Goal: Navigation & Orientation: Find specific page/section

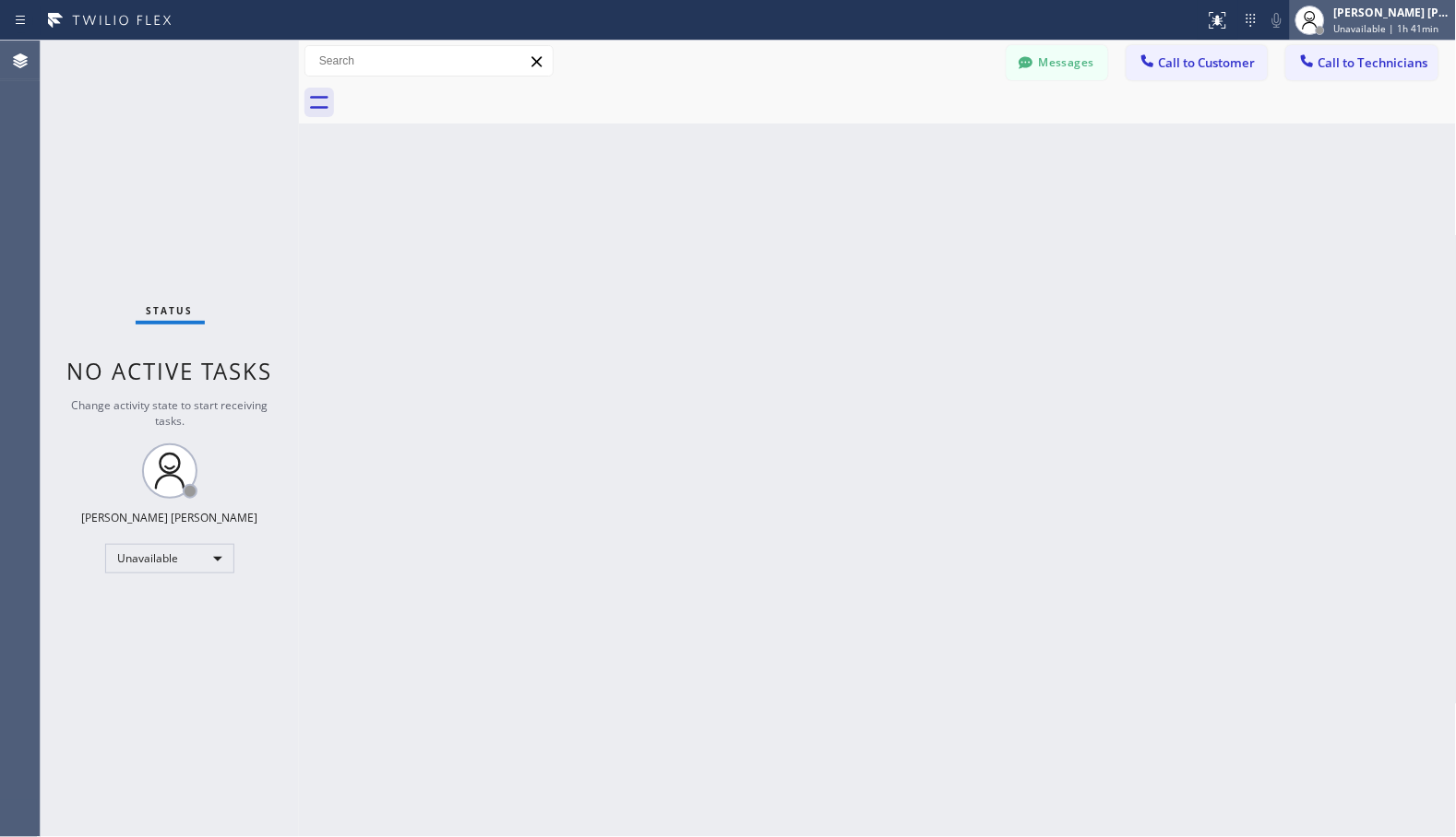
click at [1413, 16] on div "[PERSON_NAME] [PERSON_NAME]" at bounding box center [1391, 13] width 116 height 16
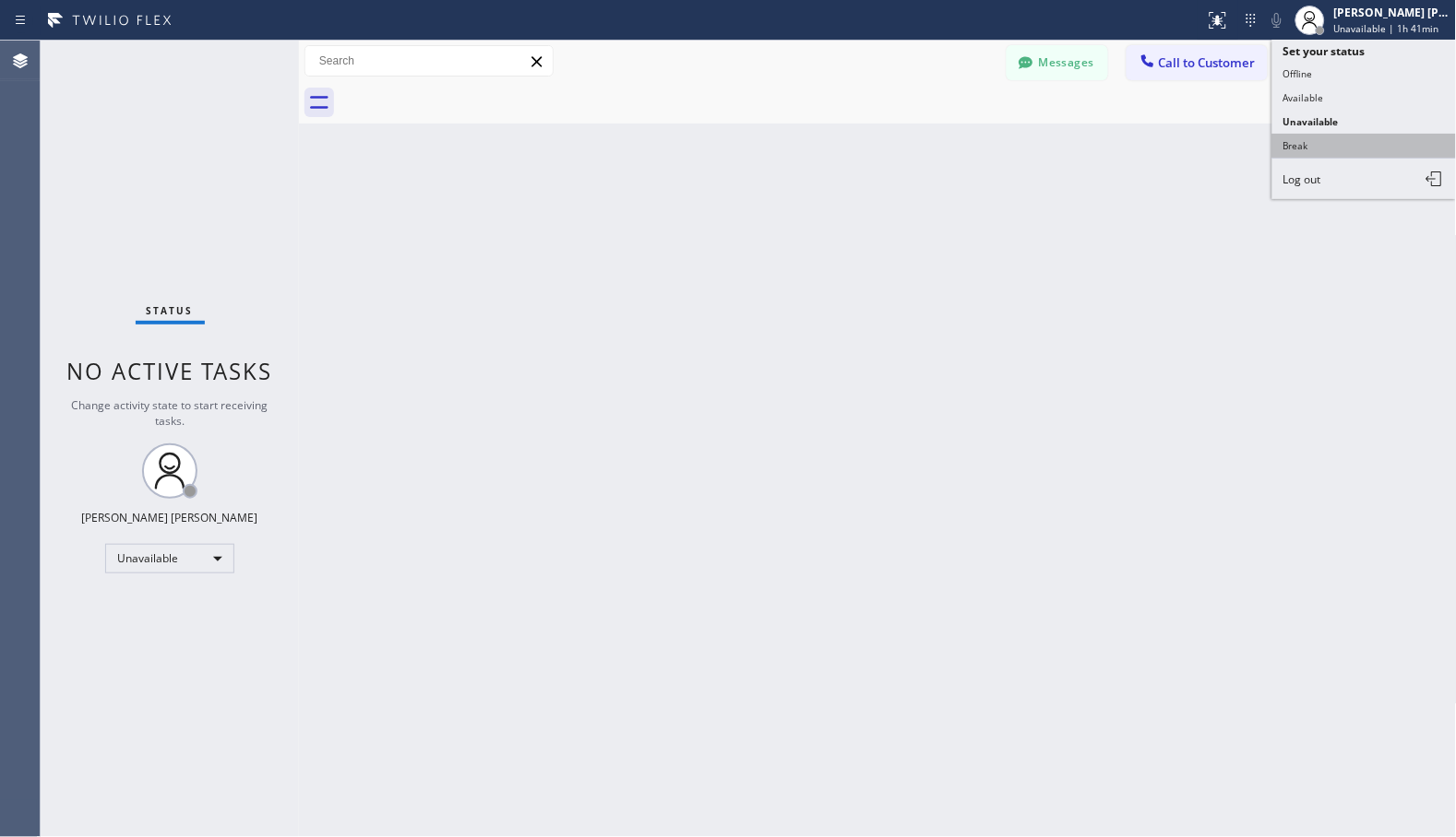
click at [1352, 148] on button "Break" at bounding box center [1365, 146] width 185 height 24
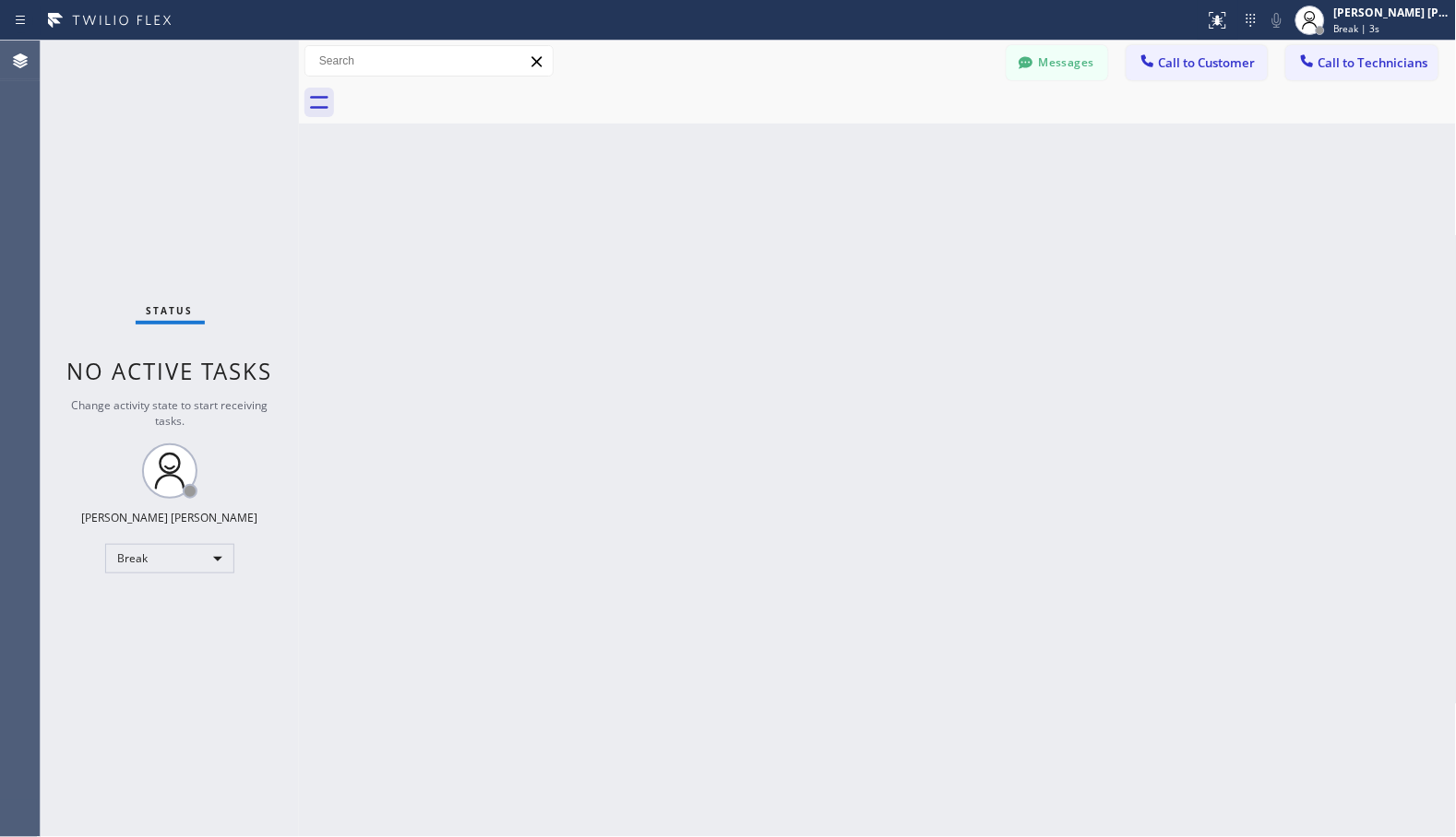
click at [568, 230] on div "Back to Dashboard Change Sender ID Customers Technicians Select a contact Outbo…" at bounding box center [878, 439] width 1158 height 797
click at [924, 149] on div "Back to Dashboard Change Sender ID Customers Technicians Select a contact Outbo…" at bounding box center [878, 439] width 1158 height 797
click at [926, 149] on div "Back to Dashboard Change Sender ID Customers Technicians Select a contact Outbo…" at bounding box center [878, 439] width 1158 height 797
click at [927, 149] on div "Back to Dashboard Change Sender ID Customers Technicians Select a contact Outbo…" at bounding box center [878, 439] width 1158 height 797
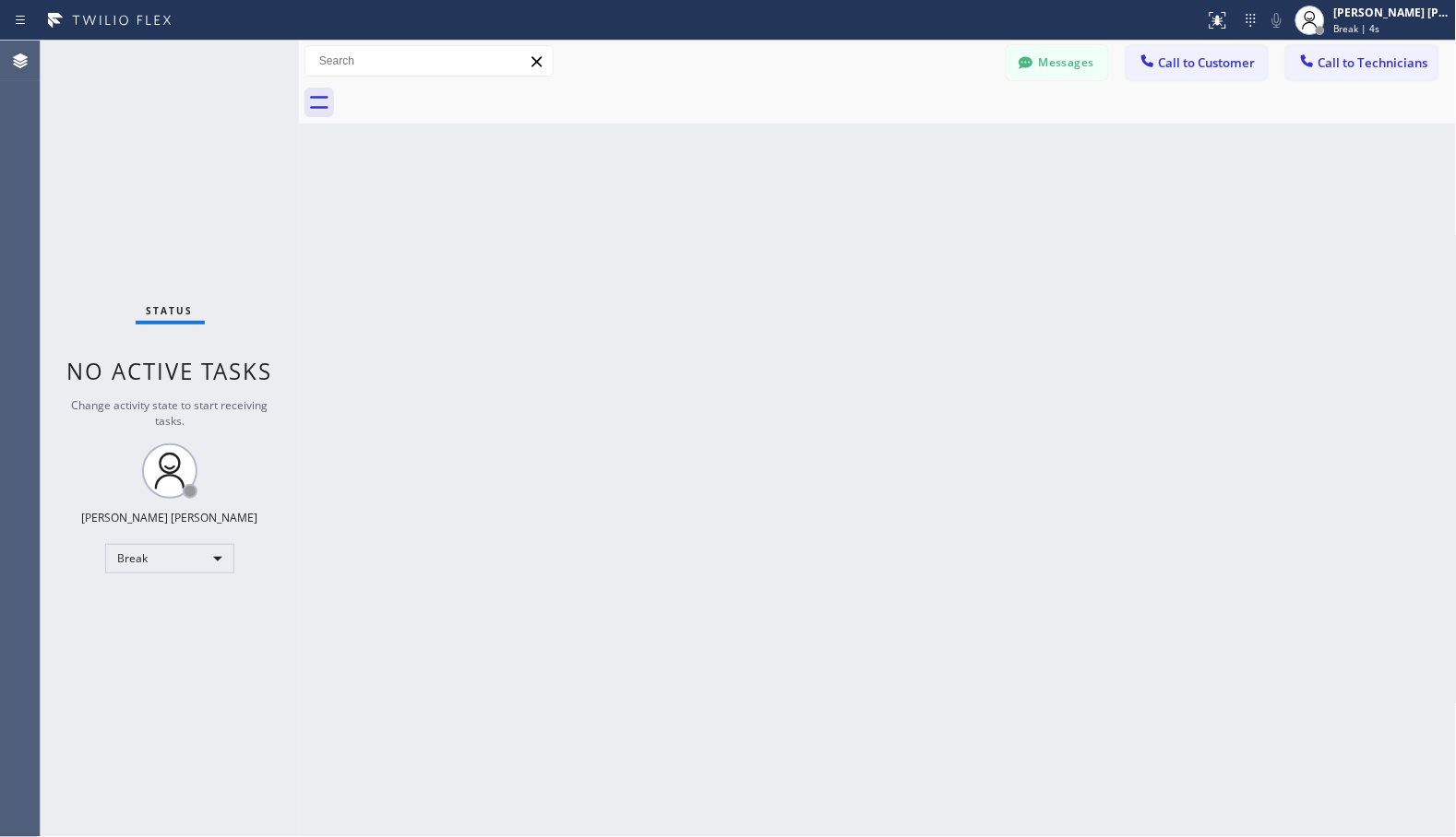
click at [927, 149] on div "Back to Dashboard Change Sender ID Customers Technicians Select a contact Outbo…" at bounding box center [878, 439] width 1158 height 797
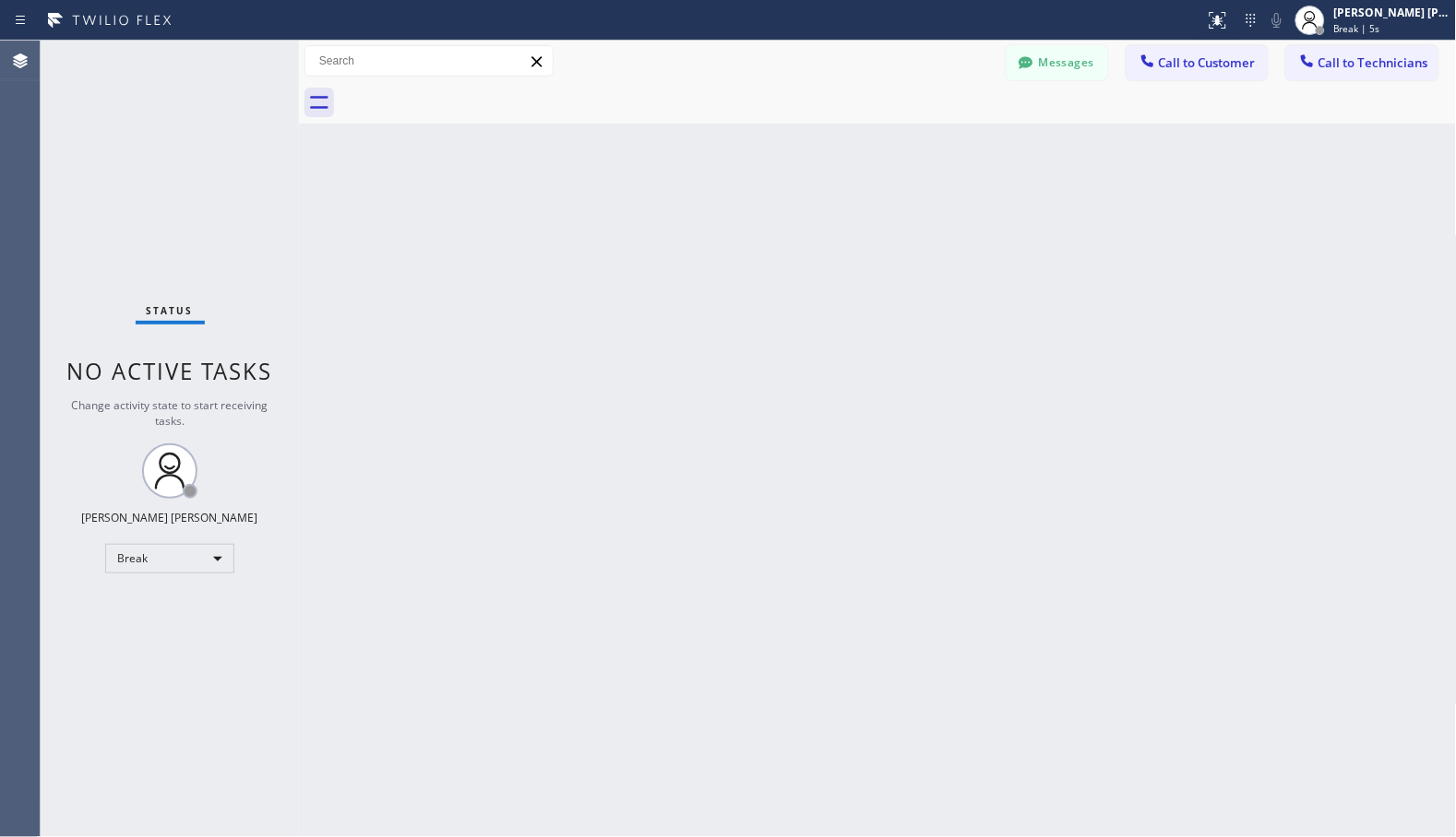
click at [927, 149] on div "Back to Dashboard Change Sender ID Customers Technicians Select a contact Outbo…" at bounding box center [878, 439] width 1158 height 797
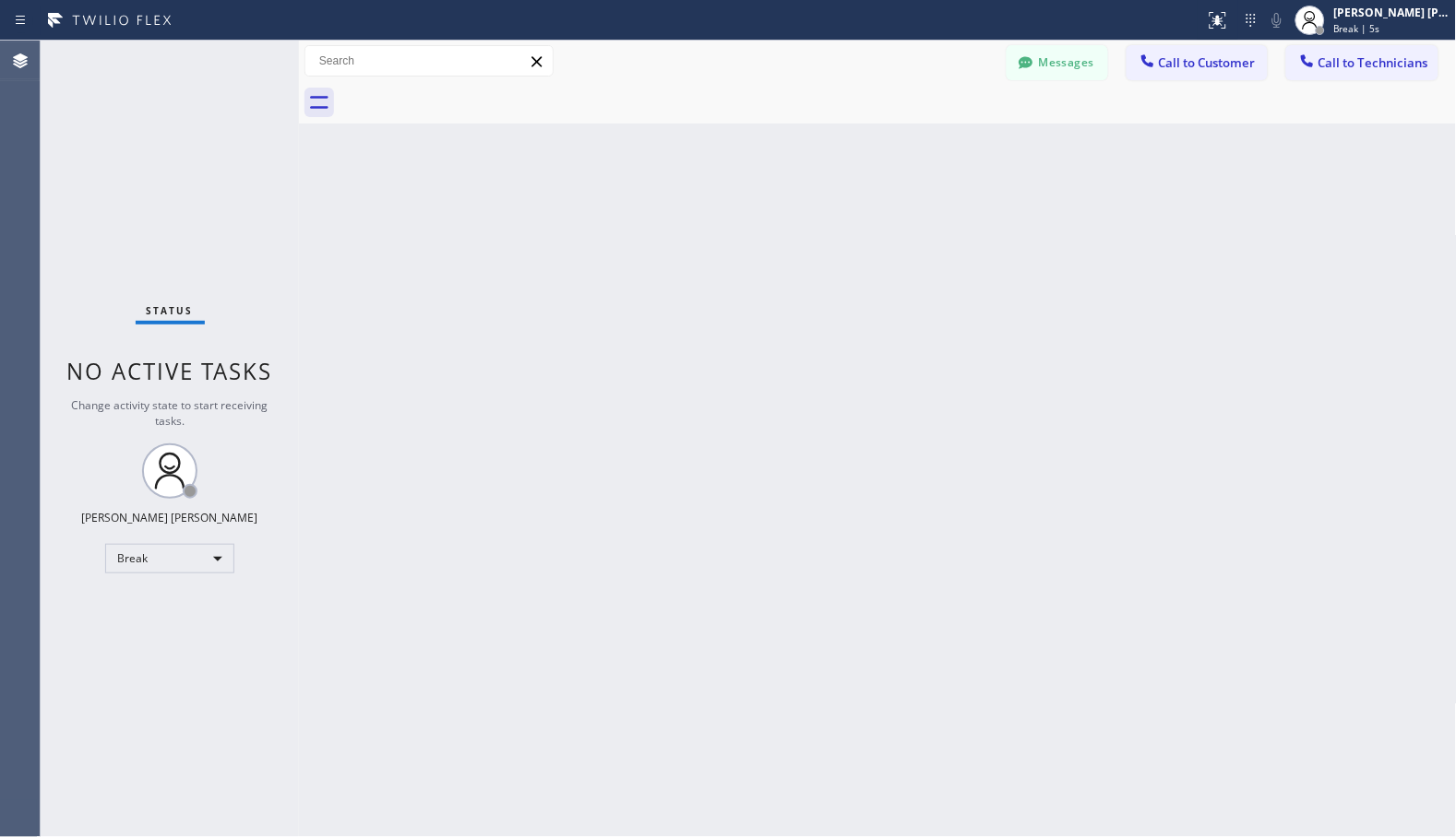
click at [927, 149] on div "Back to Dashboard Change Sender ID Customers Technicians Select a contact Outbo…" at bounding box center [878, 439] width 1158 height 797
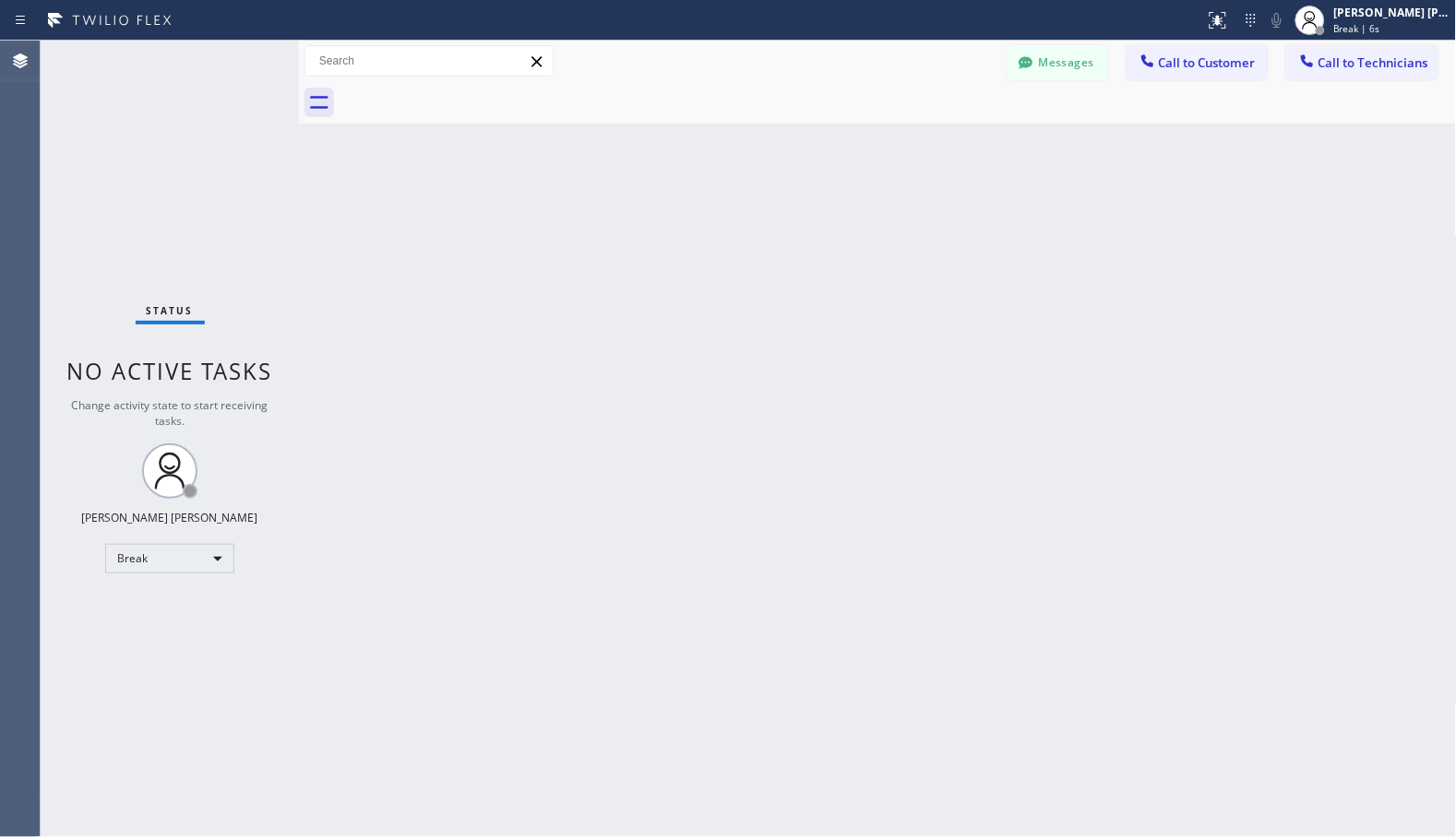
click at [927, 149] on div "Back to Dashboard Change Sender ID Customers Technicians Select a contact Outbo…" at bounding box center [878, 439] width 1158 height 797
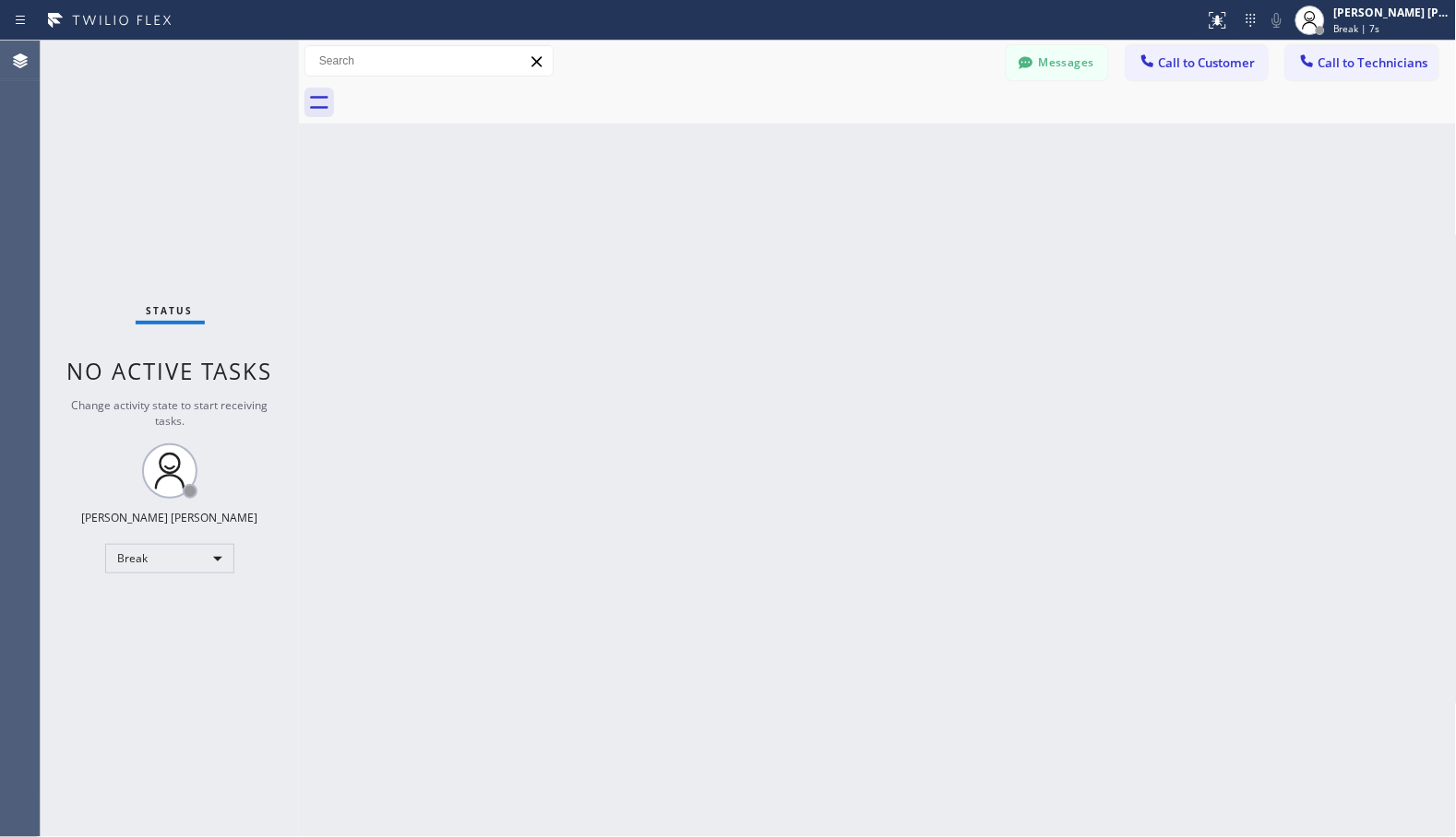
click at [927, 149] on div "Back to Dashboard Change Sender ID Customers Technicians Select a contact Outbo…" at bounding box center [878, 439] width 1158 height 797
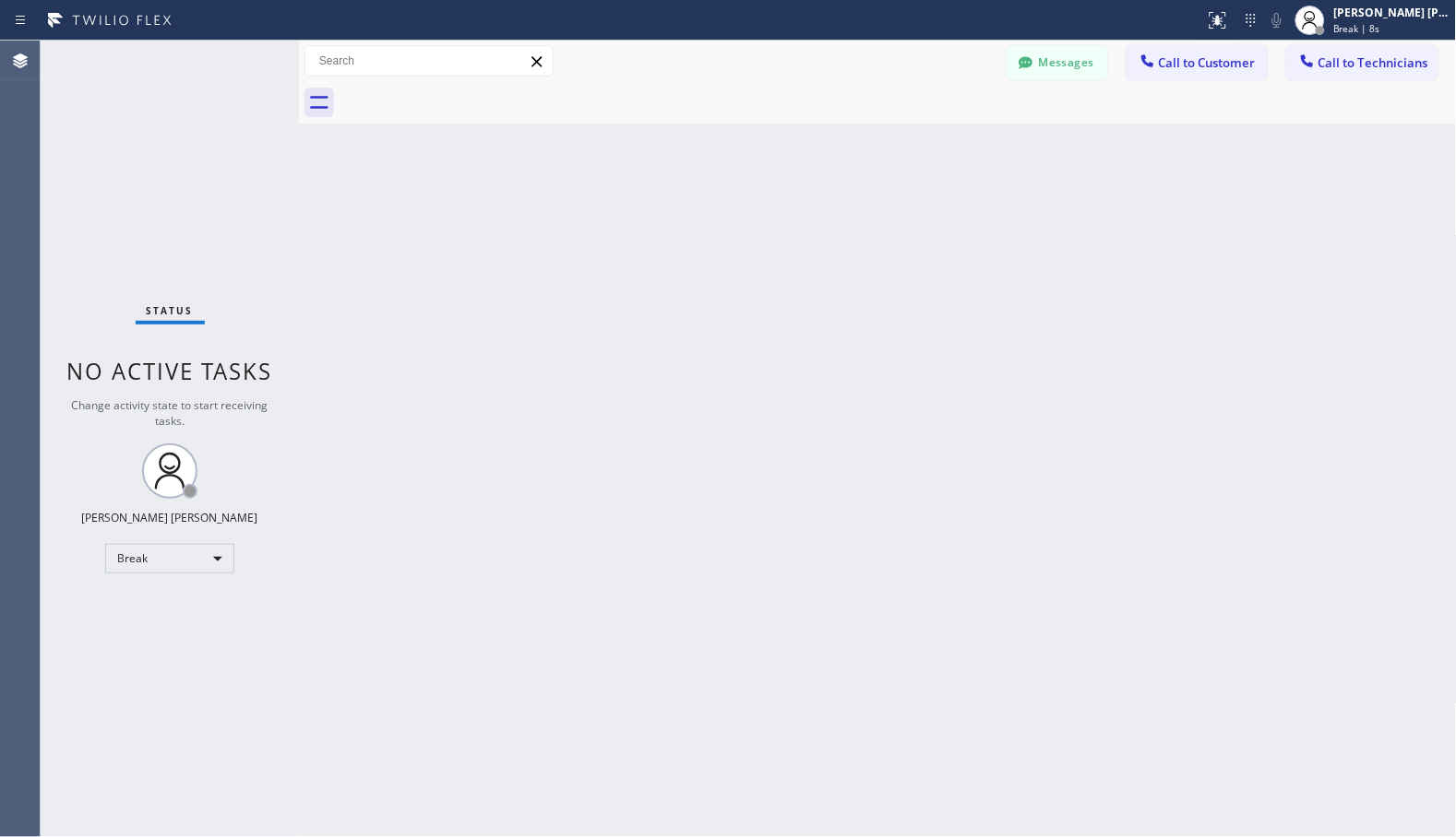
click at [927, 149] on div "Back to Dashboard Change Sender ID Customers Technicians Select a contact Outbo…" at bounding box center [878, 439] width 1158 height 797
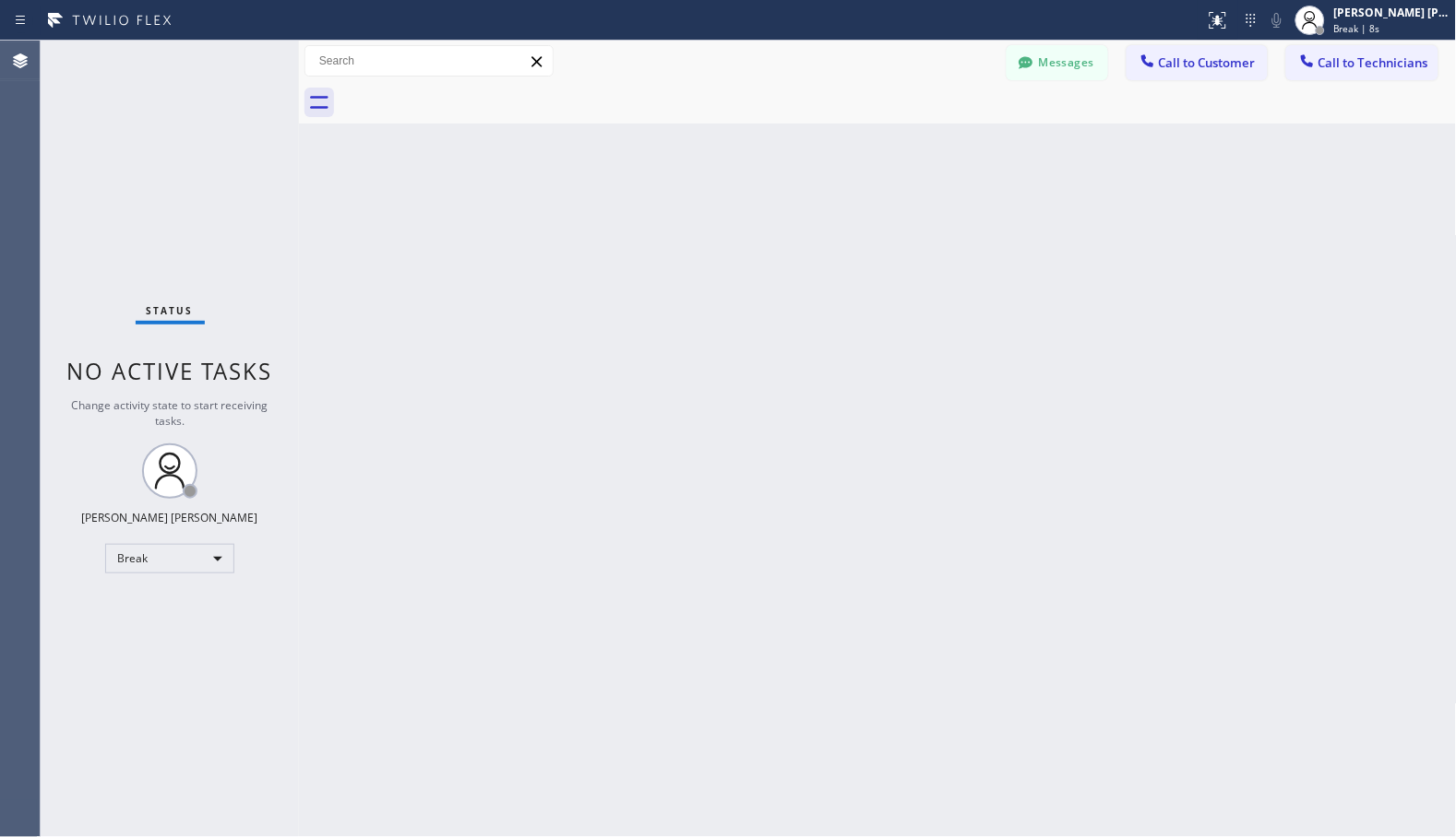
click at [927, 149] on div "Back to Dashboard Change Sender ID Customers Technicians Select a contact Outbo…" at bounding box center [878, 439] width 1158 height 797
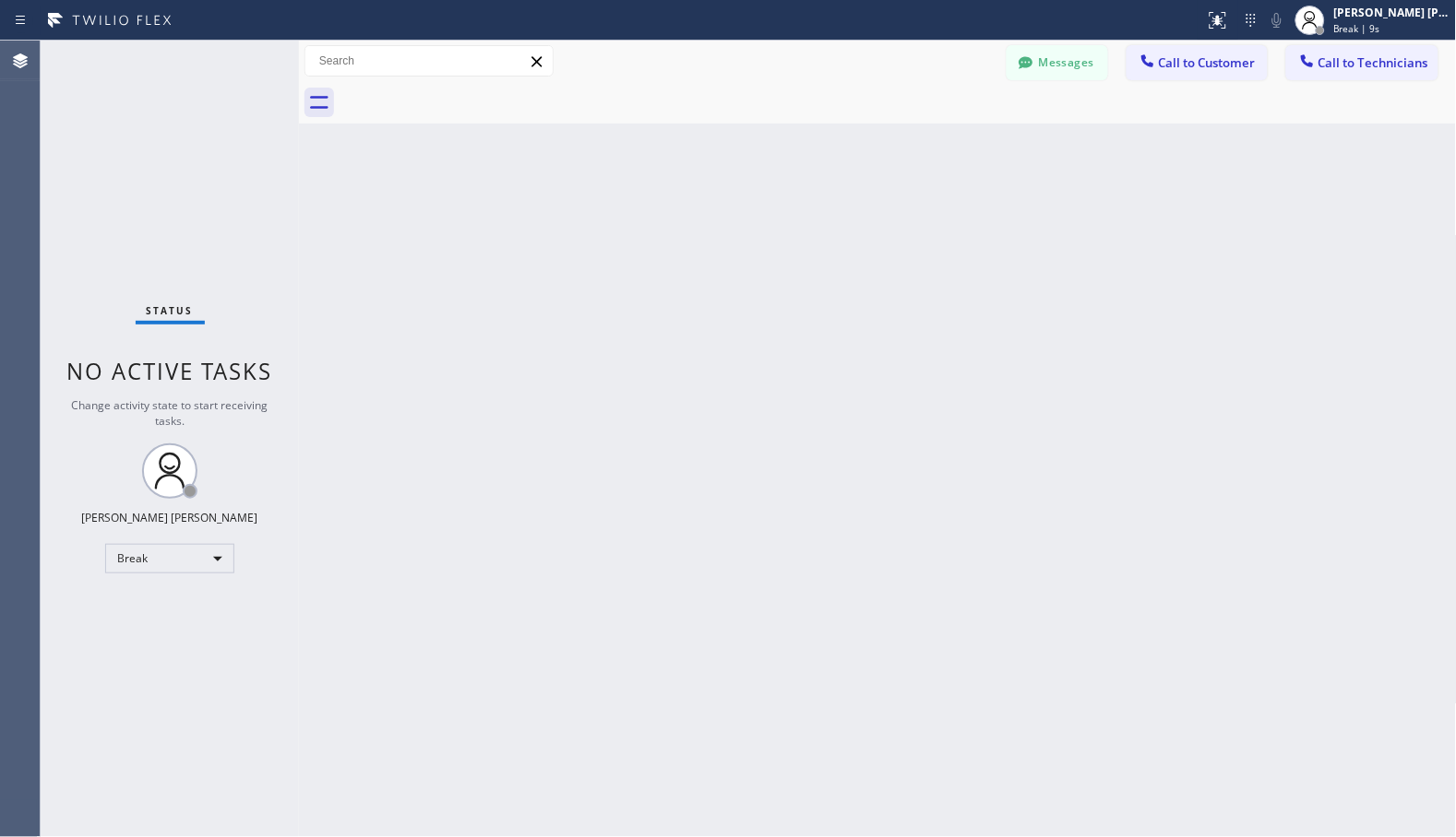
click at [927, 149] on div "Back to Dashboard Change Sender ID Customers Technicians Select a contact Outbo…" at bounding box center [878, 439] width 1158 height 797
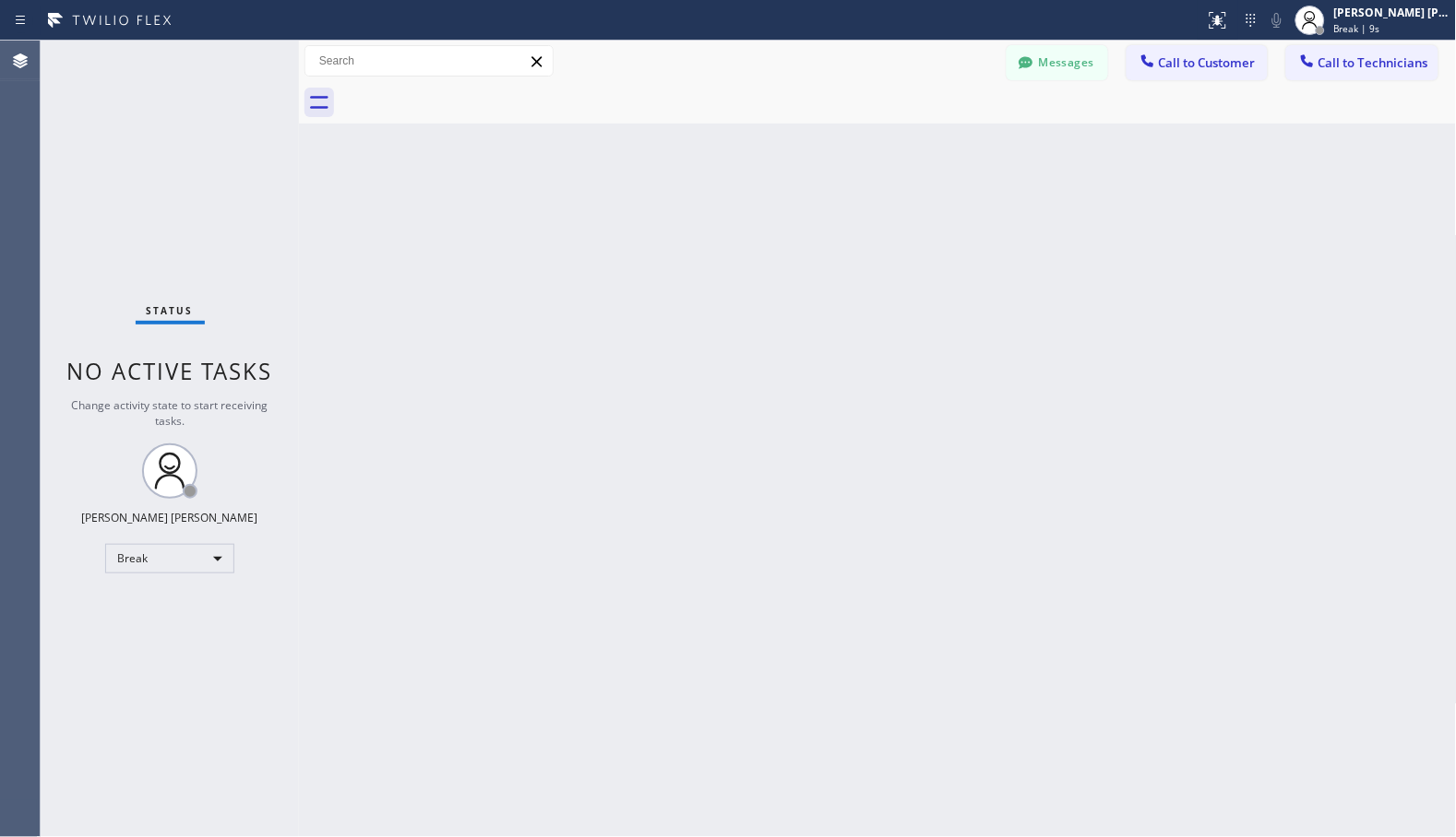
click at [927, 149] on div "Back to Dashboard Change Sender ID Customers Technicians Select a contact Outbo…" at bounding box center [878, 439] width 1158 height 797
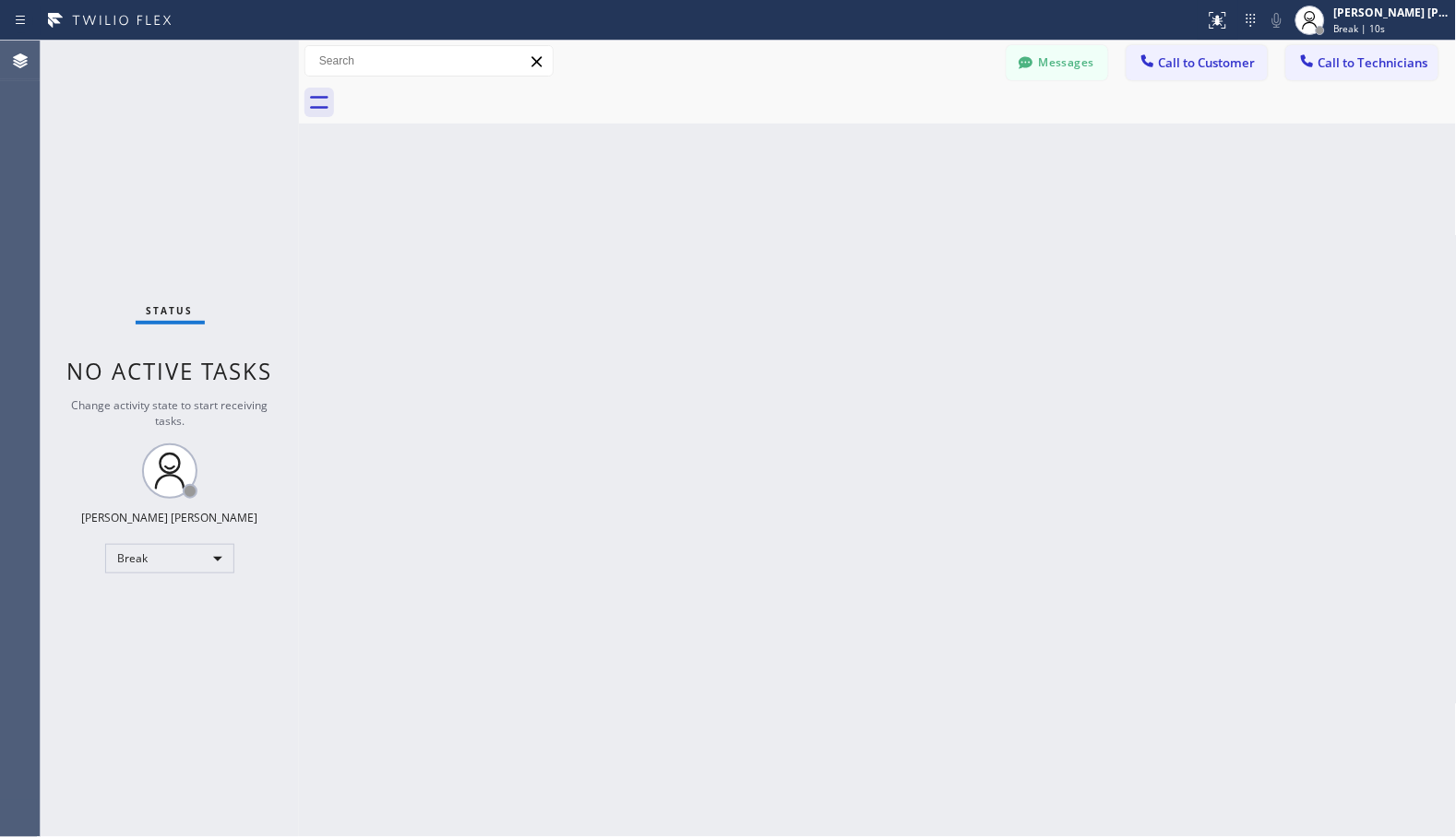
click at [927, 149] on div "Back to Dashboard Change Sender ID Customers Technicians Select a contact Outbo…" at bounding box center [878, 439] width 1158 height 797
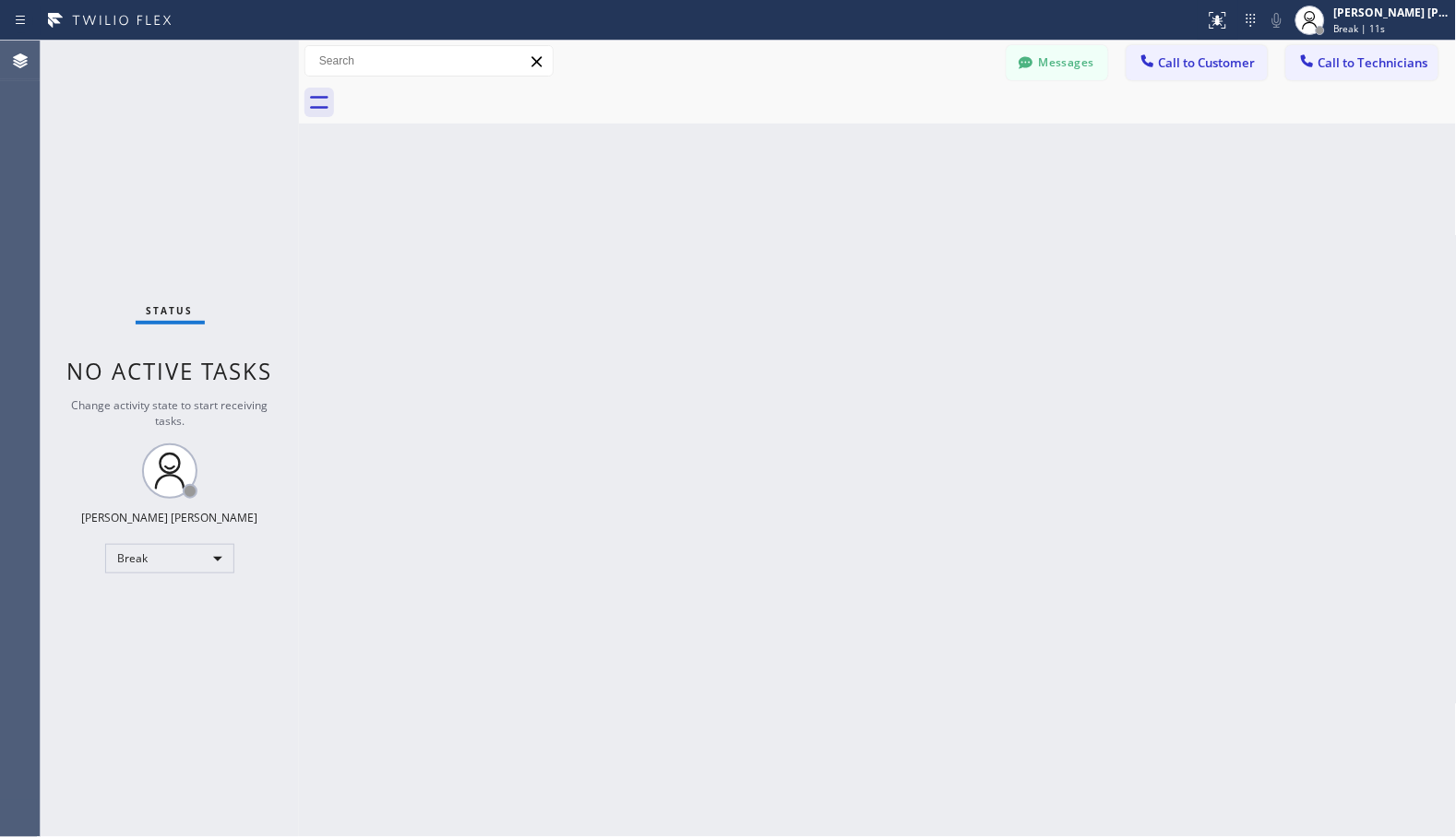
click at [927, 149] on div "Back to Dashboard Change Sender ID Customers Technicians Select a contact Outbo…" at bounding box center [878, 439] width 1158 height 797
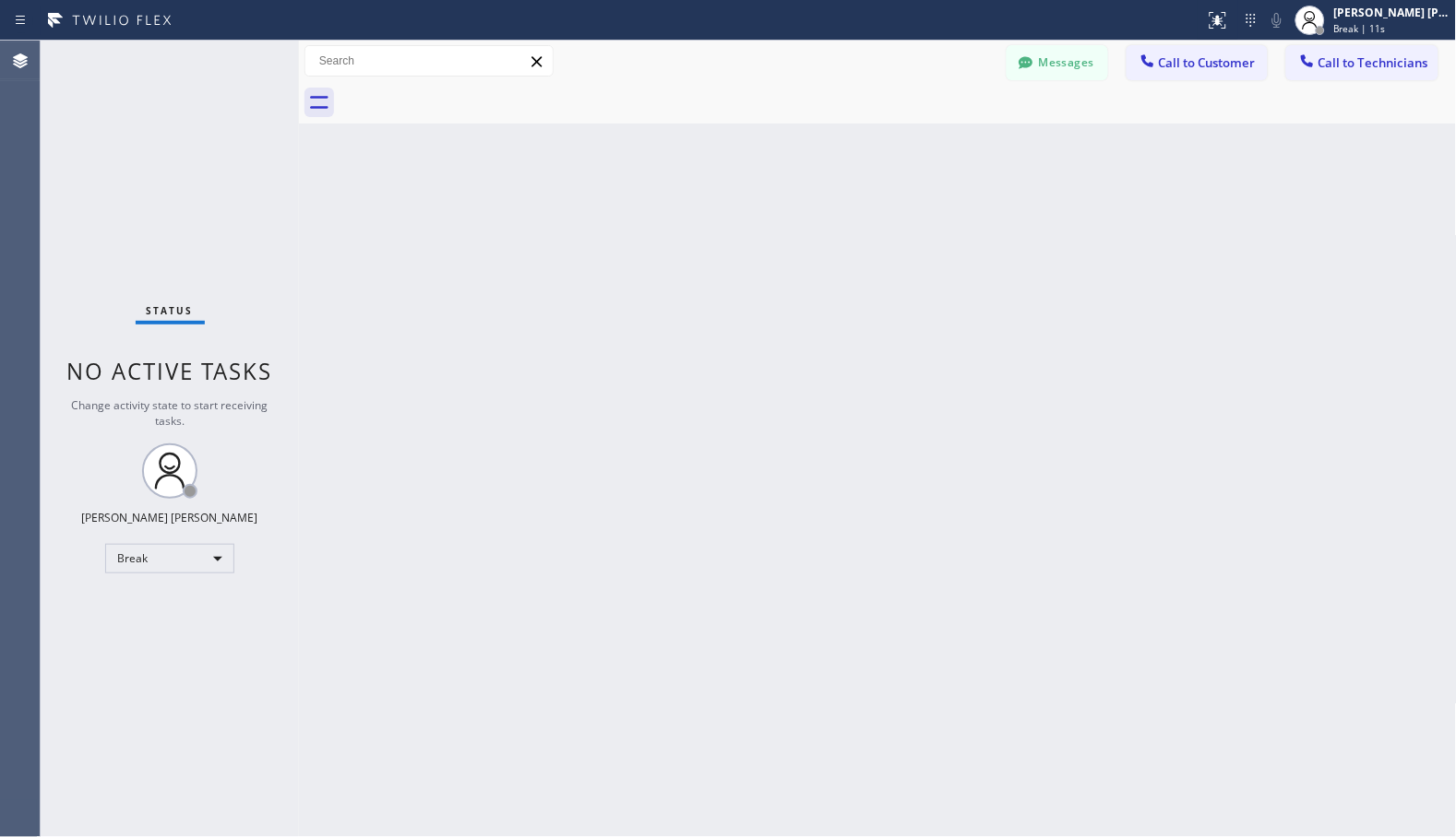
click at [927, 149] on div "Back to Dashboard Change Sender ID Customers Technicians Select a contact Outbo…" at bounding box center [878, 439] width 1158 height 797
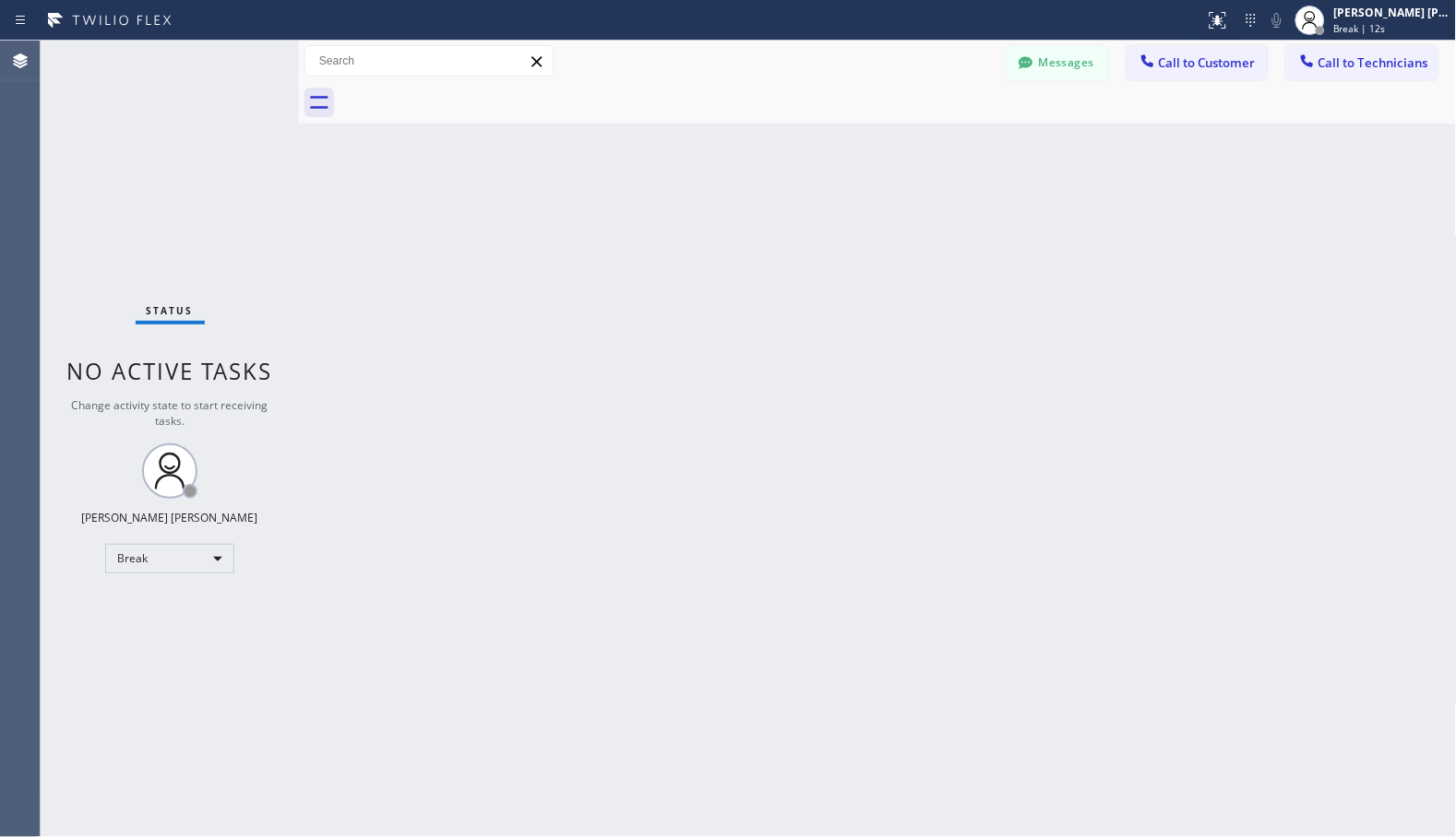
click at [927, 149] on div "Back to Dashboard Change Sender ID Customers Technicians Select a contact Outbo…" at bounding box center [878, 439] width 1158 height 797
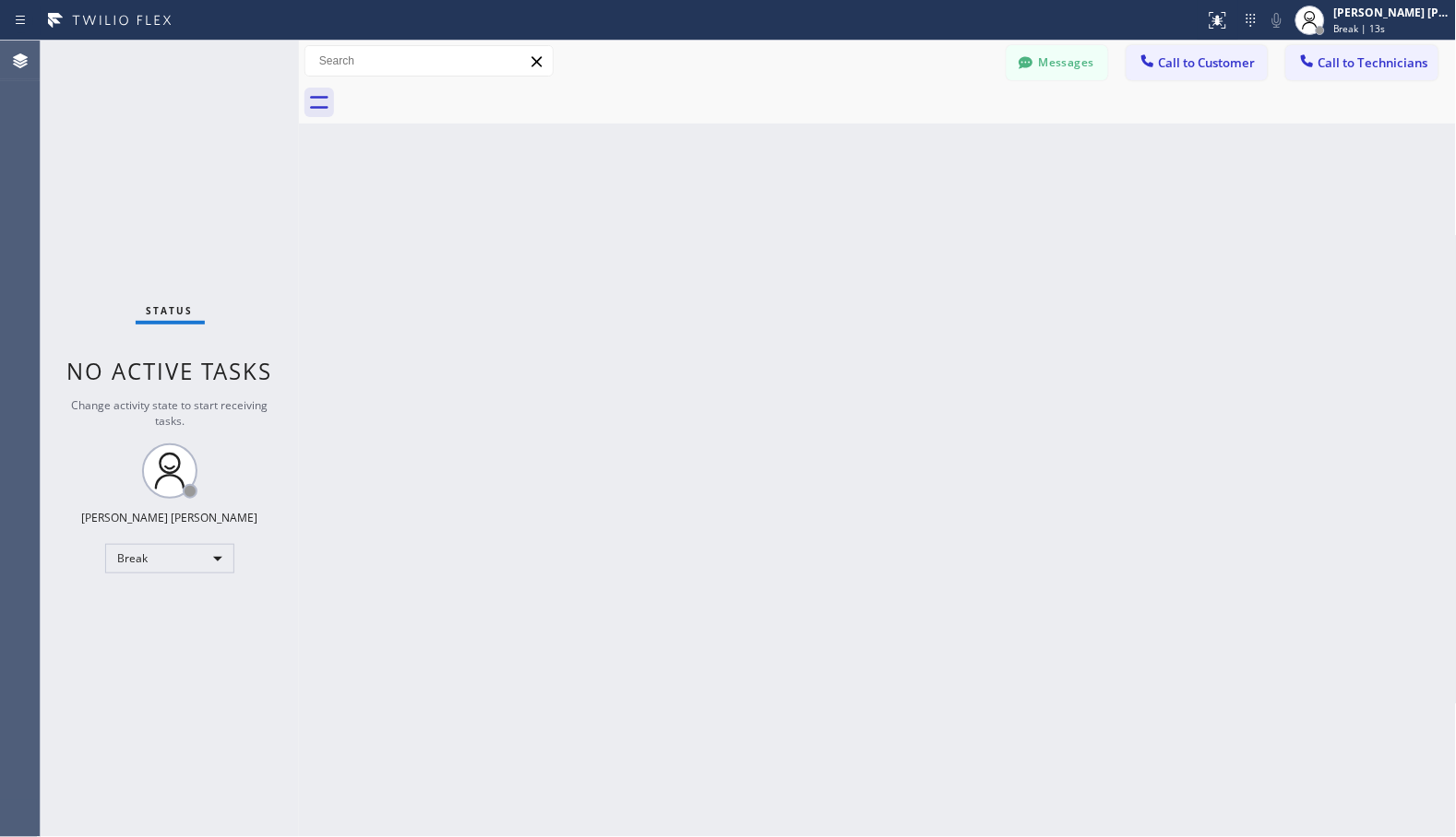
click at [927, 149] on div "Back to Dashboard Change Sender ID Customers Technicians Select a contact Outbo…" at bounding box center [878, 439] width 1158 height 797
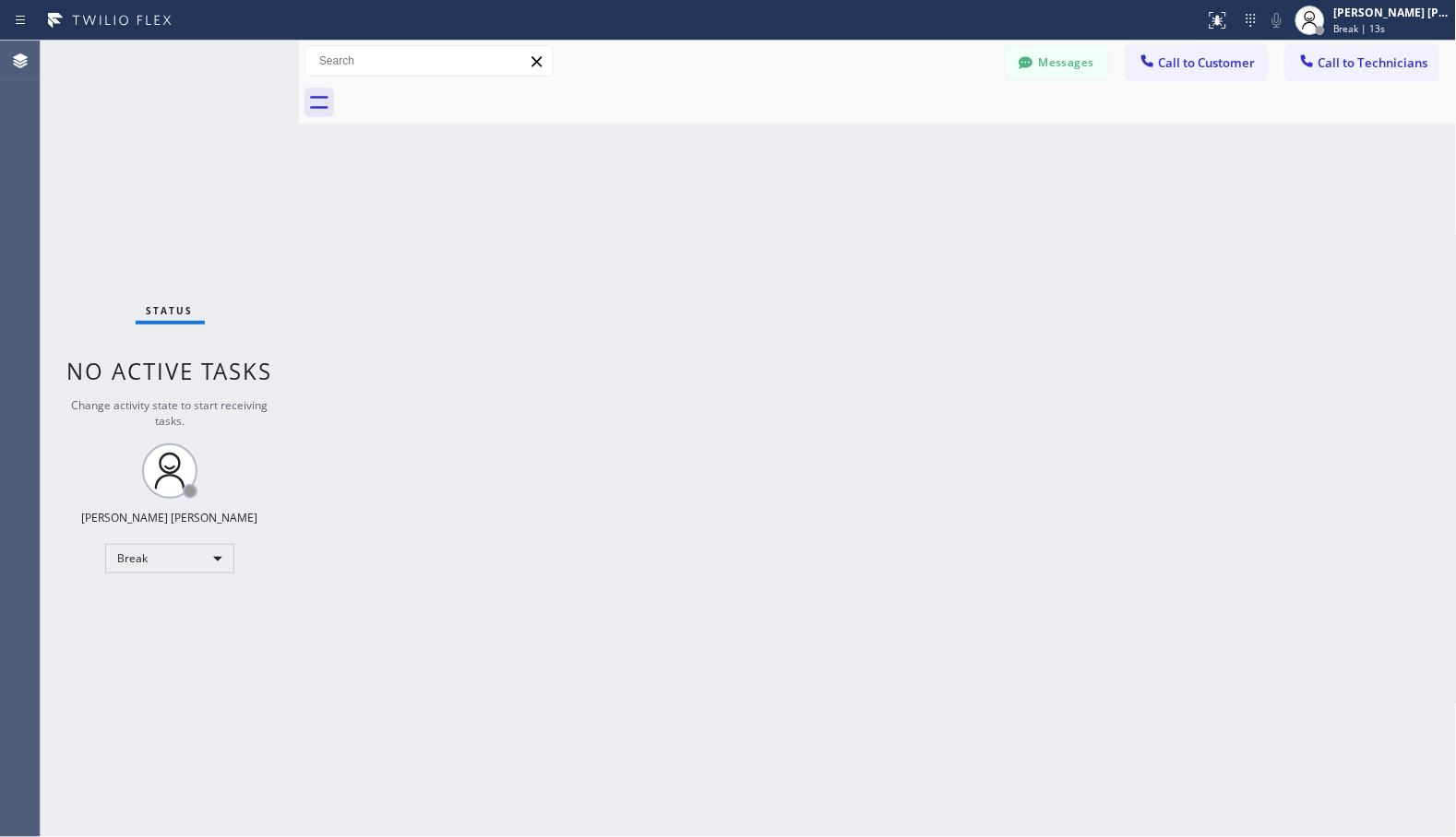
click at [927, 149] on div "Back to Dashboard Change Sender ID Customers Technicians Select a contact Outbo…" at bounding box center [878, 439] width 1158 height 797
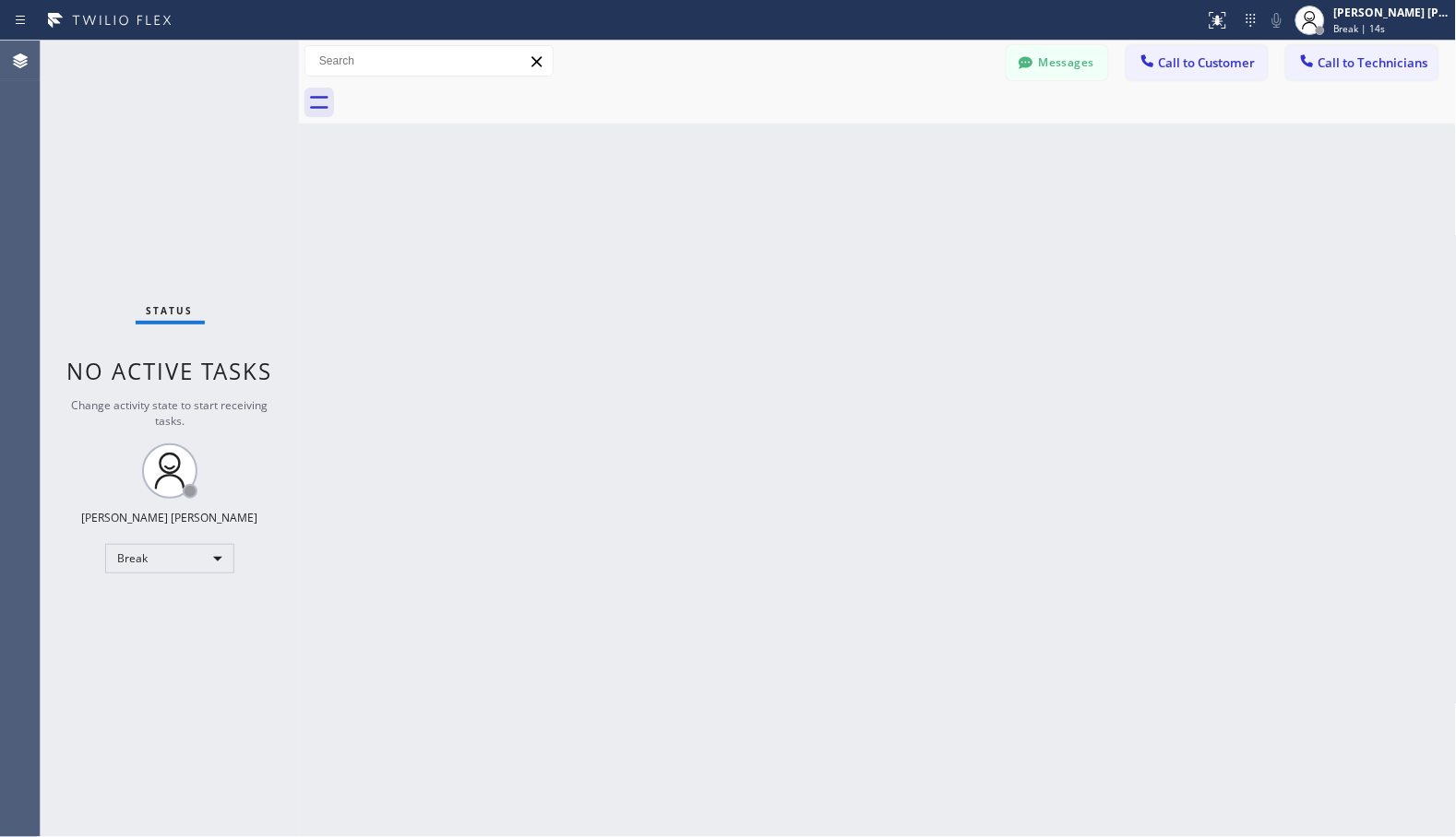
click at [927, 149] on div "Back to Dashboard Change Sender ID Customers Technicians Select a contact Outbo…" at bounding box center [878, 439] width 1158 height 797
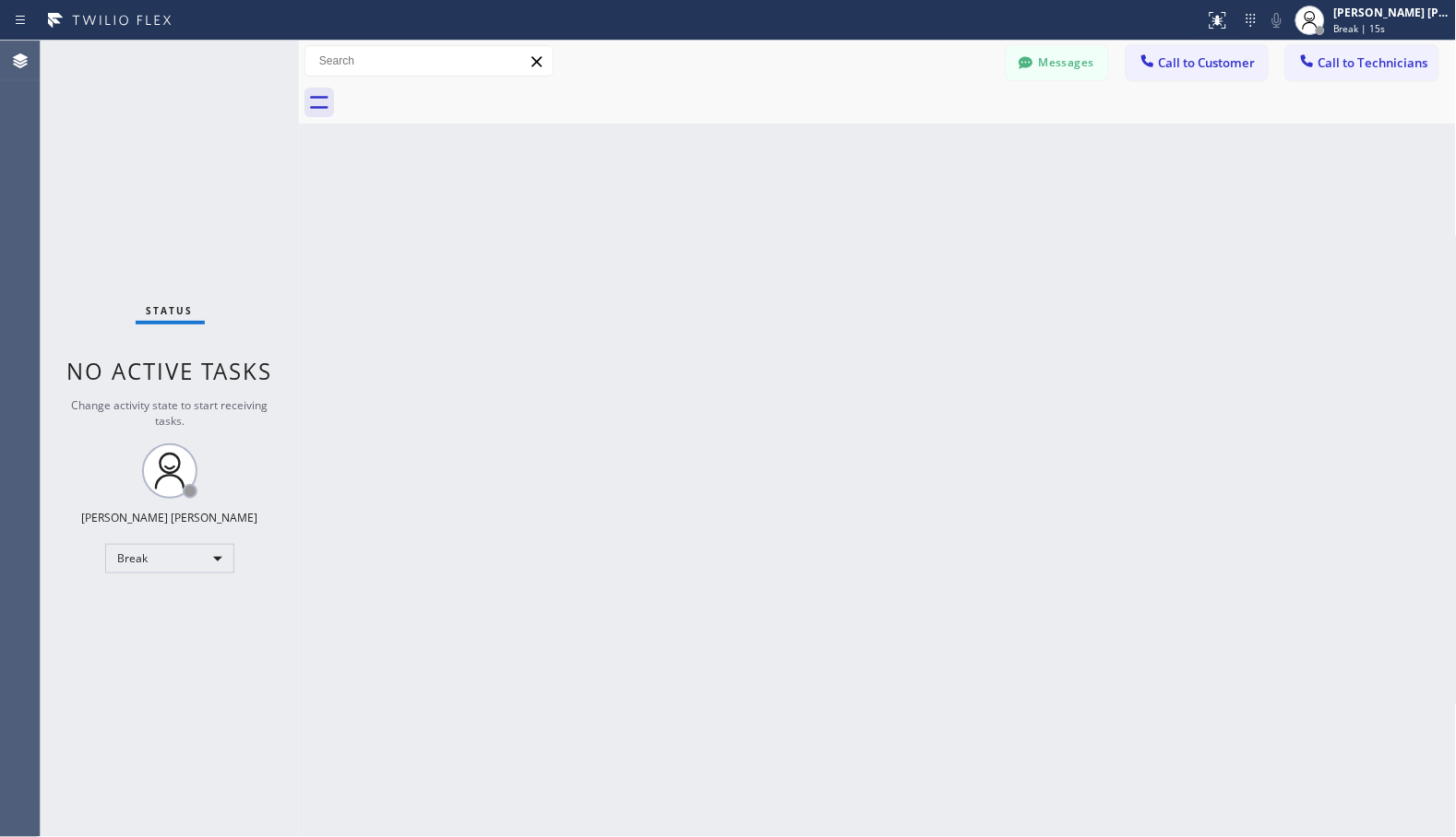
click at [927, 149] on div "Back to Dashboard Change Sender ID Customers Technicians Select a contact Outbo…" at bounding box center [878, 439] width 1158 height 797
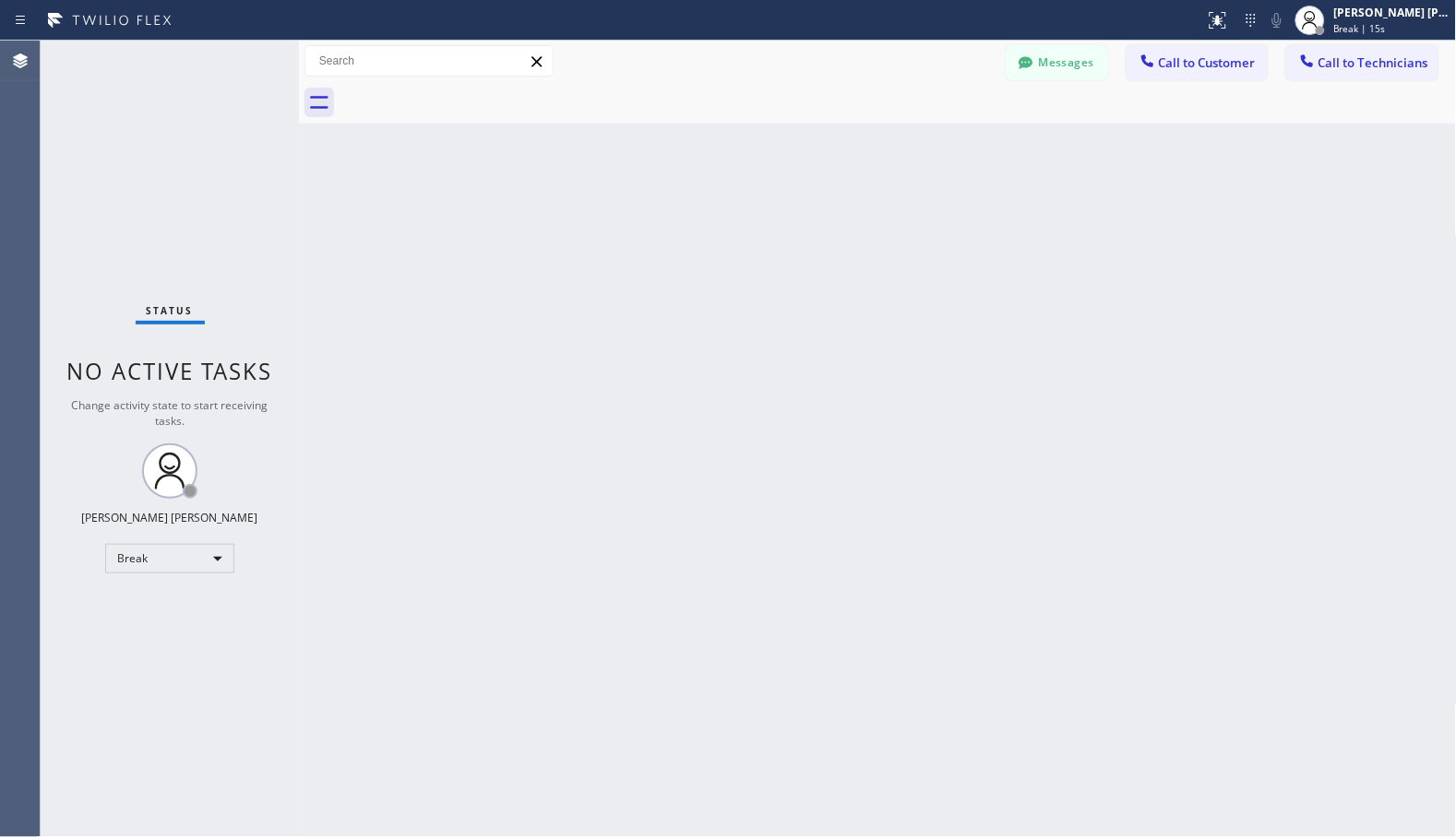
click at [927, 149] on div "Back to Dashboard Change Sender ID Customers Technicians Select a contact Outbo…" at bounding box center [878, 439] width 1158 height 797
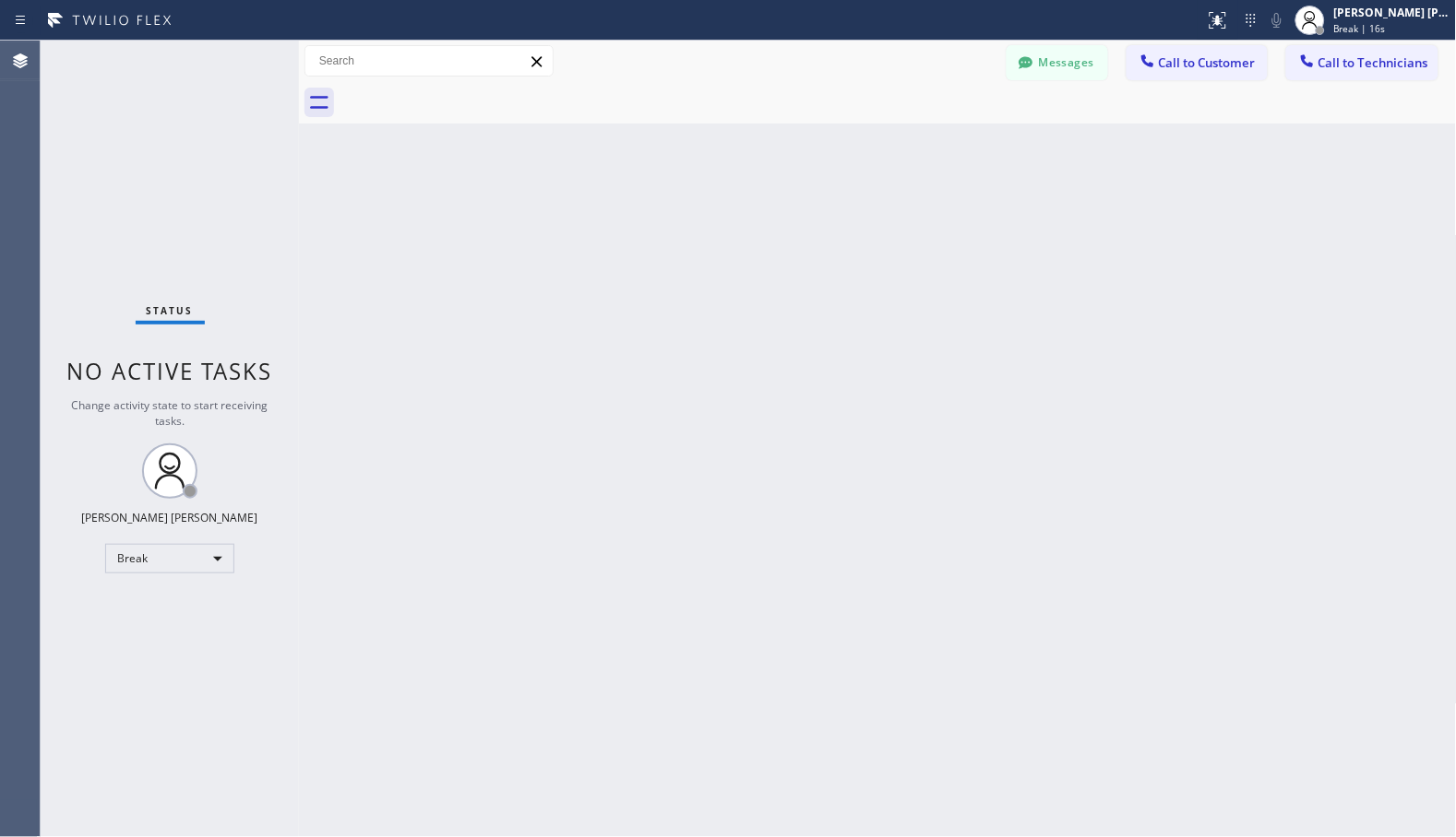
click at [927, 149] on div "Back to Dashboard Change Sender ID Customers Technicians Select a contact Outbo…" at bounding box center [878, 439] width 1158 height 797
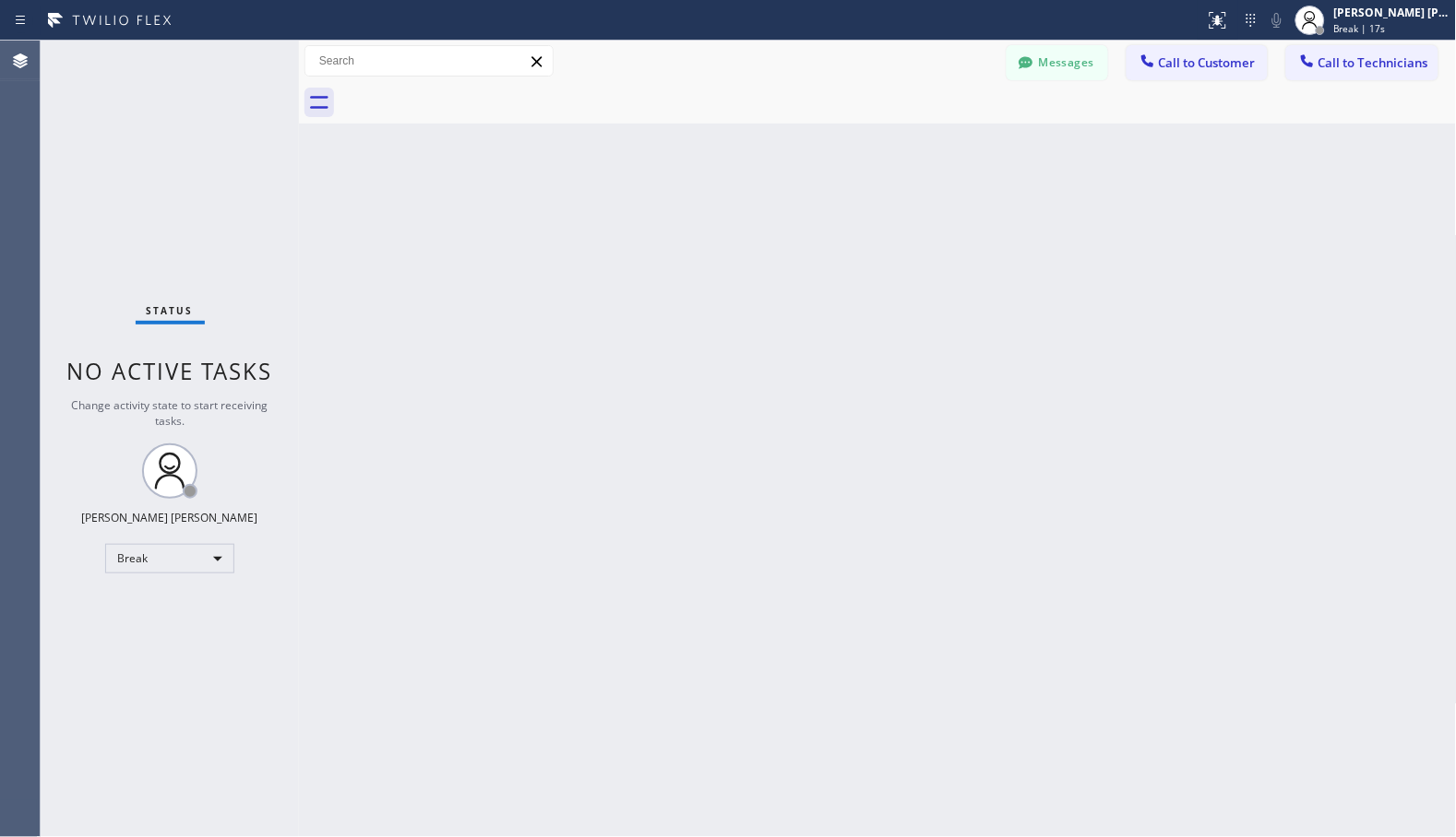
click at [927, 149] on div "Back to Dashboard Change Sender ID Customers Technicians Select a contact Outbo…" at bounding box center [878, 439] width 1158 height 797
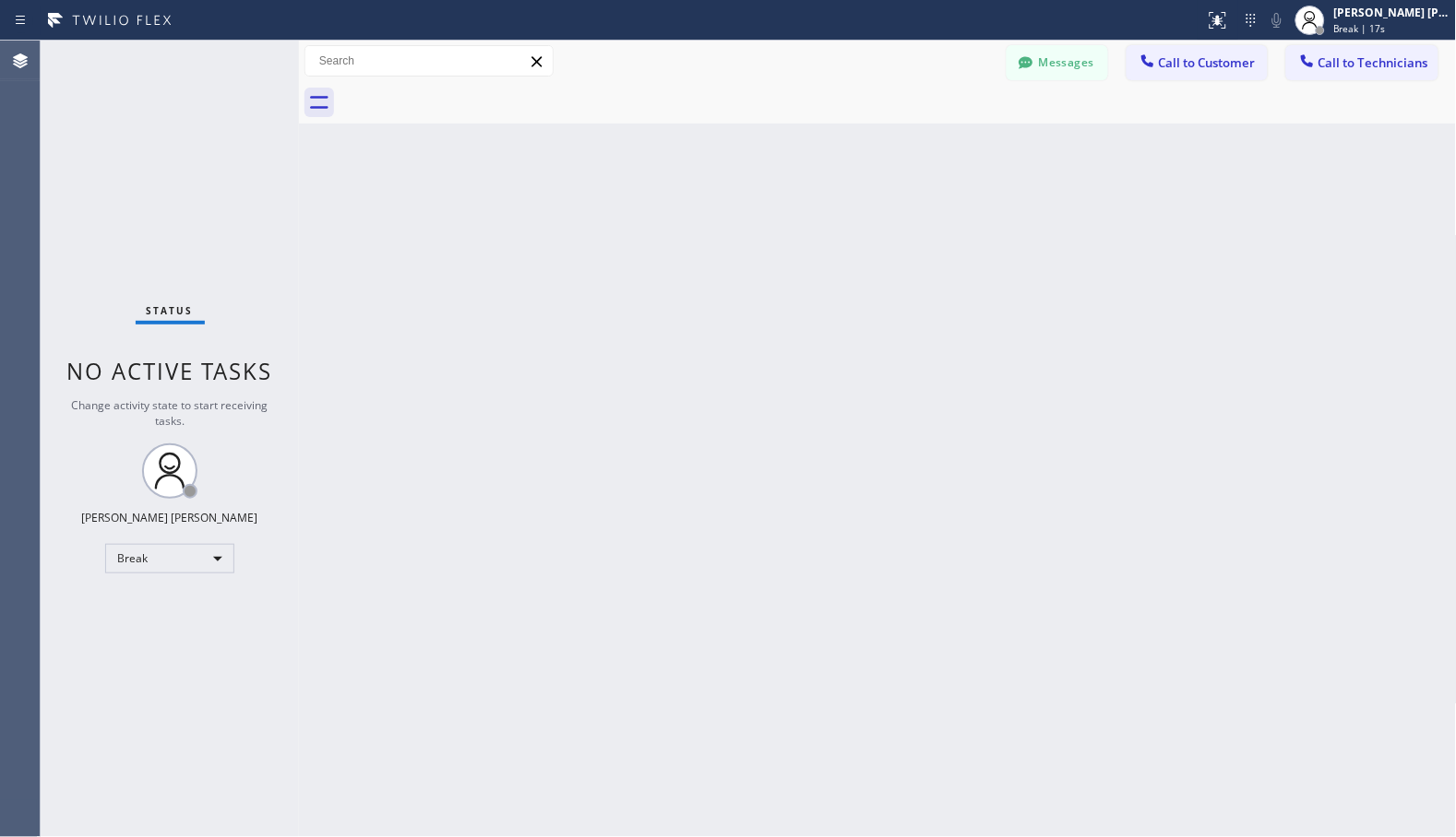
click at [927, 149] on div "Back to Dashboard Change Sender ID Customers Technicians Select a contact Outbo…" at bounding box center [878, 439] width 1158 height 797
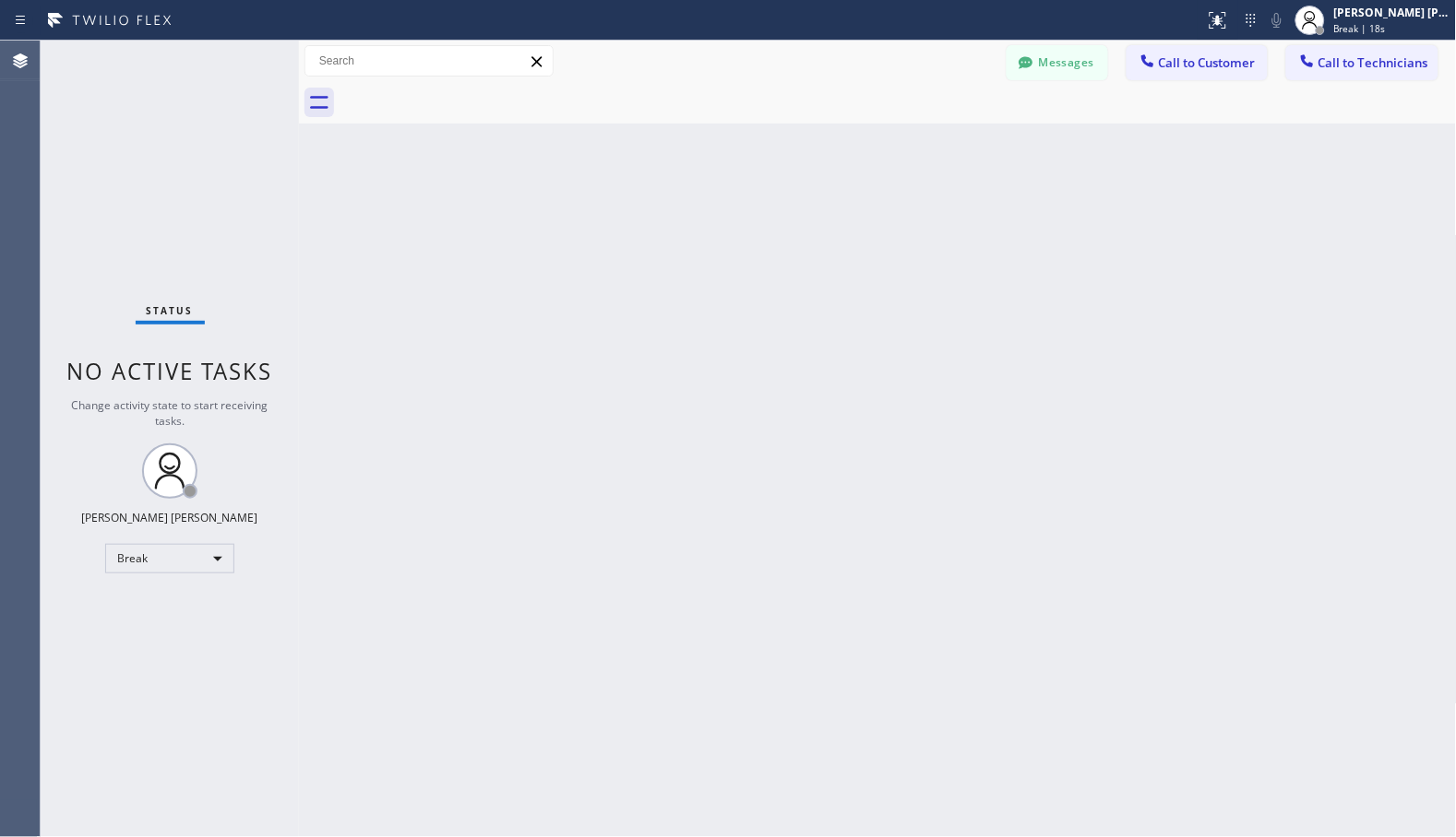
click at [927, 149] on div "Back to Dashboard Change Sender ID Customers Technicians Select a contact Outbo…" at bounding box center [878, 439] width 1158 height 797
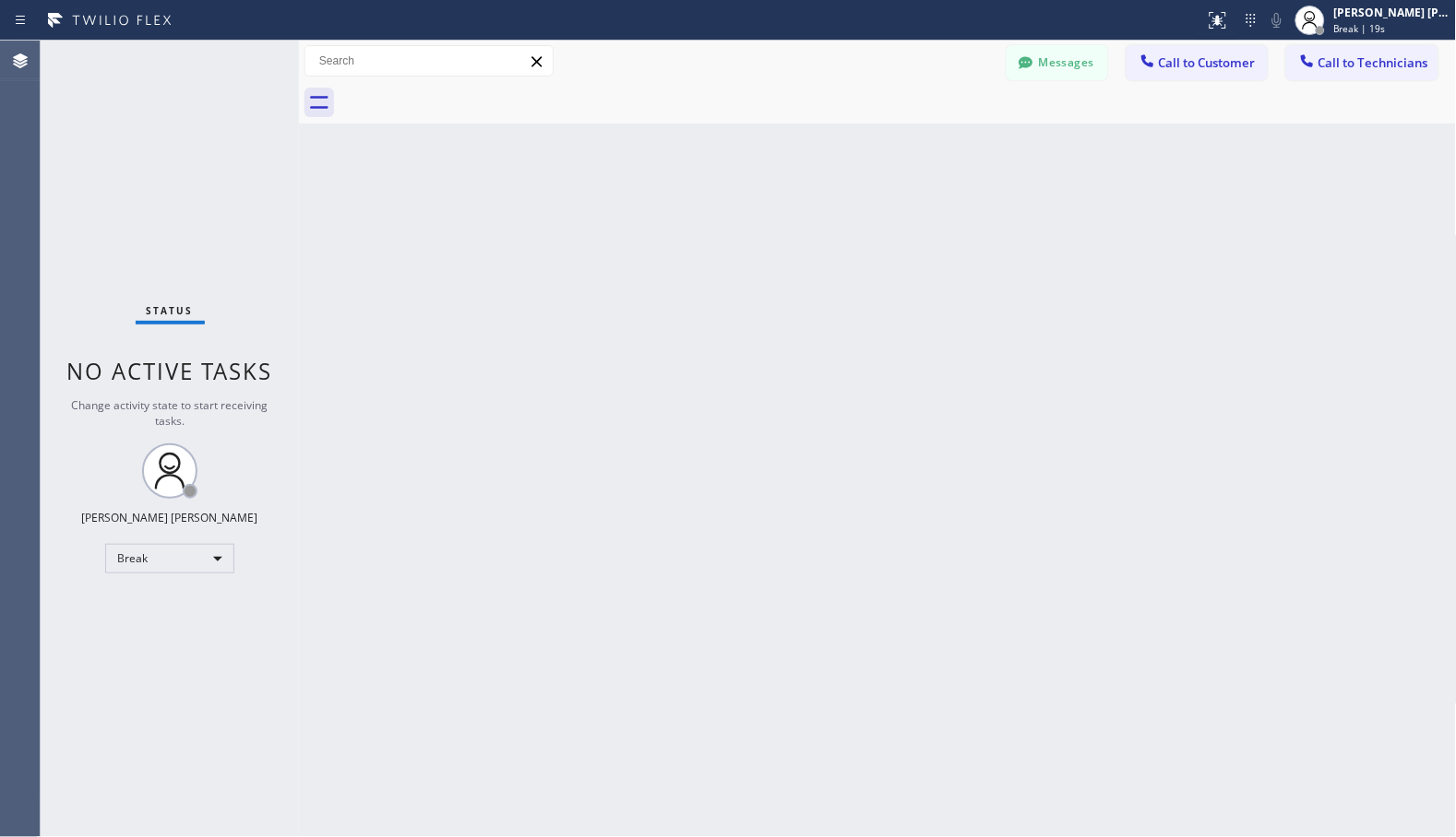
click at [927, 149] on div "Back to Dashboard Change Sender ID Customers Technicians Select a contact Outbo…" at bounding box center [878, 439] width 1158 height 797
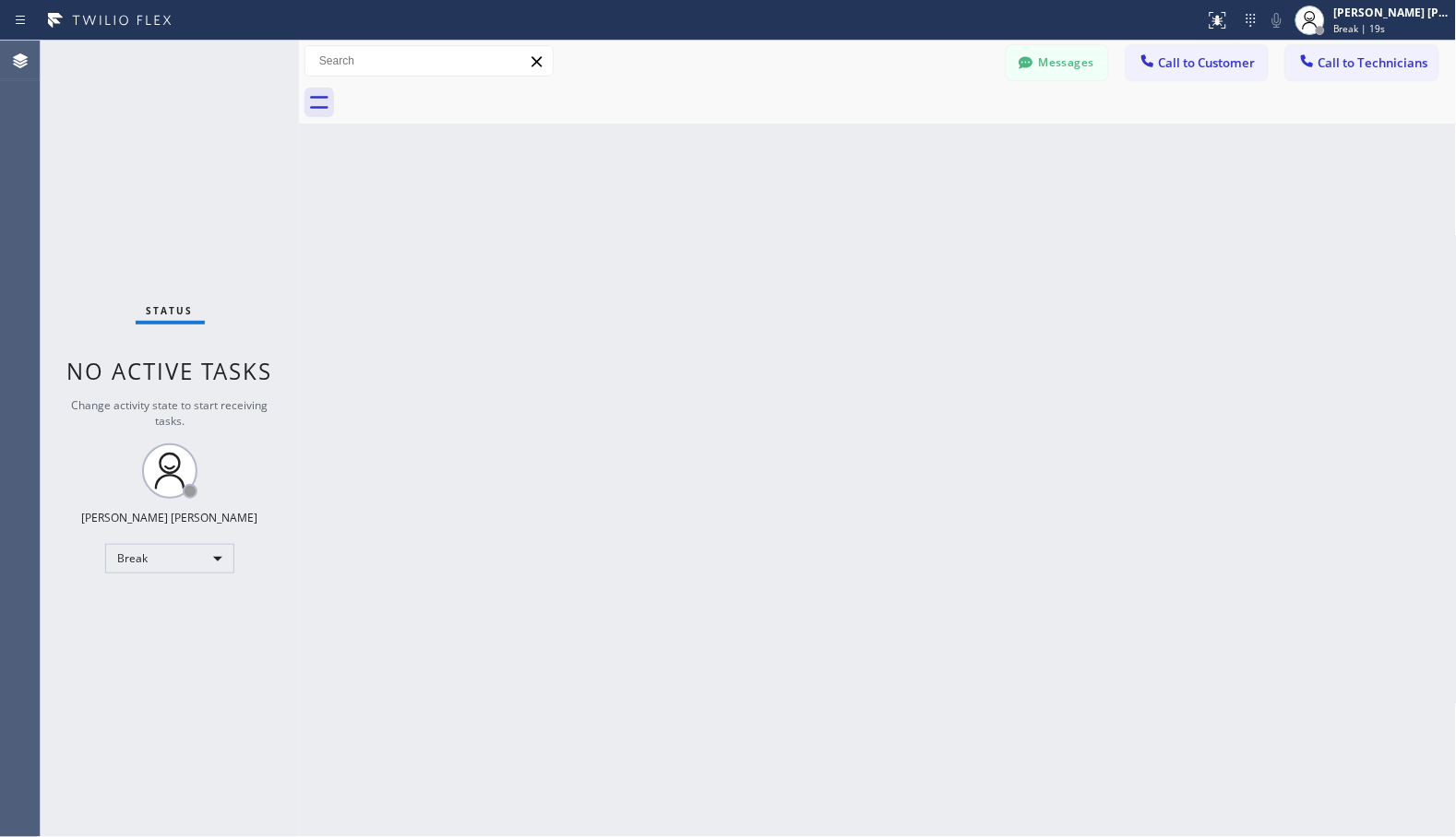
click at [927, 149] on div "Back to Dashboard Change Sender ID Customers Technicians Select a contact Outbo…" at bounding box center [878, 439] width 1158 height 797
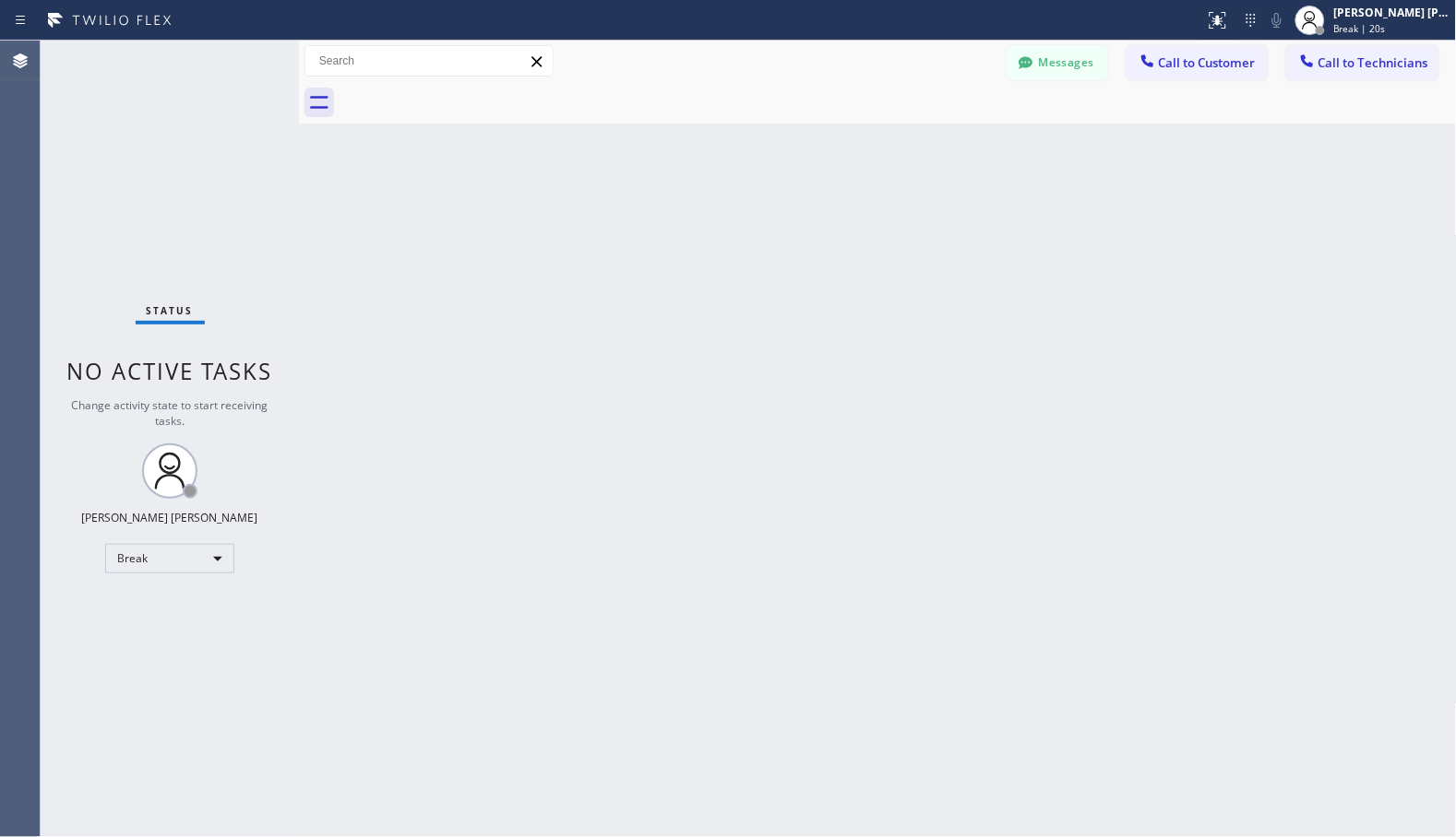
click at [927, 149] on div "Back to Dashboard Change Sender ID Customers Technicians Select a contact Outbo…" at bounding box center [878, 439] width 1158 height 797
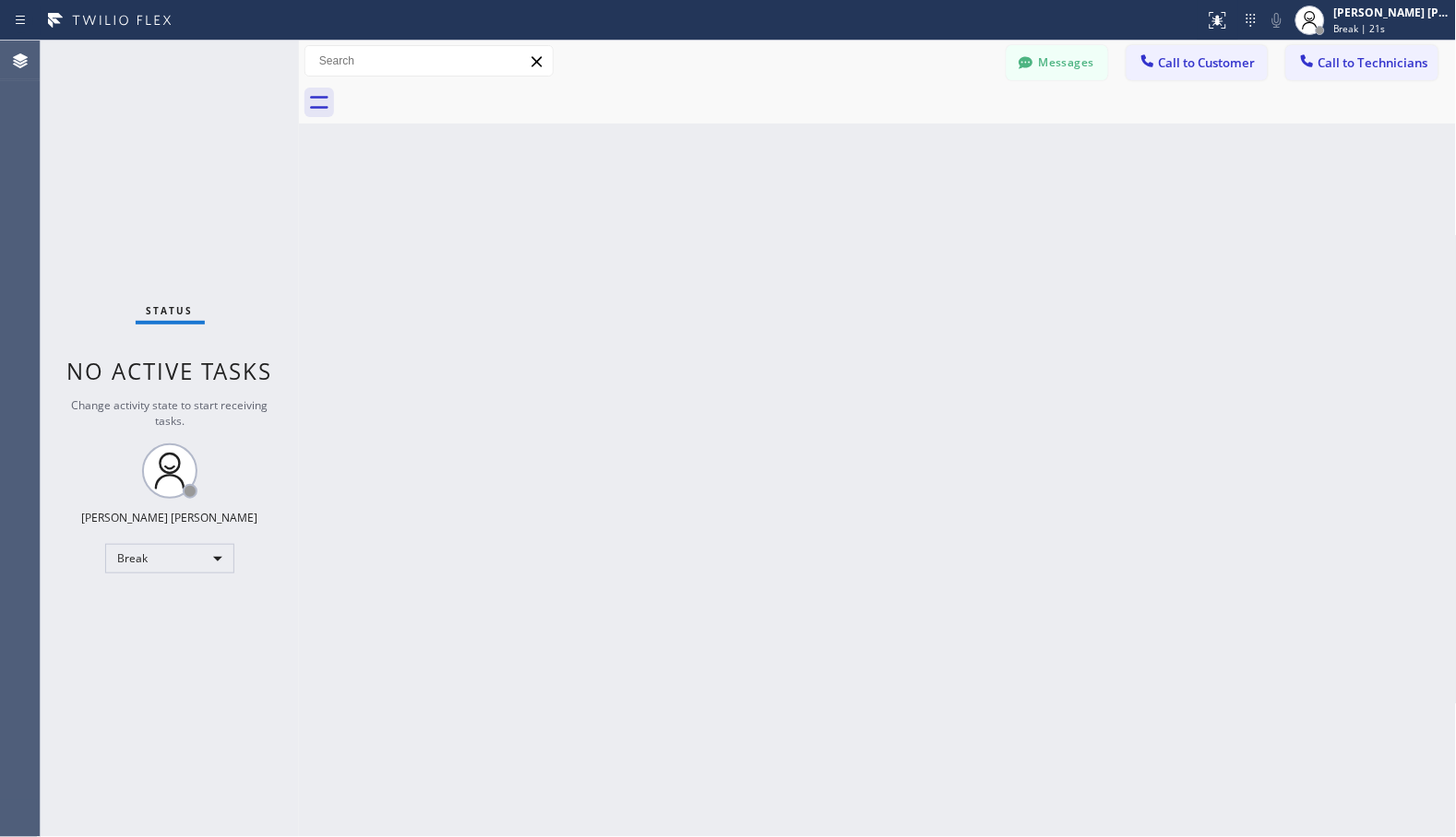
click at [927, 149] on div "Back to Dashboard Change Sender ID Customers Technicians Select a contact Outbo…" at bounding box center [878, 439] width 1158 height 797
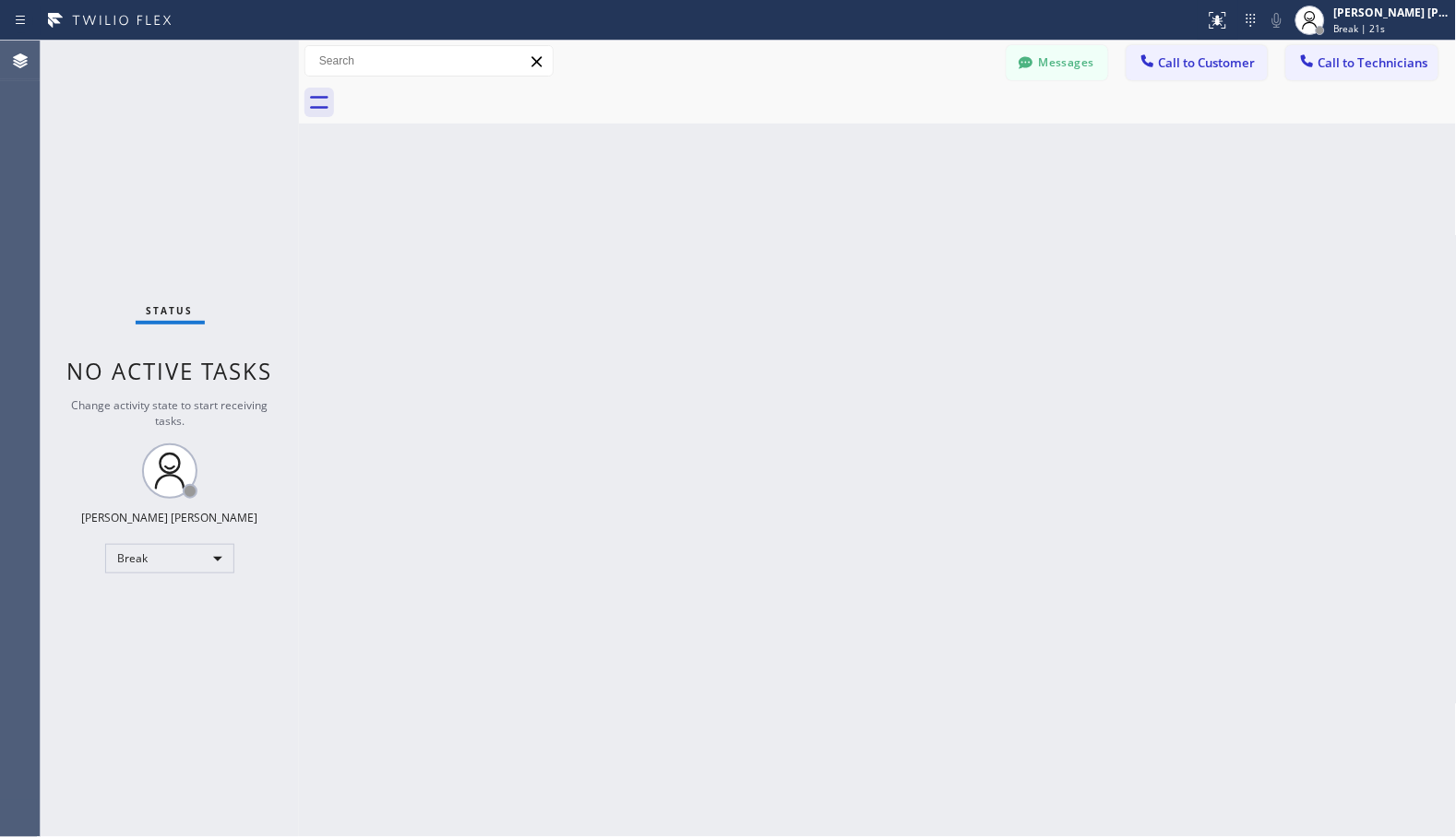
click at [927, 149] on div "Back to Dashboard Change Sender ID Customers Technicians Select a contact Outbo…" at bounding box center [878, 439] width 1158 height 797
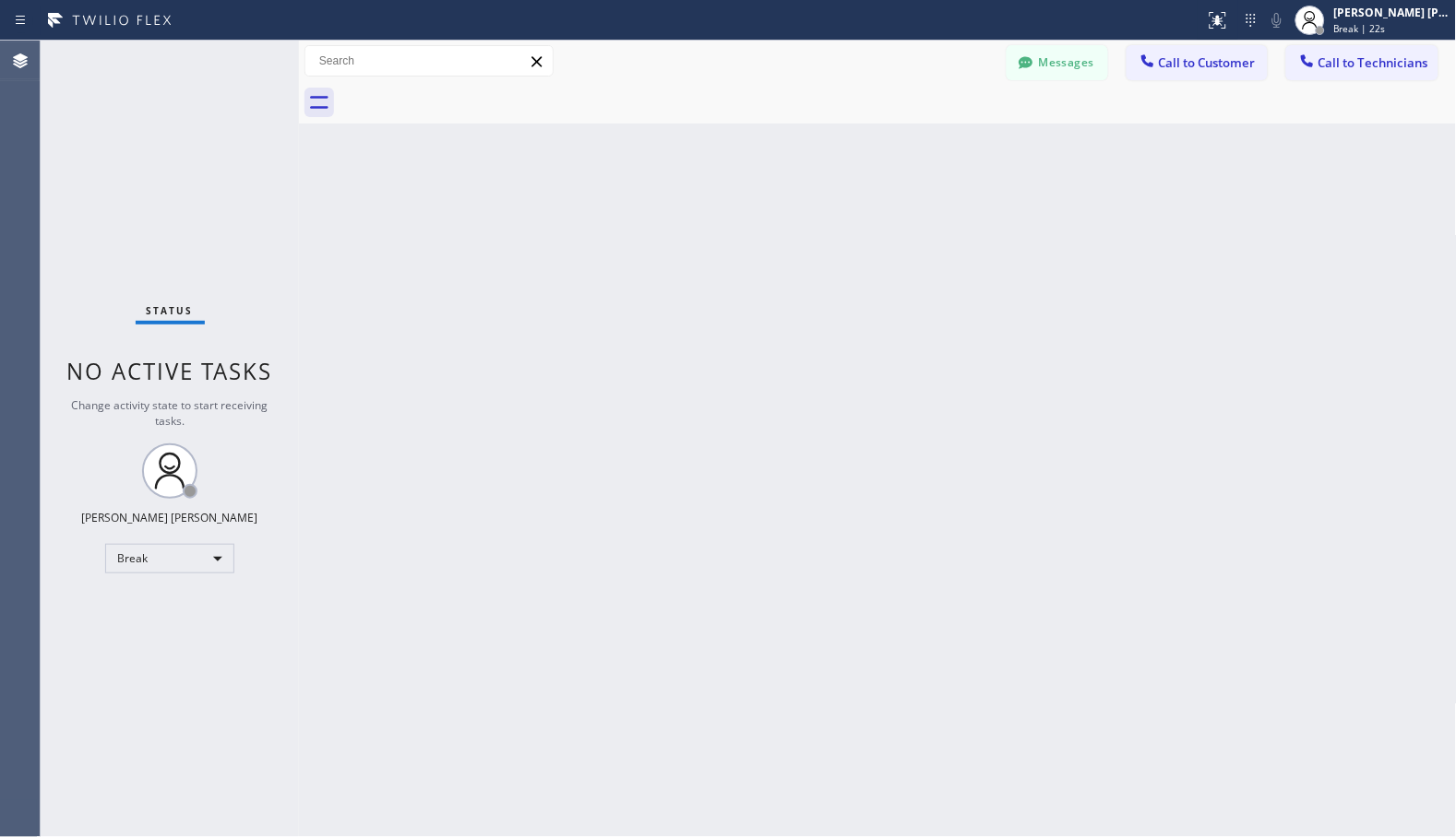
click at [927, 149] on div "Back to Dashboard Change Sender ID Customers Technicians Select a contact Outbo…" at bounding box center [878, 439] width 1158 height 797
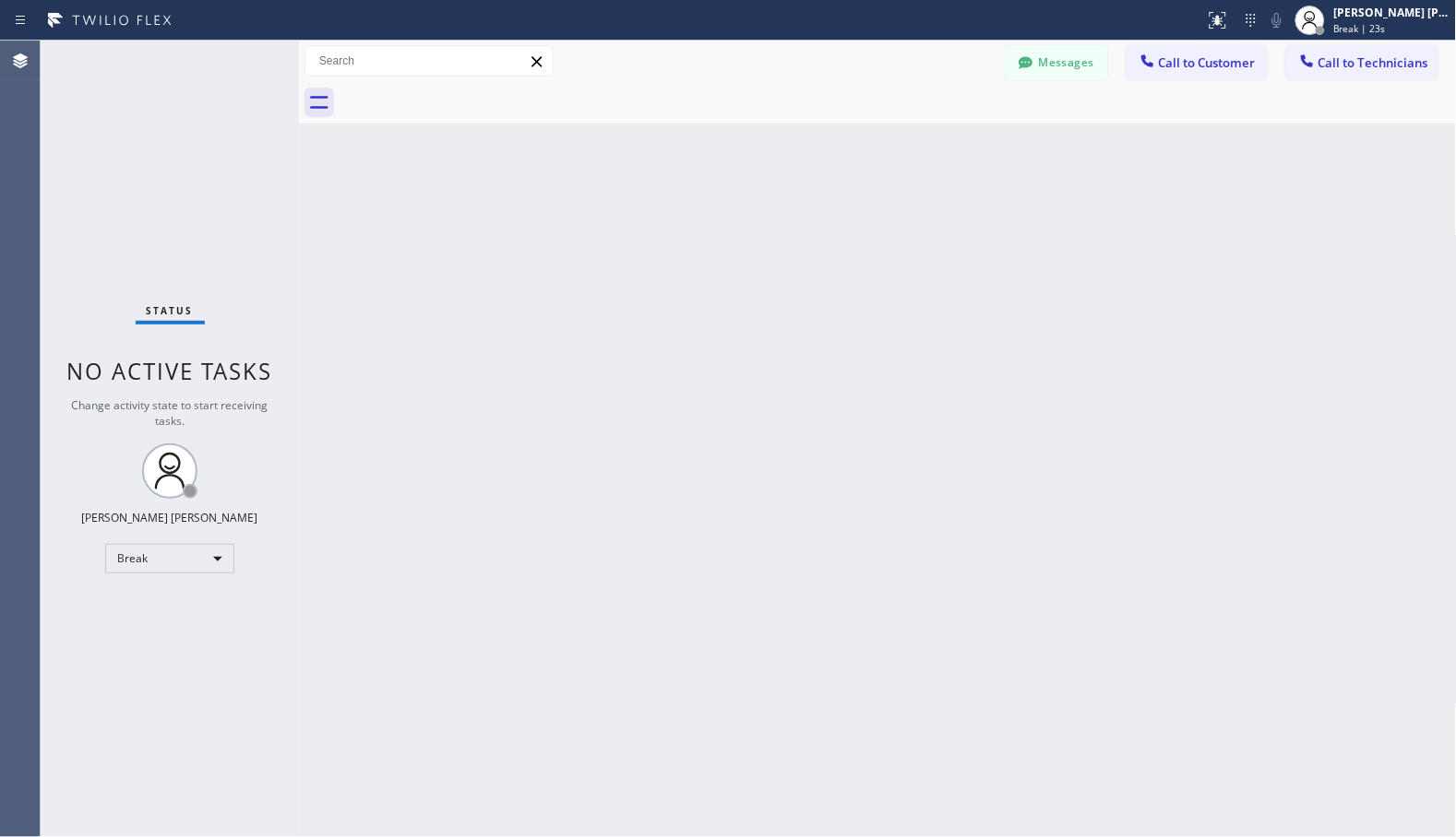
click at [927, 149] on div "Back to Dashboard Change Sender ID Customers Technicians Select a contact Outbo…" at bounding box center [878, 439] width 1158 height 797
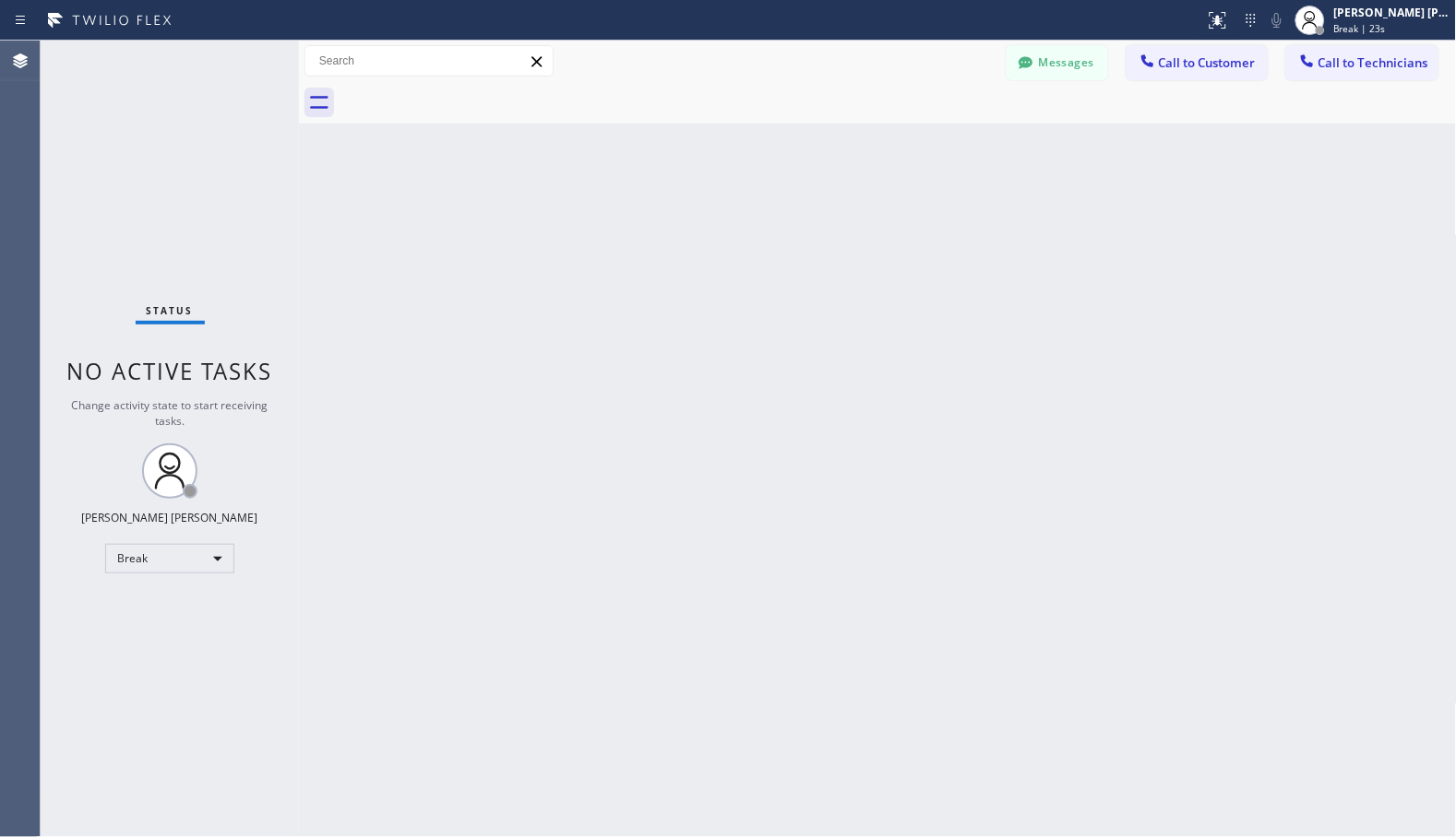
click at [927, 149] on div "Back to Dashboard Change Sender ID Customers Technicians Select a contact Outbo…" at bounding box center [878, 439] width 1158 height 797
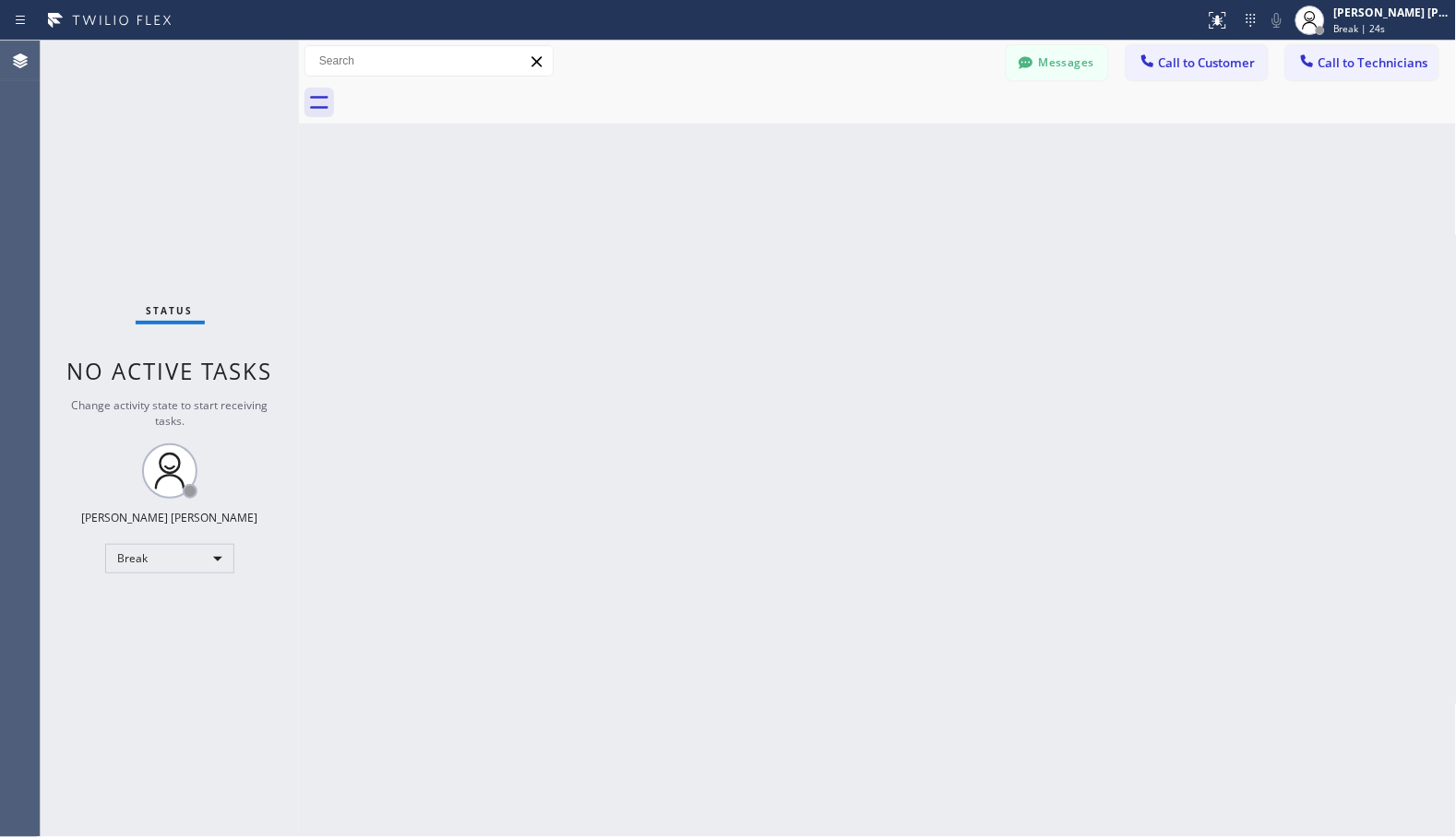
click at [927, 149] on div "Back to Dashboard Change Sender ID Customers Technicians Select a contact Outbo…" at bounding box center [878, 439] width 1158 height 797
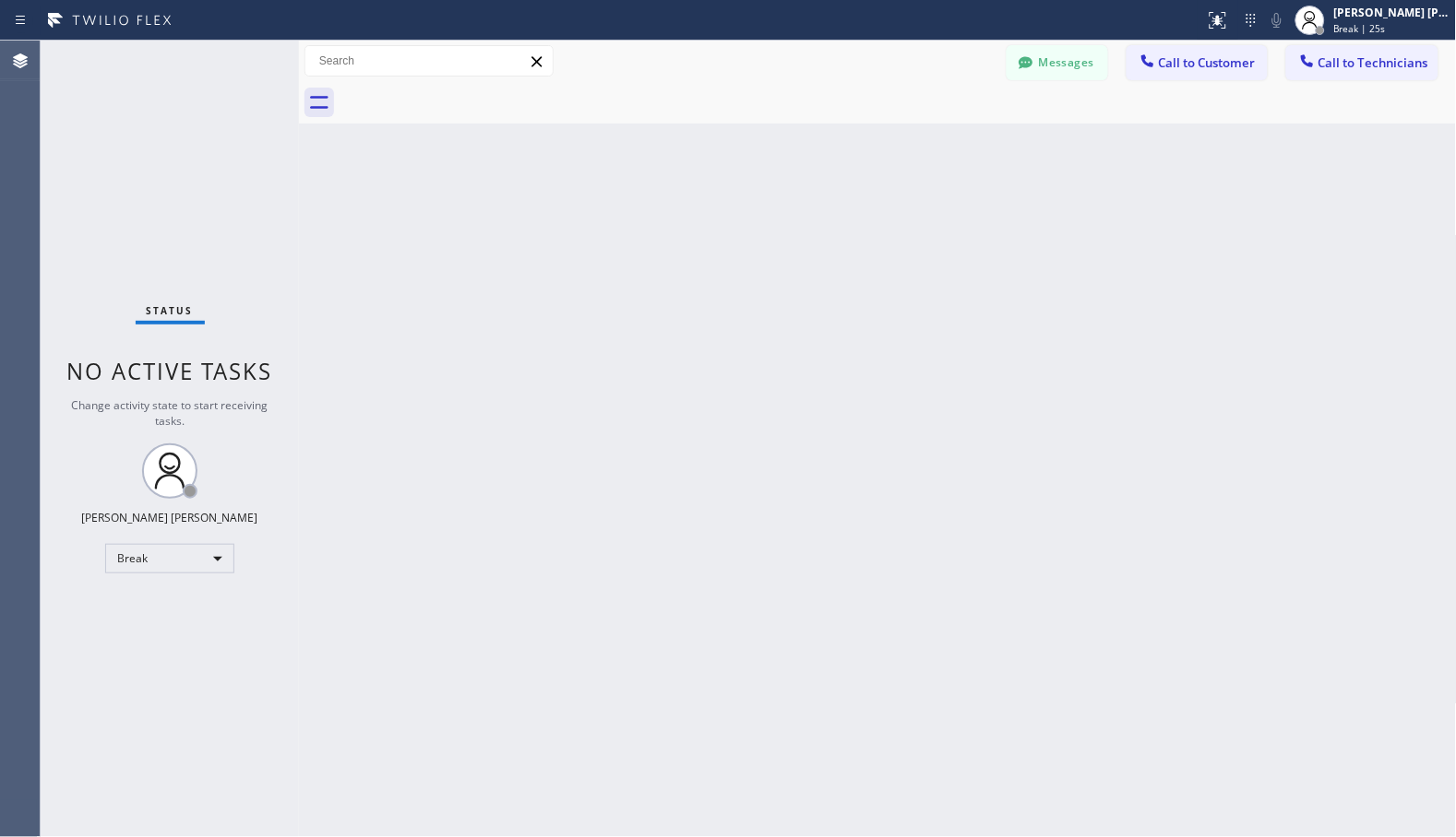
click at [927, 149] on div "Back to Dashboard Change Sender ID Customers Technicians Select a contact Outbo…" at bounding box center [878, 439] width 1158 height 797
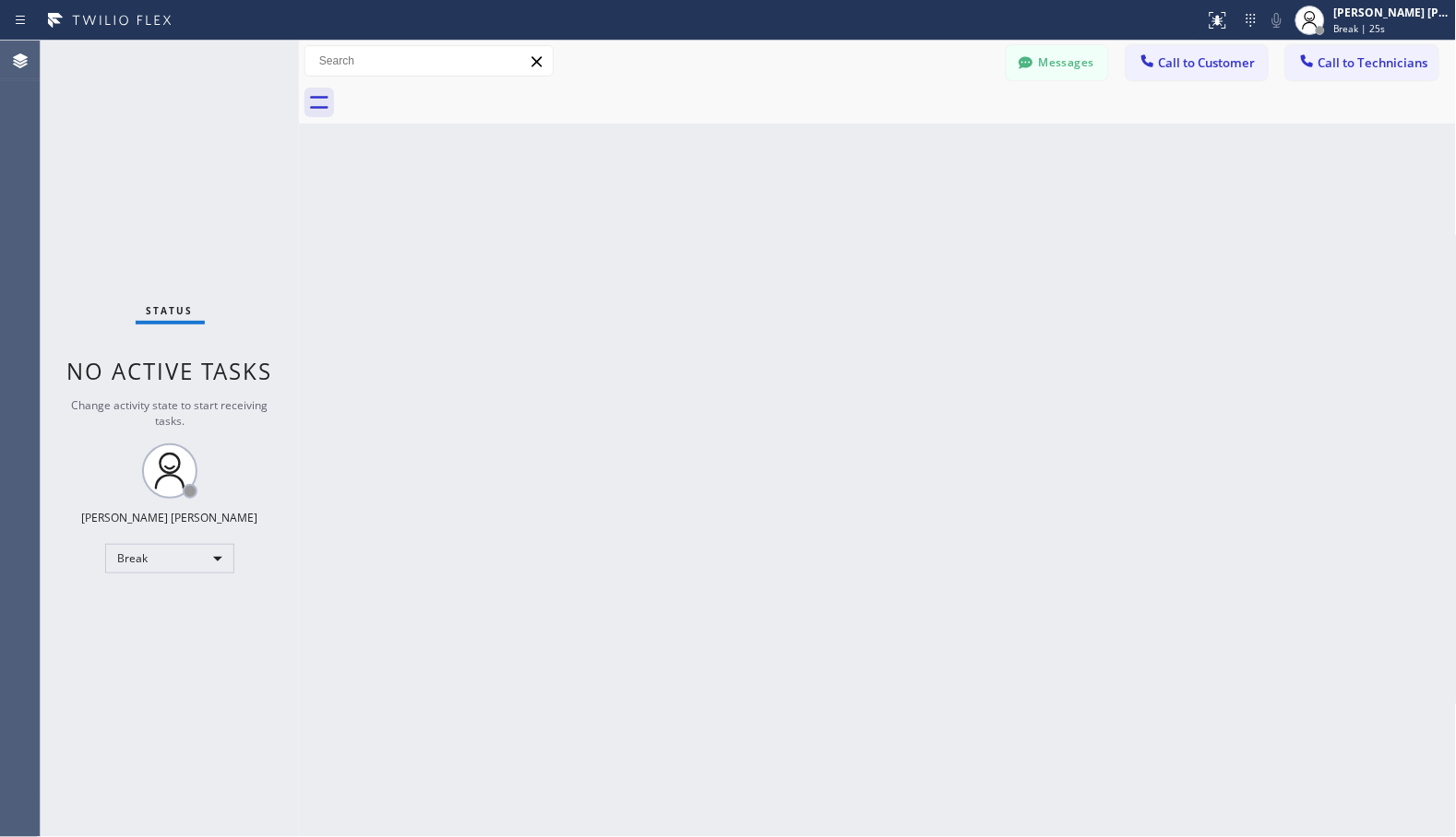
click at [927, 149] on div "Back to Dashboard Change Sender ID Customers Technicians Select a contact Outbo…" at bounding box center [878, 439] width 1158 height 797
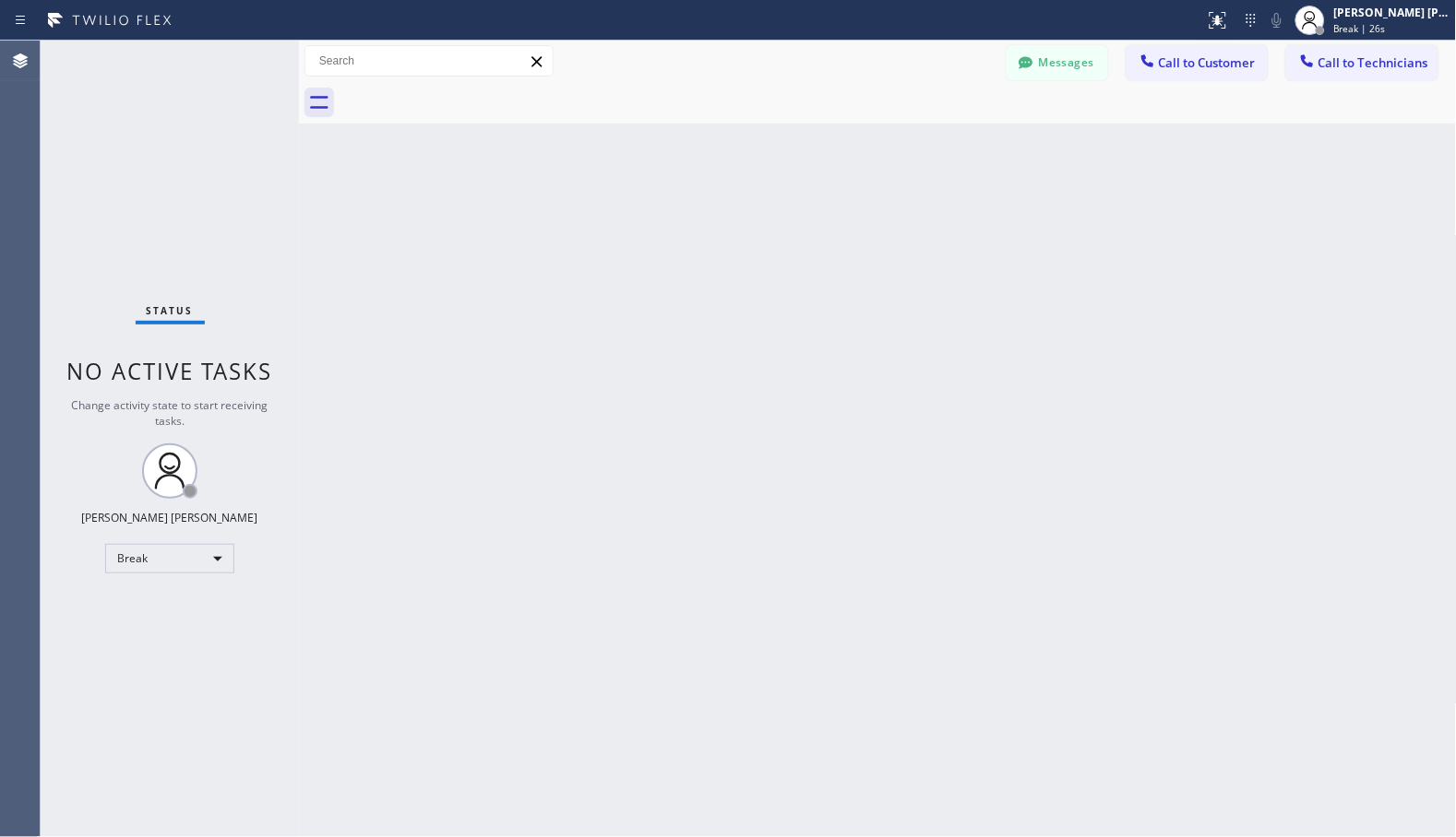
click at [927, 149] on div "Back to Dashboard Change Sender ID Customers Technicians Select a contact Outbo…" at bounding box center [878, 439] width 1158 height 797
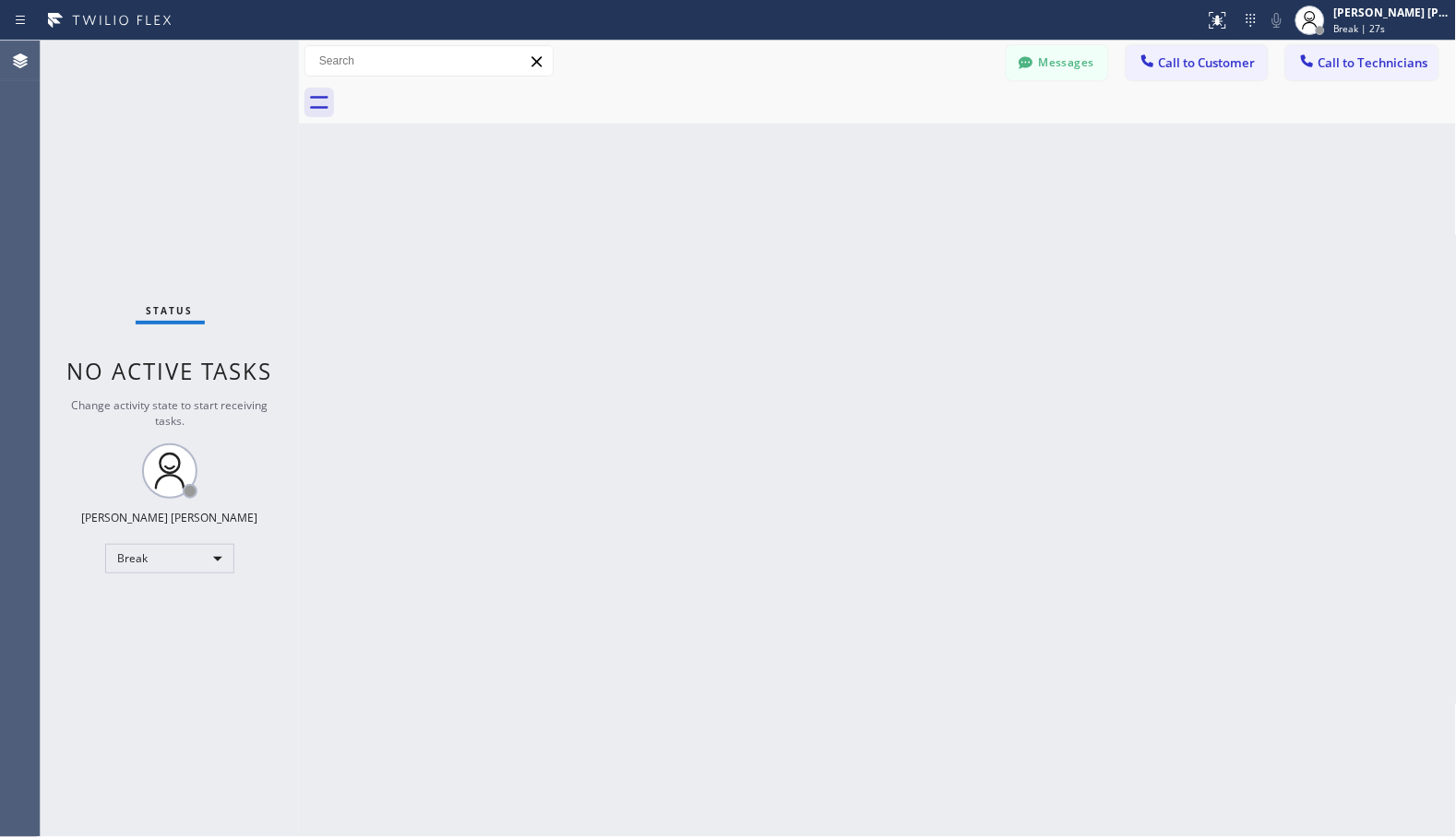
click at [927, 149] on div "Back to Dashboard Change Sender ID Customers Technicians Select a contact Outbo…" at bounding box center [878, 439] width 1158 height 797
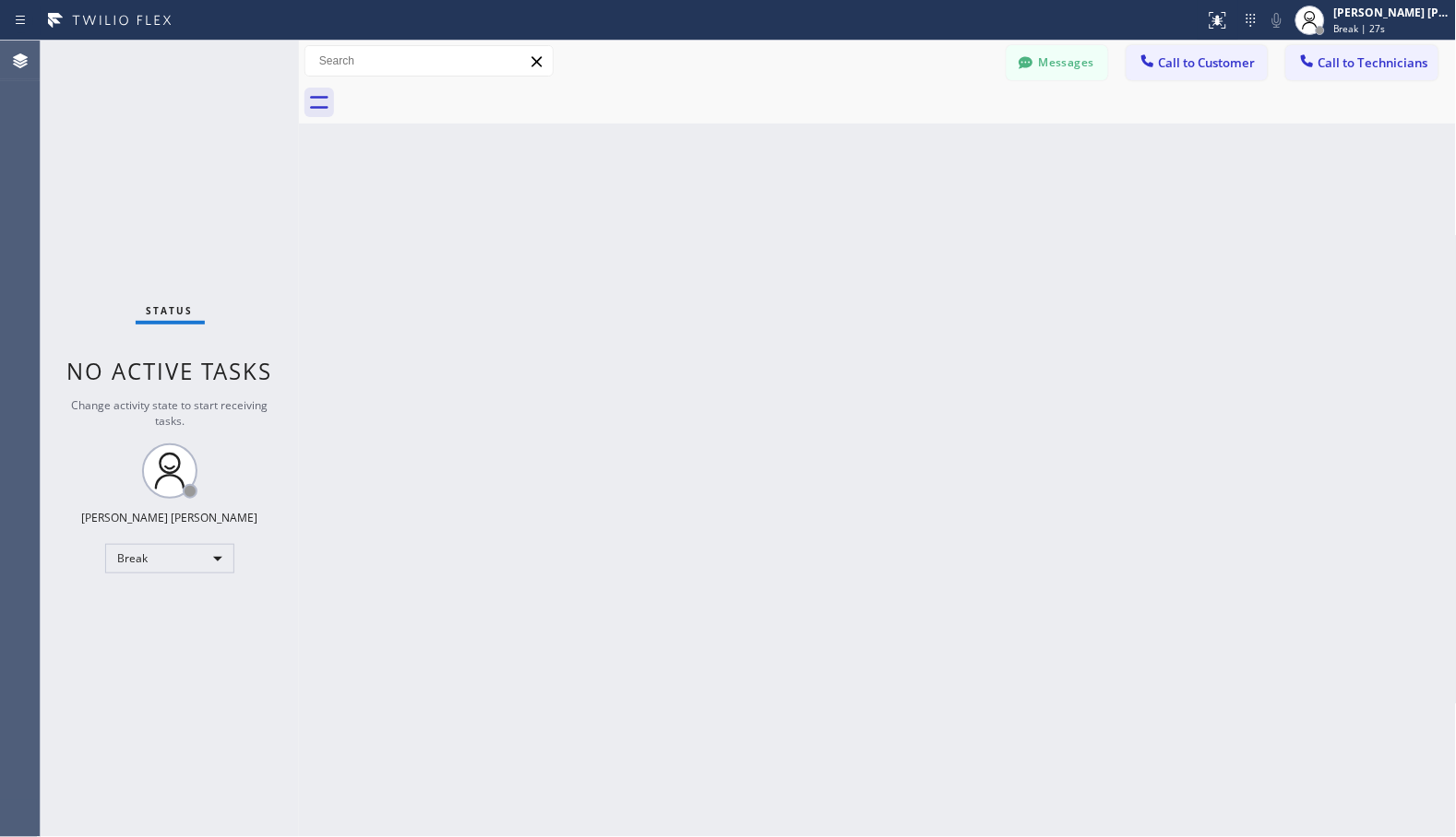
click at [927, 149] on div "Back to Dashboard Change Sender ID Customers Technicians Select a contact Outbo…" at bounding box center [878, 439] width 1158 height 797
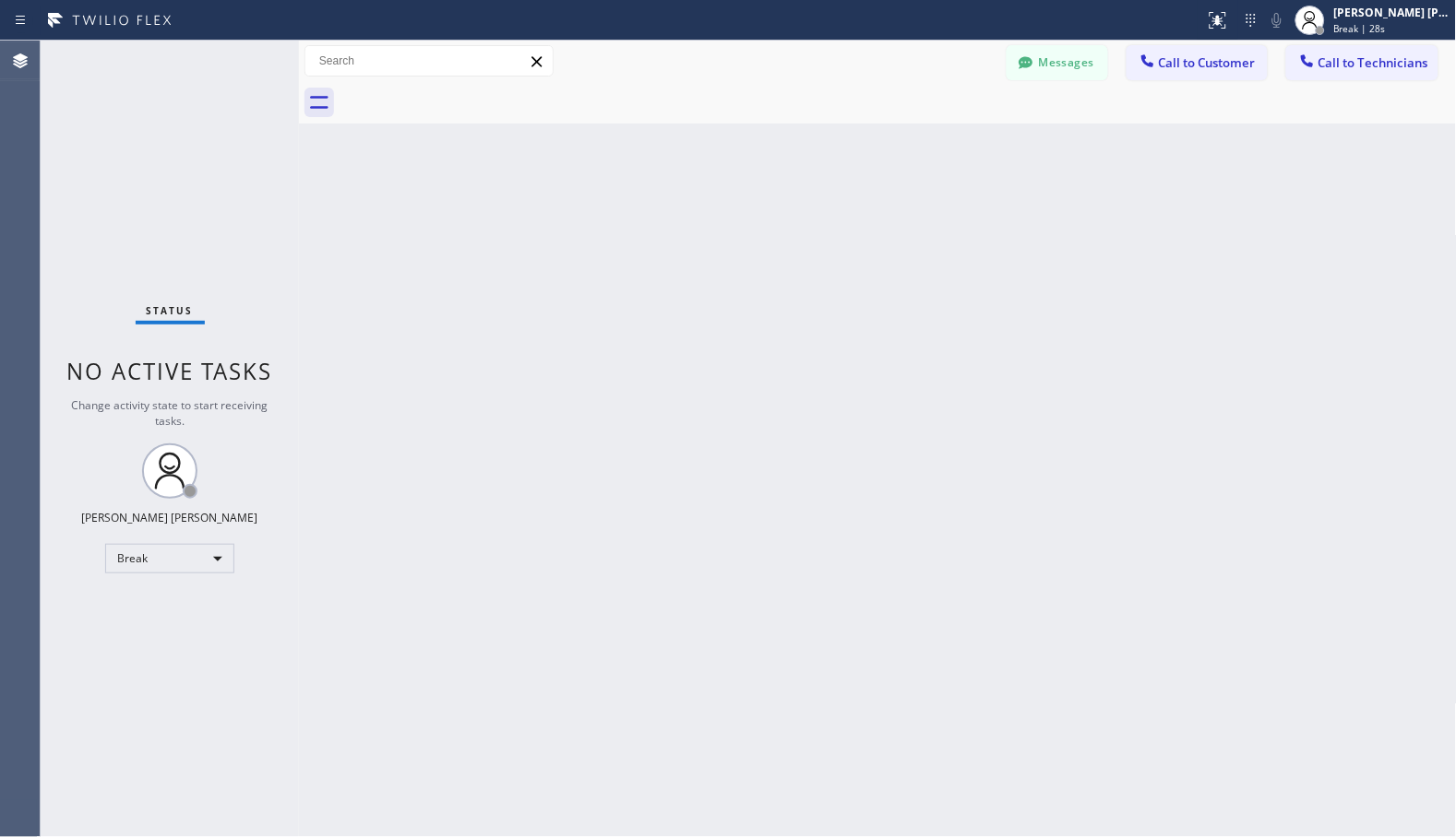
click at [927, 149] on div "Back to Dashboard Change Sender ID Customers Technicians Select a contact Outbo…" at bounding box center [878, 439] width 1158 height 797
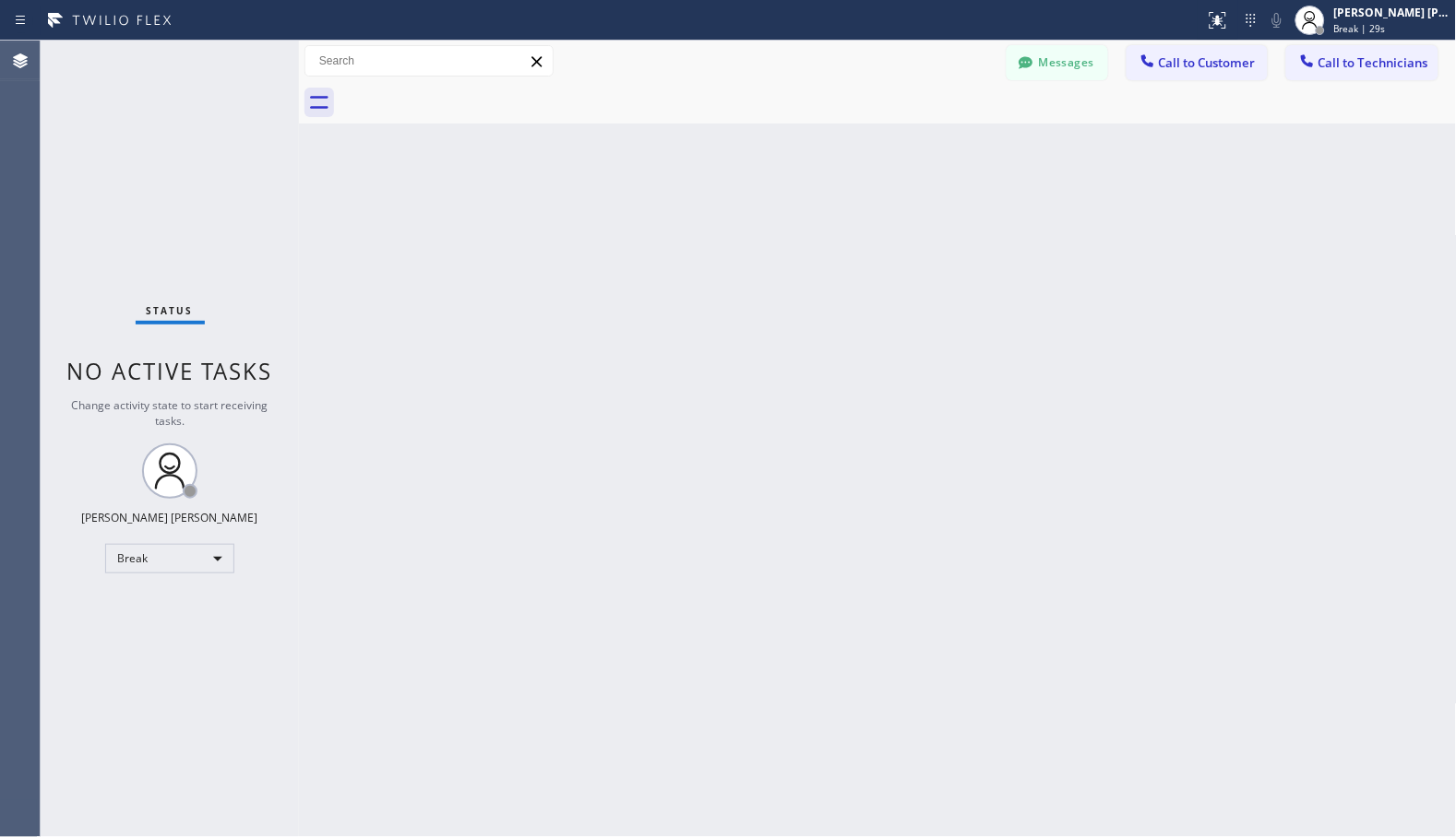
click at [927, 149] on div "Back to Dashboard Change Sender ID Customers Technicians Select a contact Outbo…" at bounding box center [878, 439] width 1158 height 797
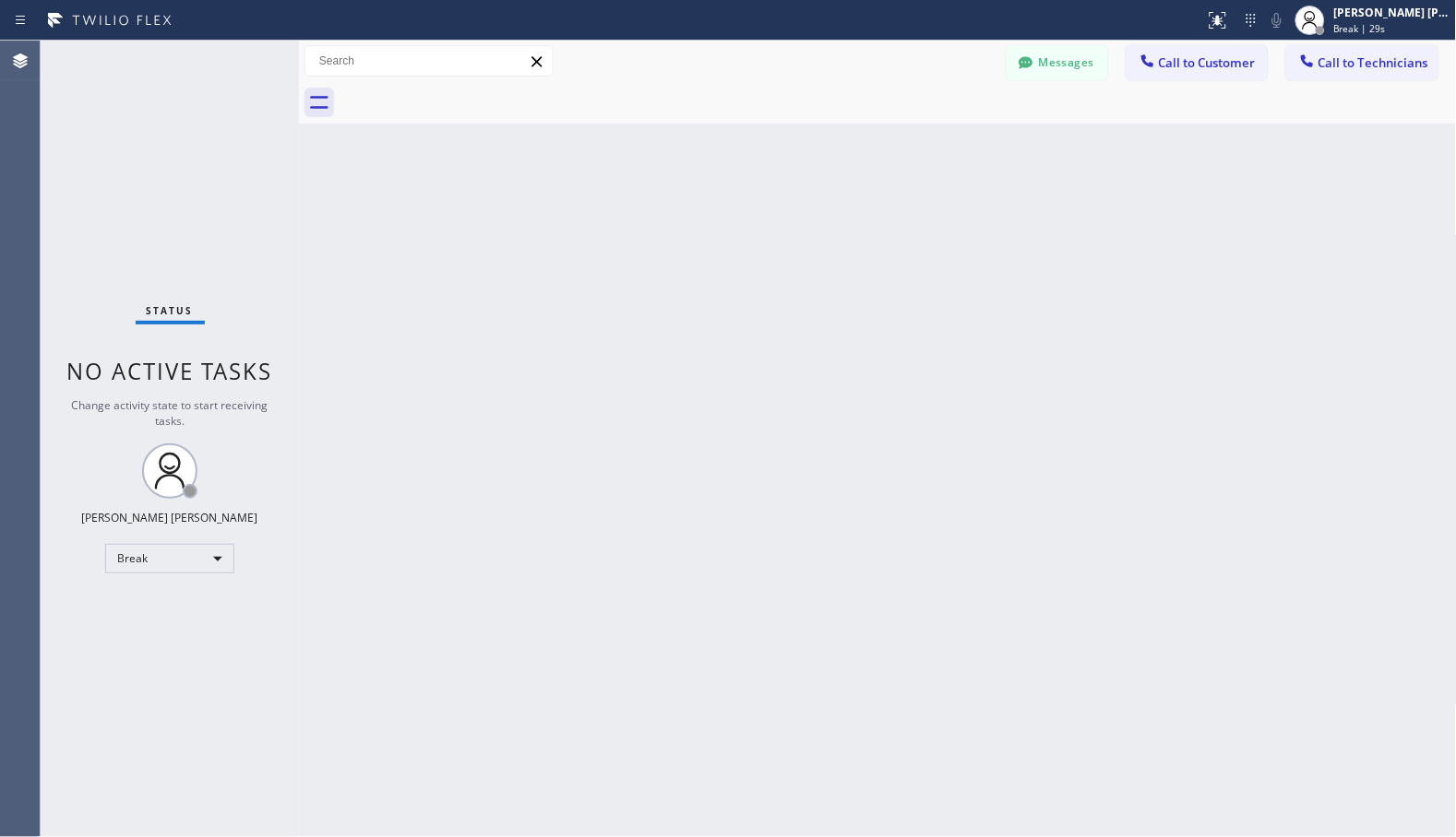
click at [927, 149] on div "Back to Dashboard Change Sender ID Customers Technicians Select a contact Outbo…" at bounding box center [878, 439] width 1158 height 797
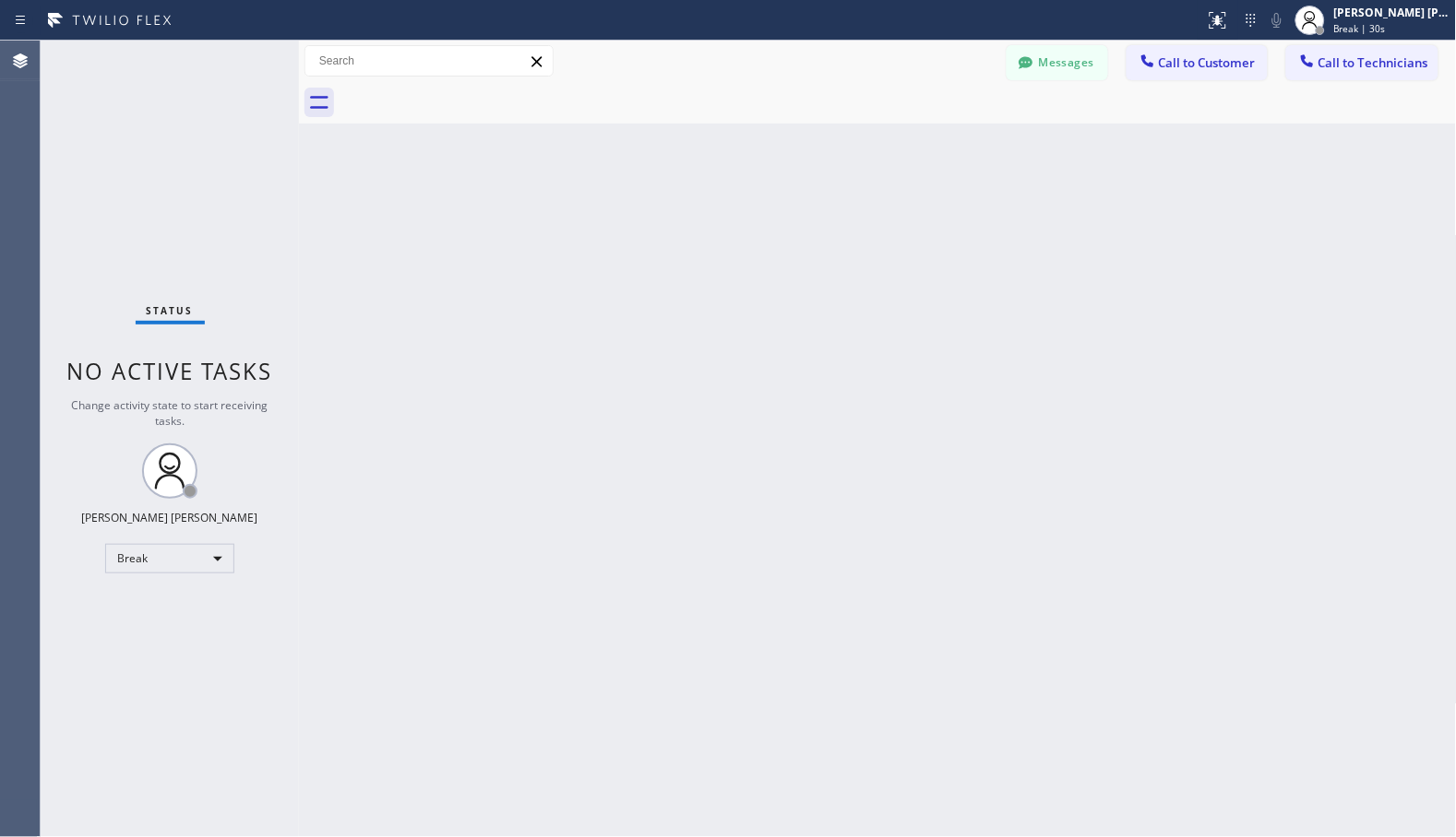
click at [927, 149] on div "Back to Dashboard Change Sender ID Customers Technicians Select a contact Outbo…" at bounding box center [878, 439] width 1158 height 797
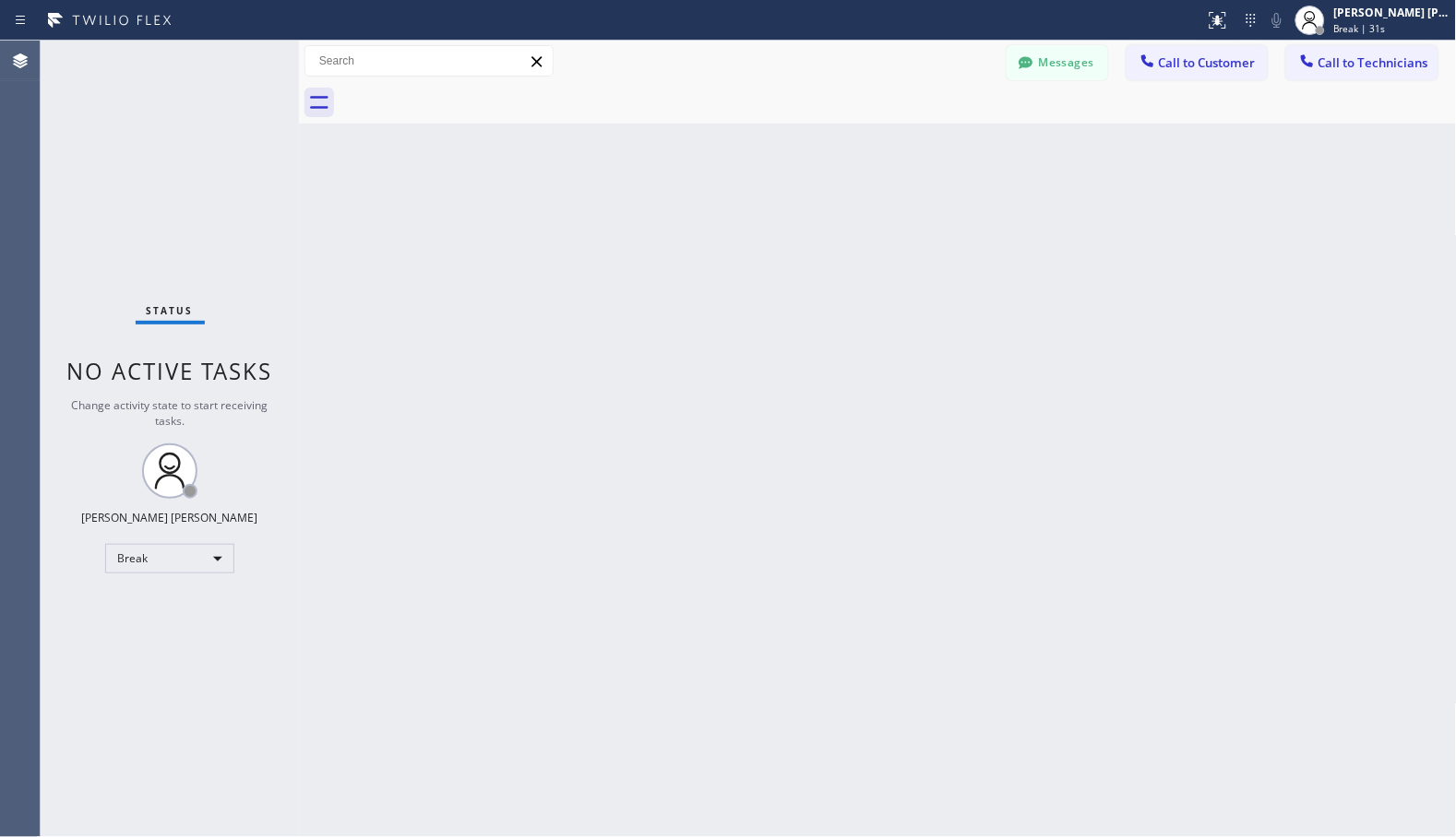
click at [927, 149] on div "Back to Dashboard Change Sender ID Customers Technicians Select a contact Outbo…" at bounding box center [878, 439] width 1158 height 797
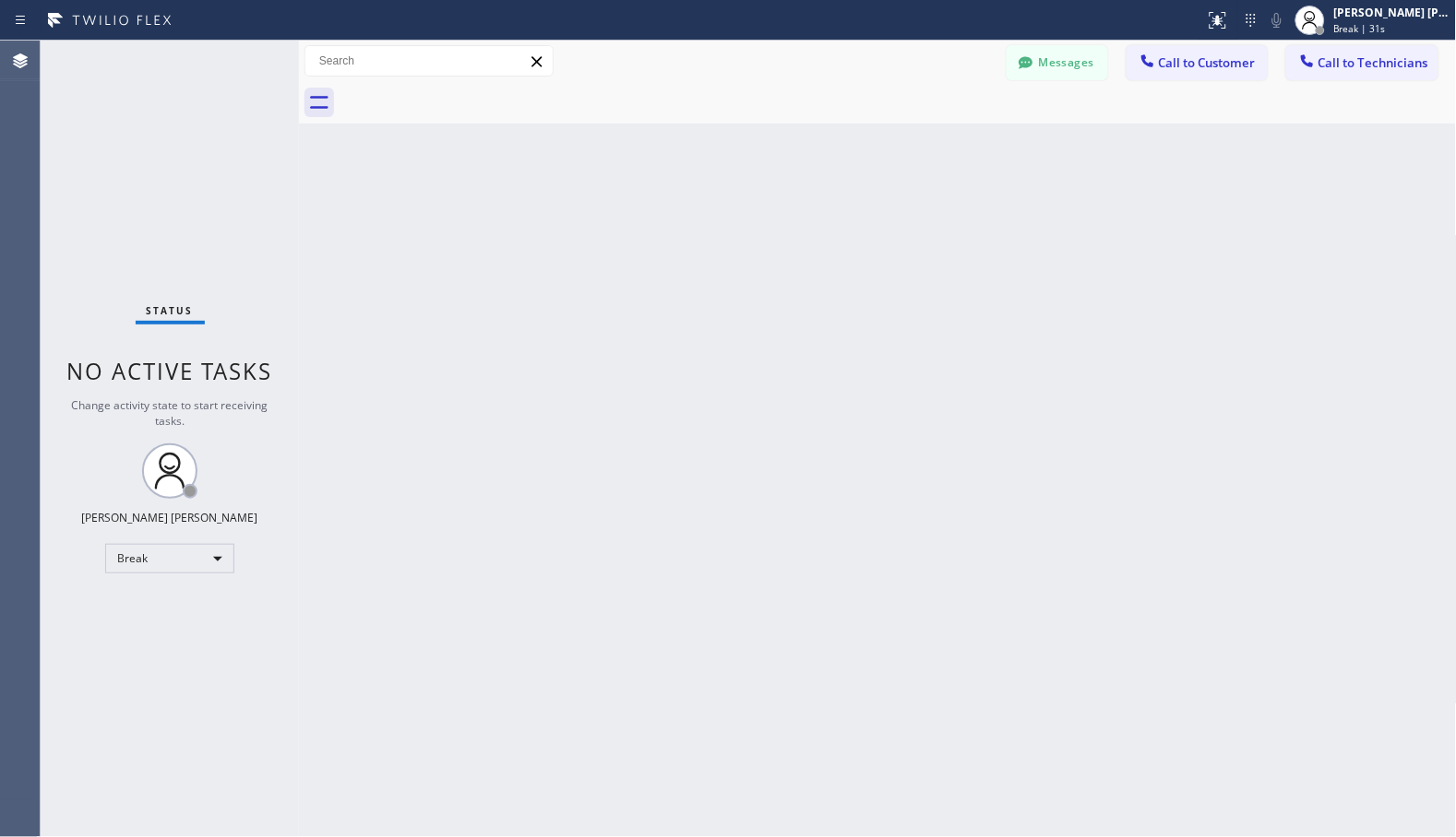
click at [927, 149] on div "Back to Dashboard Change Sender ID Customers Technicians Select a contact Outbo…" at bounding box center [878, 439] width 1158 height 797
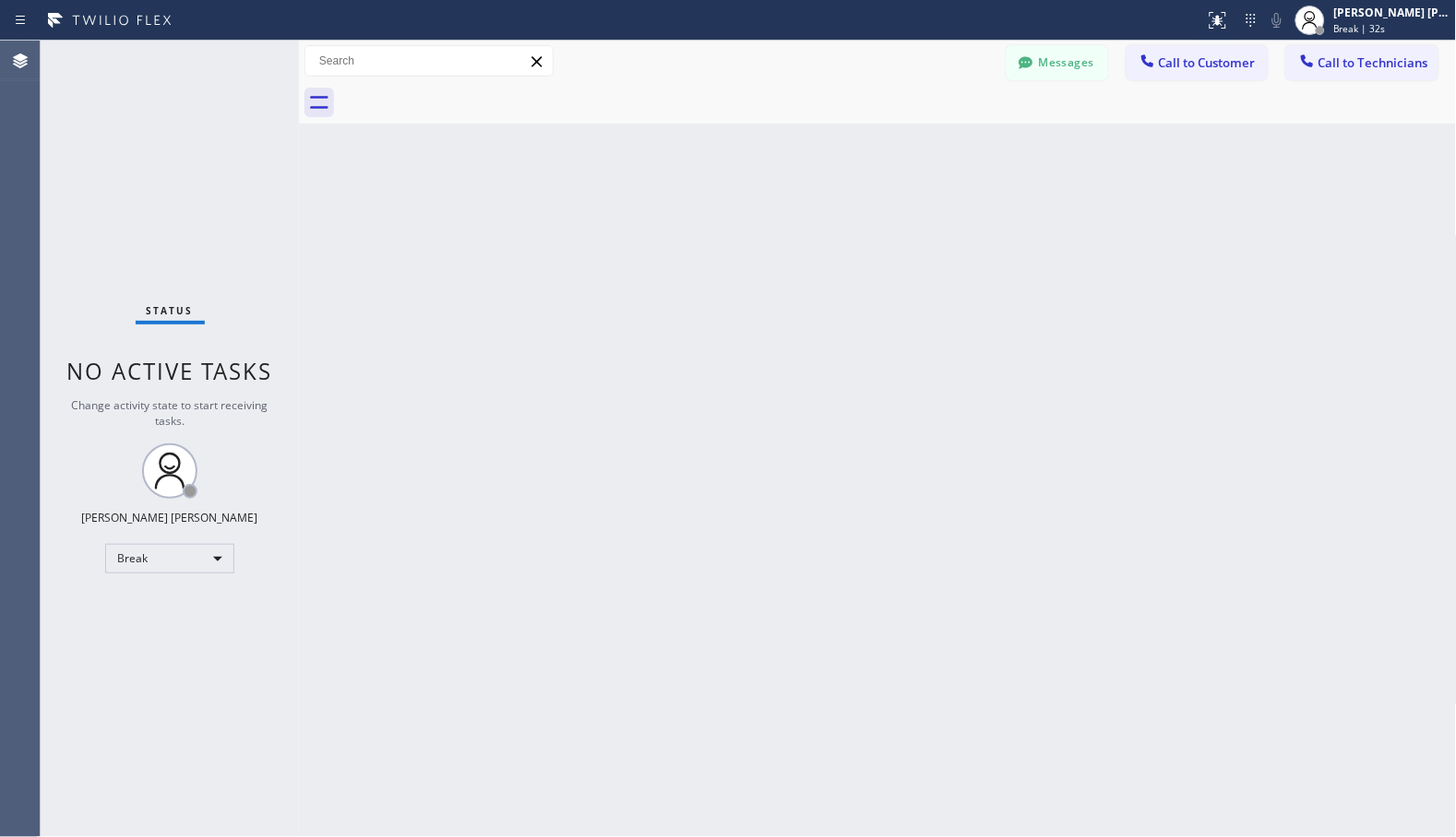
click at [927, 149] on div "Back to Dashboard Change Sender ID Customers Technicians Select a contact Outbo…" at bounding box center [878, 439] width 1158 height 797
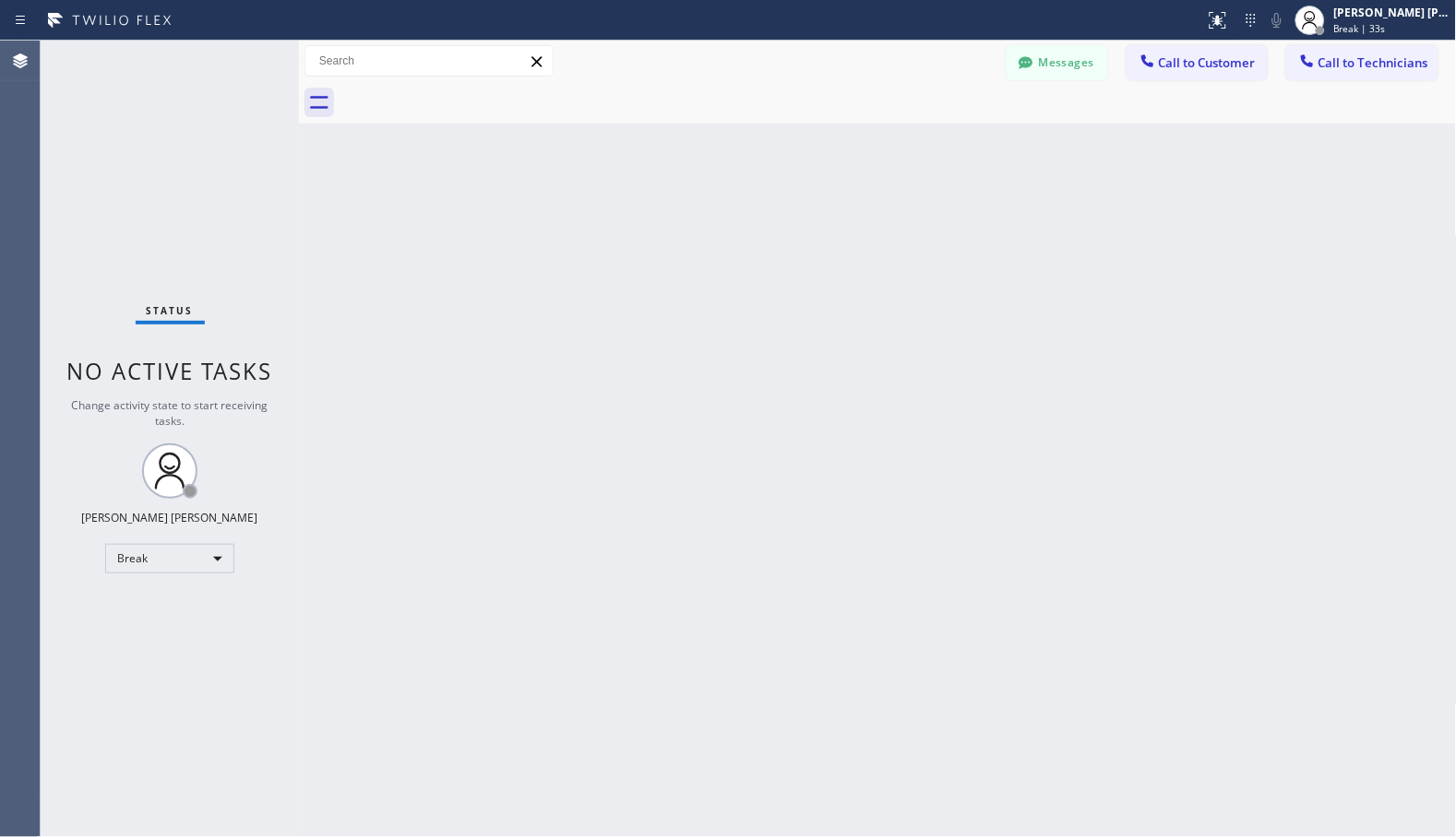
click at [927, 149] on div "Back to Dashboard Change Sender ID Customers Technicians Select a contact Outbo…" at bounding box center [878, 439] width 1158 height 797
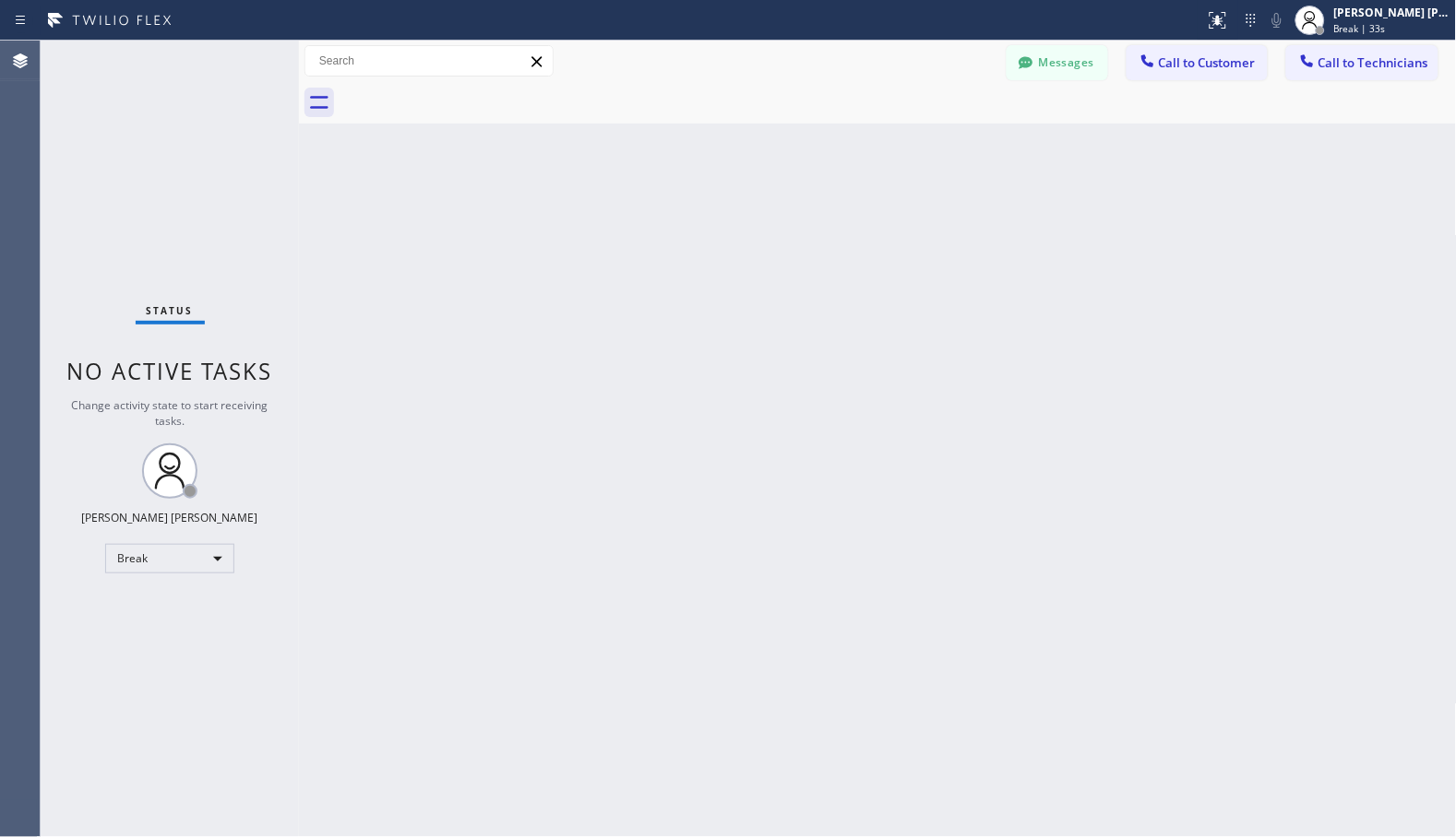
click at [927, 149] on div "Back to Dashboard Change Sender ID Customers Technicians Select a contact Outbo…" at bounding box center [878, 439] width 1158 height 797
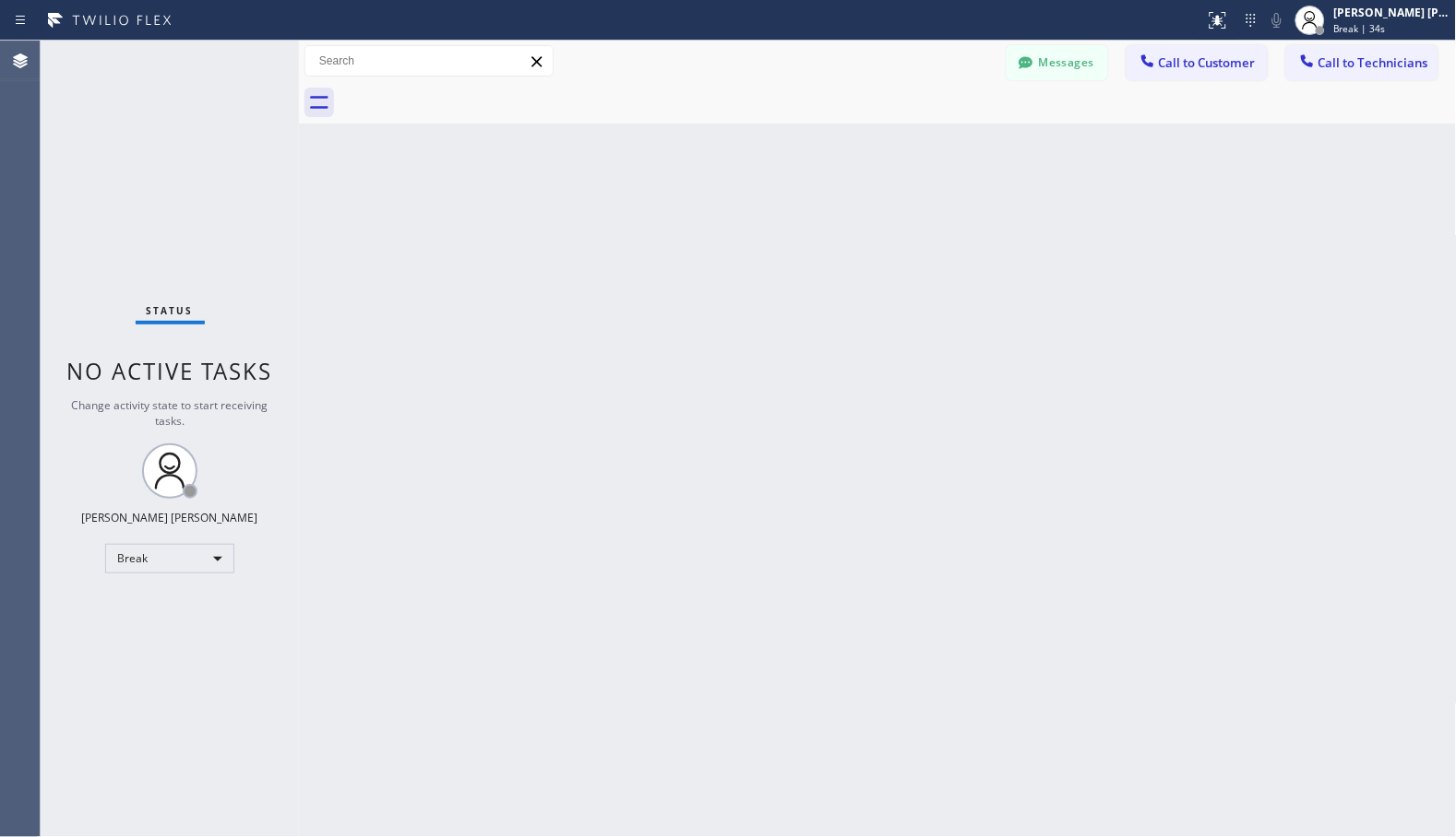
click at [927, 149] on div "Back to Dashboard Change Sender ID Customers Technicians Select a contact Outbo…" at bounding box center [878, 439] width 1158 height 797
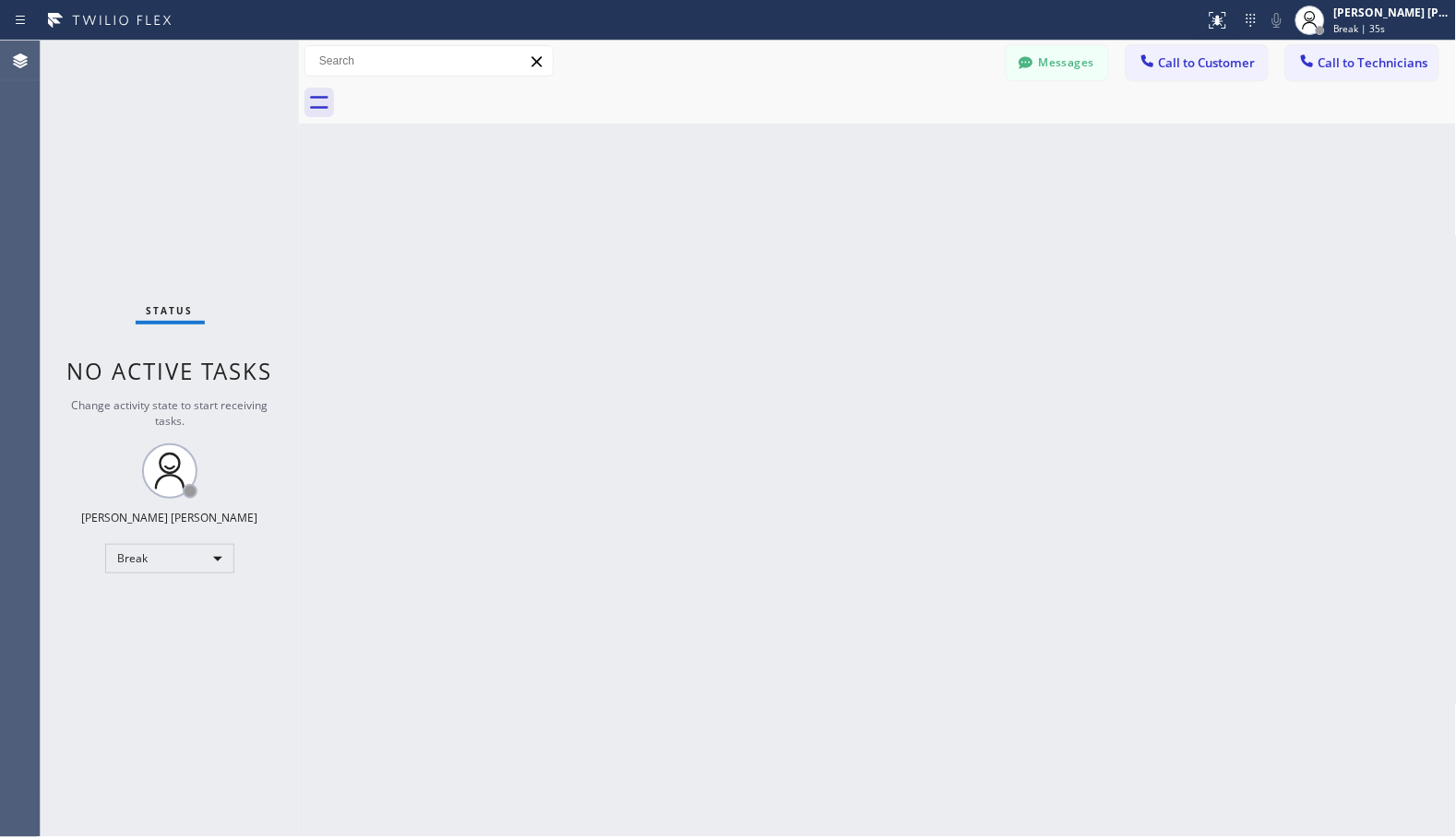
click at [927, 149] on div "Back to Dashboard Change Sender ID Customers Technicians Select a contact Outbo…" at bounding box center [878, 439] width 1158 height 797
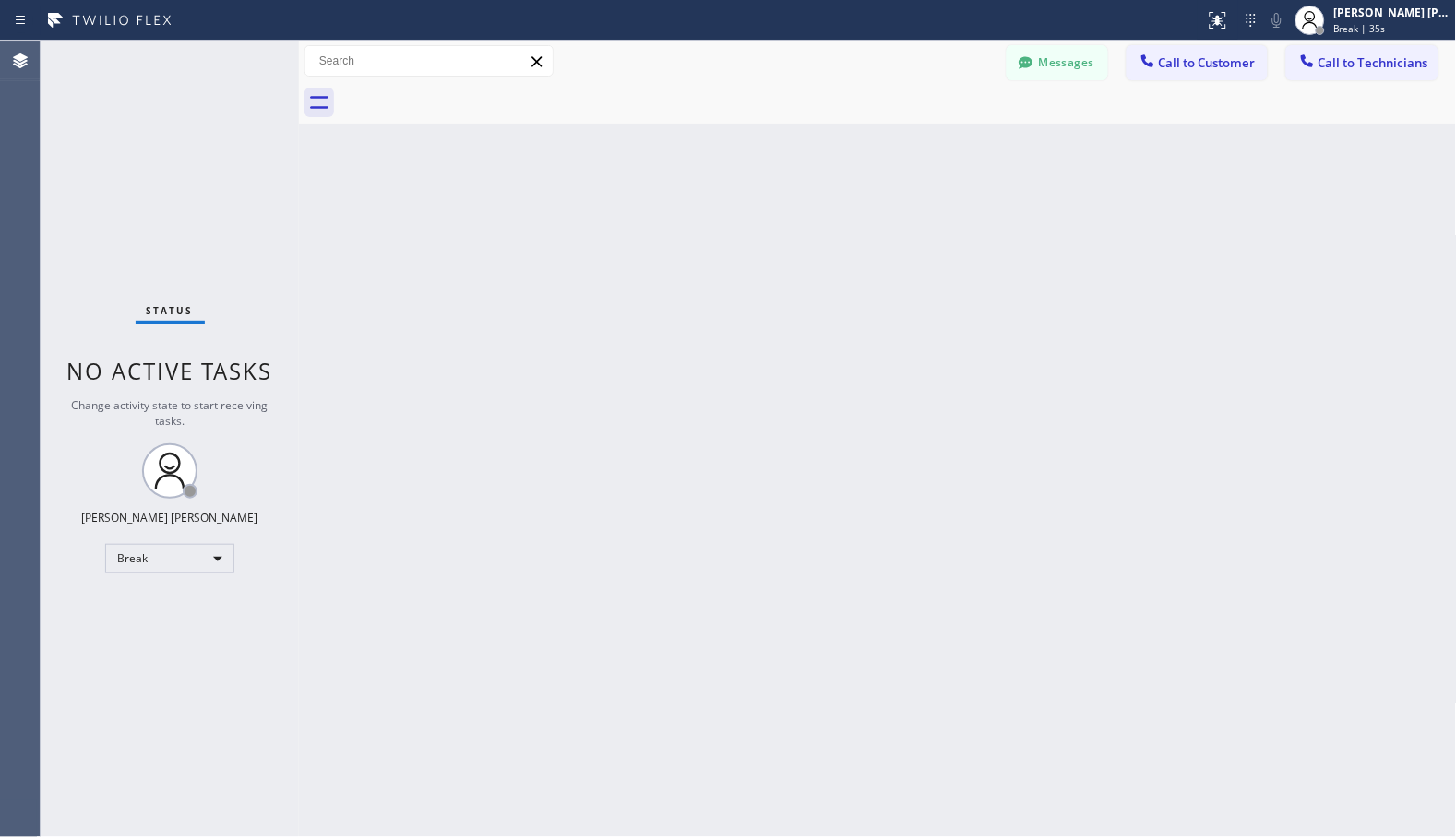
click at [927, 149] on div "Back to Dashboard Change Sender ID Customers Technicians Select a contact Outbo…" at bounding box center [878, 439] width 1158 height 797
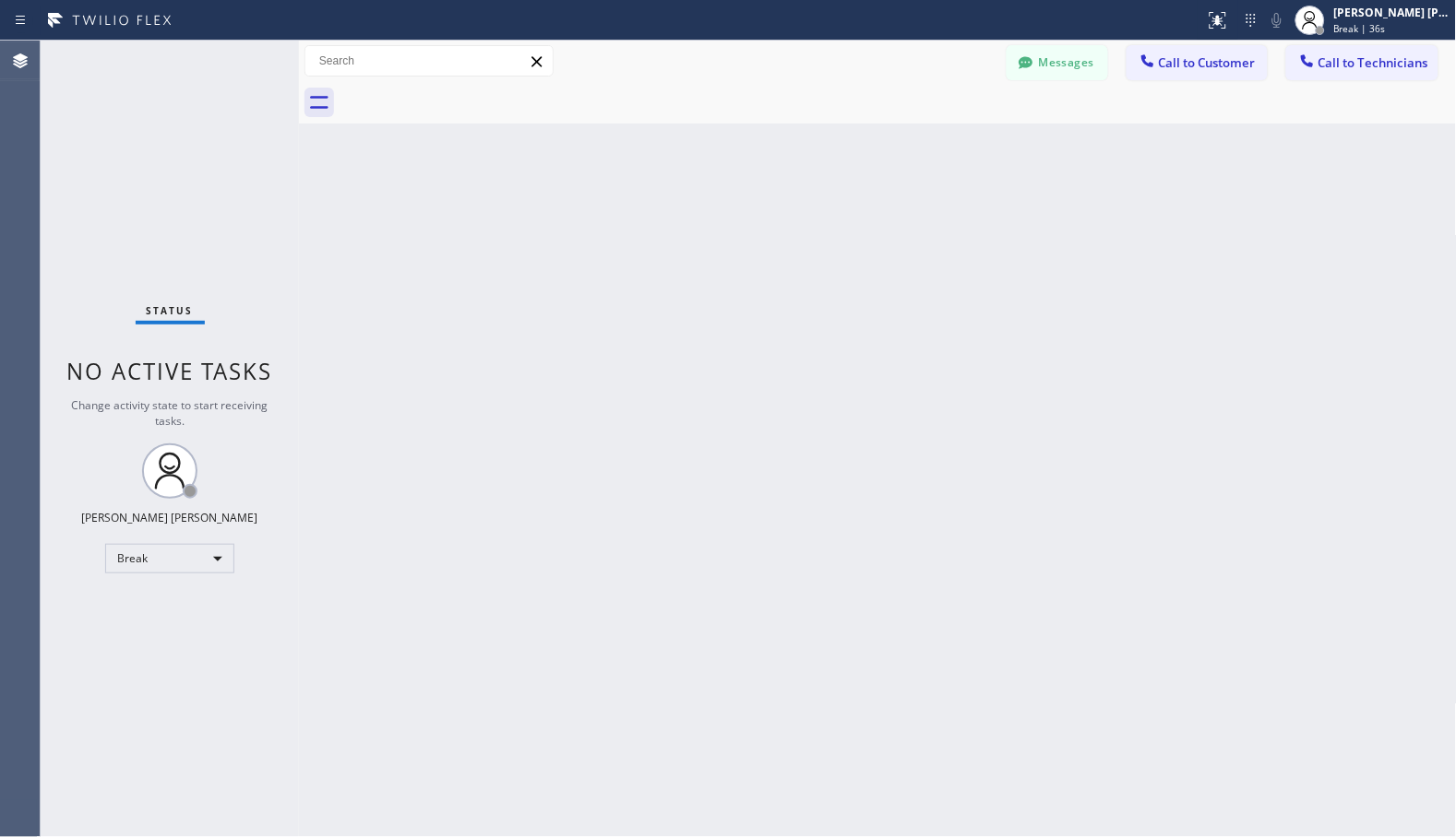
click at [927, 149] on div "Back to Dashboard Change Sender ID Customers Technicians Select a contact Outbo…" at bounding box center [878, 439] width 1158 height 797
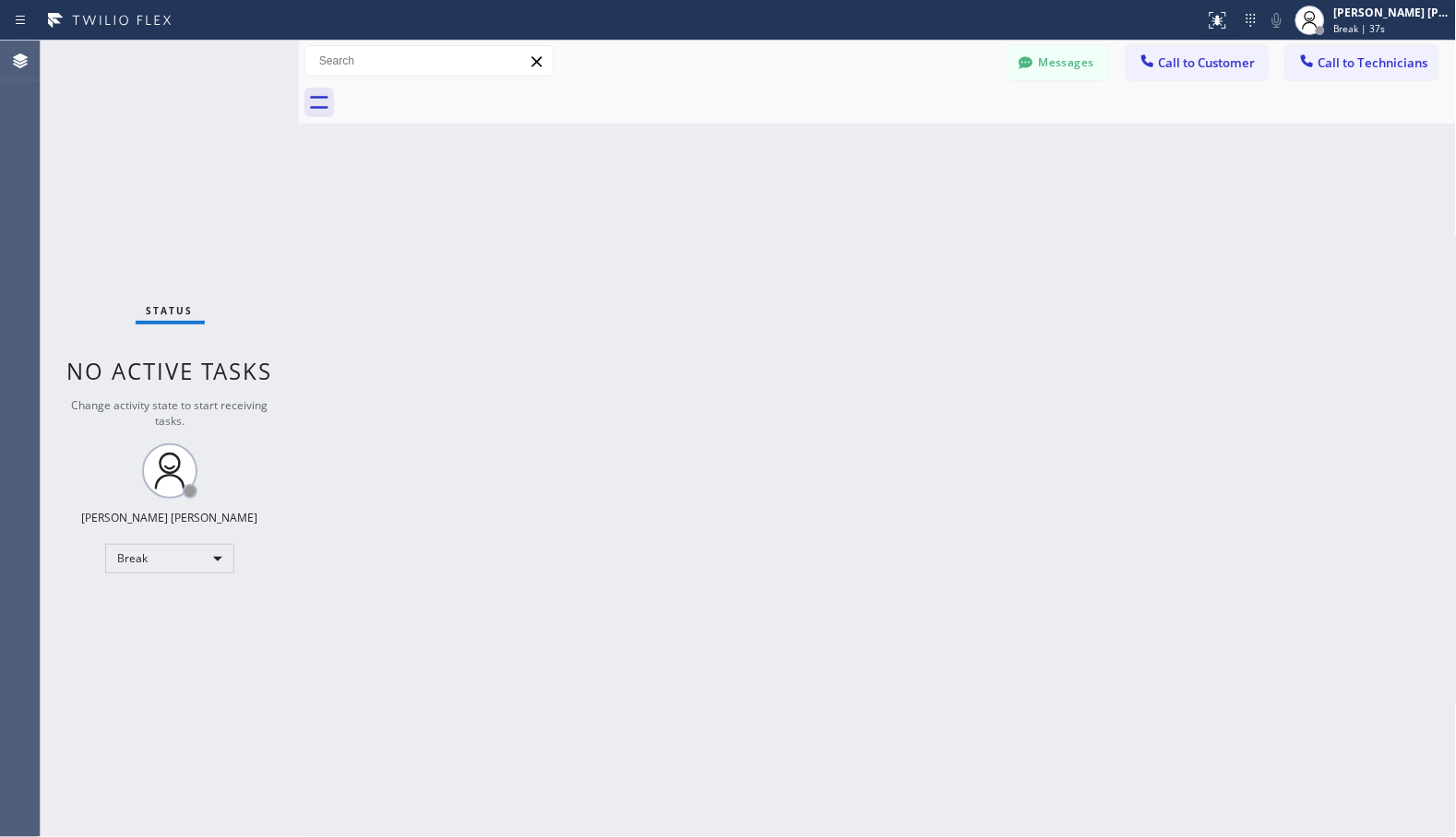
click at [927, 149] on div "Back to Dashboard Change Sender ID Customers Technicians Select a contact Outbo…" at bounding box center [878, 439] width 1158 height 797
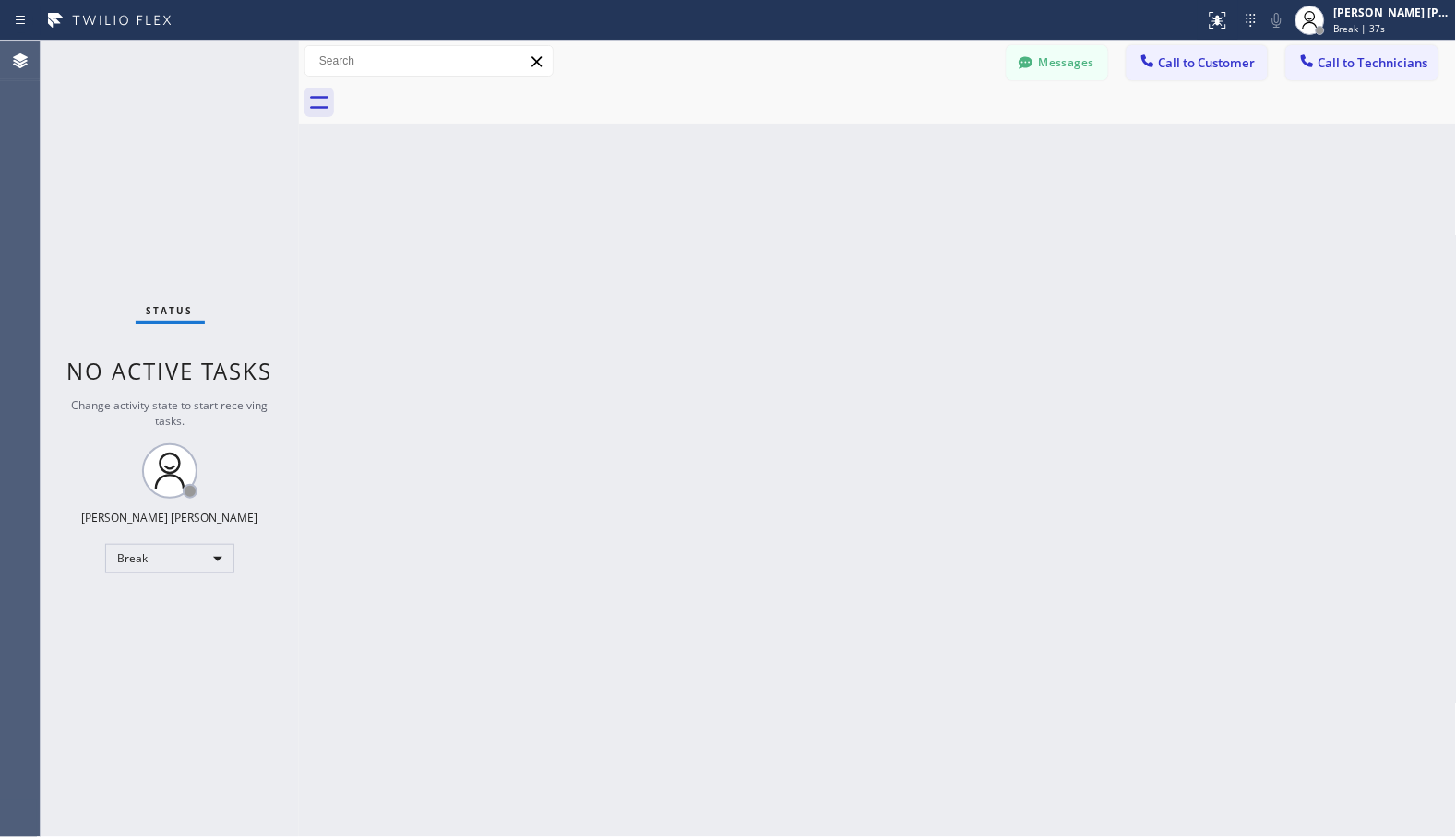
click at [927, 149] on div "Back to Dashboard Change Sender ID Customers Technicians Select a contact Outbo…" at bounding box center [878, 439] width 1158 height 797
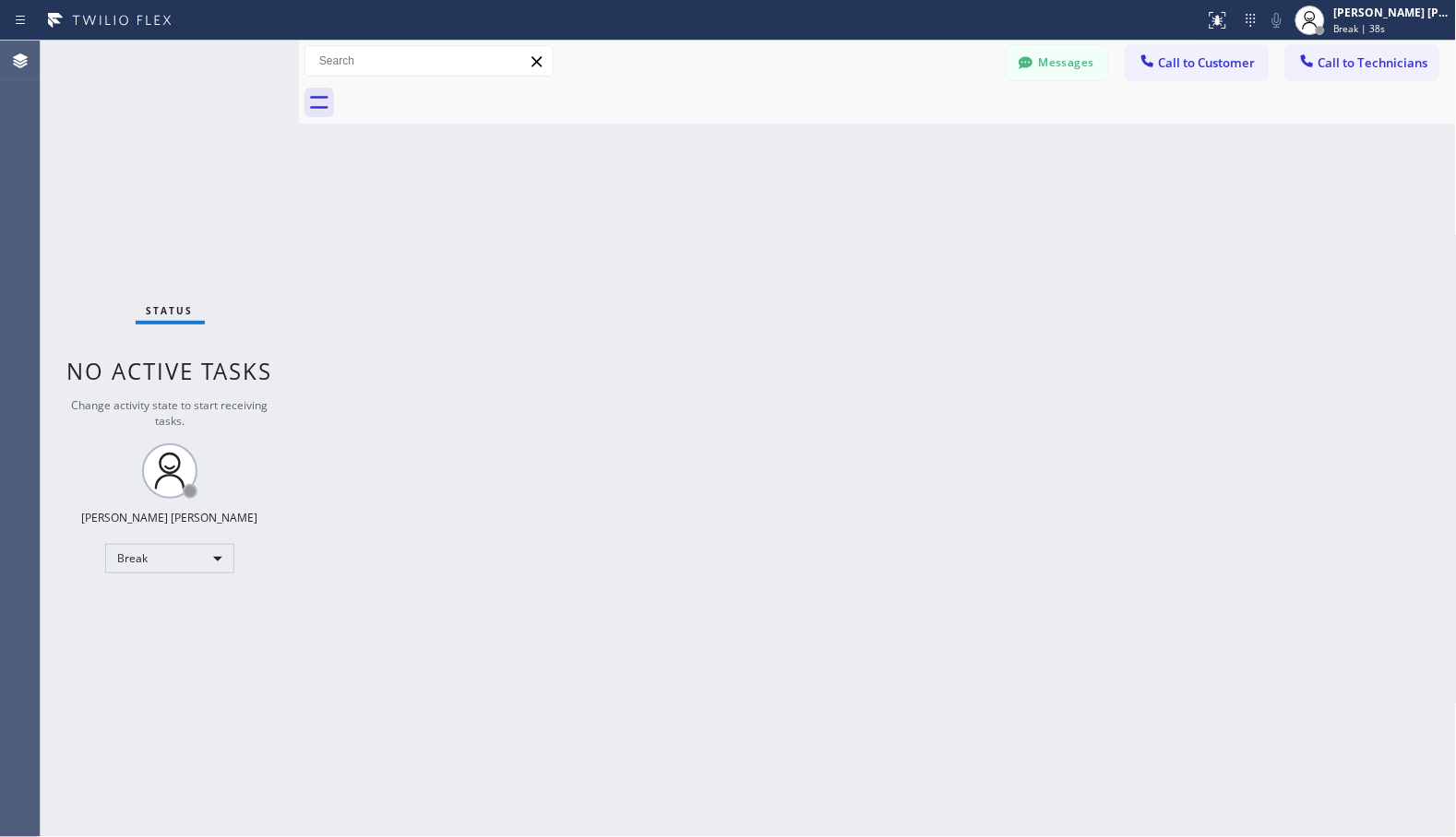
click at [927, 149] on div "Back to Dashboard Change Sender ID Customers Technicians Select a contact Outbo…" at bounding box center [878, 439] width 1158 height 797
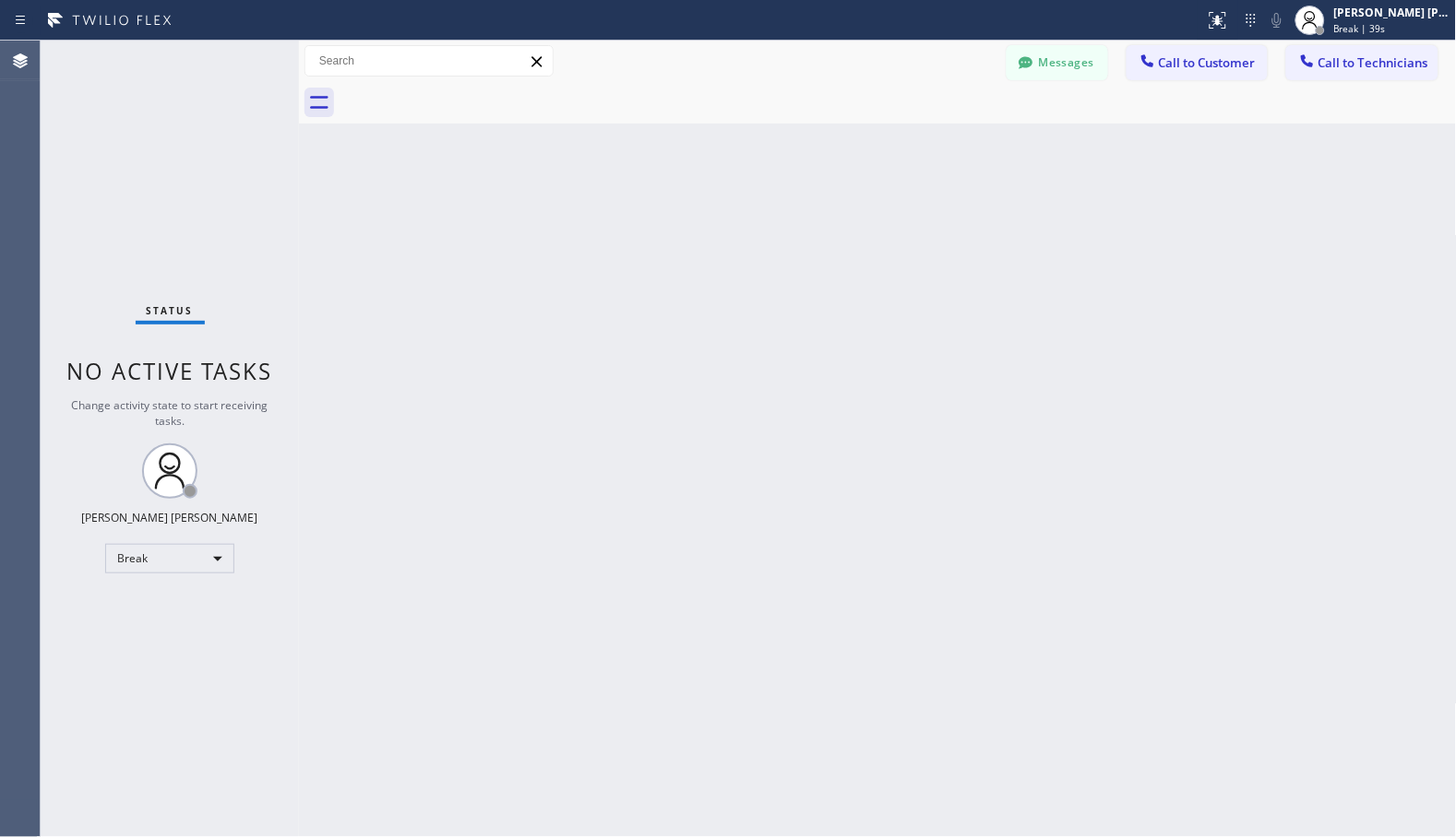
click at [927, 149] on div "Back to Dashboard Change Sender ID Customers Technicians Select a contact Outbo…" at bounding box center [878, 439] width 1158 height 797
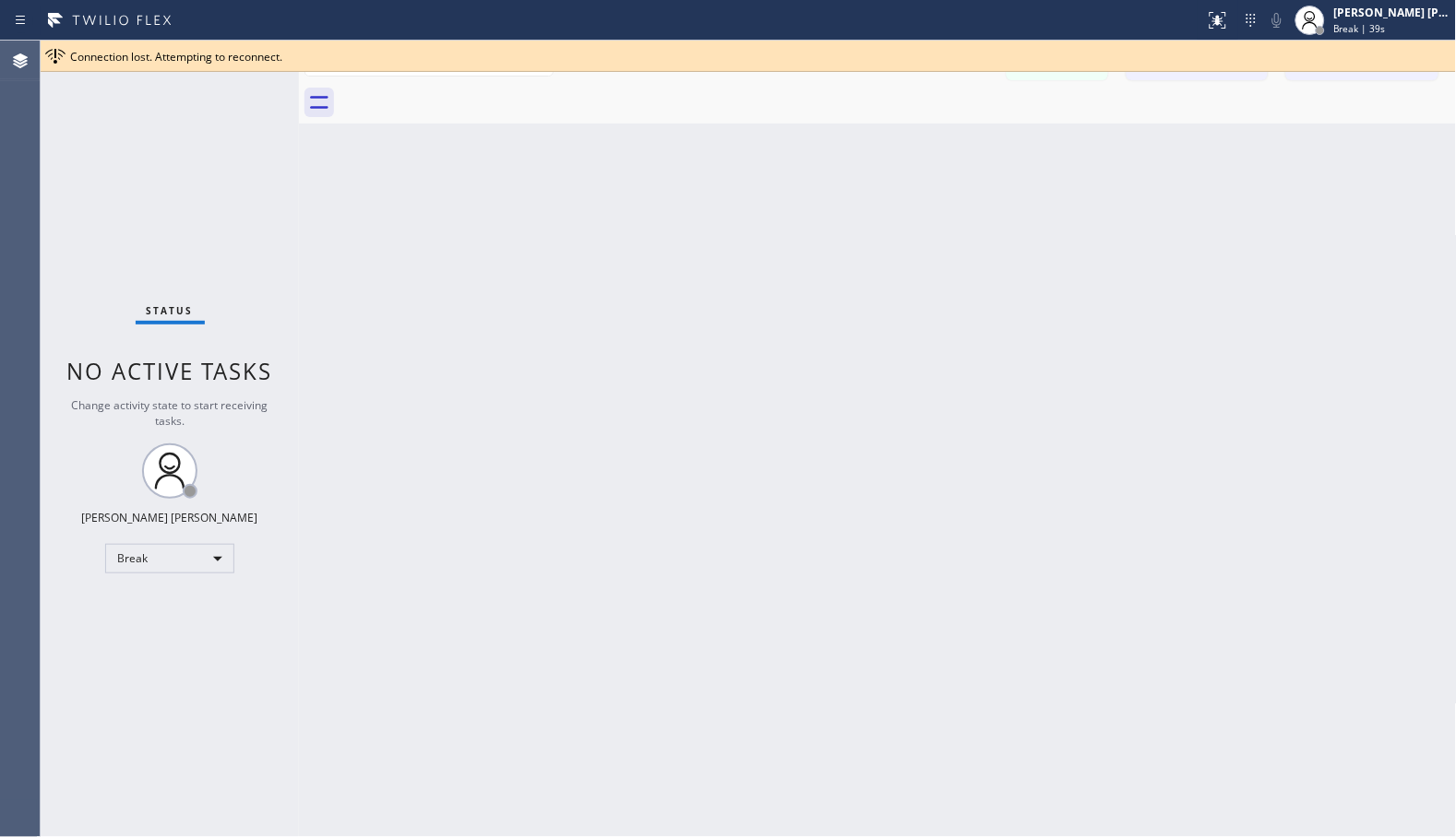
click at [927, 149] on div "Back to Dashboard Change Sender ID Customers Technicians Select a contact Outbo…" at bounding box center [878, 439] width 1158 height 797
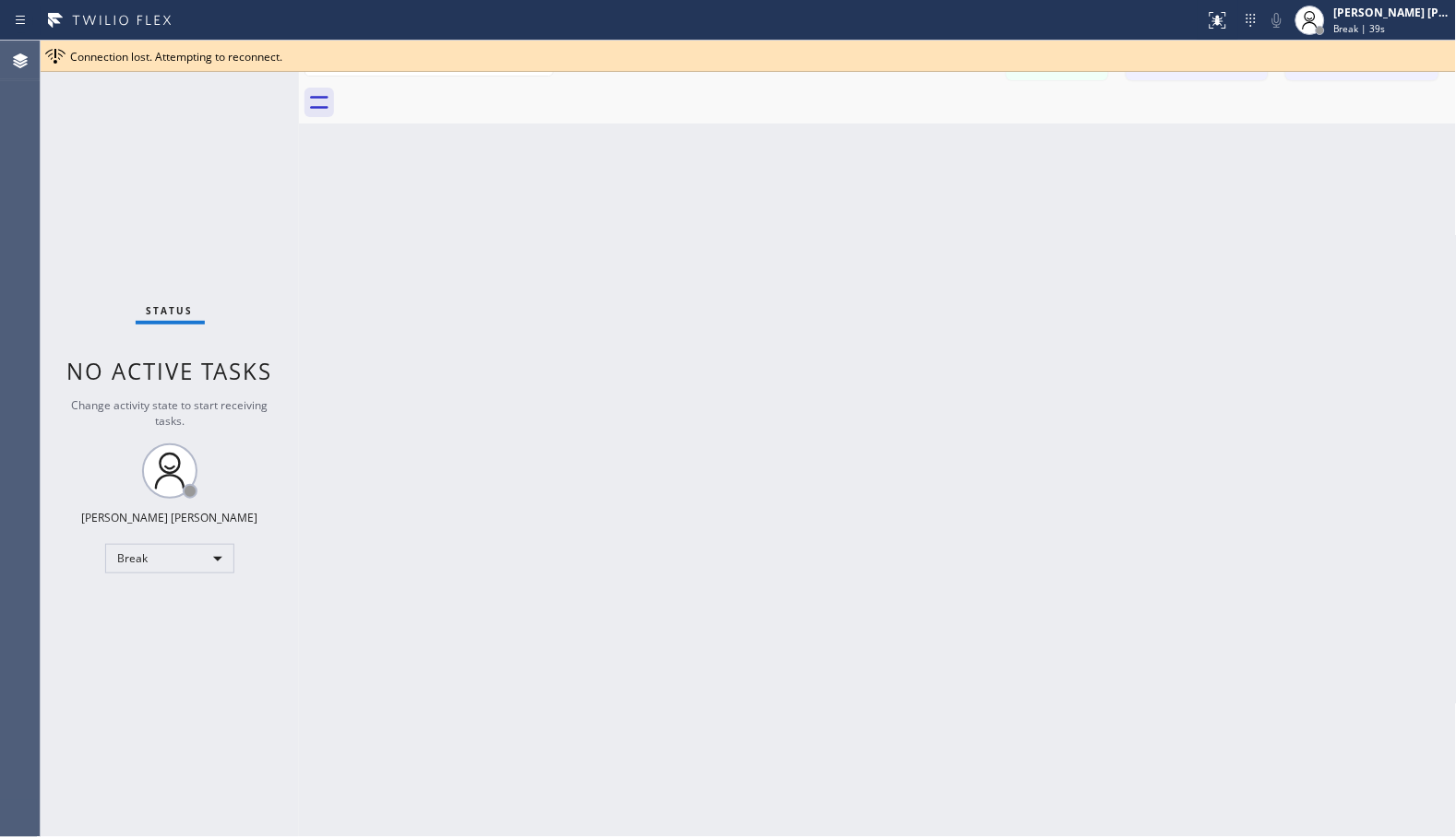
click at [927, 149] on div "Back to Dashboard Change Sender ID Customers Technicians Select a contact Outbo…" at bounding box center [878, 439] width 1158 height 797
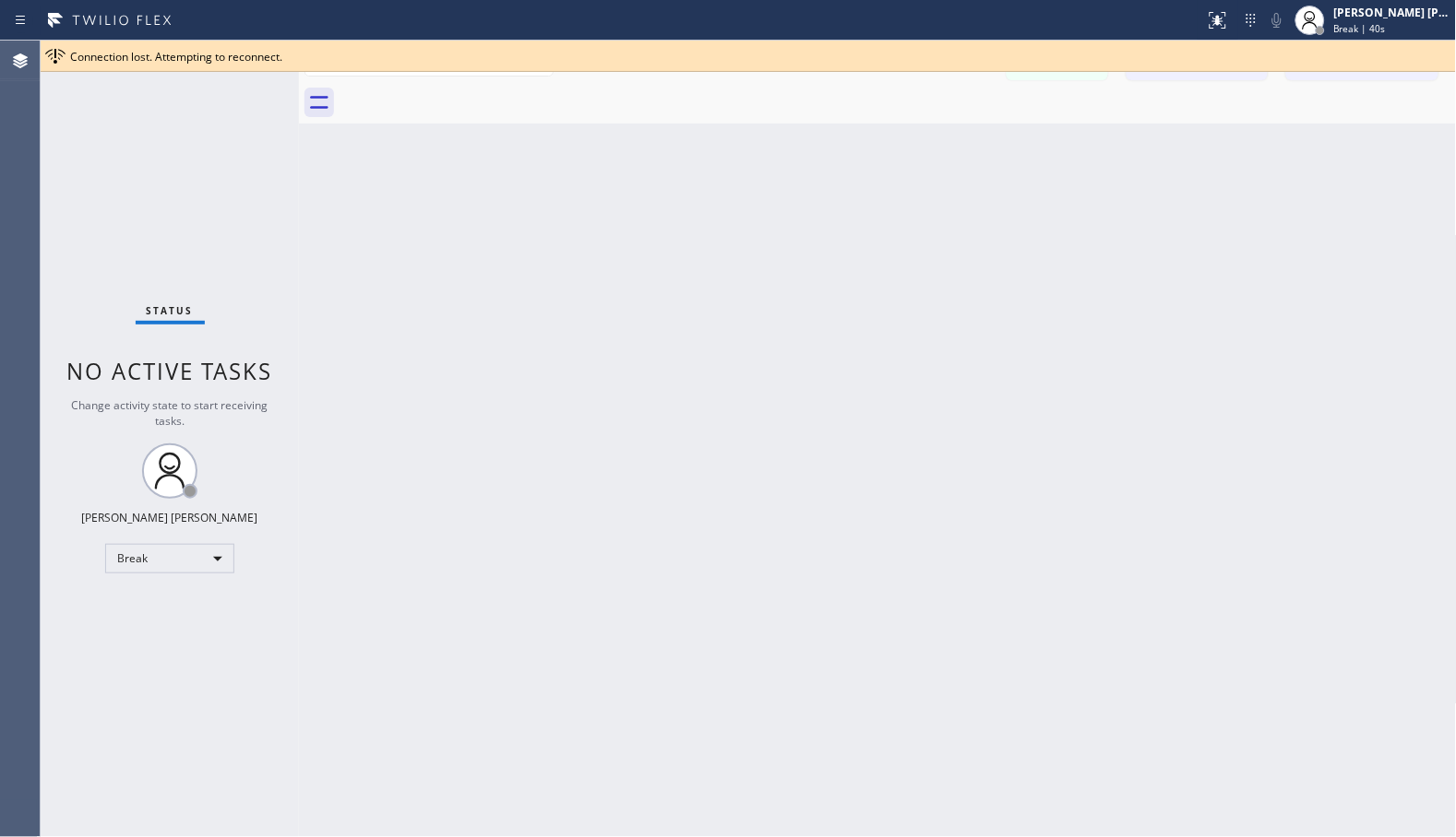
click at [927, 149] on div "Back to Dashboard Change Sender ID Customers Technicians Select a contact Outbo…" at bounding box center [878, 439] width 1158 height 797
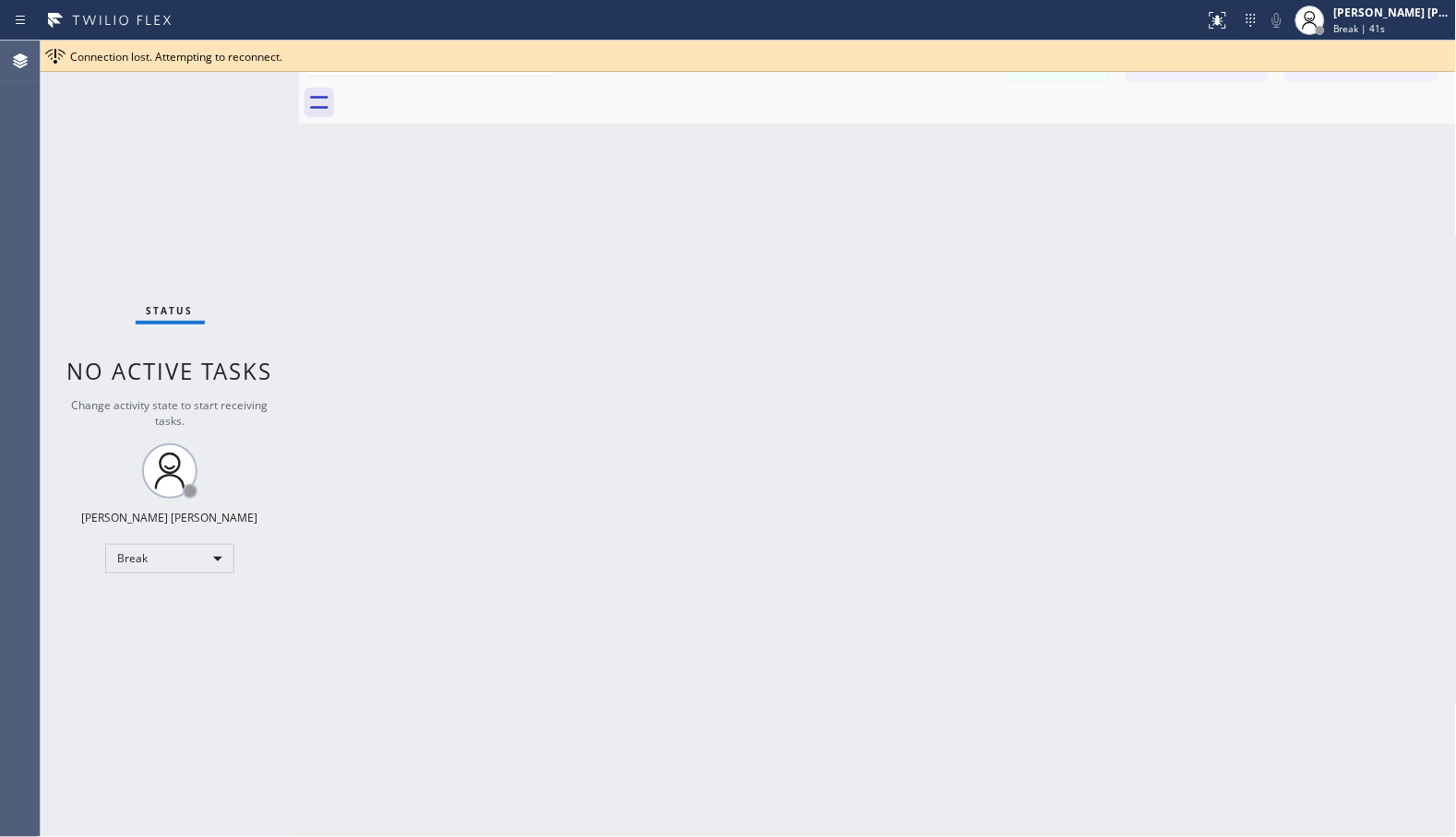
click at [927, 149] on div "Back to Dashboard Change Sender ID Customers Technicians Select a contact Outbo…" at bounding box center [878, 439] width 1158 height 797
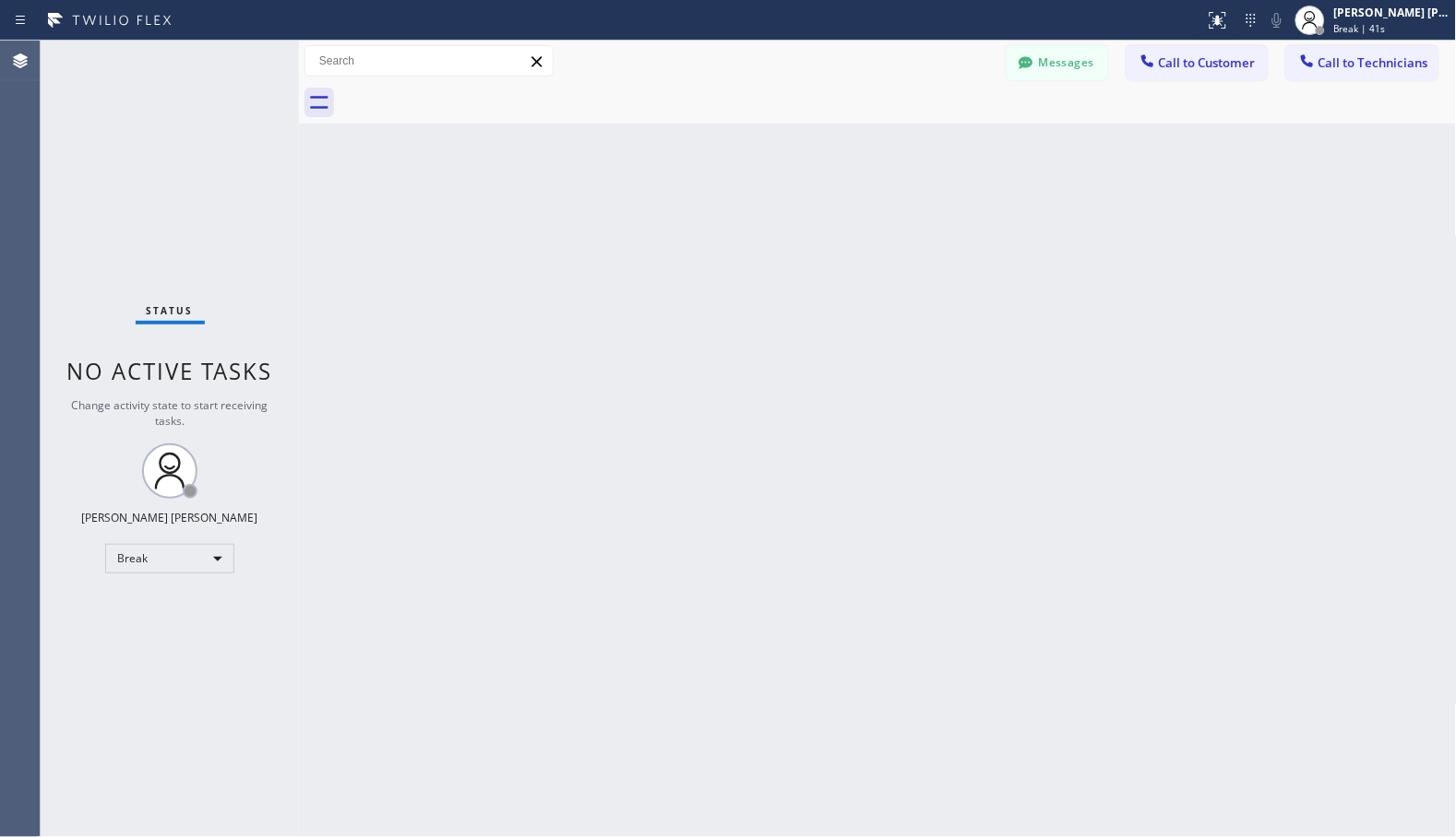
click at [927, 149] on div "Back to Dashboard Change Sender ID Customers Technicians Select a contact Outbo…" at bounding box center [878, 439] width 1158 height 797
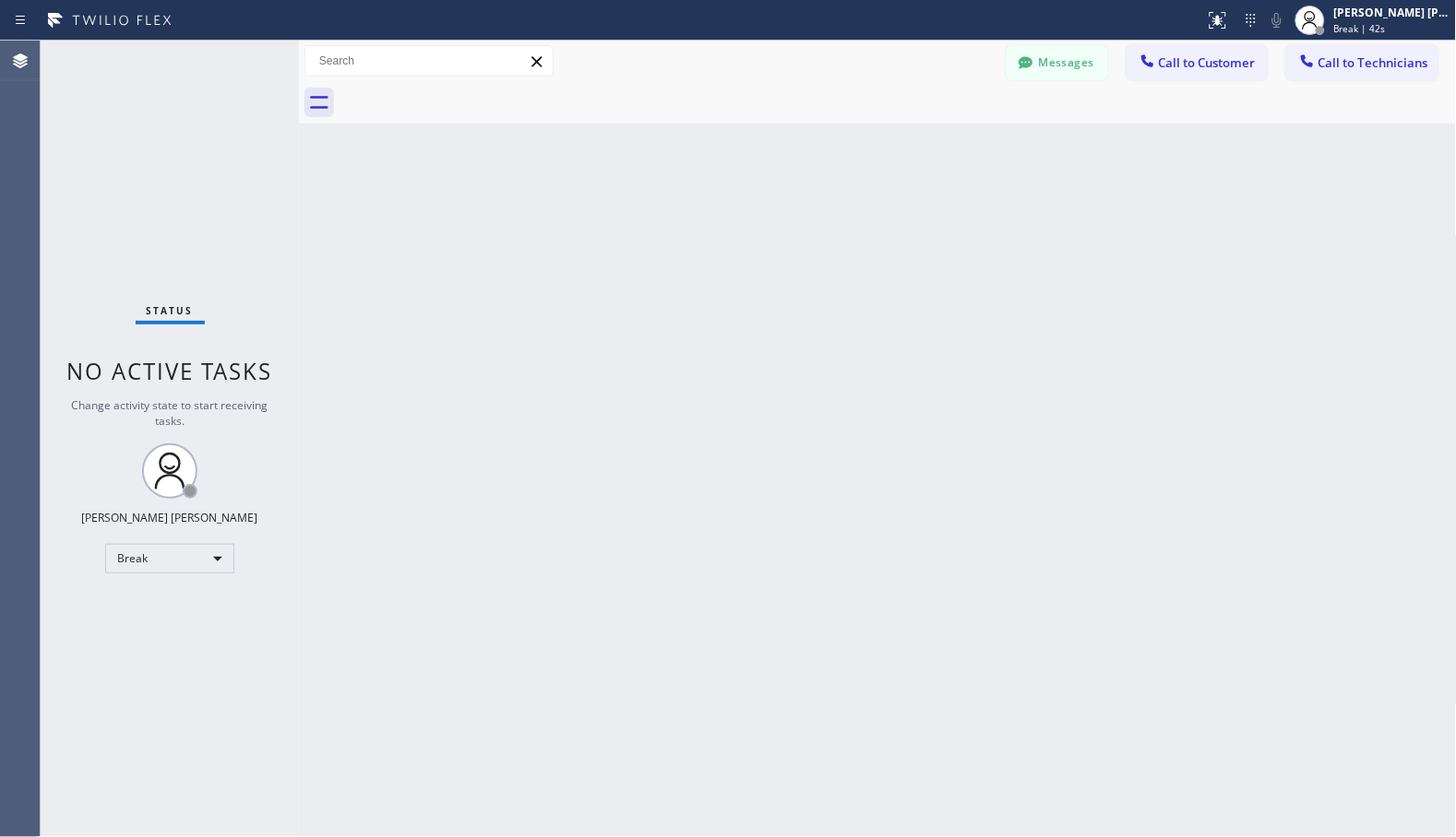
click at [927, 149] on div "Back to Dashboard Change Sender ID Customers Technicians Select a contact Outbo…" at bounding box center [878, 439] width 1158 height 797
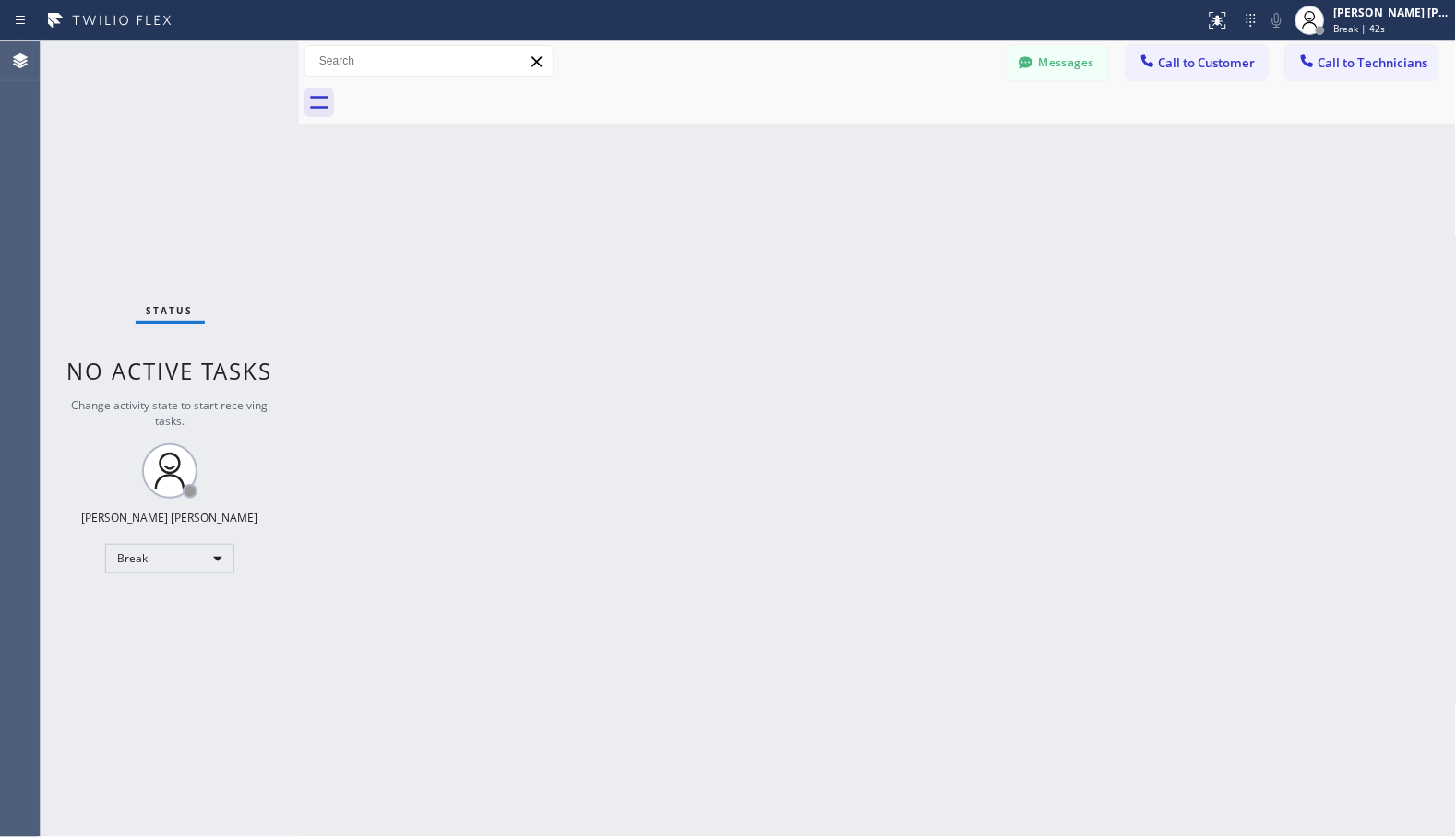
click at [927, 149] on div "Back to Dashboard Change Sender ID Customers Technicians Select a contact Outbo…" at bounding box center [878, 439] width 1158 height 797
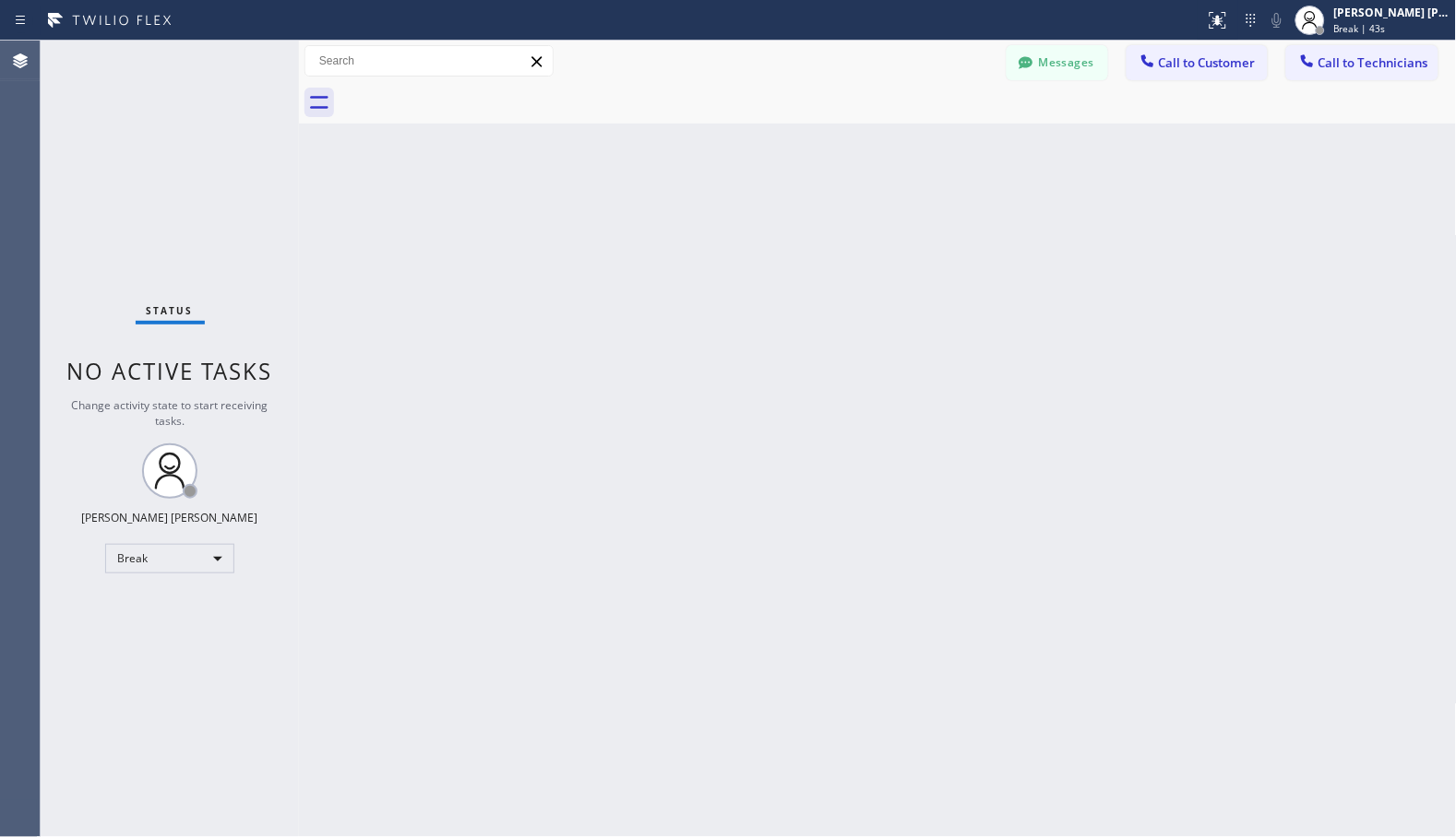
click at [927, 149] on div "Back to Dashboard Change Sender ID Customers Technicians Select a contact Outbo…" at bounding box center [878, 439] width 1158 height 797
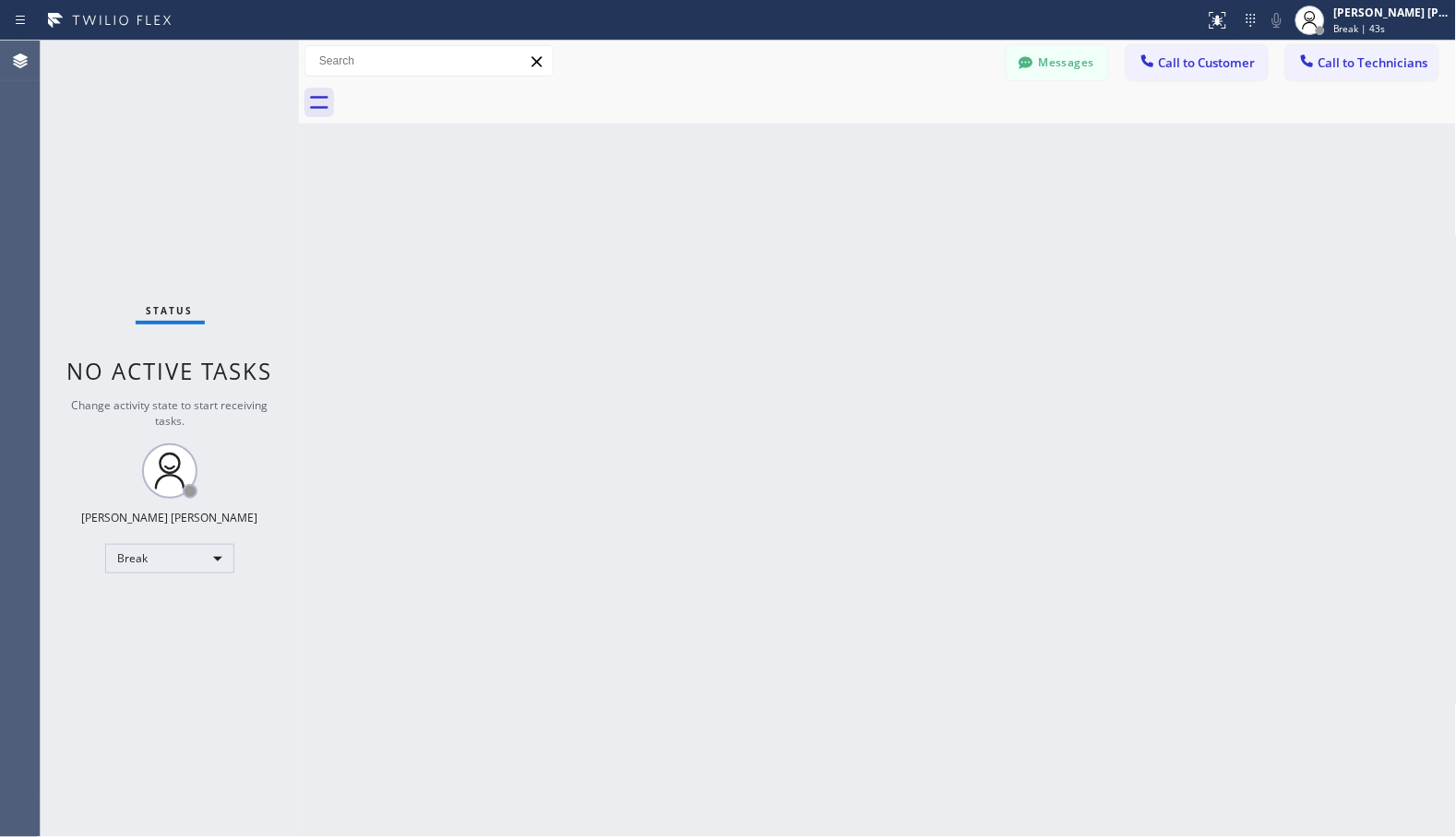
click at [927, 149] on div "Back to Dashboard Change Sender ID Customers Technicians Select a contact Outbo…" at bounding box center [878, 439] width 1158 height 797
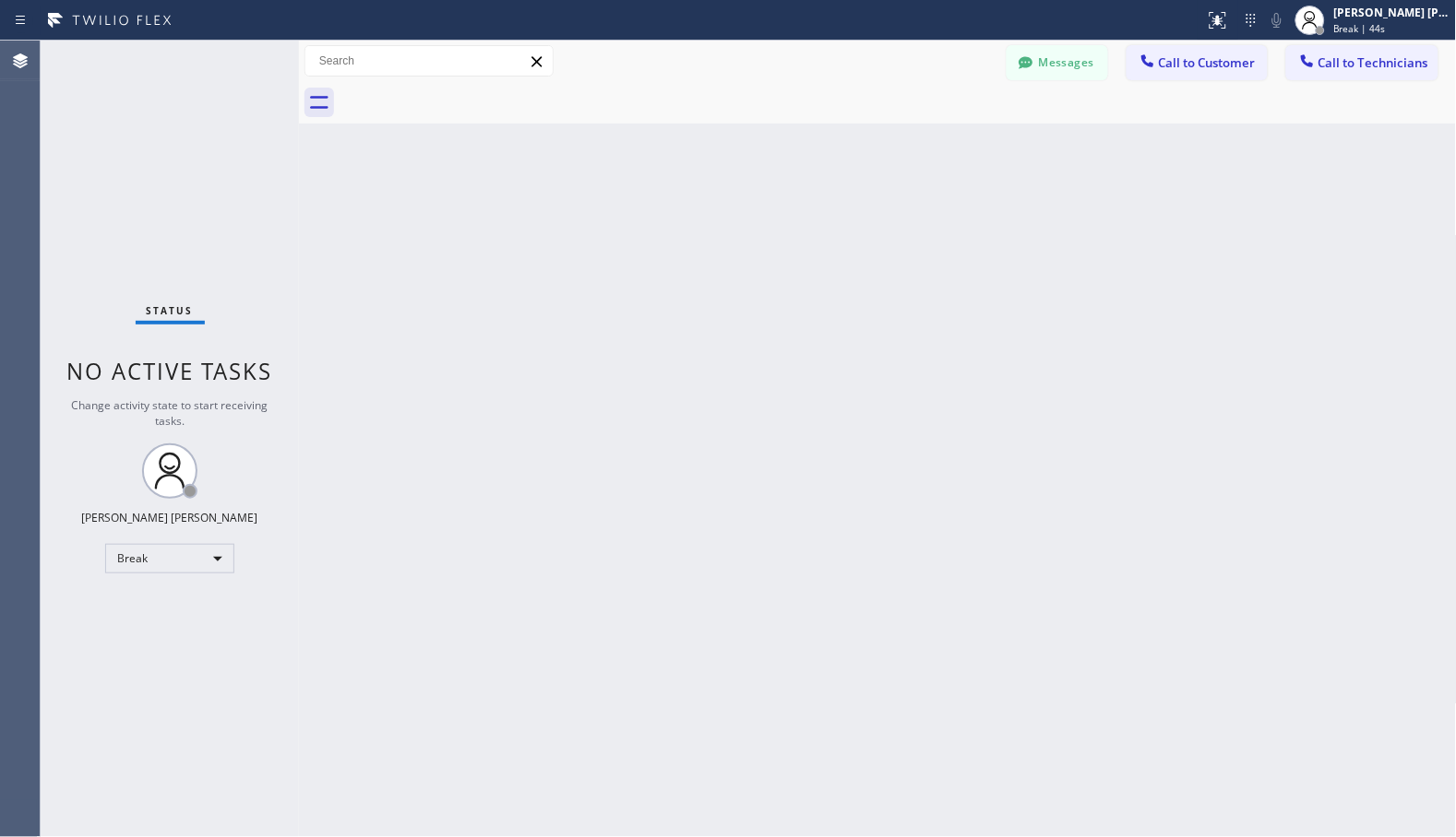
click at [927, 149] on div "Back to Dashboard Change Sender ID Customers Technicians Select a contact Outbo…" at bounding box center [878, 439] width 1158 height 797
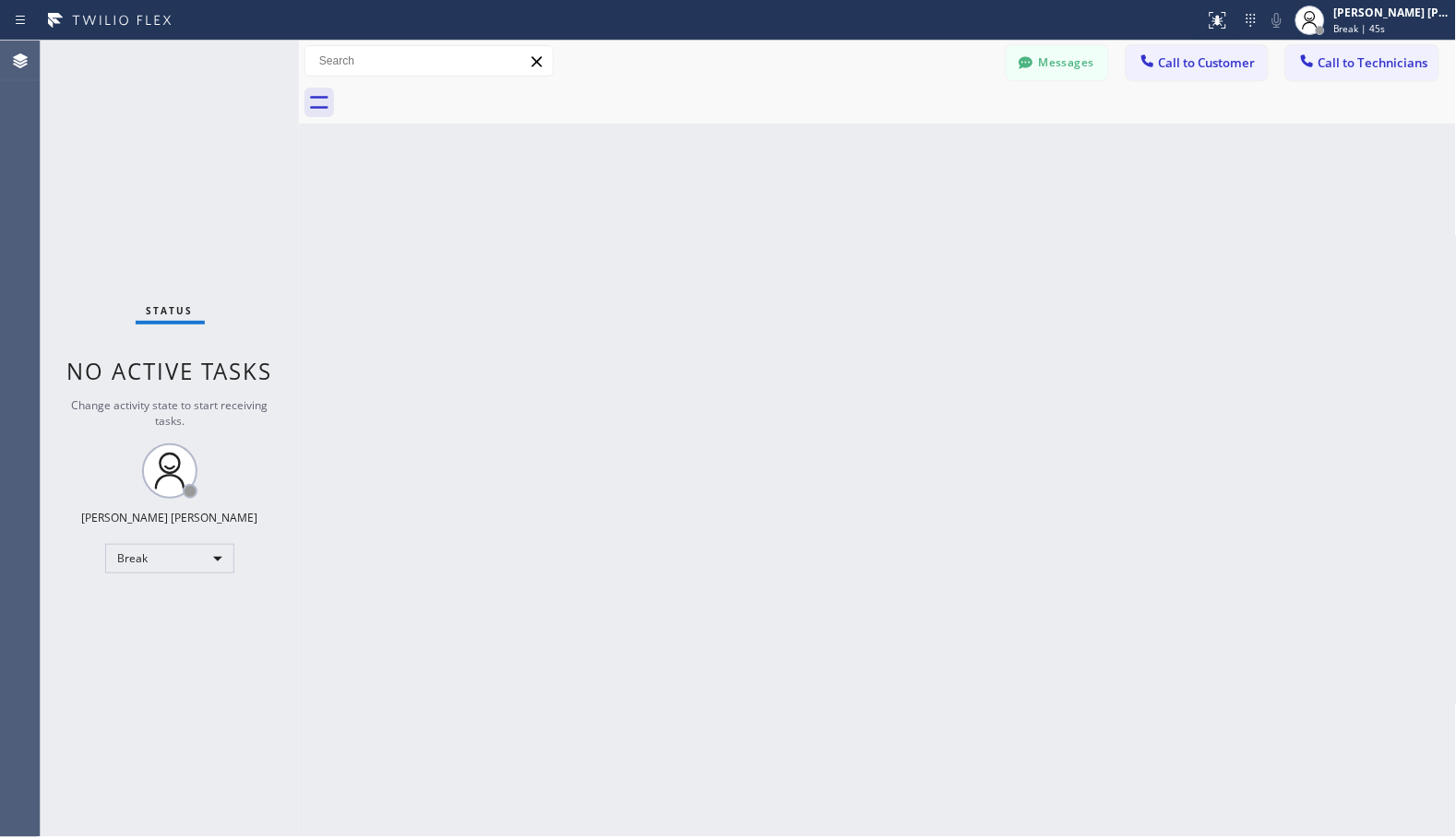
click at [927, 149] on div "Back to Dashboard Change Sender ID Customers Technicians Select a contact Outbo…" at bounding box center [878, 439] width 1158 height 797
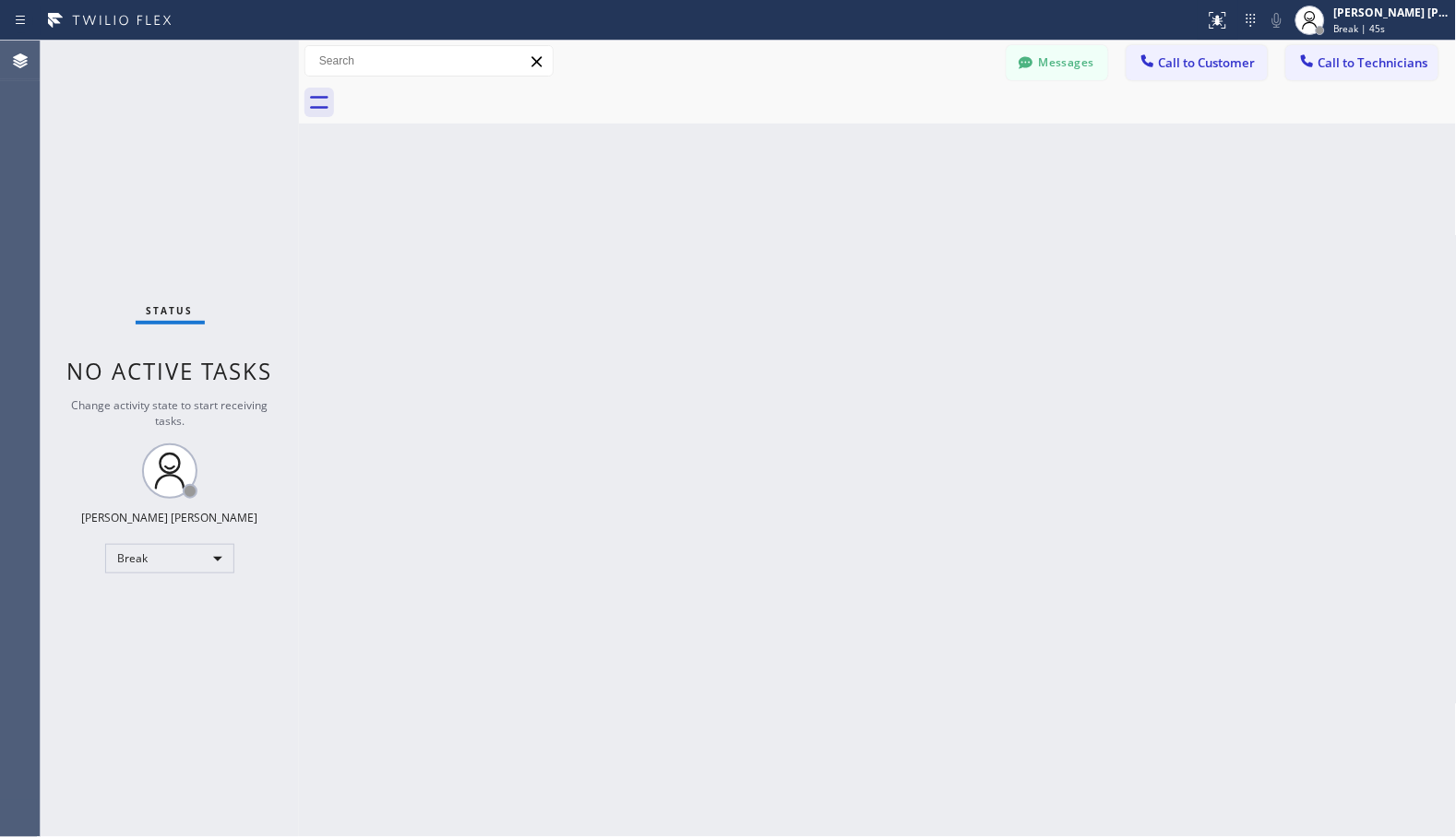
click at [927, 149] on div "Back to Dashboard Change Sender ID Customers Technicians Select a contact Outbo…" at bounding box center [878, 439] width 1158 height 797
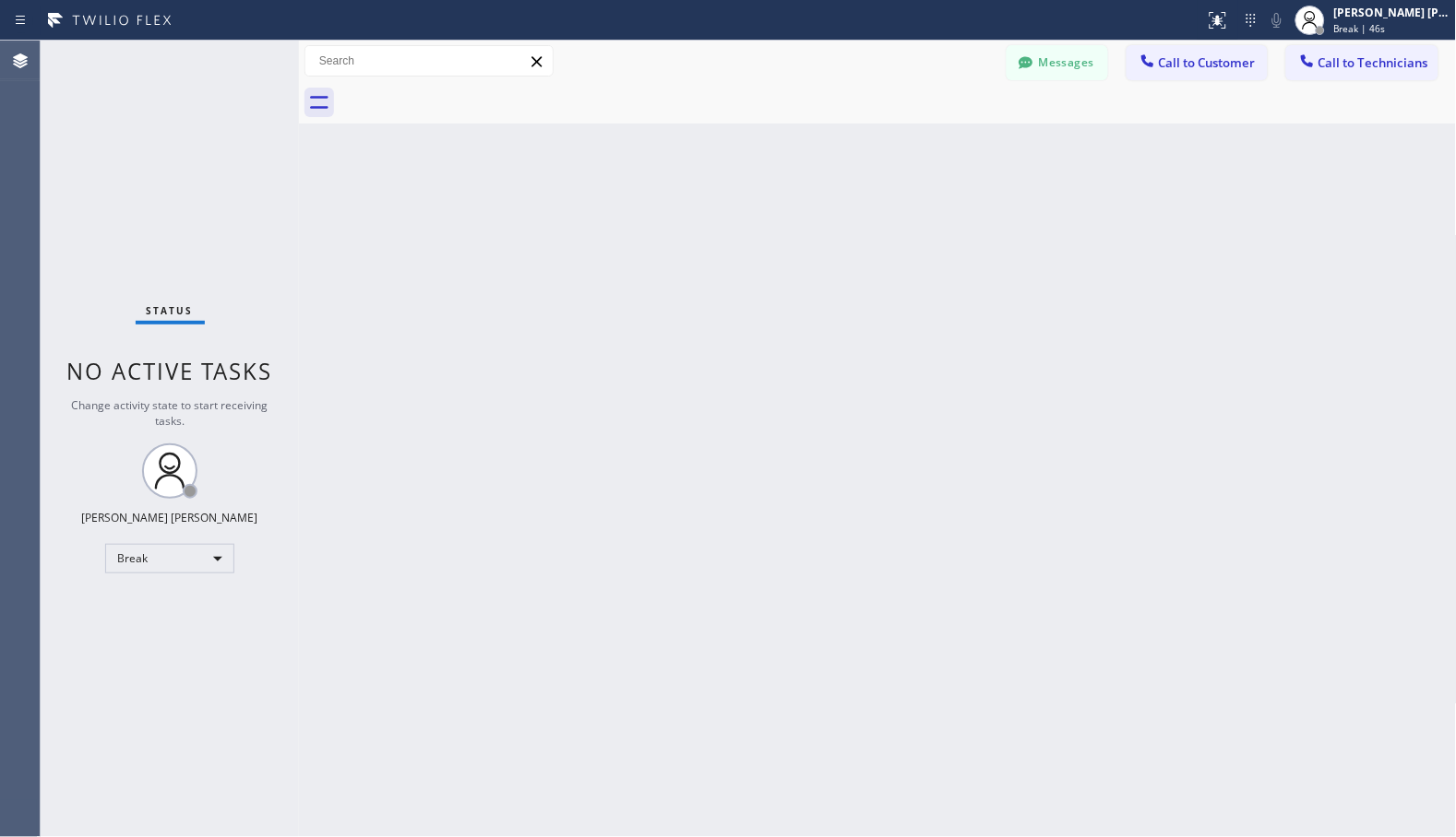
click at [927, 149] on div "Back to Dashboard Change Sender ID Customers Technicians Select a contact Outbo…" at bounding box center [878, 439] width 1158 height 797
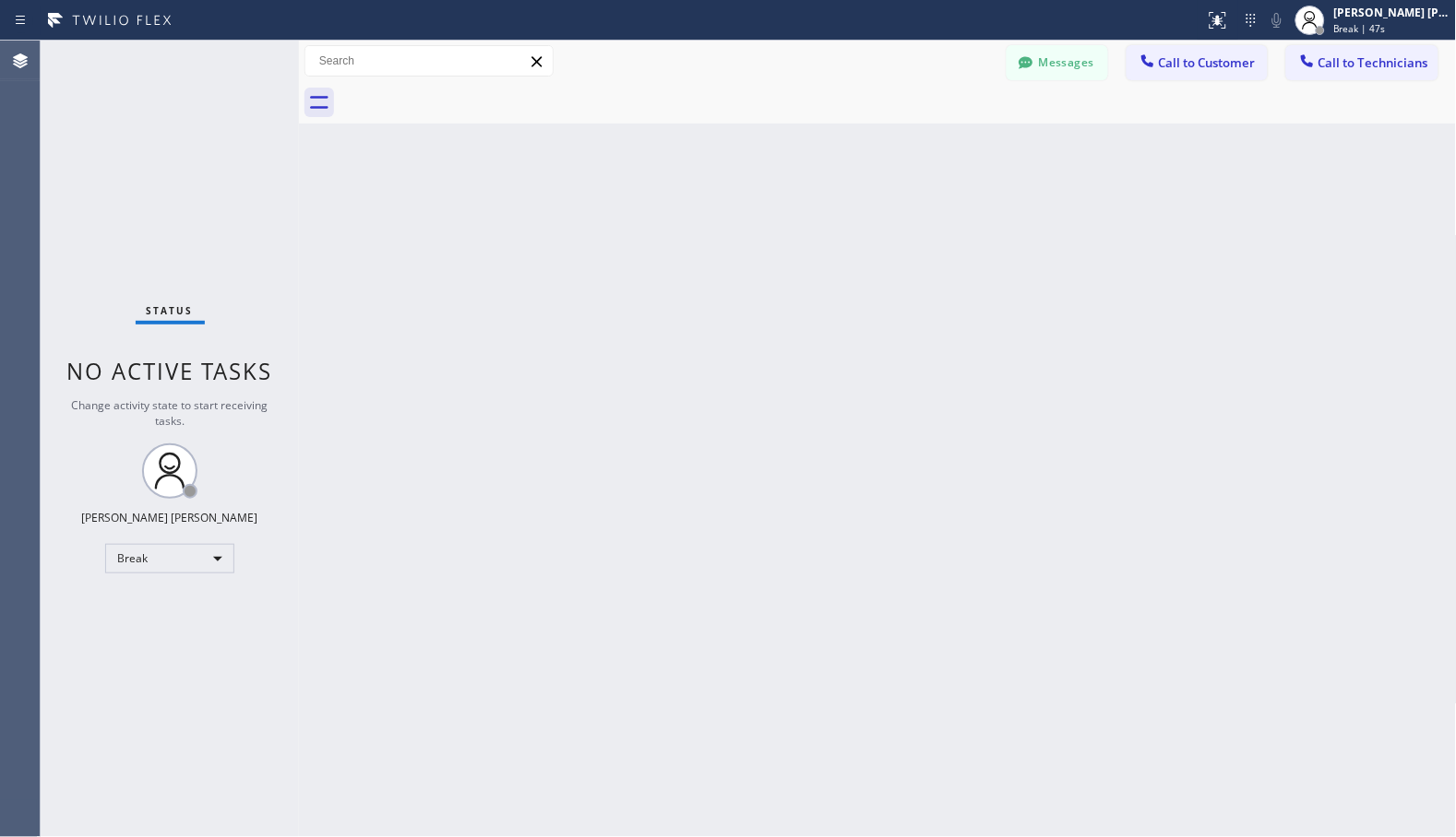
click at [927, 149] on div "Back to Dashboard Change Sender ID Customers Technicians Select a contact Outbo…" at bounding box center [878, 439] width 1158 height 797
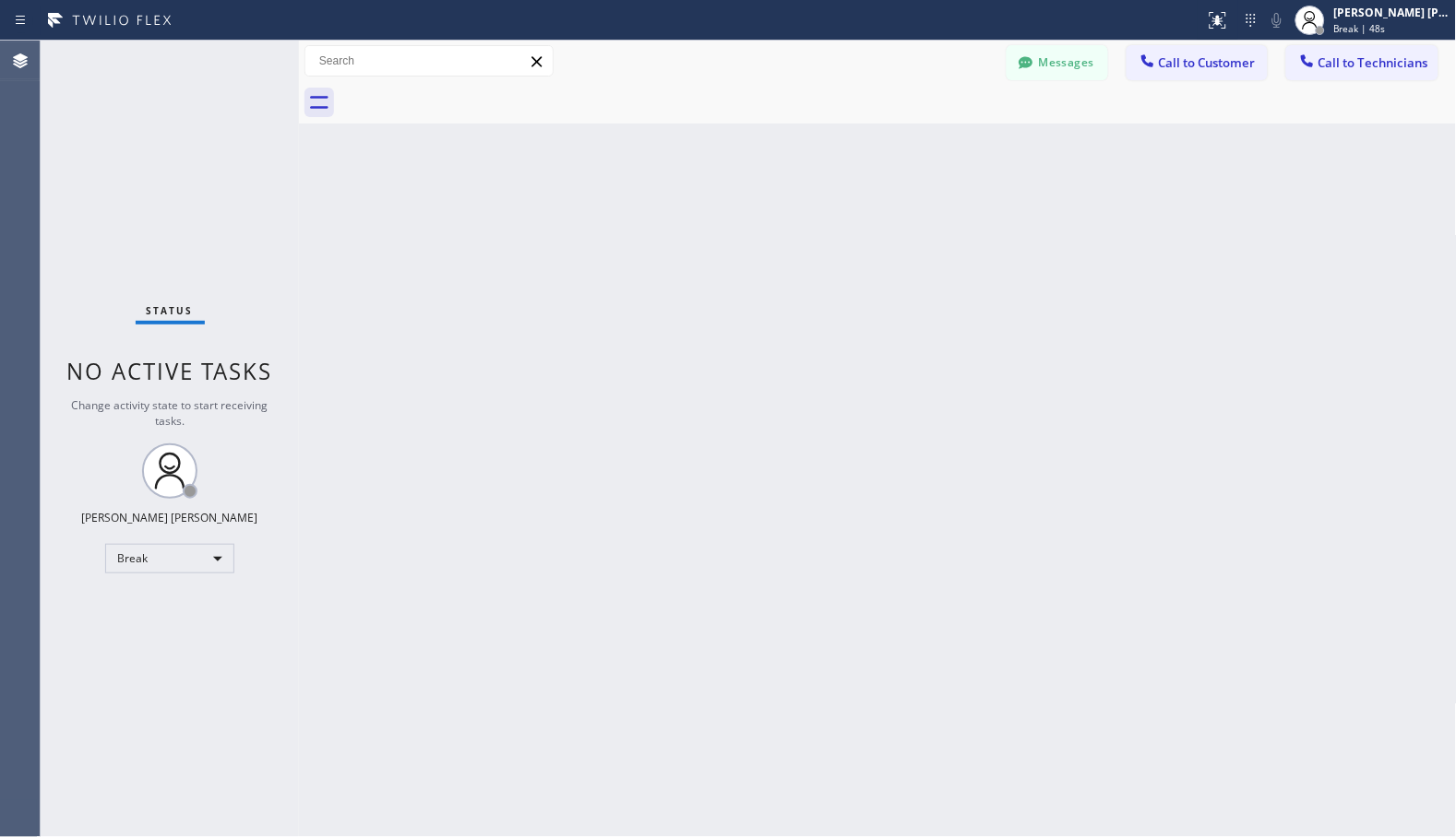
click at [927, 149] on div "Back to Dashboard Change Sender ID Customers Technicians Select a contact Outbo…" at bounding box center [878, 439] width 1158 height 797
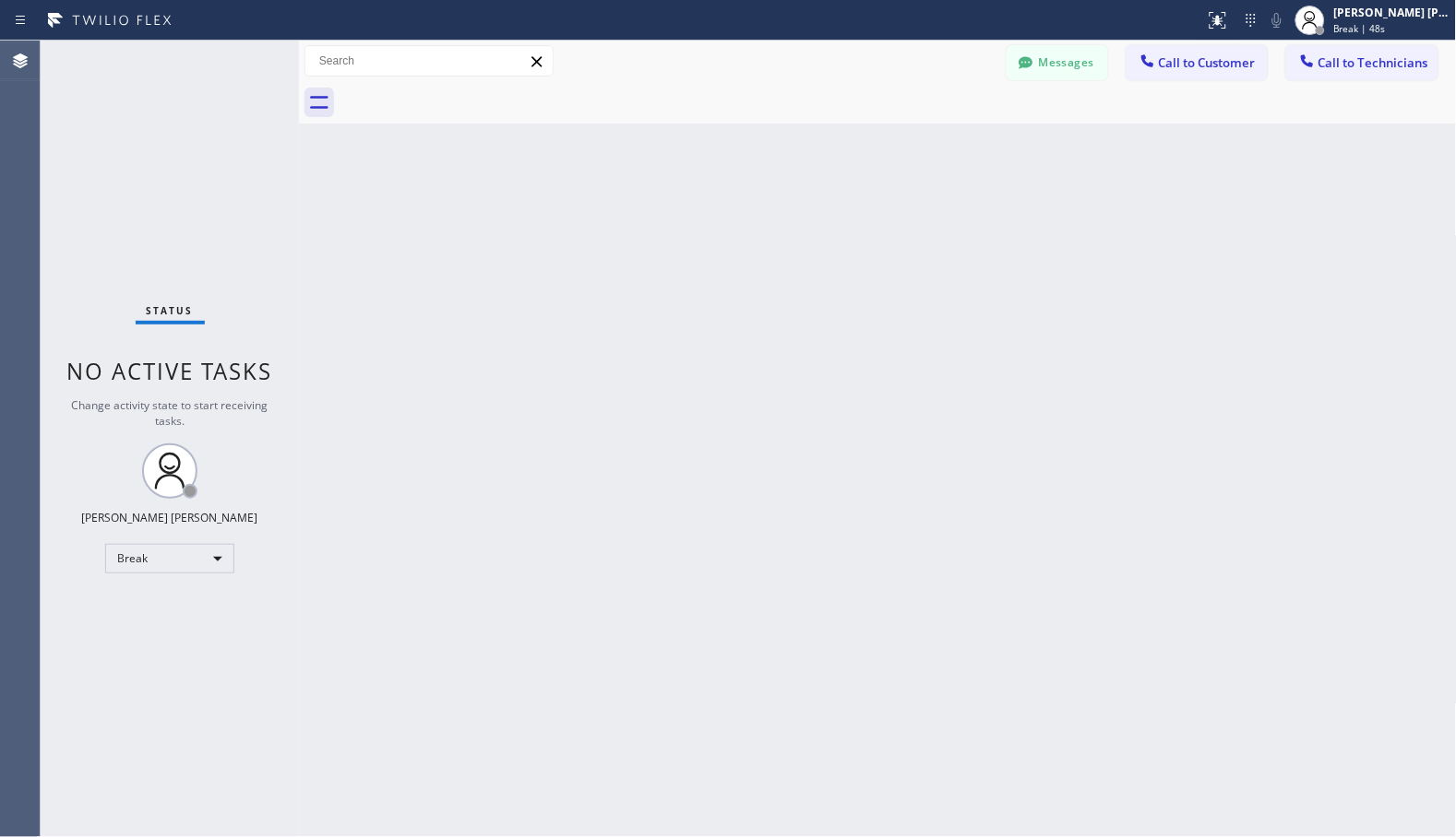
click at [927, 149] on div "Back to Dashboard Change Sender ID Customers Technicians Select a contact Outbo…" at bounding box center [878, 439] width 1158 height 797
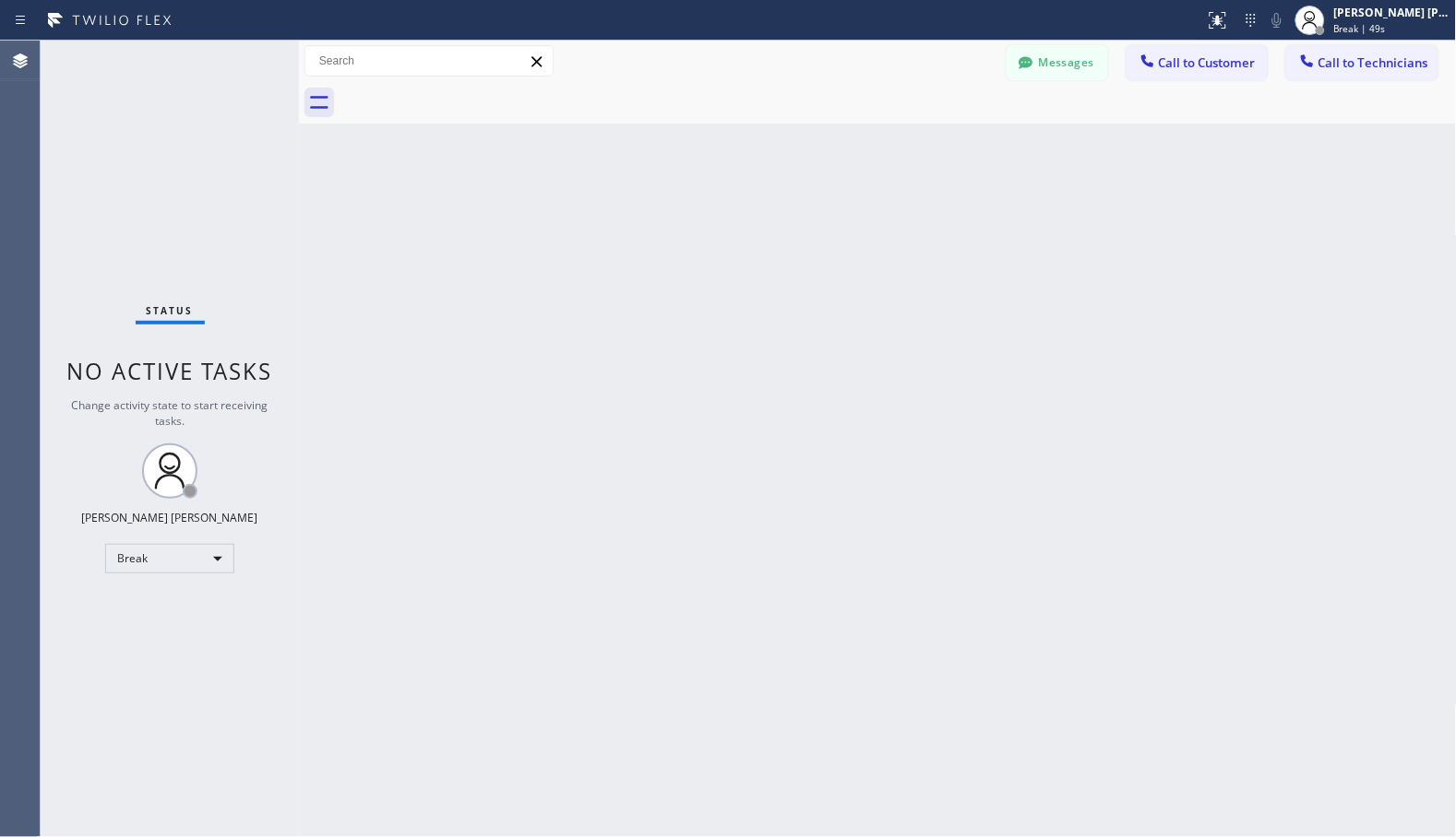
click at [927, 149] on div "Back to Dashboard Change Sender ID Customers Technicians Select a contact Outbo…" at bounding box center [878, 439] width 1158 height 797
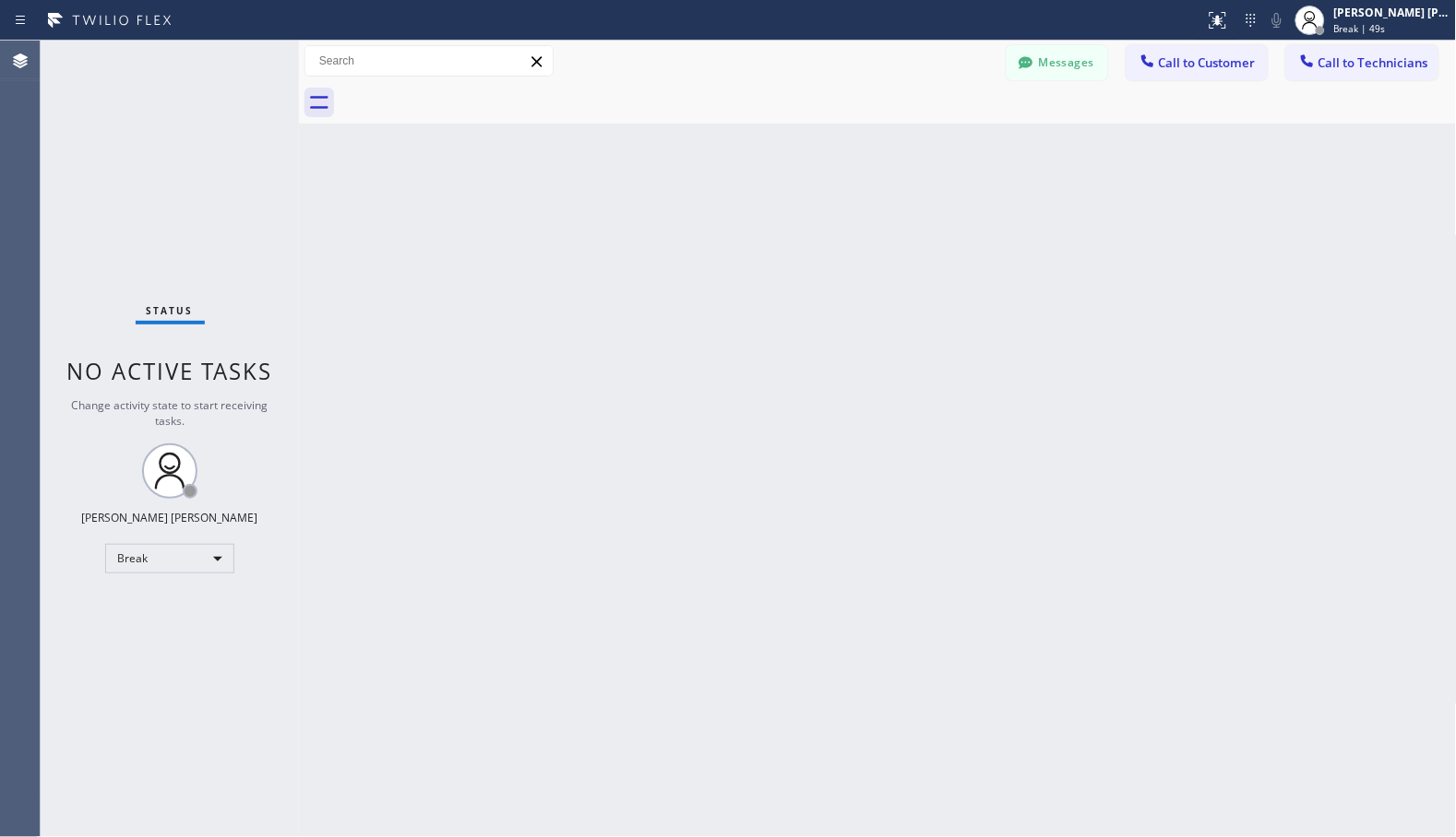
click at [927, 149] on div "Back to Dashboard Change Sender ID Customers Technicians Select a contact Outbo…" at bounding box center [878, 439] width 1158 height 797
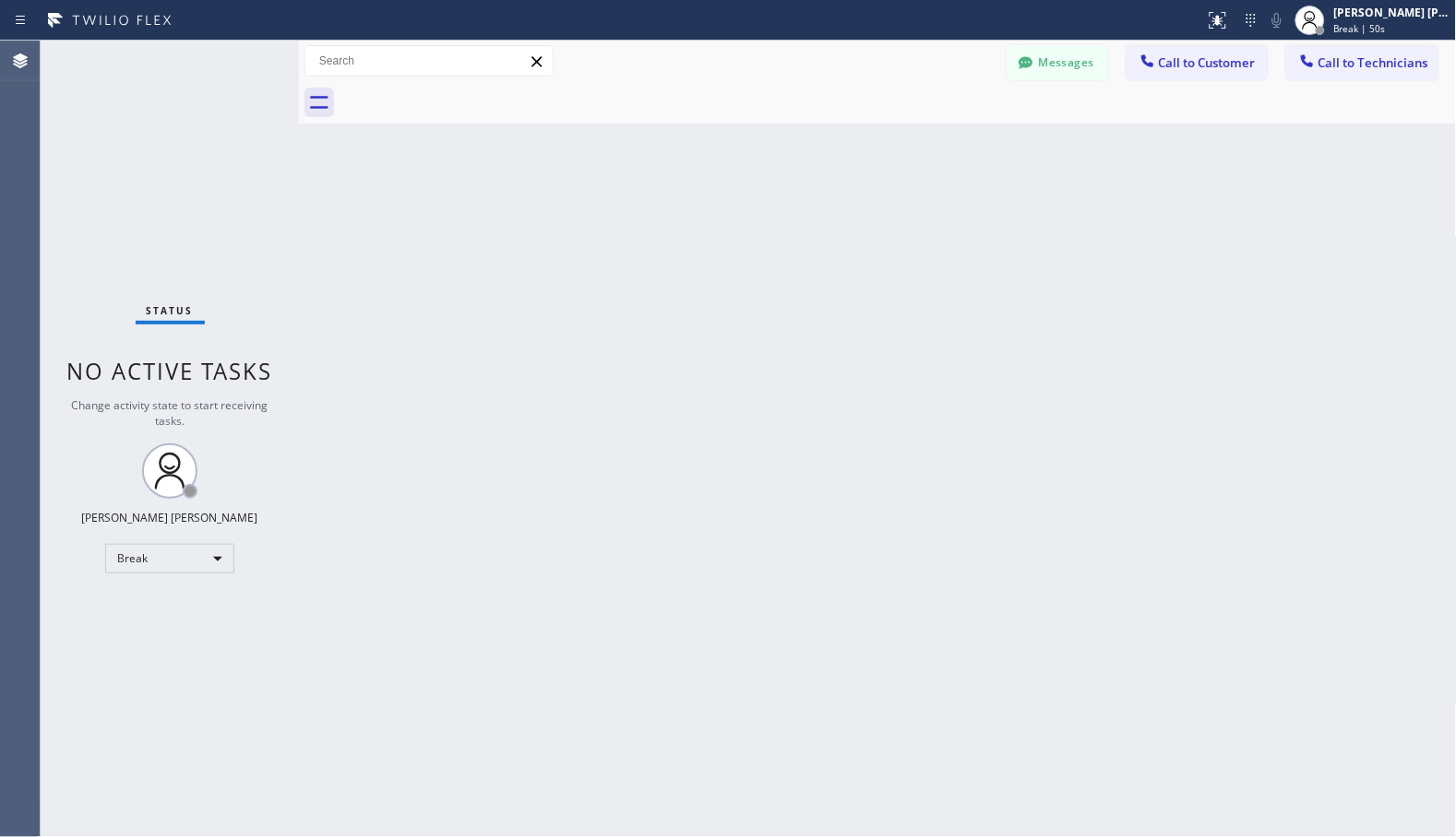
click at [927, 149] on div "Back to Dashboard Change Sender ID Customers Technicians Select a contact Outbo…" at bounding box center [878, 439] width 1158 height 797
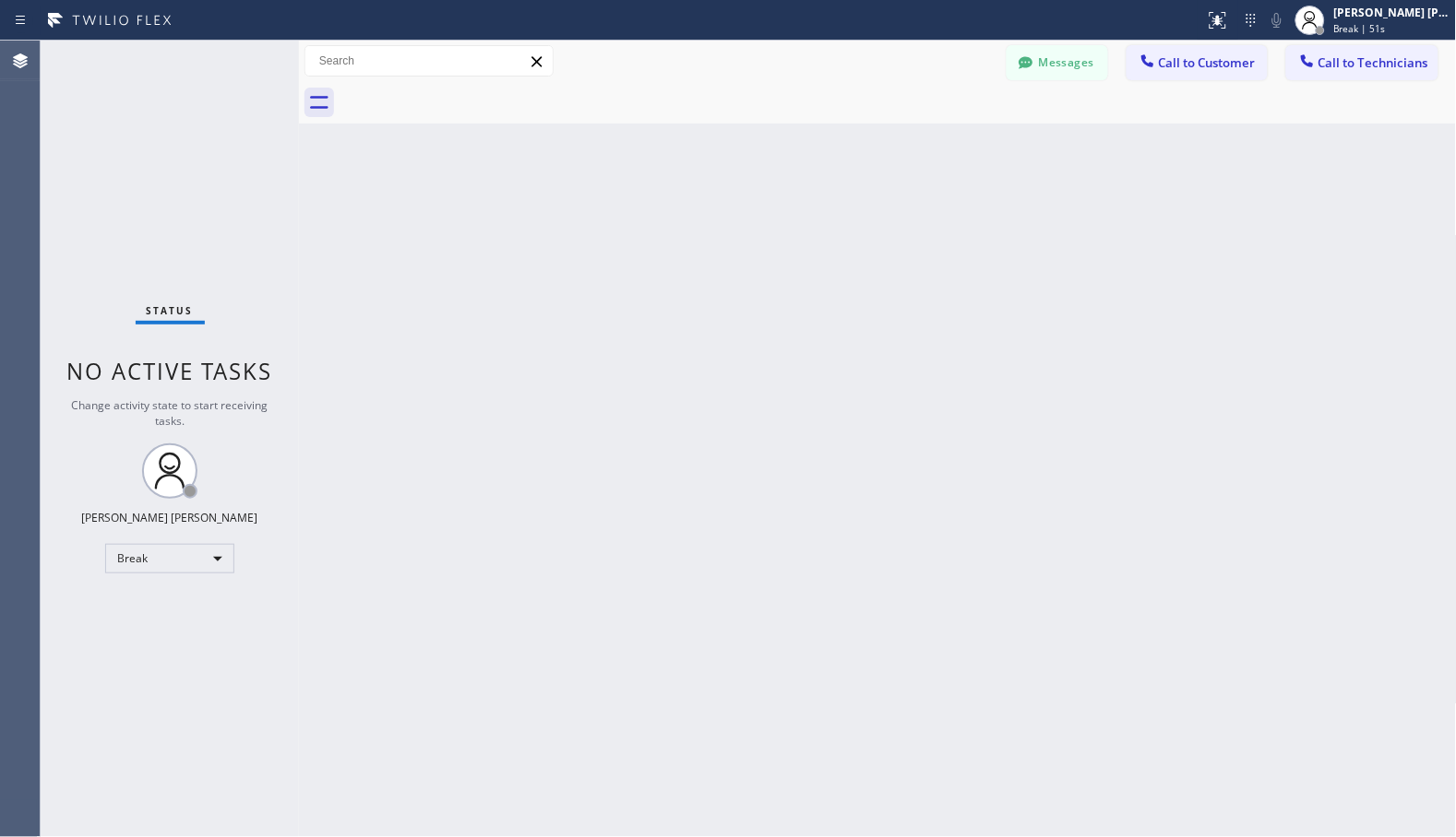
click at [927, 149] on div "Back to Dashboard Change Sender ID Customers Technicians Select a contact Outbo…" at bounding box center [878, 439] width 1158 height 797
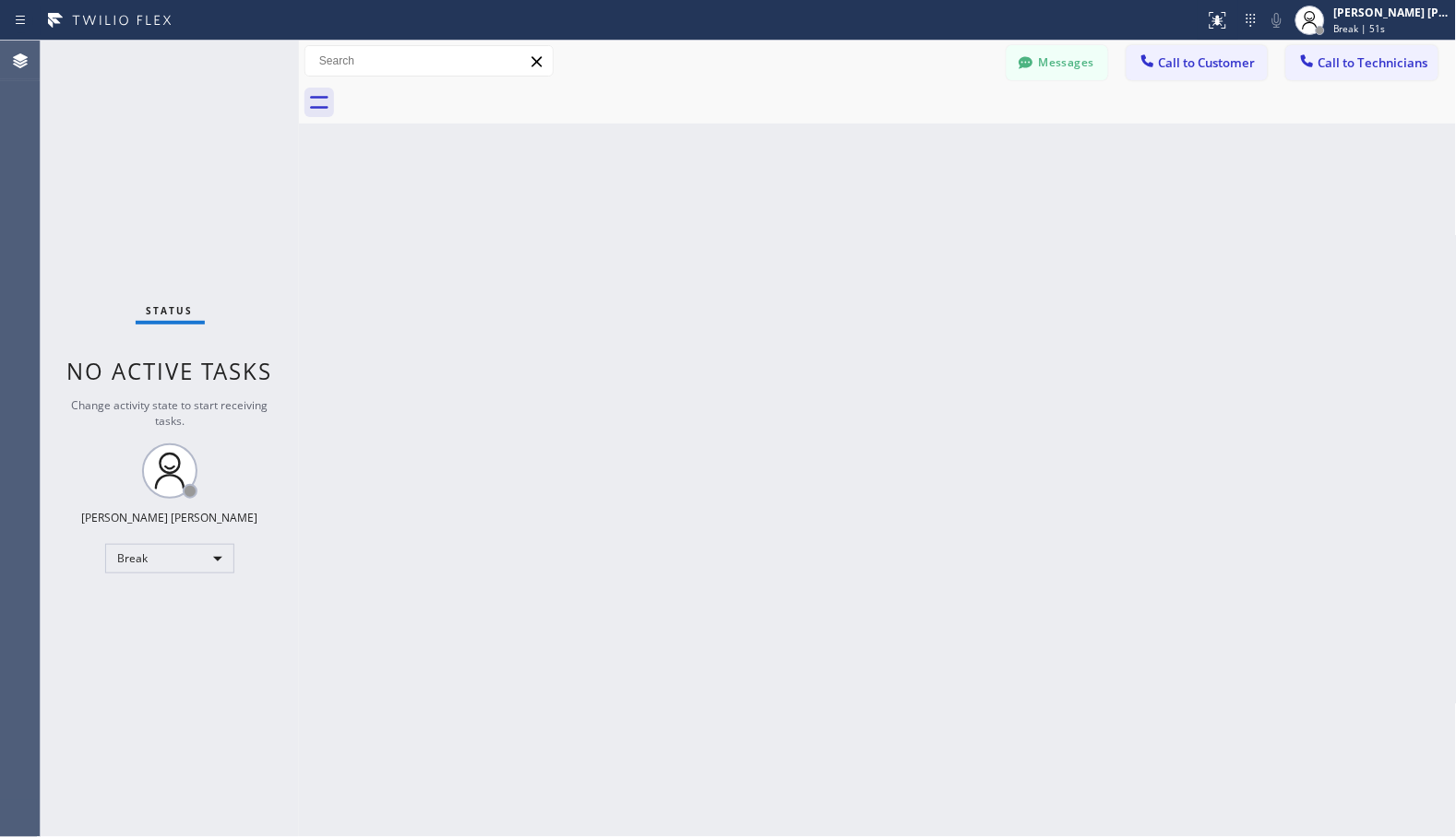
click at [927, 149] on div "Back to Dashboard Change Sender ID Customers Technicians Select a contact Outbo…" at bounding box center [878, 439] width 1158 height 797
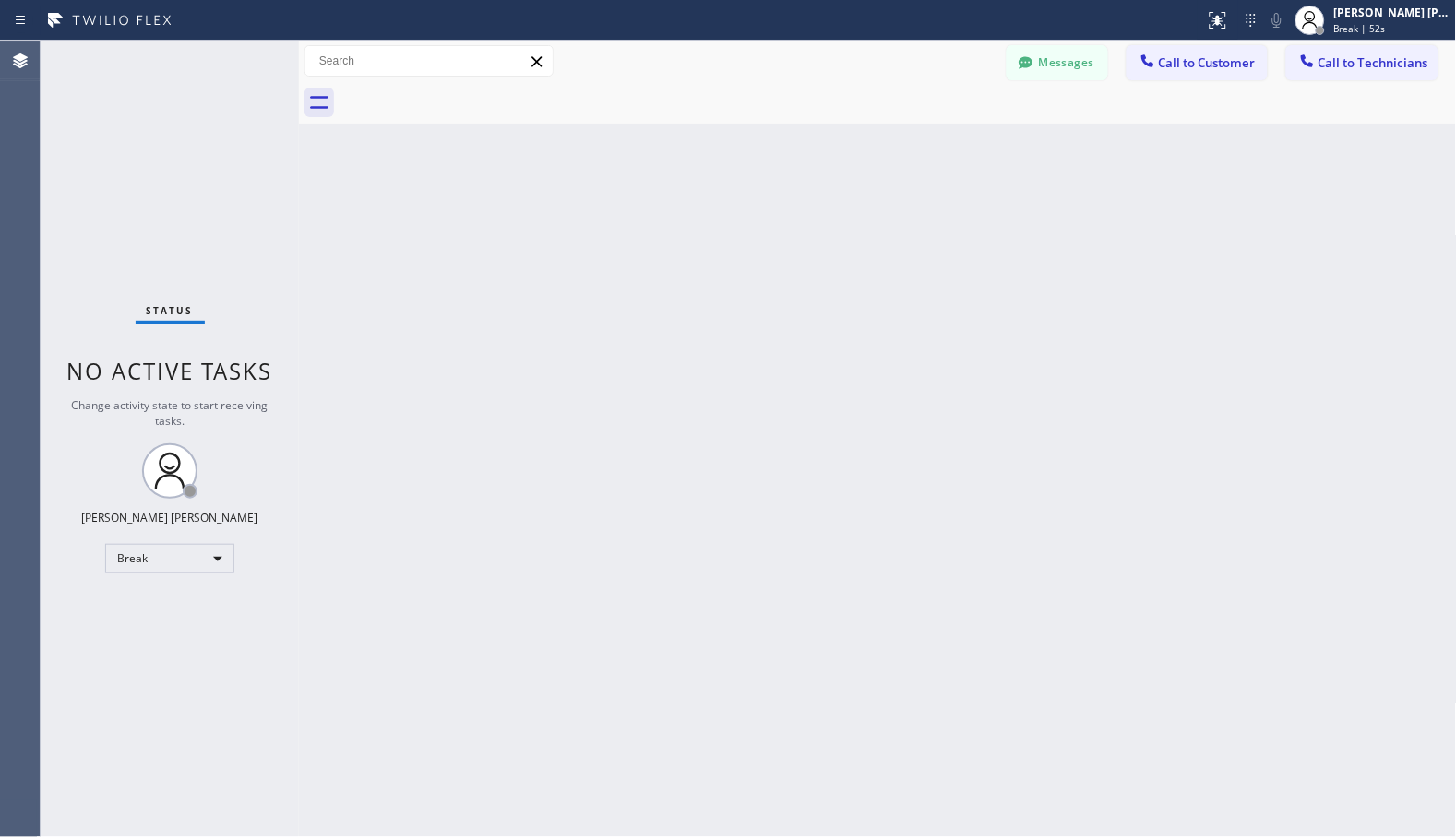
click at [927, 149] on div "Back to Dashboard Change Sender ID Customers Technicians Select a contact Outbo…" at bounding box center [878, 439] width 1158 height 797
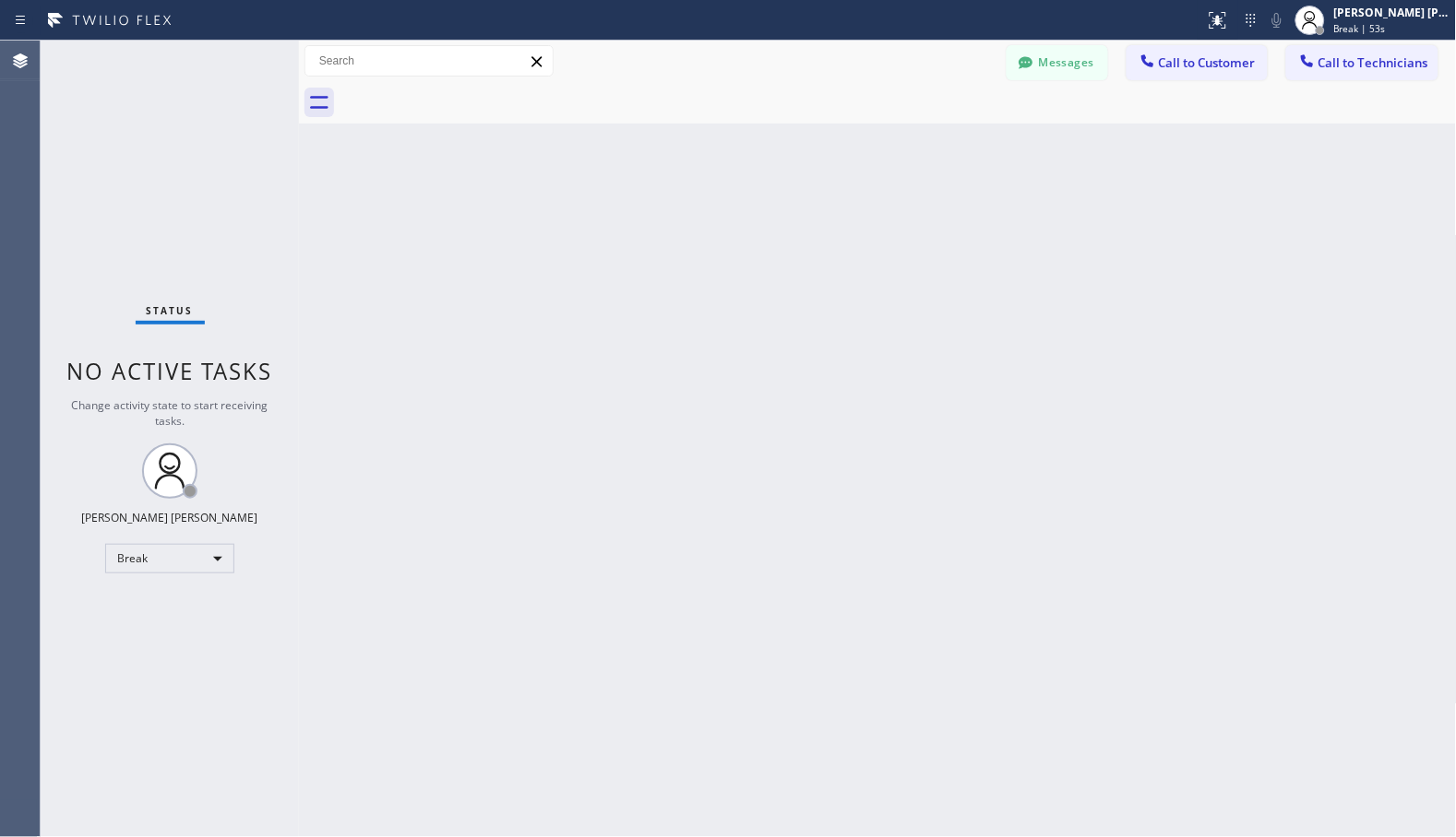
click at [927, 149] on div "Back to Dashboard Change Sender ID Customers Technicians Select a contact Outbo…" at bounding box center [878, 439] width 1158 height 797
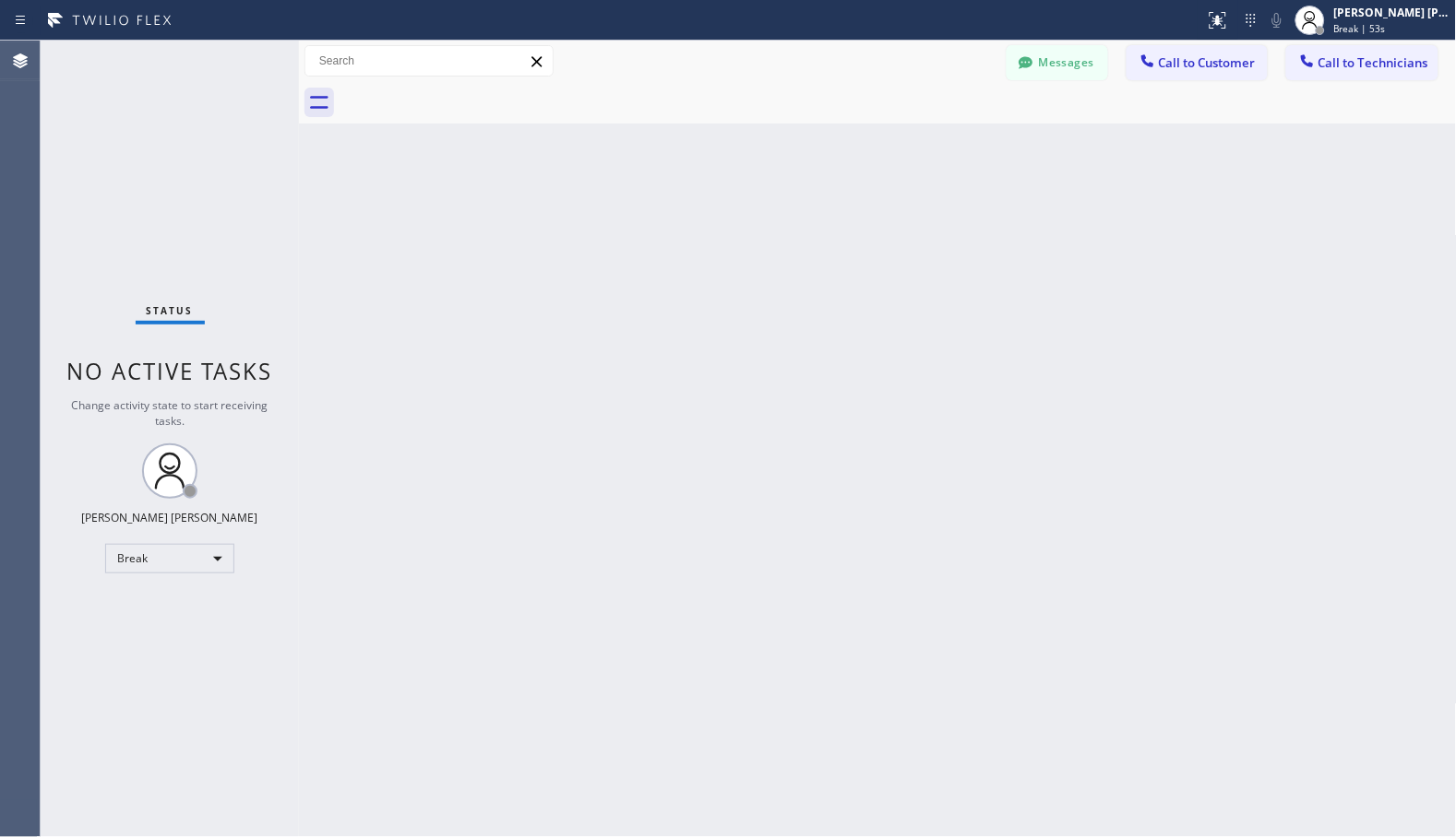
click at [927, 149] on div "Back to Dashboard Change Sender ID Customers Technicians Select a contact Outbo…" at bounding box center [878, 439] width 1158 height 797
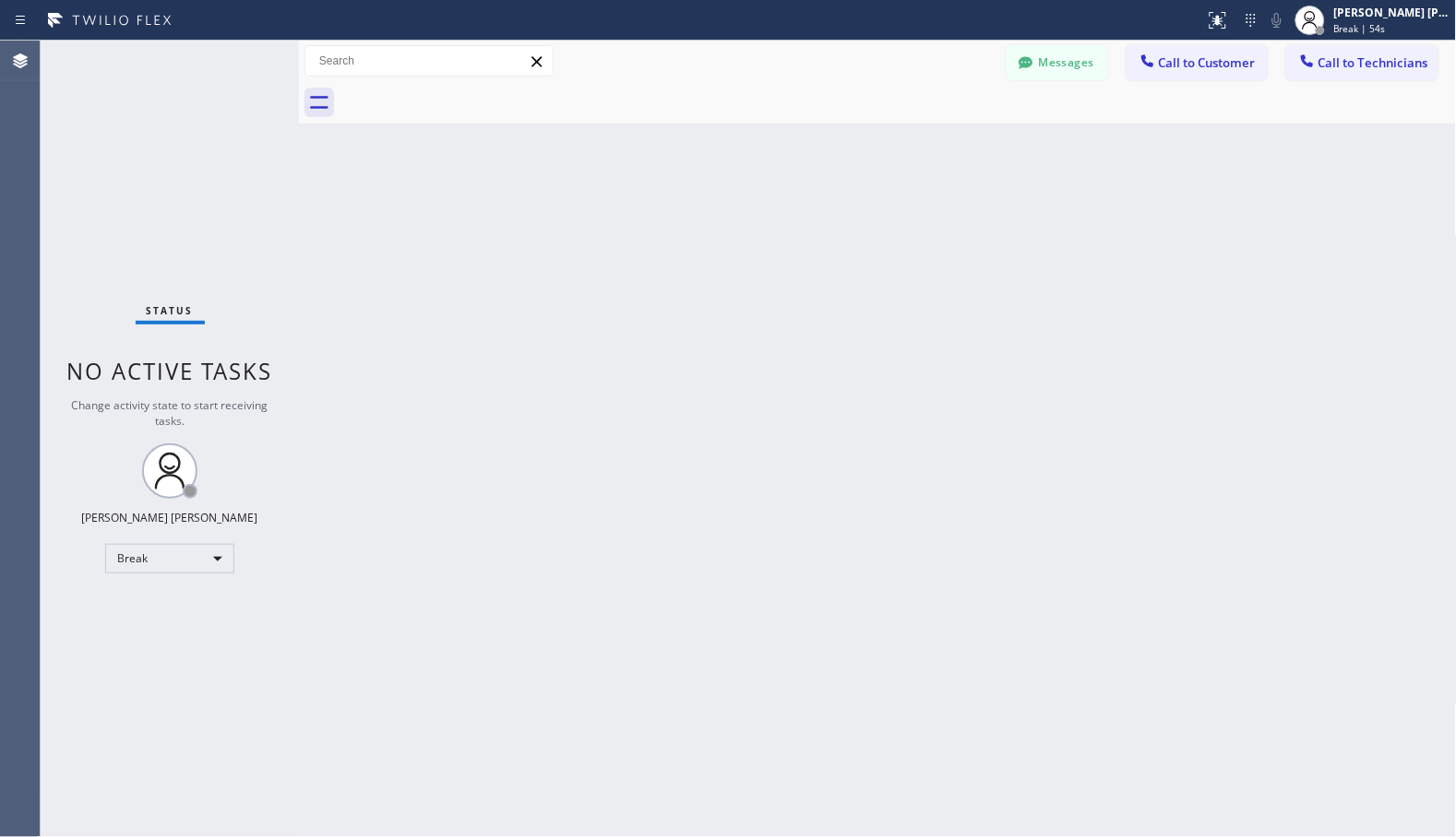
click at [927, 149] on div "Back to Dashboard Change Sender ID Customers Technicians Select a contact Outbo…" at bounding box center [878, 439] width 1158 height 797
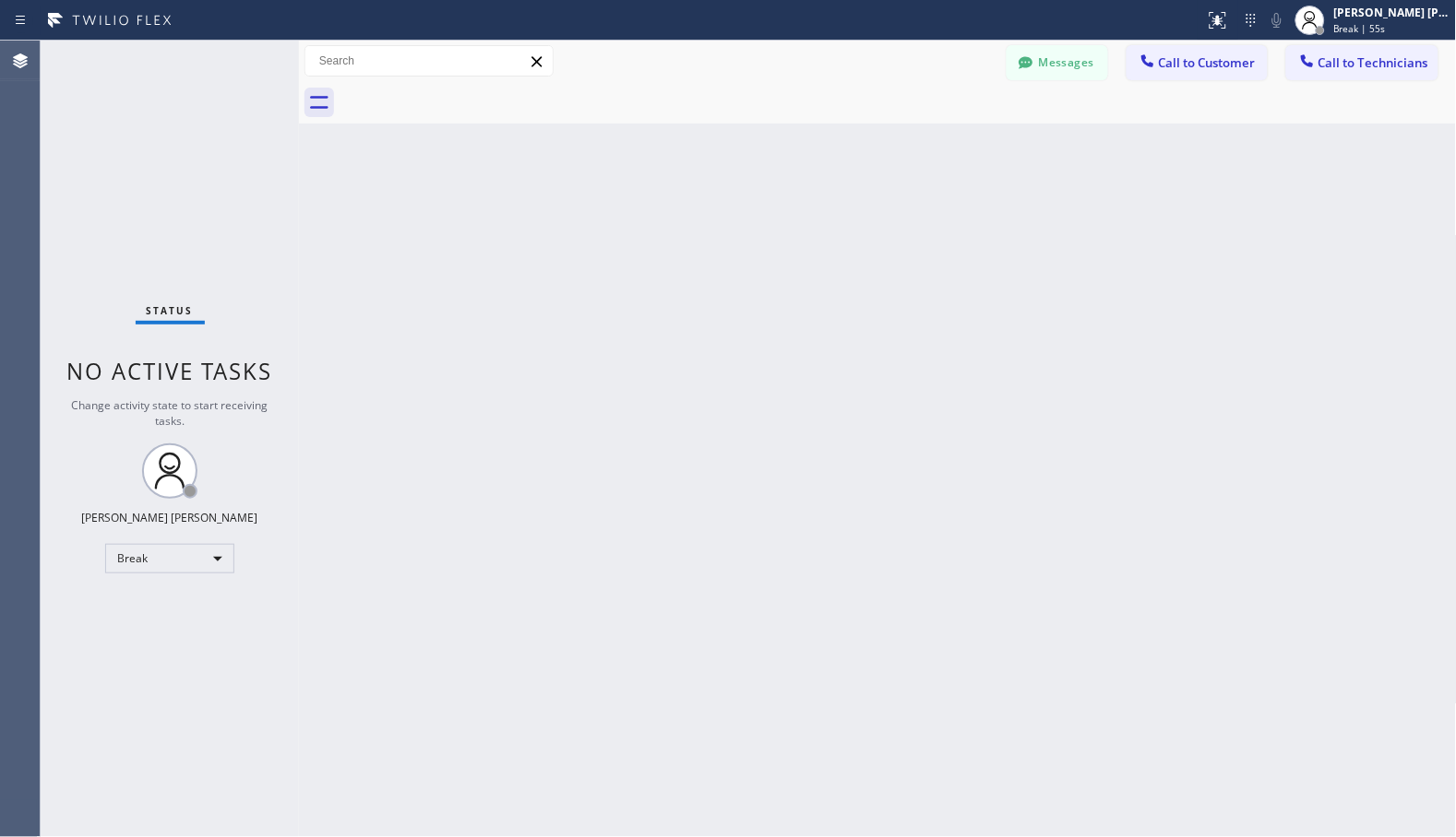
click at [927, 149] on div "Back to Dashboard Change Sender ID Customers Technicians Select a contact Outbo…" at bounding box center [878, 439] width 1158 height 797
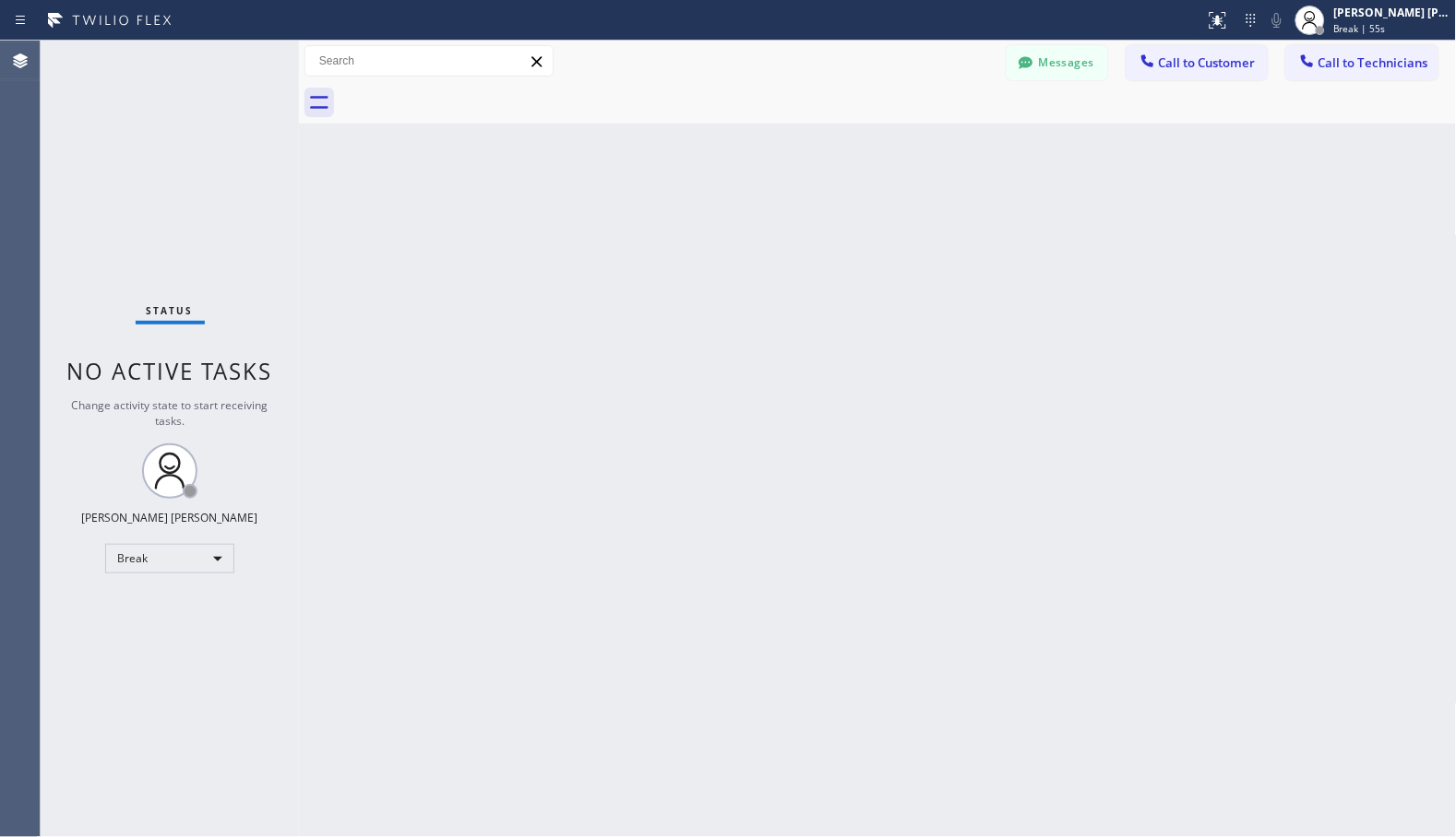
click at [927, 149] on div "Back to Dashboard Change Sender ID Customers Technicians Select a contact Outbo…" at bounding box center [878, 439] width 1158 height 797
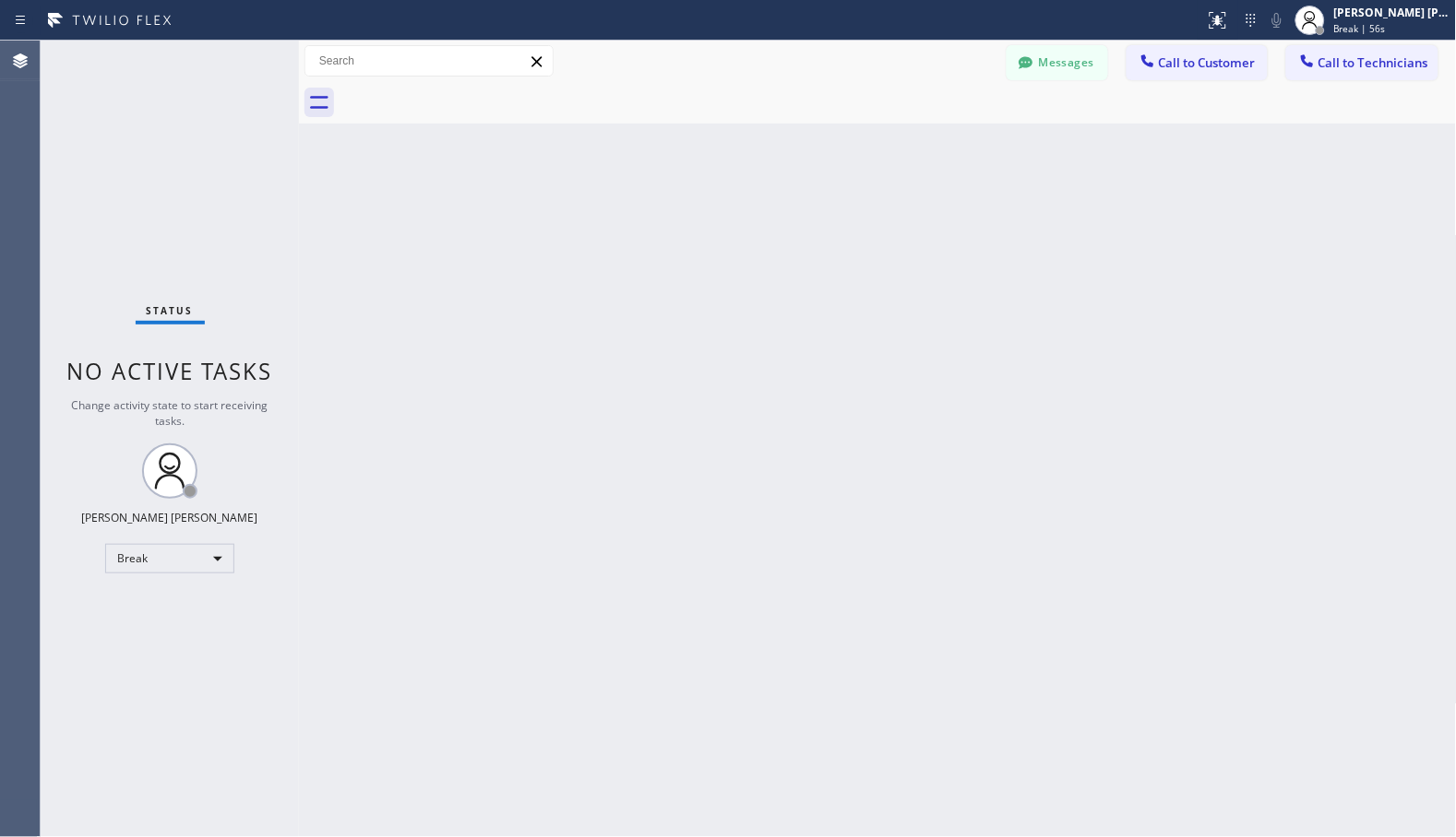
click at [927, 149] on div "Back to Dashboard Change Sender ID Customers Technicians Select a contact Outbo…" at bounding box center [878, 439] width 1158 height 797
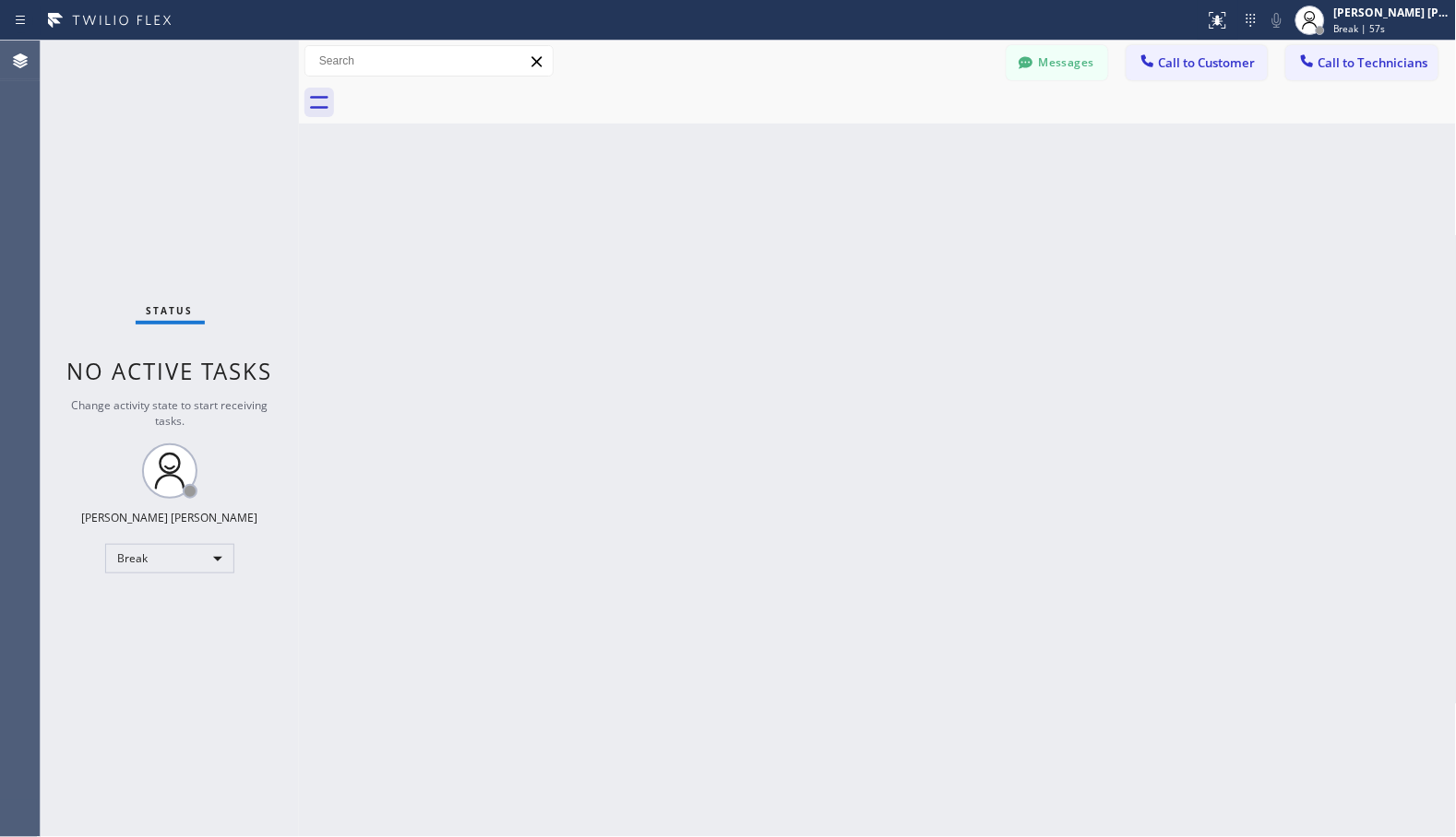
click at [927, 149] on div "Back to Dashboard Change Sender ID Customers Technicians Select a contact Outbo…" at bounding box center [878, 439] width 1158 height 797
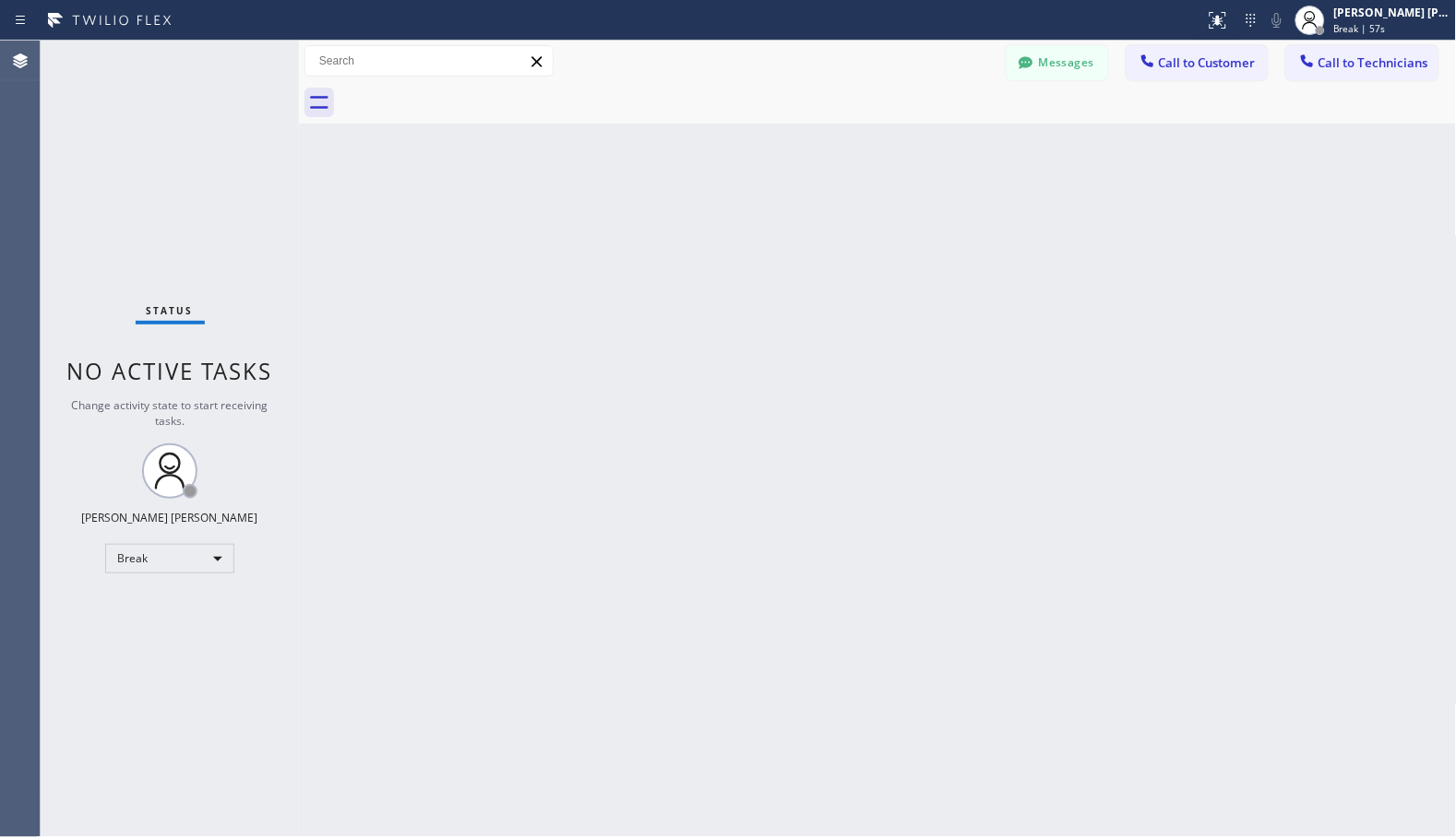
click at [927, 149] on div "Back to Dashboard Change Sender ID Customers Technicians Select a contact Outbo…" at bounding box center [878, 439] width 1158 height 797
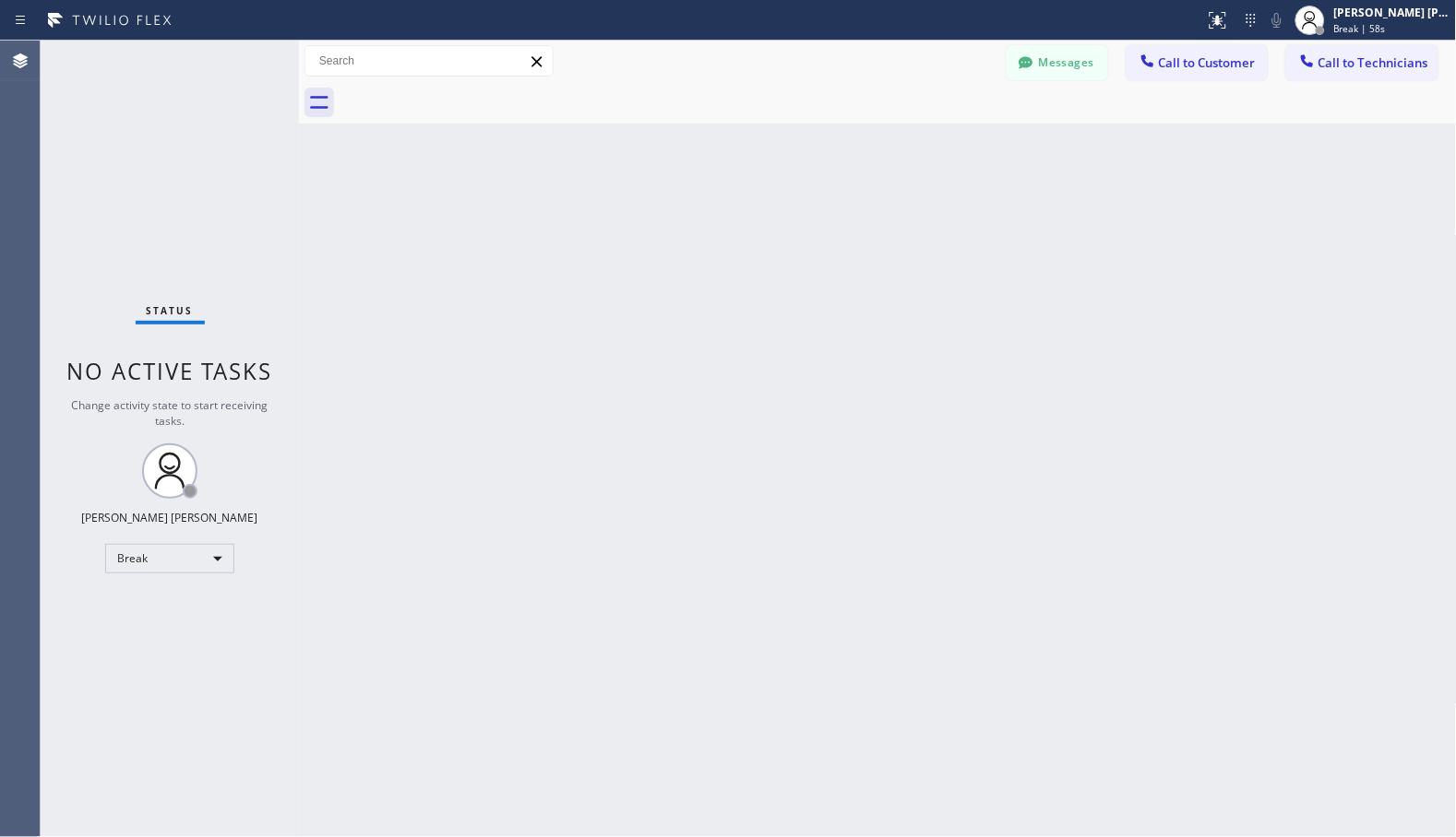
click at [927, 149] on div "Back to Dashboard Change Sender ID Customers Technicians Select a contact Outbo…" at bounding box center [878, 439] width 1158 height 797
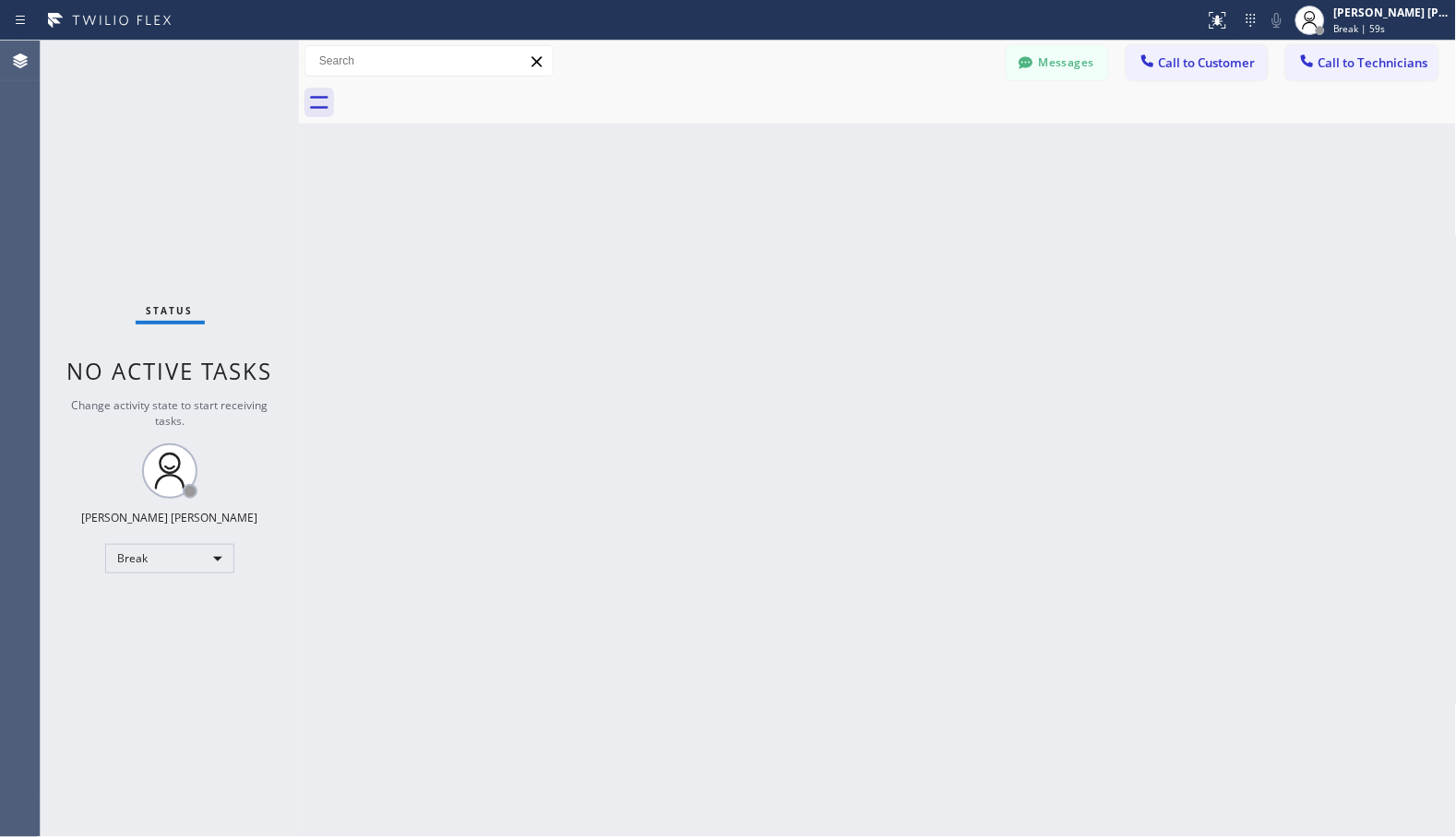
click at [927, 149] on div "Back to Dashboard Change Sender ID Customers Technicians Select a contact Outbo…" at bounding box center [878, 439] width 1158 height 797
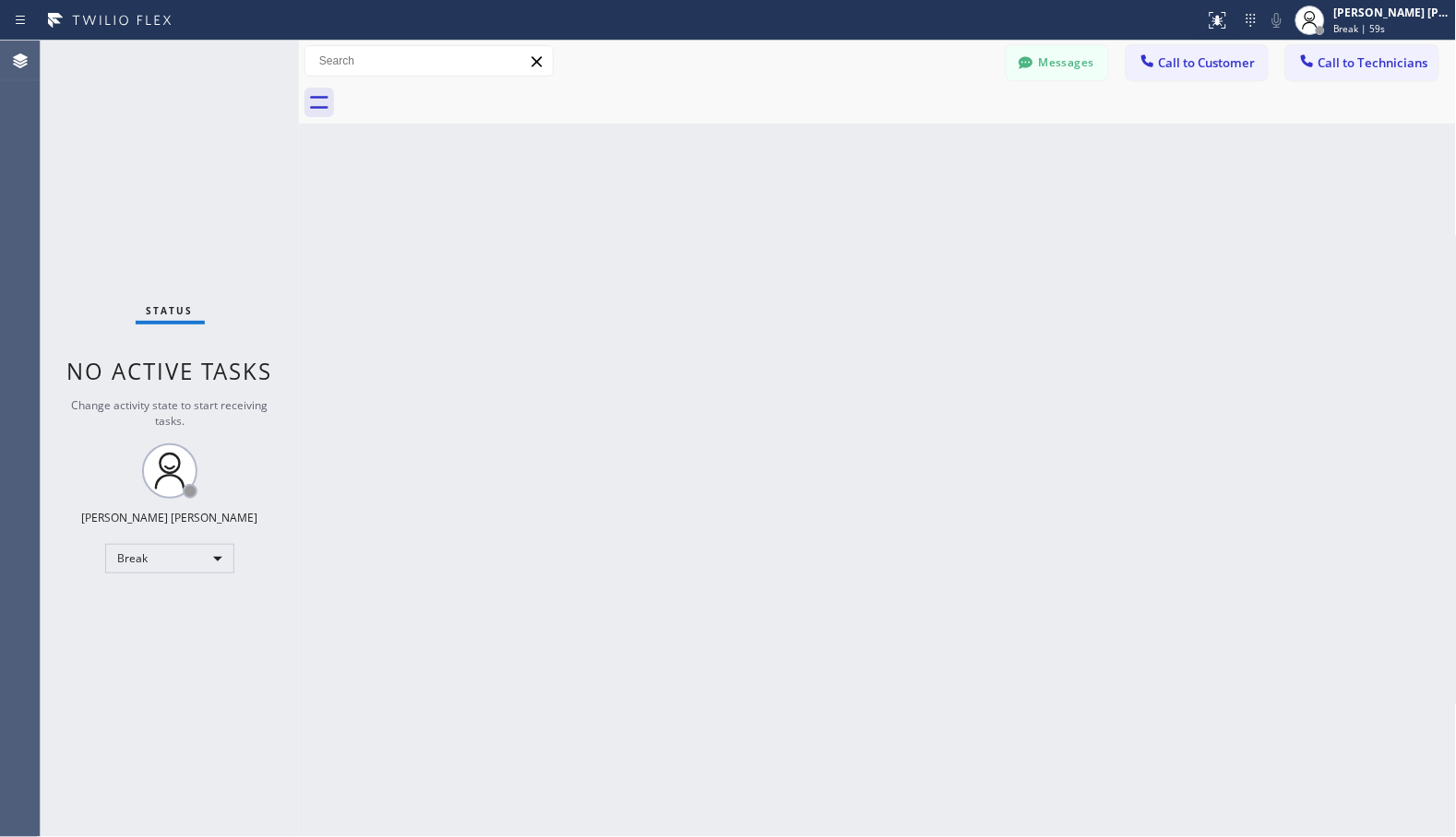
click at [927, 149] on div "Back to Dashboard Change Sender ID Customers Technicians Select a contact Outbo…" at bounding box center [878, 439] width 1158 height 797
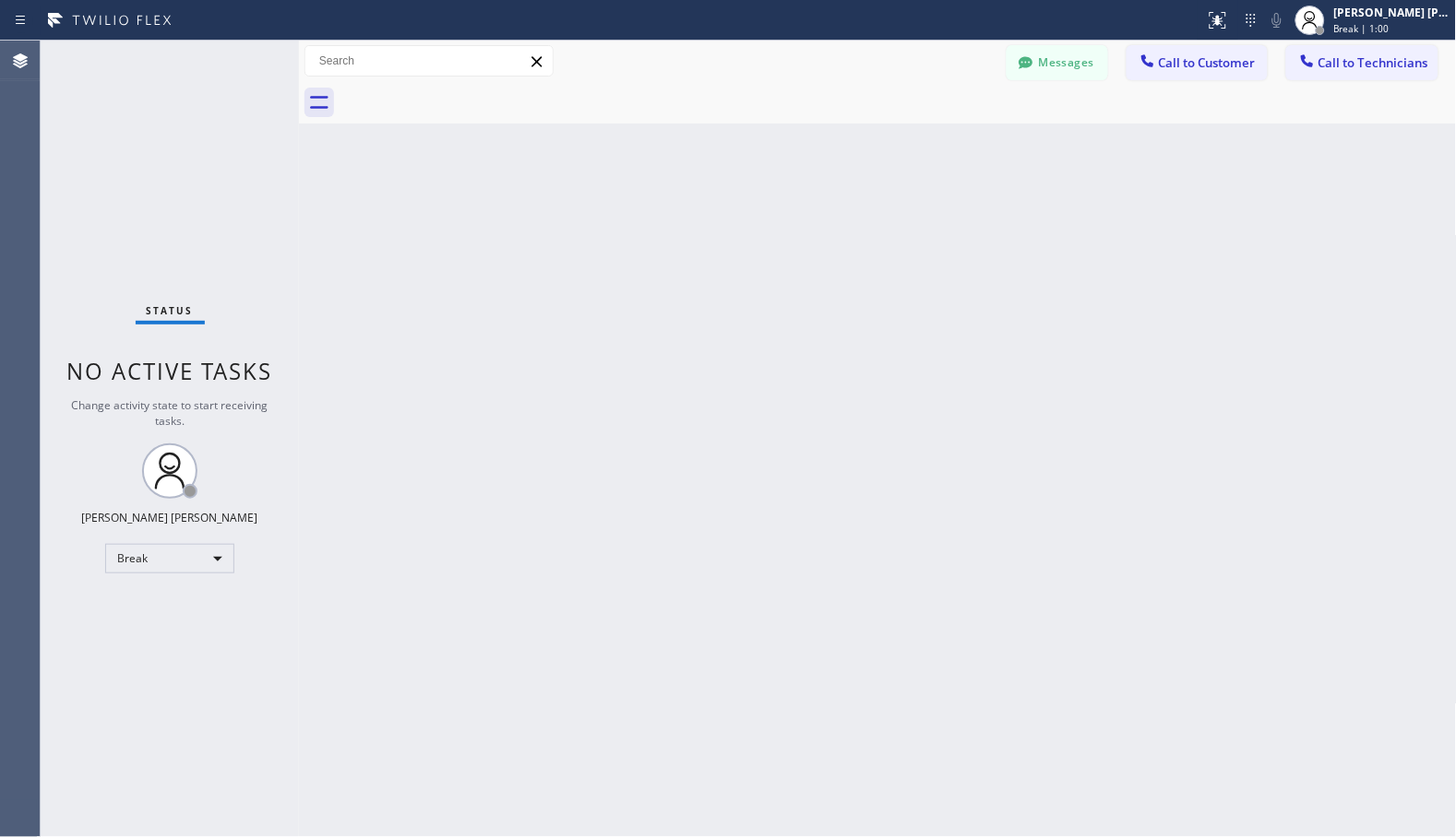
click at [927, 149] on div "Back to Dashboard Change Sender ID Customers Technicians Select a contact Outbo…" at bounding box center [878, 439] width 1158 height 797
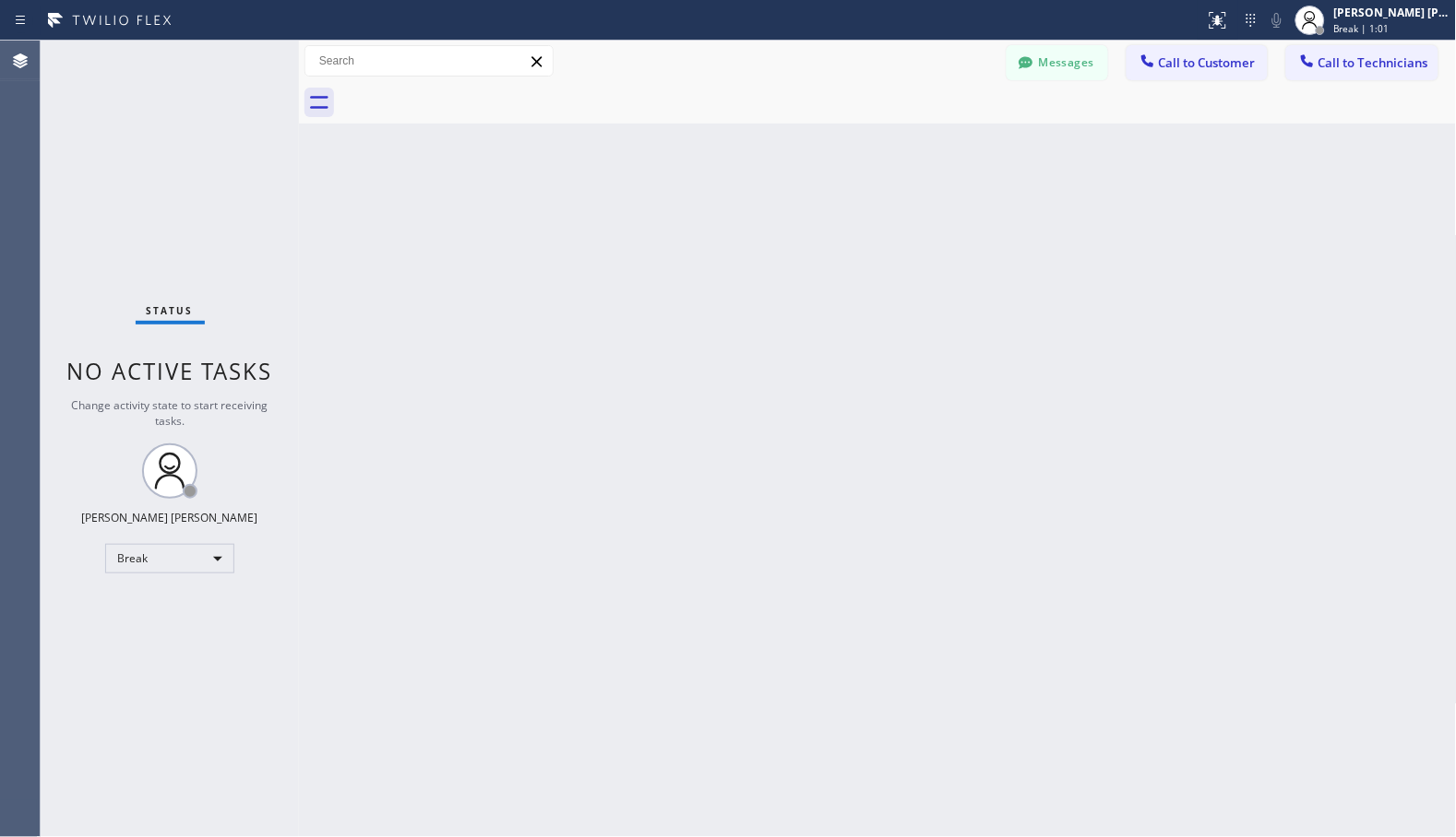
click at [927, 149] on div "Back to Dashboard Change Sender ID Customers Technicians Select a contact Outbo…" at bounding box center [878, 439] width 1158 height 797
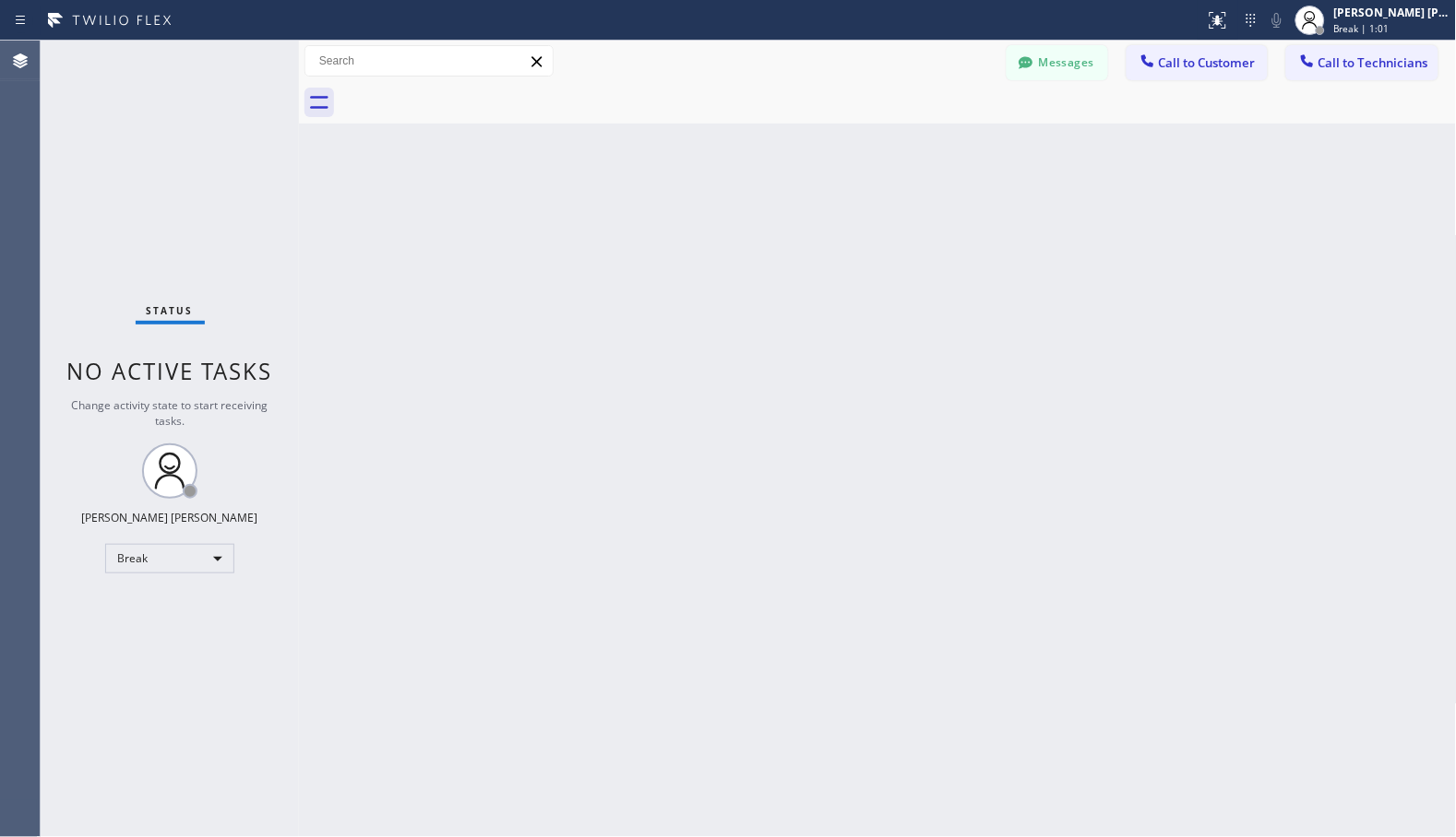
click at [927, 149] on div "Back to Dashboard Change Sender ID Customers Technicians Select a contact Outbo…" at bounding box center [878, 439] width 1158 height 797
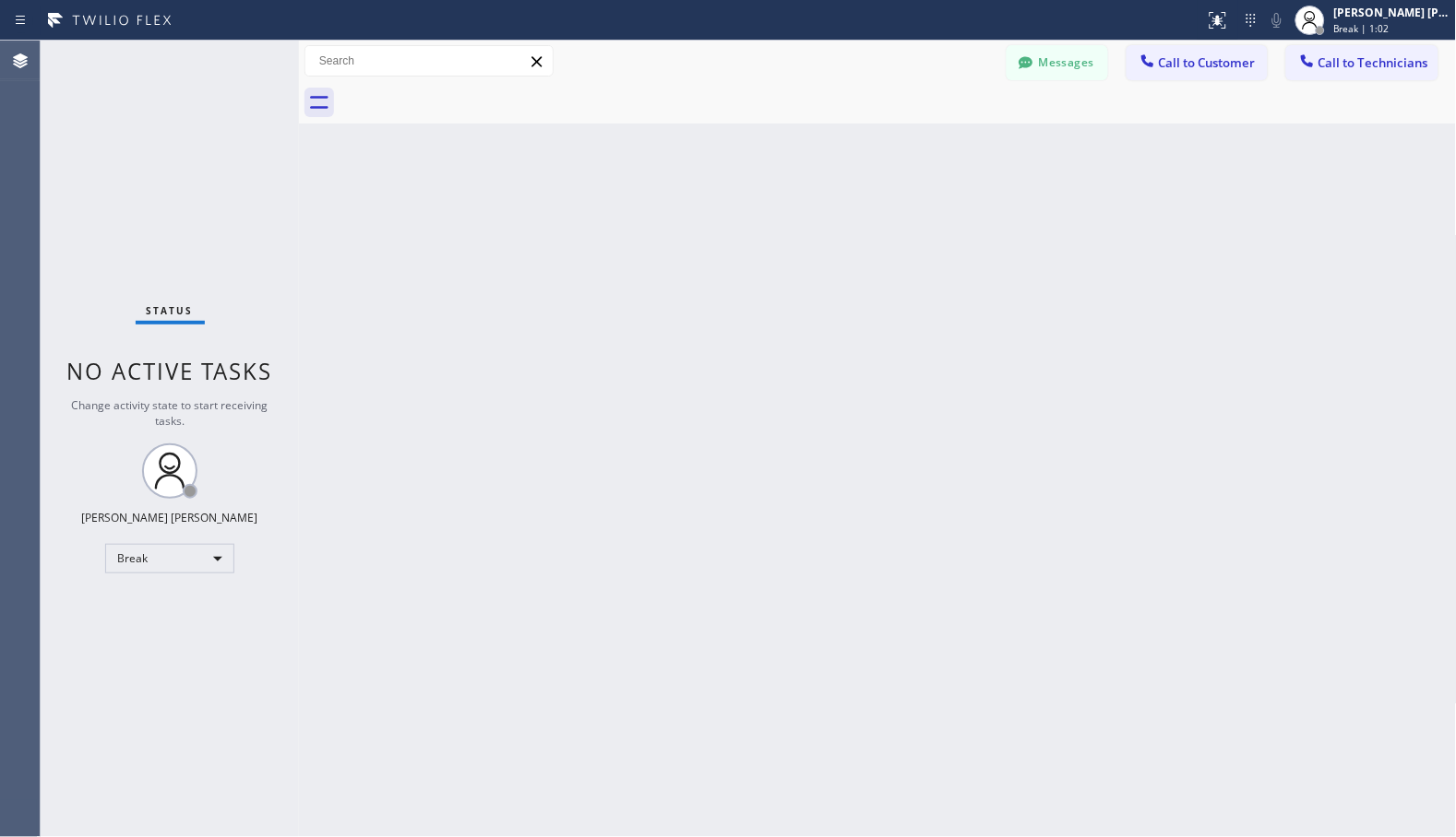
click at [927, 149] on div "Back to Dashboard Change Sender ID Customers Technicians Select a contact Outbo…" at bounding box center [878, 439] width 1158 height 797
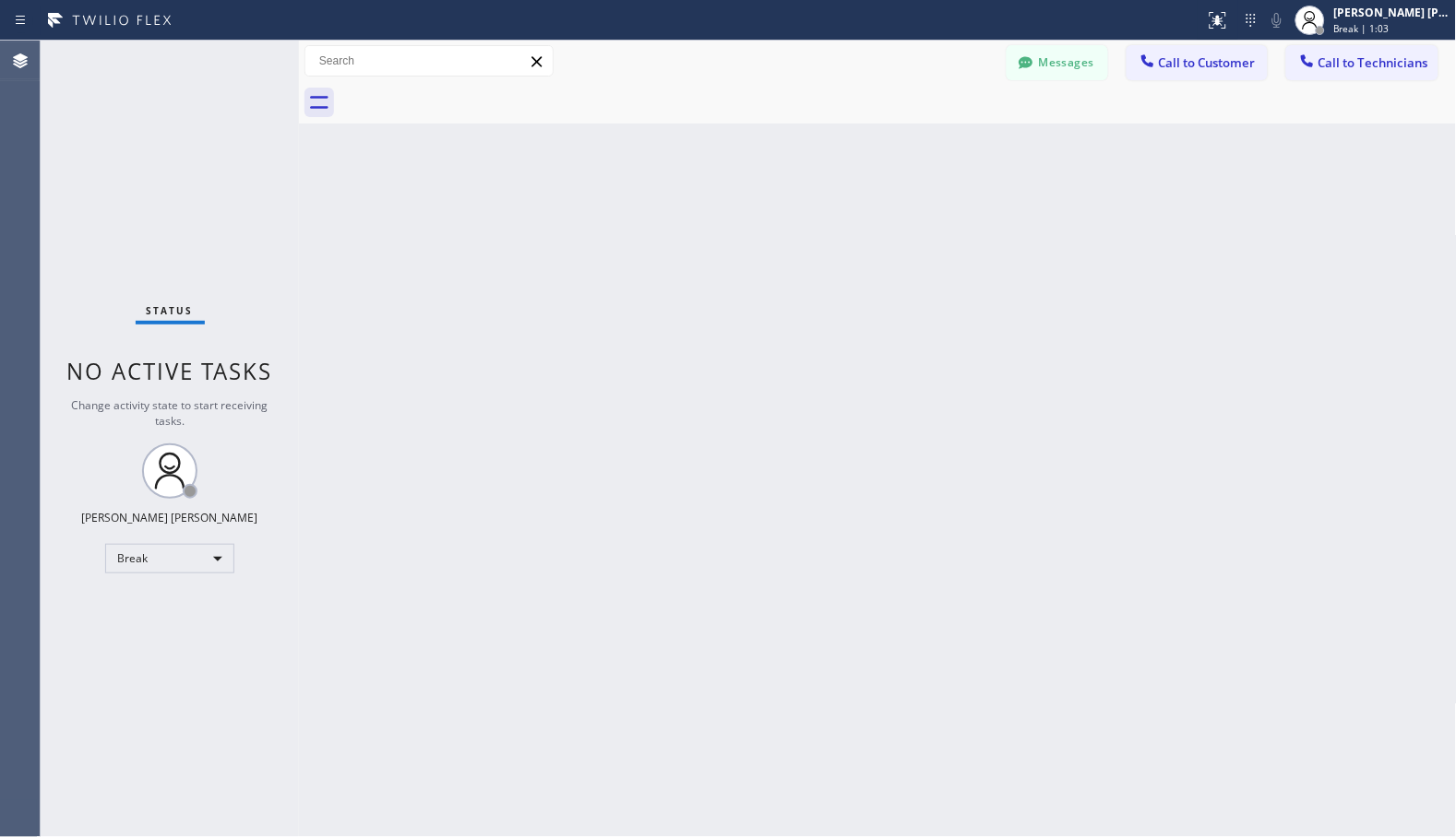
click at [927, 149] on div "Back to Dashboard Change Sender ID Customers Technicians Select a contact Outbo…" at bounding box center [878, 439] width 1158 height 797
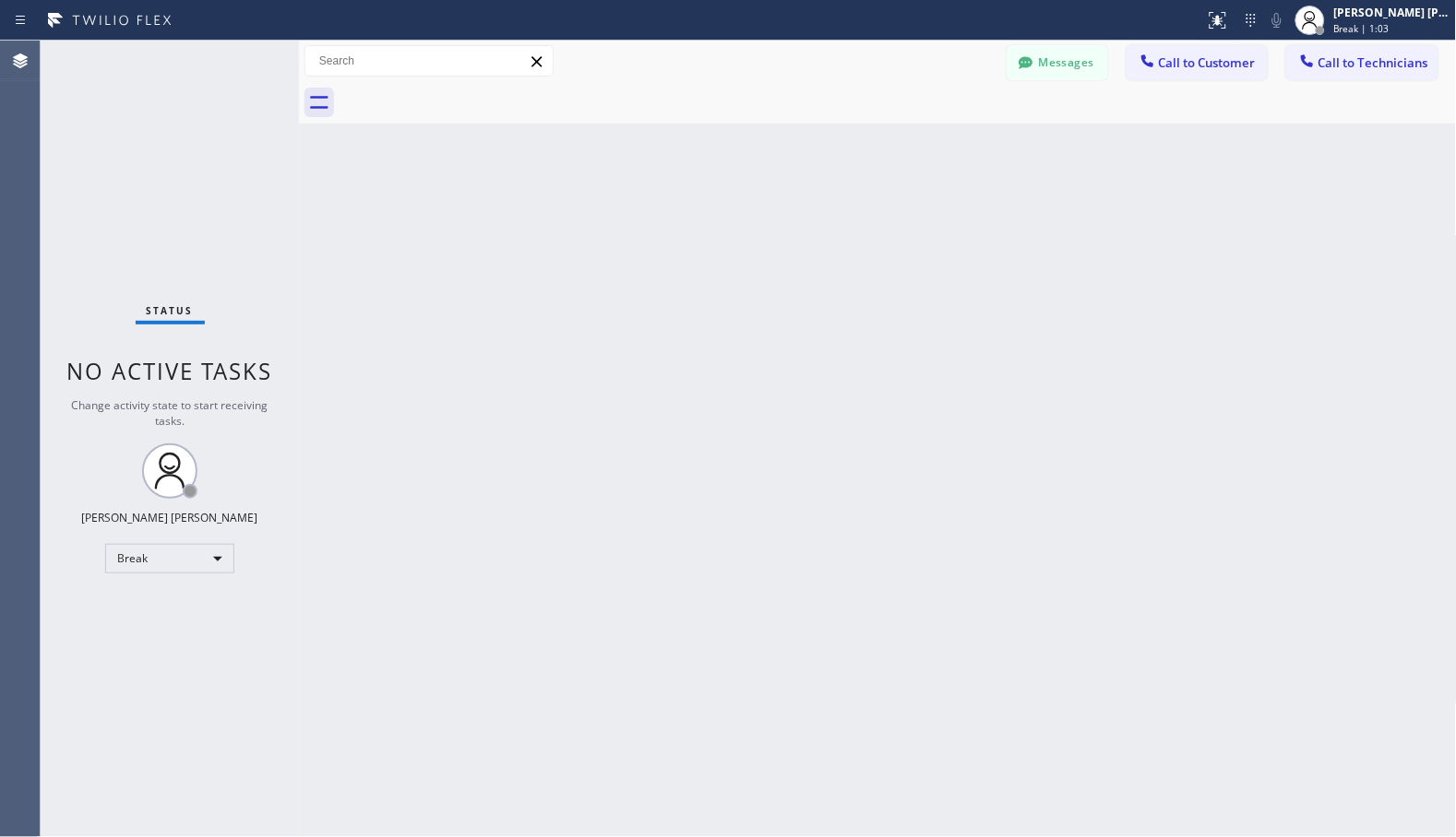
click at [927, 149] on div "Back to Dashboard Change Sender ID Customers Technicians Select a contact Outbo…" at bounding box center [878, 439] width 1158 height 797
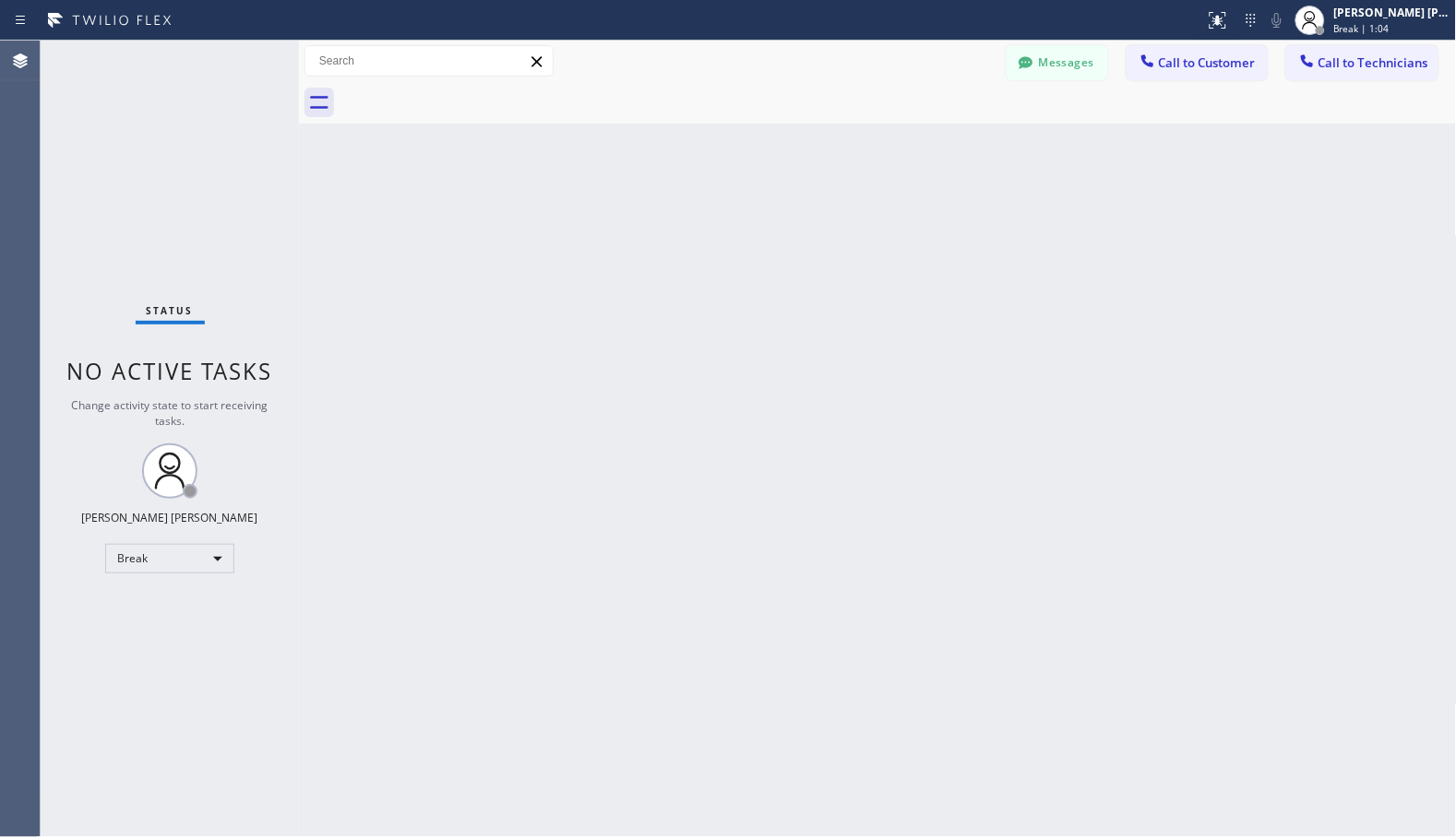
click at [927, 149] on div "Back to Dashboard Change Sender ID Customers Technicians Select a contact Outbo…" at bounding box center [878, 439] width 1158 height 797
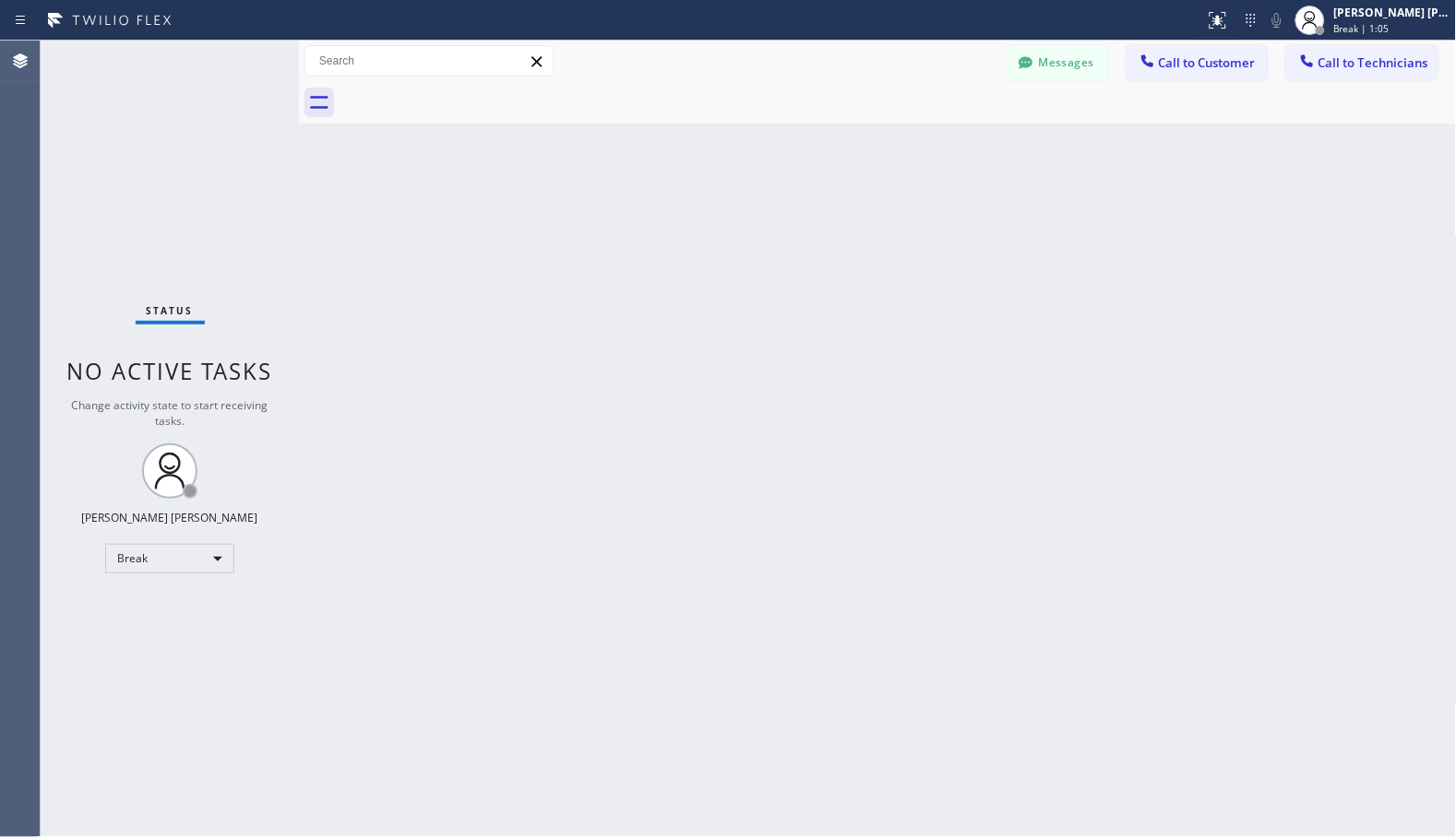
click at [927, 149] on div "Back to Dashboard Change Sender ID Customers Technicians Select a contact Outbo…" at bounding box center [878, 439] width 1158 height 797
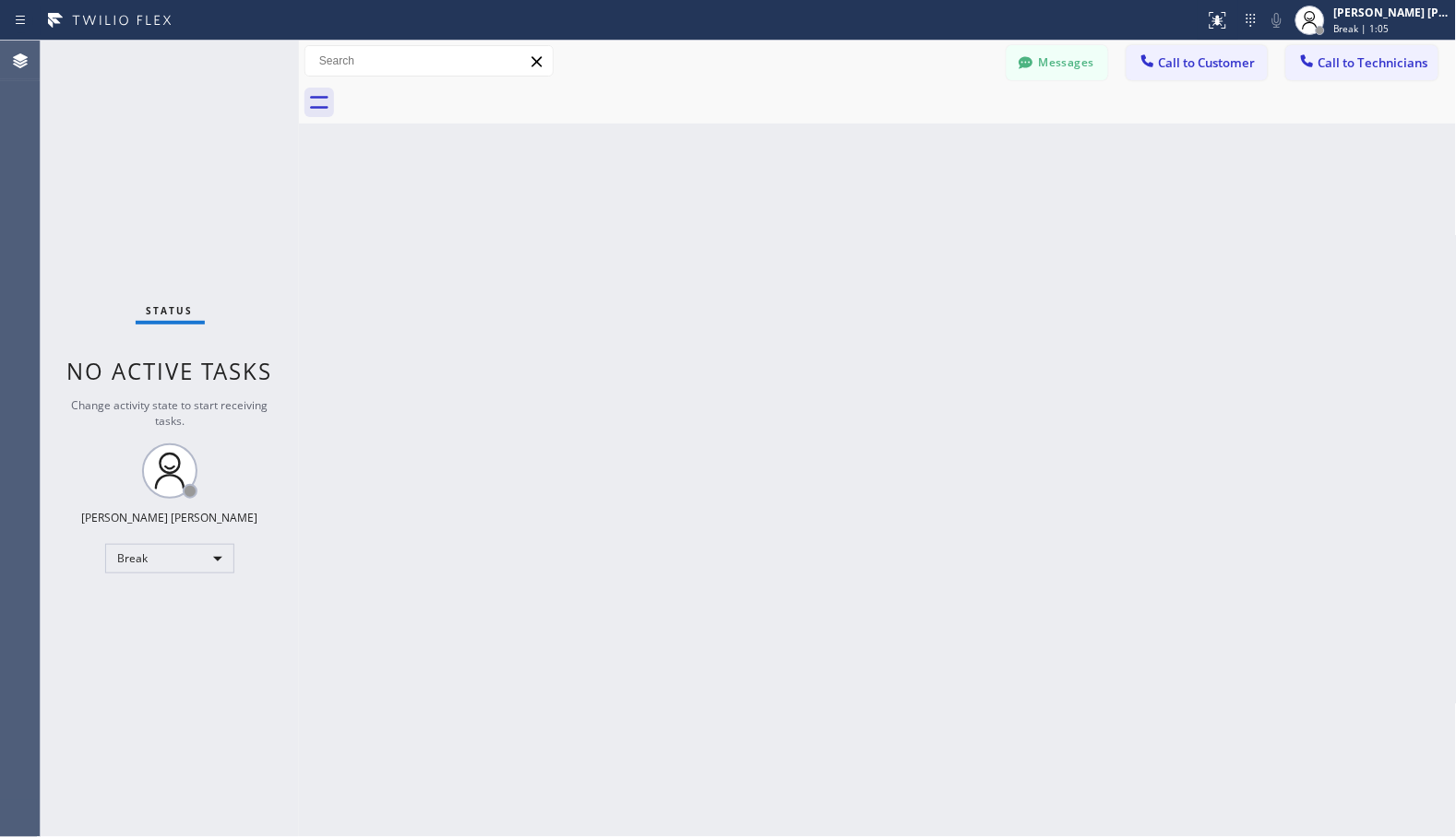
click at [927, 149] on div "Back to Dashboard Change Sender ID Customers Technicians Select a contact Outbo…" at bounding box center [878, 439] width 1158 height 797
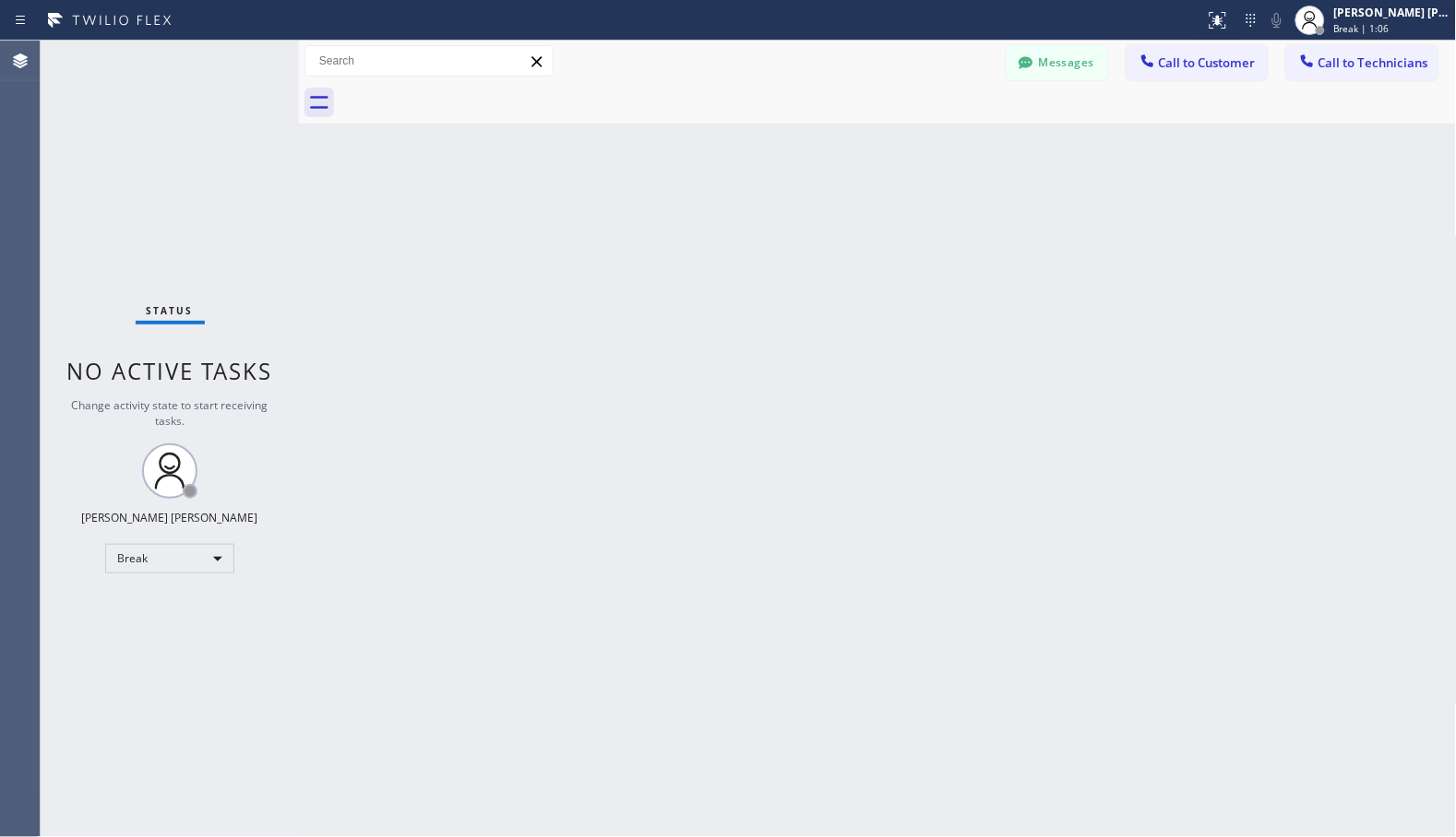
click at [927, 149] on div "Back to Dashboard Change Sender ID Customers Technicians Select a contact Outbo…" at bounding box center [878, 439] width 1158 height 797
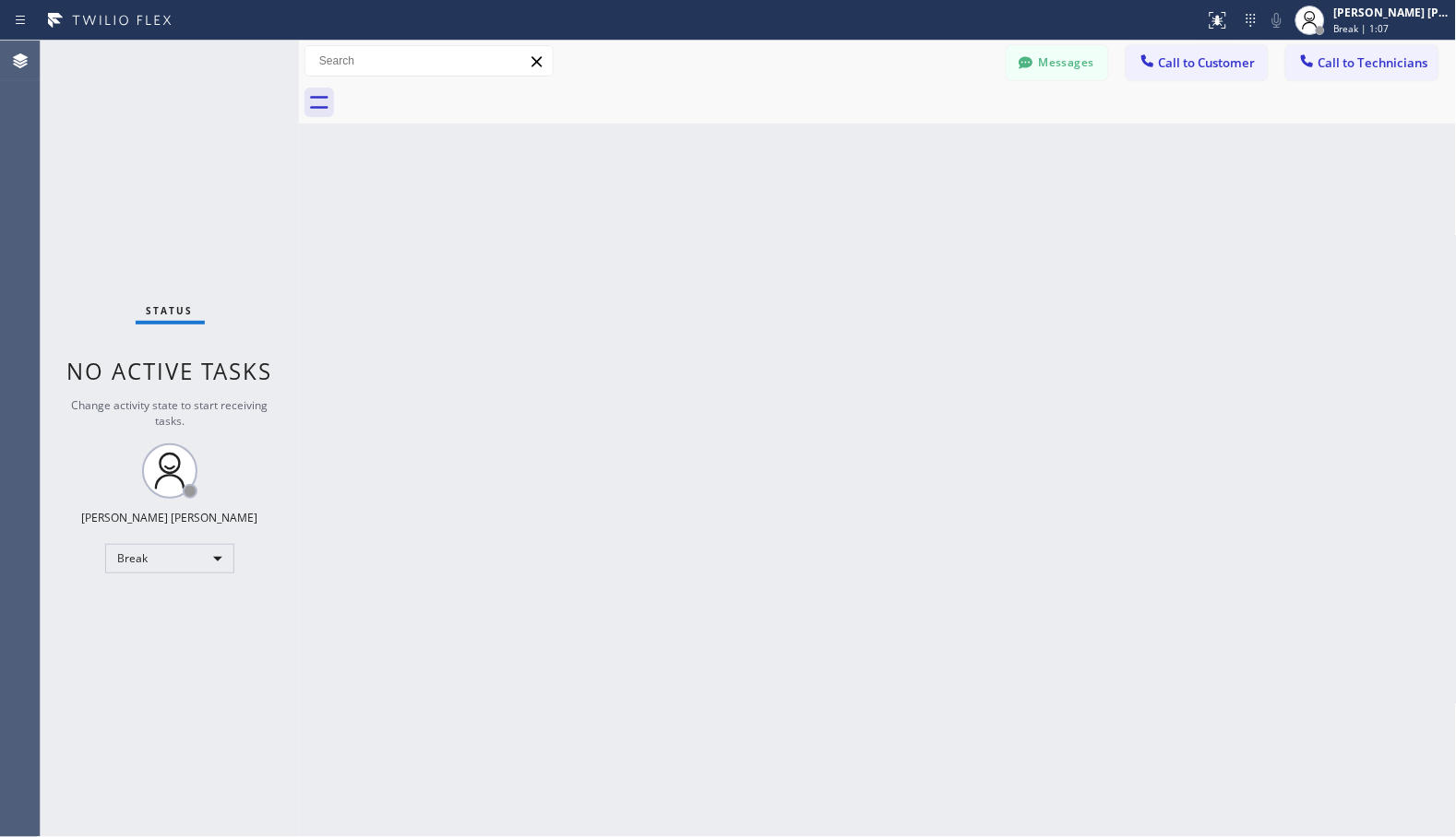
click at [927, 149] on div "Back to Dashboard Change Sender ID Customers Technicians Select a contact Outbo…" at bounding box center [878, 439] width 1158 height 797
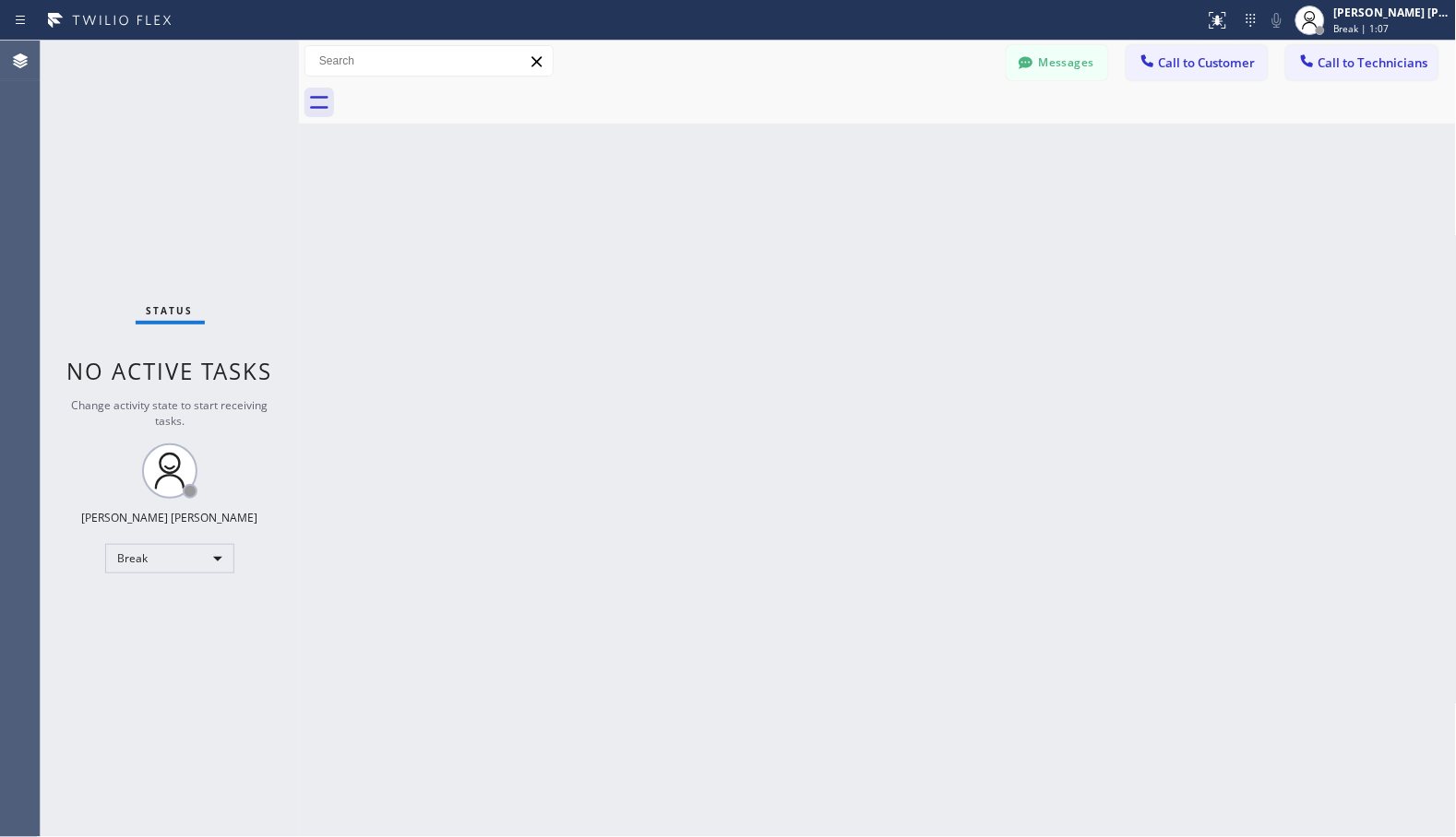
click at [927, 149] on div "Back to Dashboard Change Sender ID Customers Technicians Select a contact Outbo…" at bounding box center [878, 439] width 1158 height 797
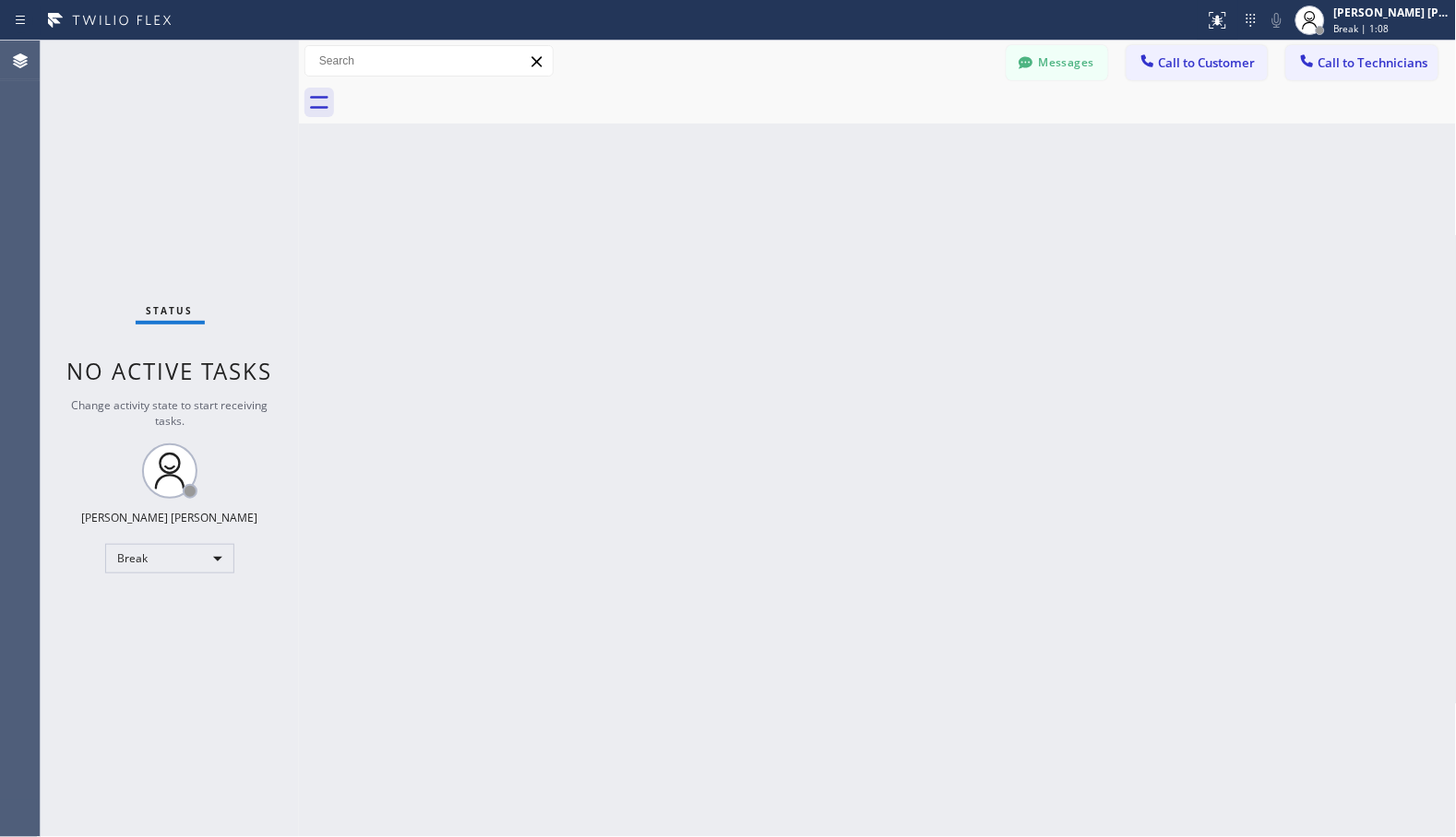
click at [927, 149] on div "Back to Dashboard Change Sender ID Customers Technicians Select a contact Outbo…" at bounding box center [878, 439] width 1158 height 797
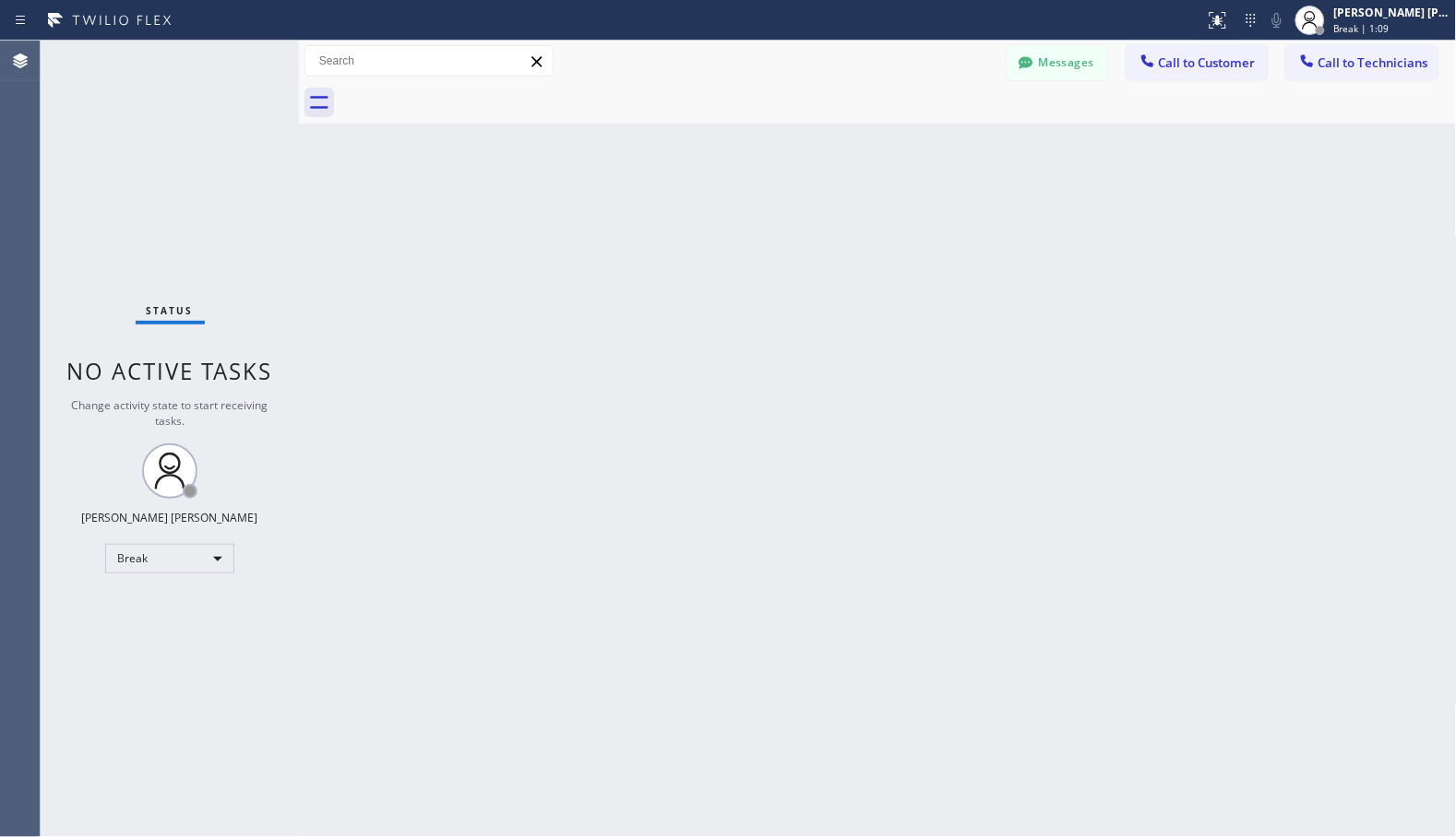
click at [927, 149] on div "Back to Dashboard Change Sender ID Customers Technicians Select a contact Outbo…" at bounding box center [878, 439] width 1158 height 797
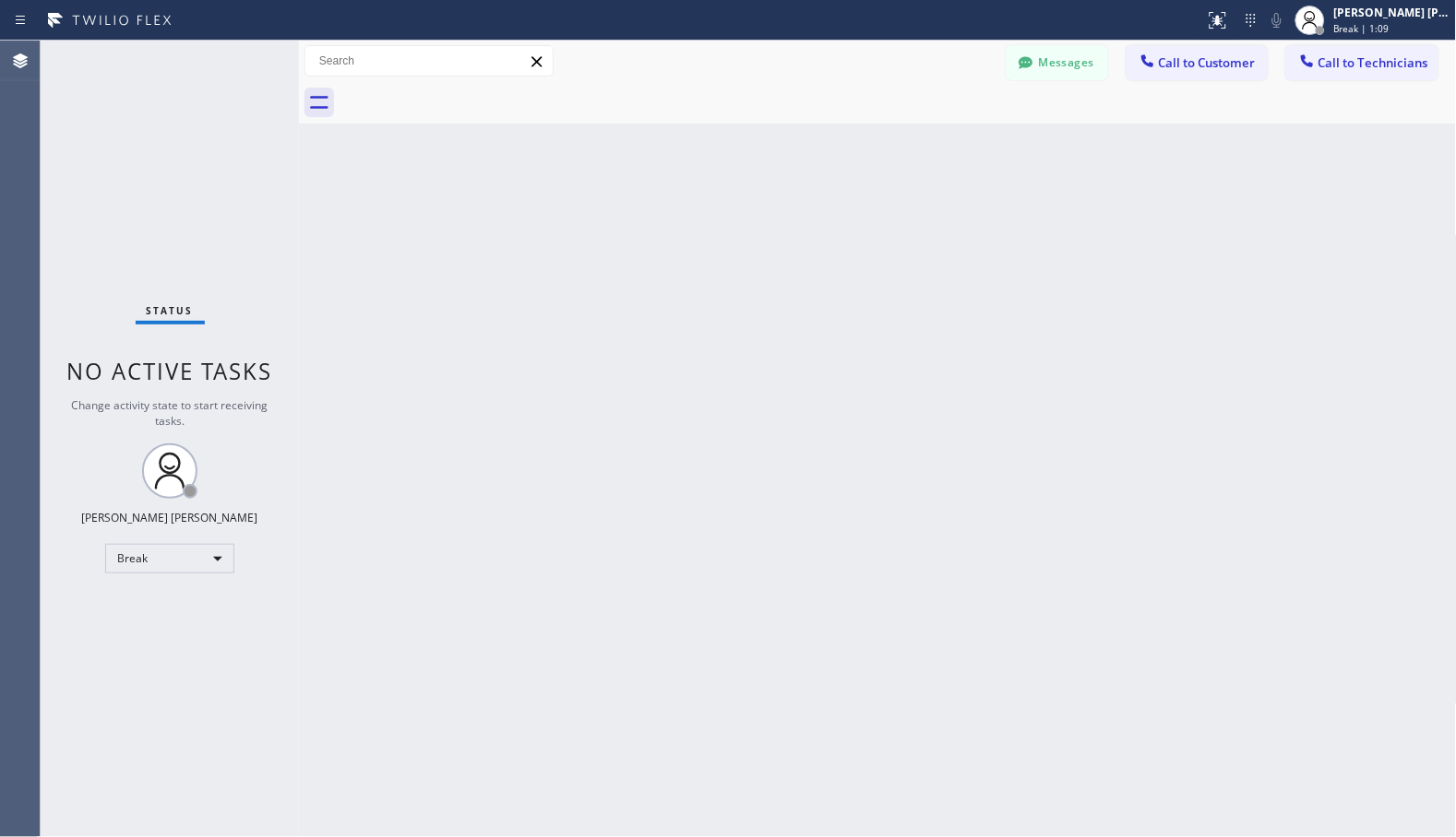
click at [927, 149] on div "Back to Dashboard Change Sender ID Customers Technicians Select a contact Outbo…" at bounding box center [878, 439] width 1158 height 797
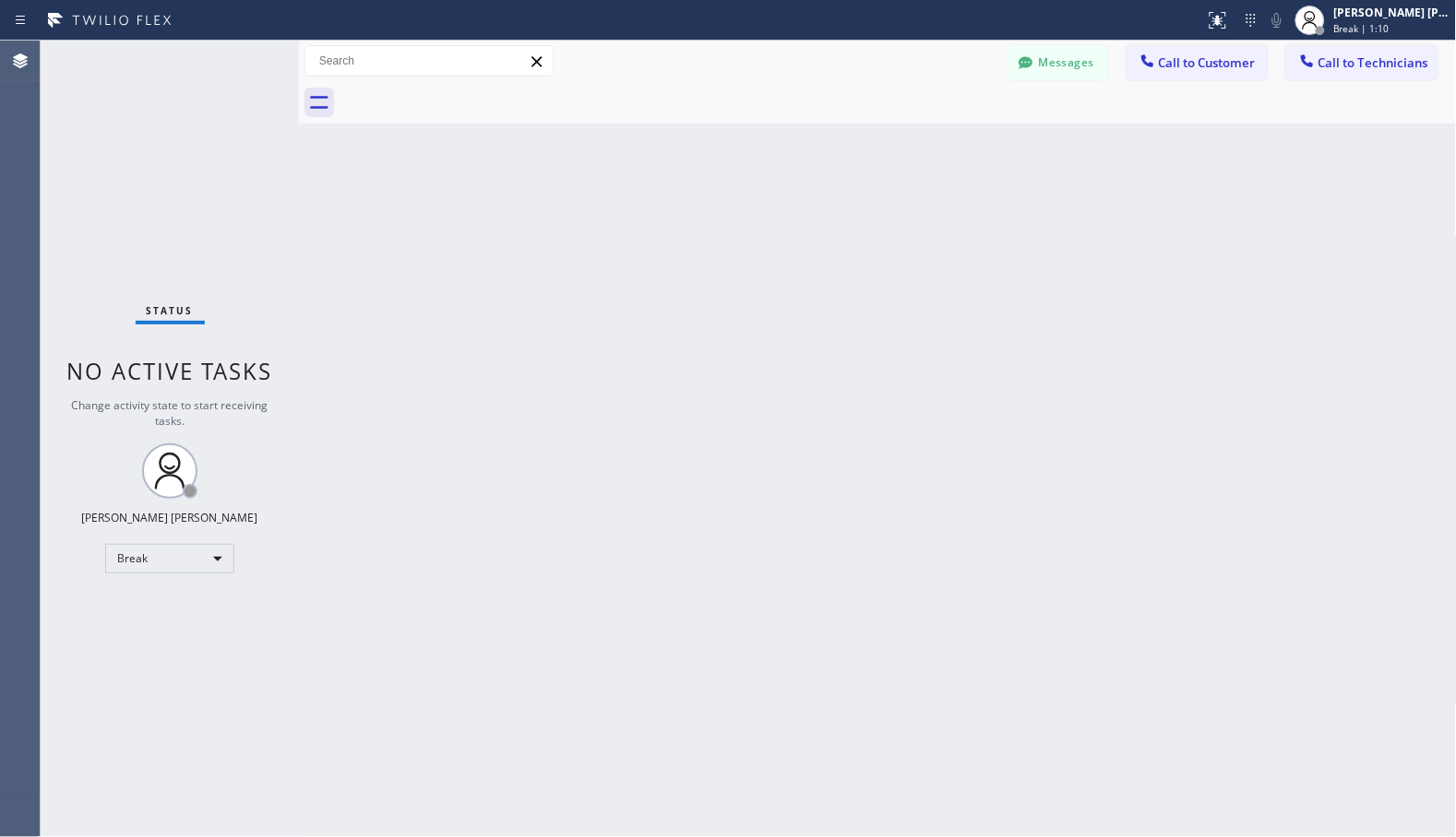
click at [927, 149] on div "Back to Dashboard Change Sender ID Customers Technicians Select a contact Outbo…" at bounding box center [878, 439] width 1158 height 797
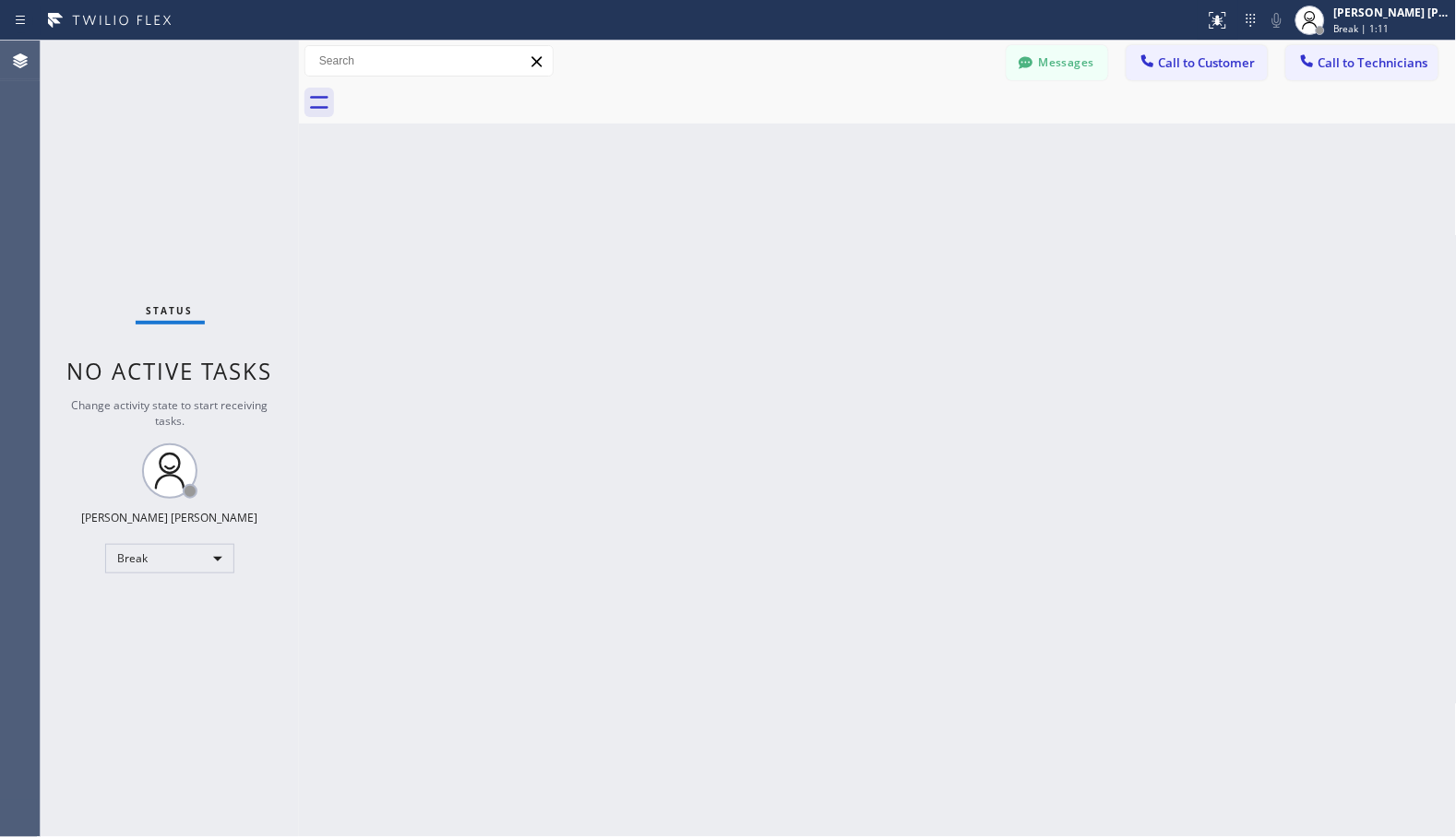
click at [927, 149] on div "Back to Dashboard Change Sender ID Customers Technicians Select a contact Outbo…" at bounding box center [878, 439] width 1158 height 797
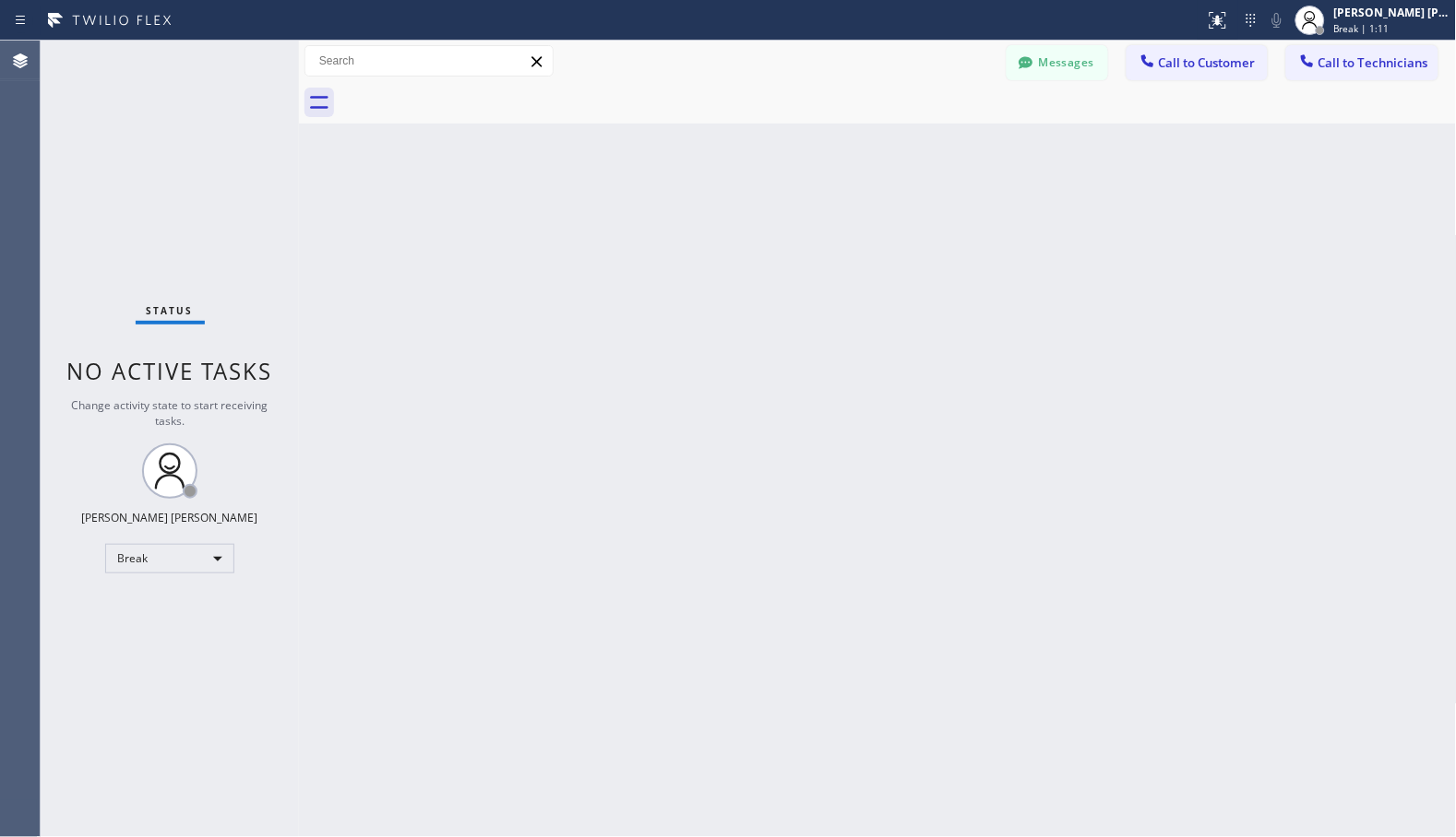
click at [927, 149] on div "Back to Dashboard Change Sender ID Customers Technicians Select a contact Outbo…" at bounding box center [878, 439] width 1158 height 797
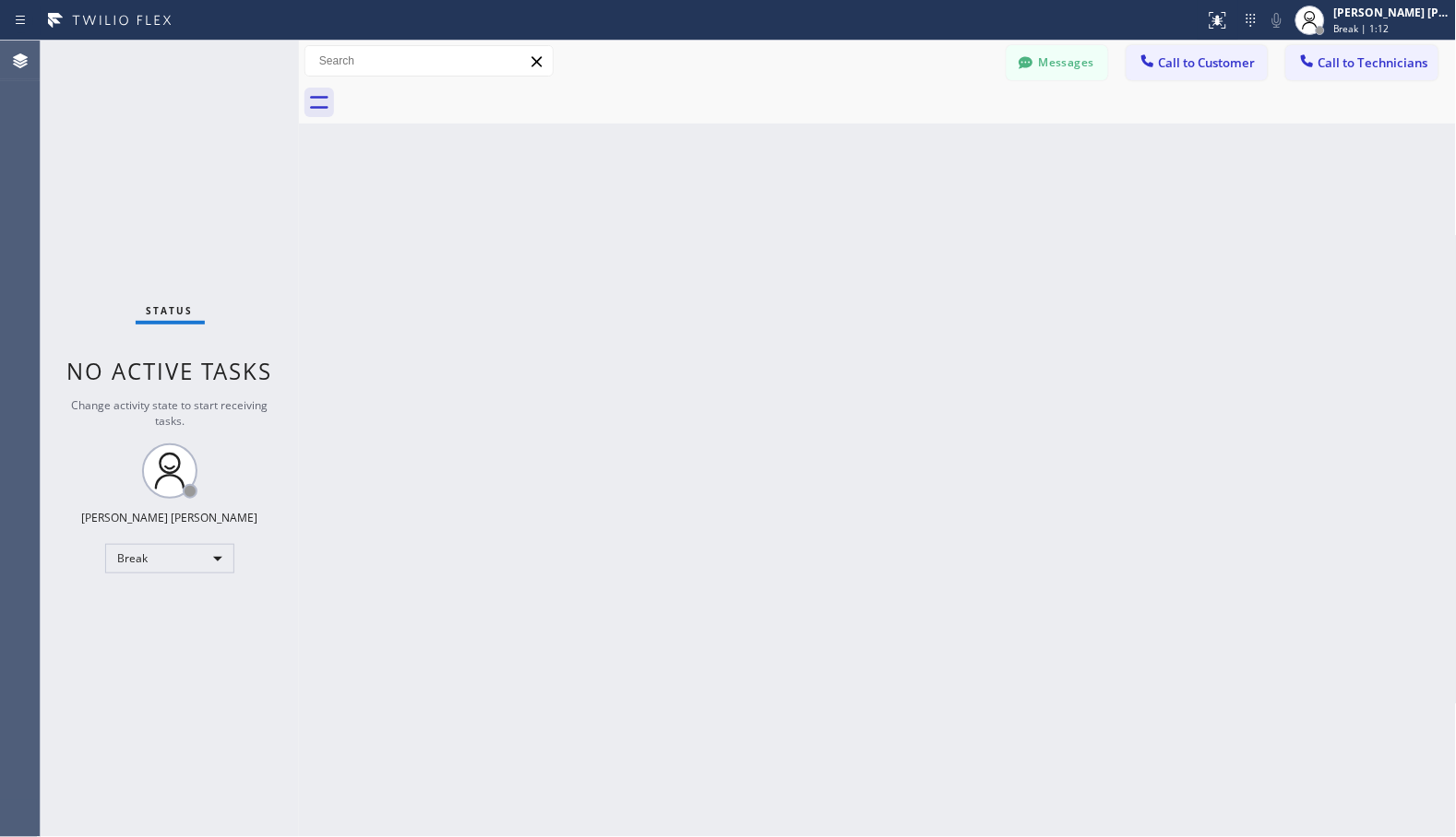
click at [927, 149] on div "Back to Dashboard Change Sender ID Customers Technicians Select a contact Outbo…" at bounding box center [878, 439] width 1158 height 797
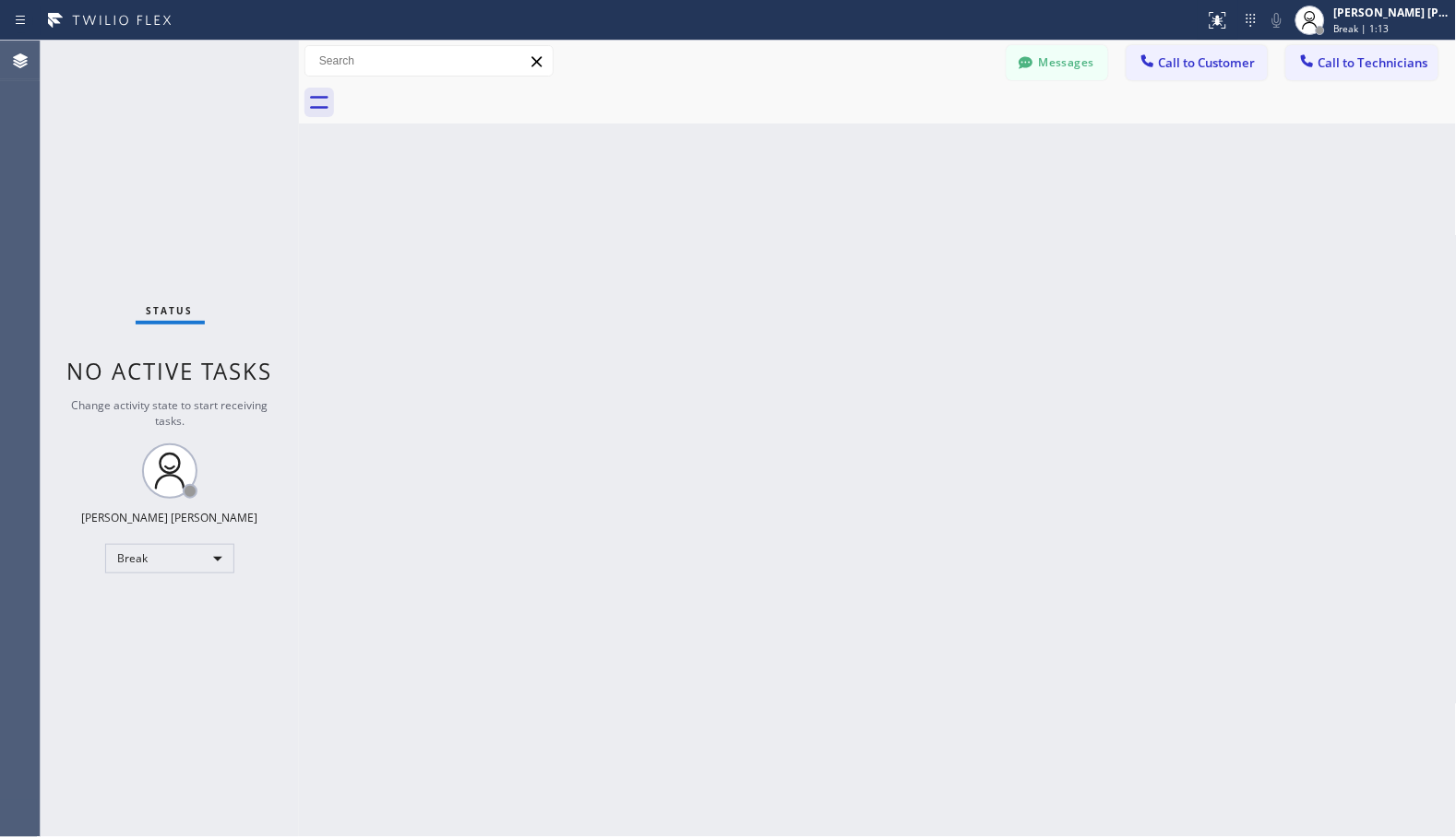
click at [927, 149] on div "Back to Dashboard Change Sender ID Customers Technicians Select a contact Outbo…" at bounding box center [878, 439] width 1158 height 797
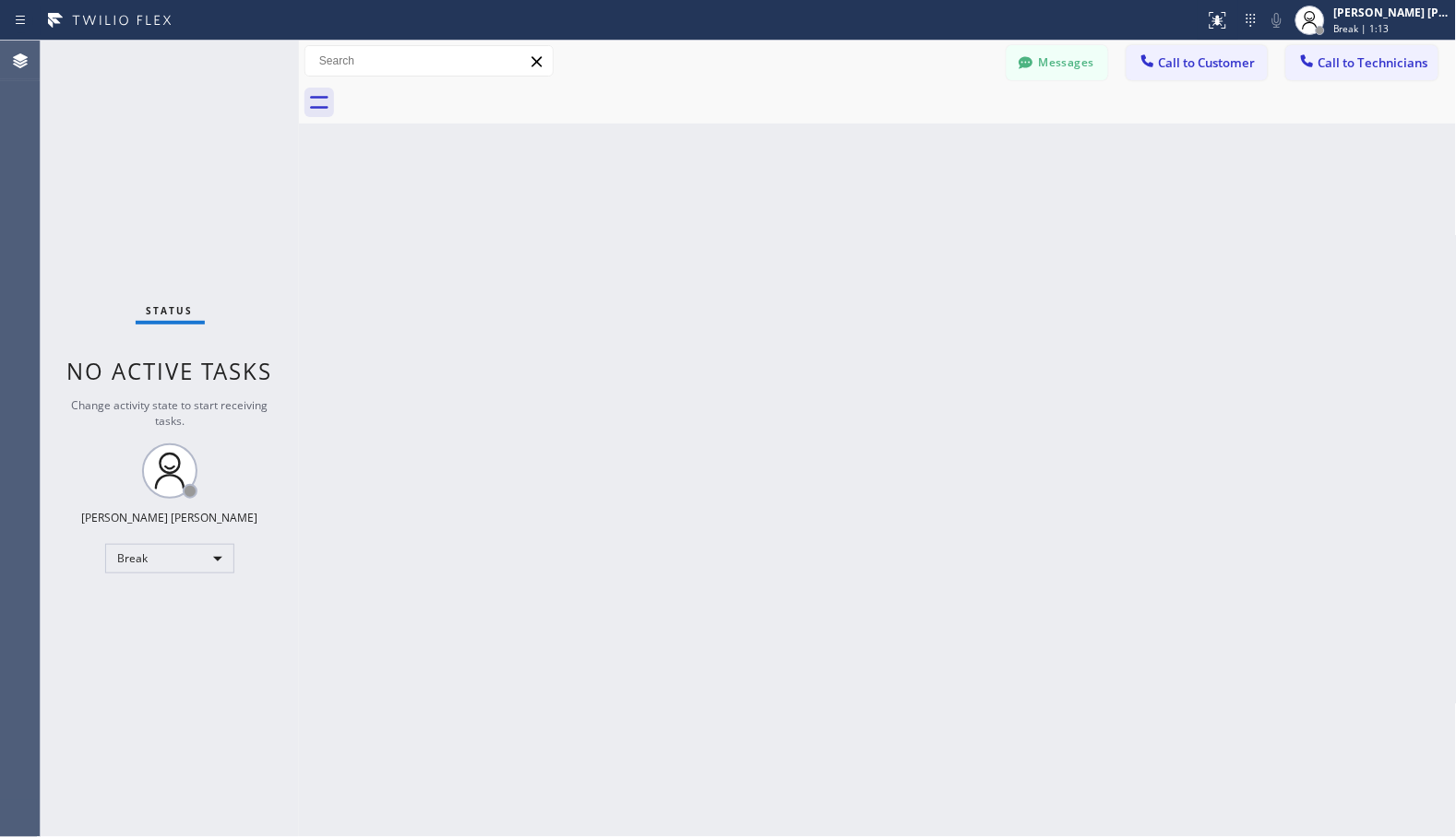
click at [927, 149] on div "Back to Dashboard Change Sender ID Customers Technicians Select a contact Outbo…" at bounding box center [878, 439] width 1158 height 797
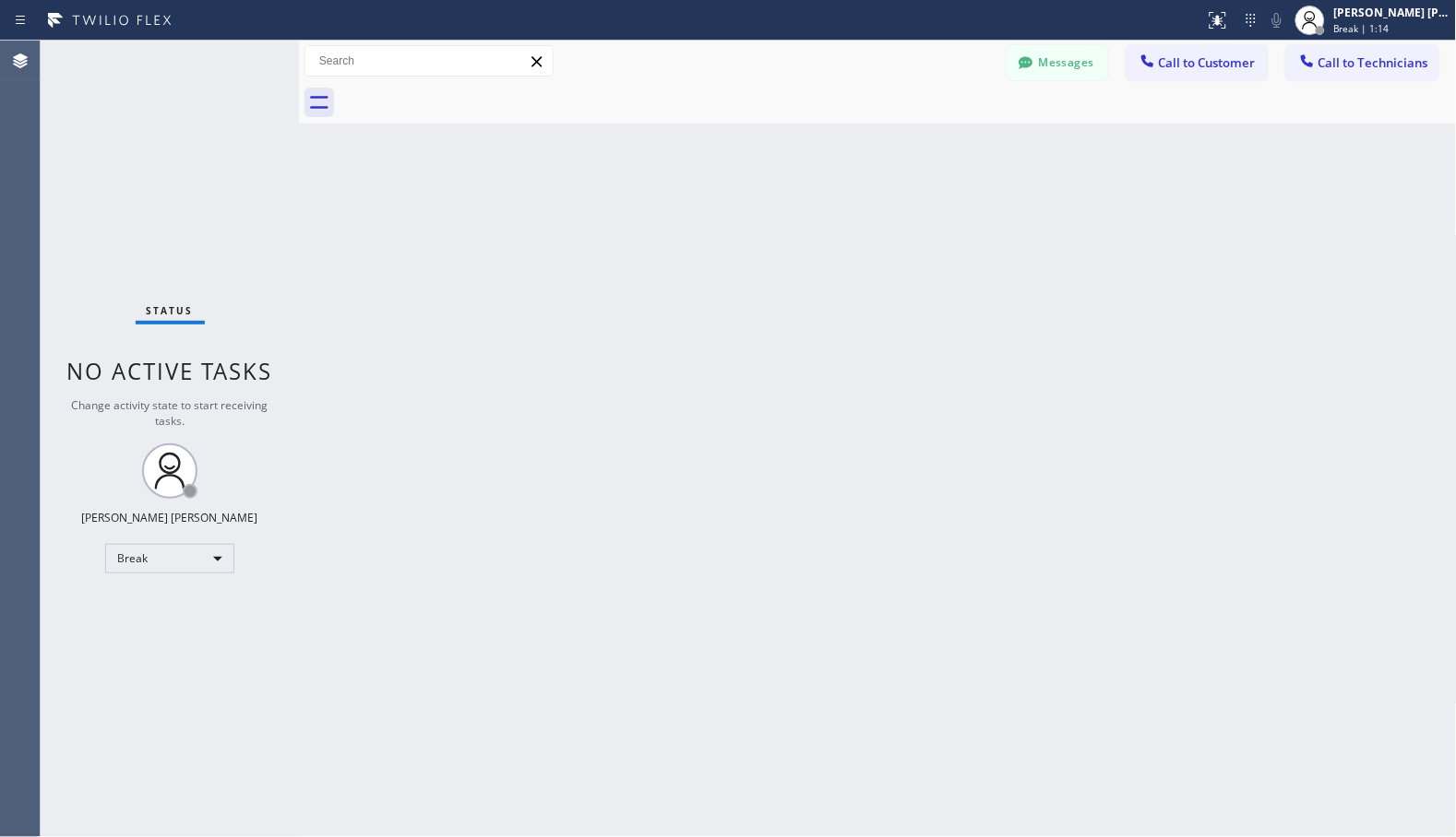
click at [927, 149] on div "Back to Dashboard Change Sender ID Customers Technicians Select a contact Outbo…" at bounding box center [878, 439] width 1158 height 797
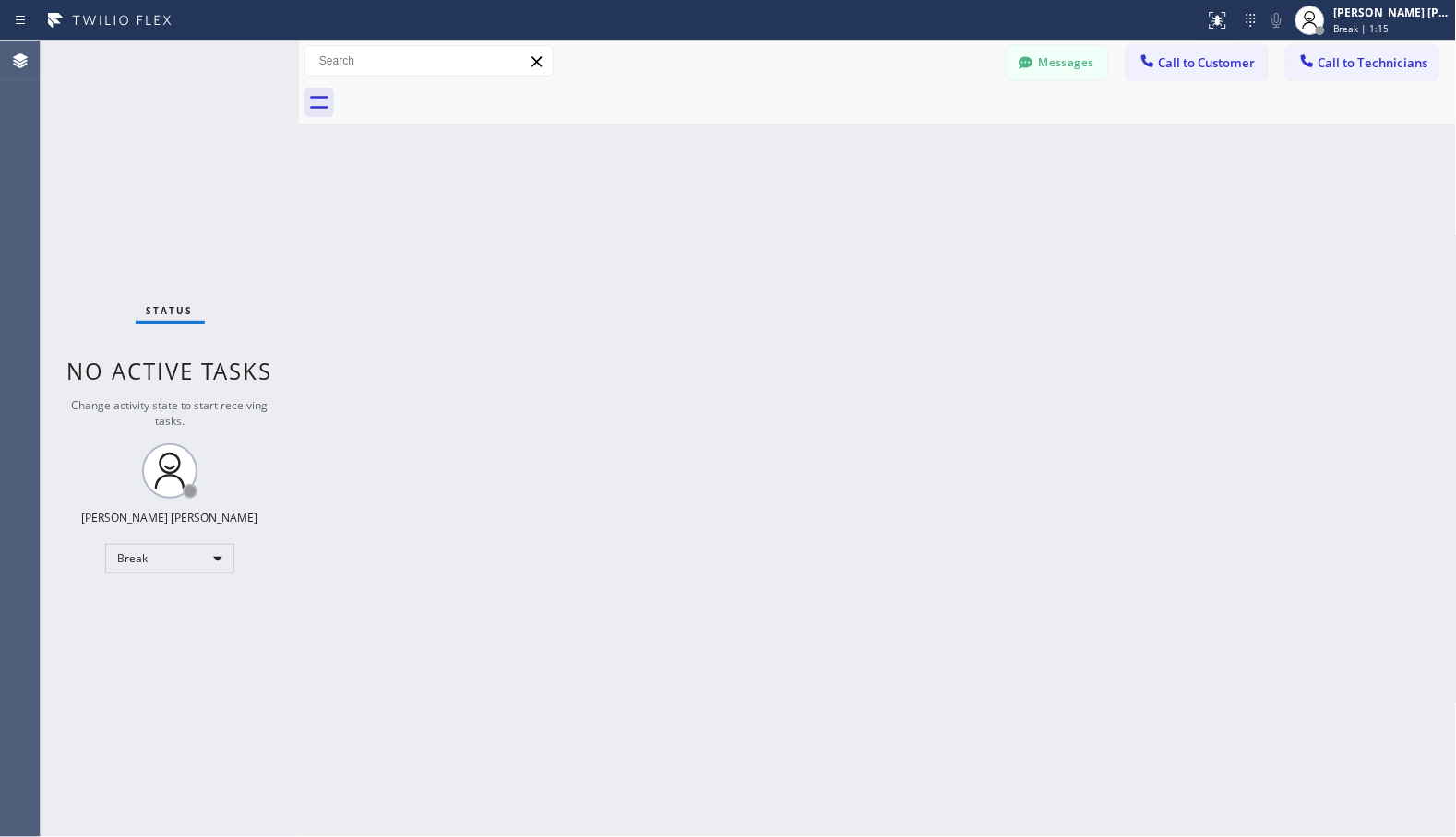
click at [927, 149] on div "Back to Dashboard Change Sender ID Customers Technicians Select a contact Outbo…" at bounding box center [878, 439] width 1158 height 797
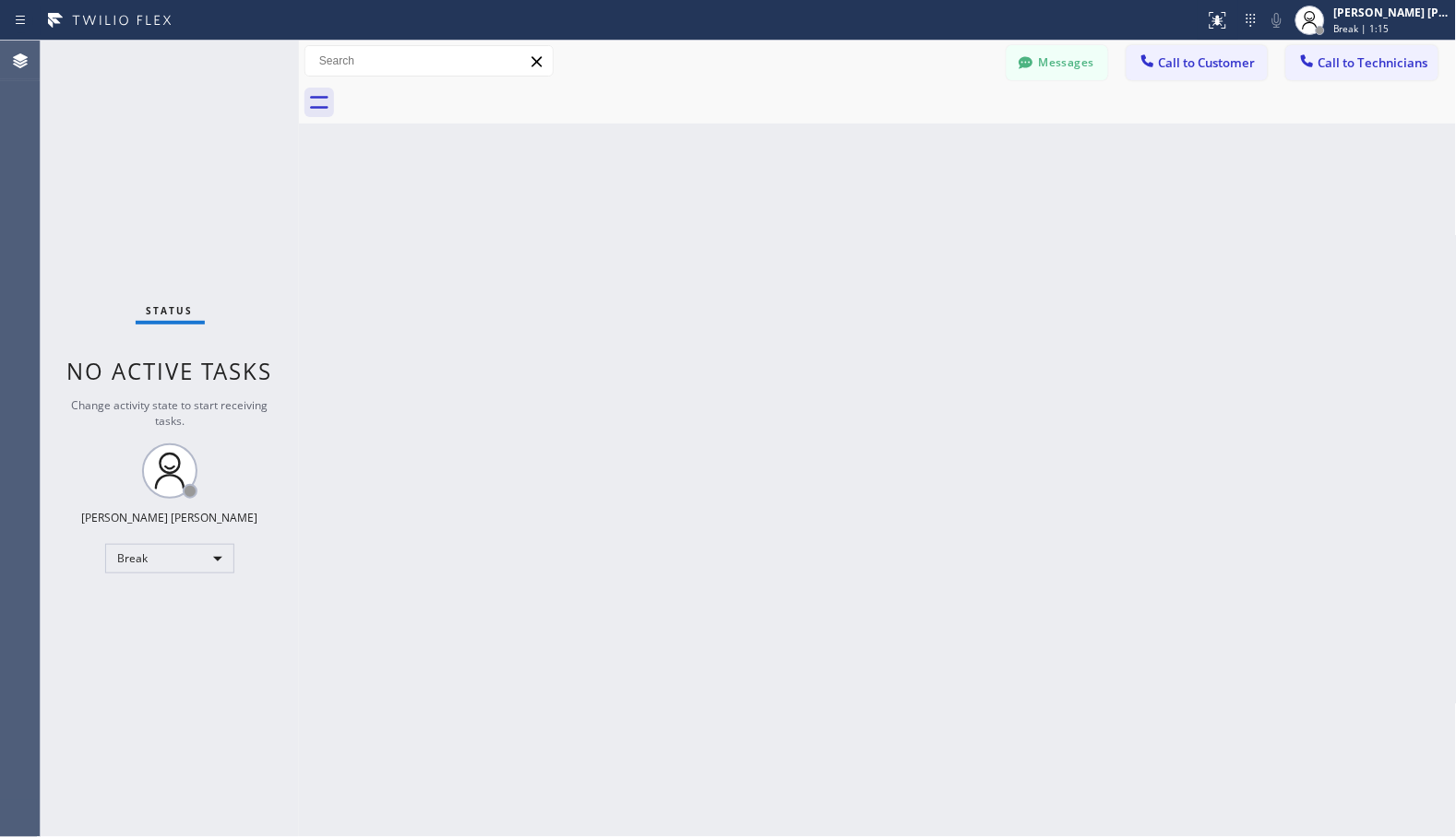
click at [927, 149] on div "Back to Dashboard Change Sender ID Customers Technicians Select a contact Outbo…" at bounding box center [878, 439] width 1158 height 797
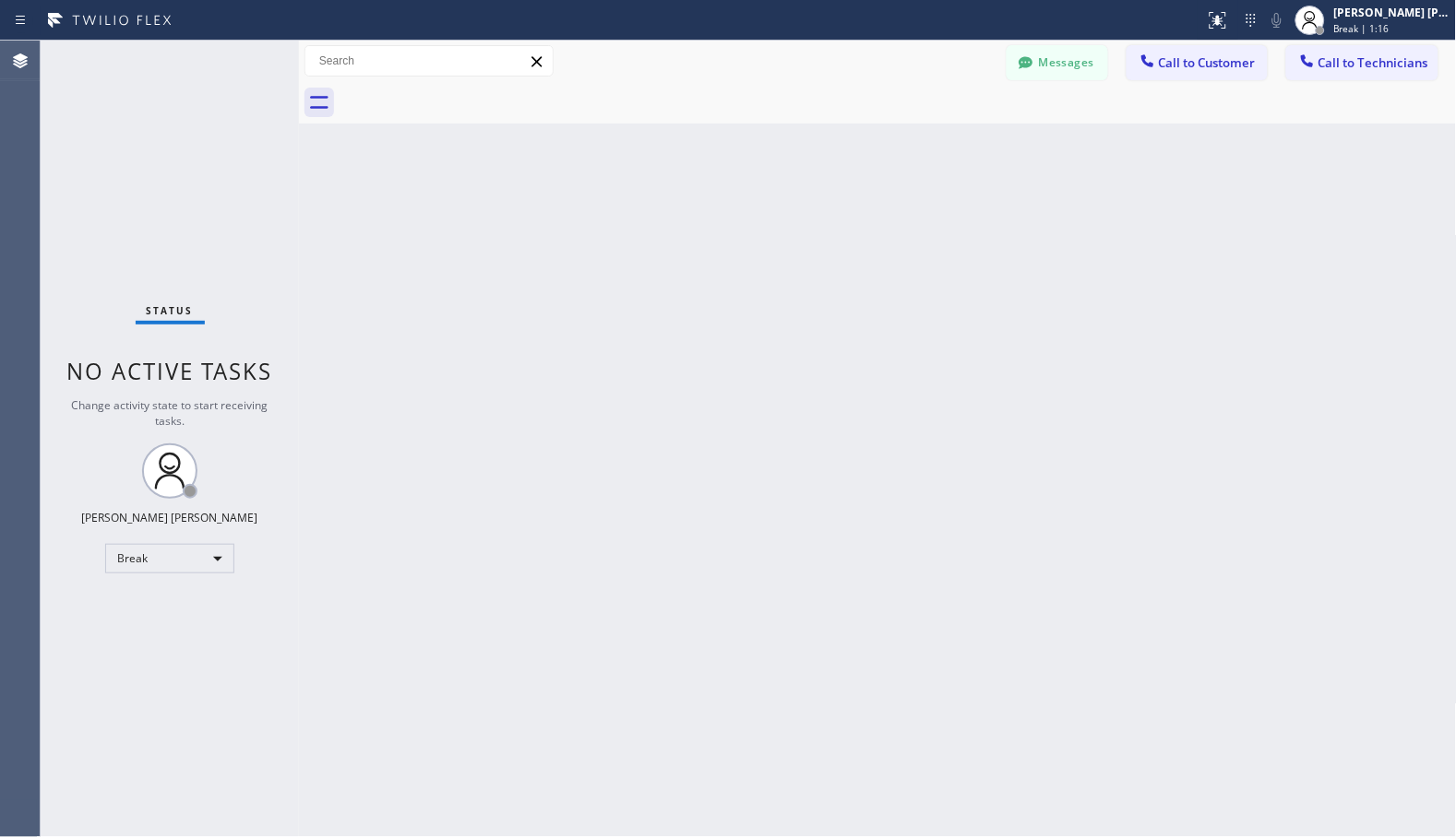
click at [927, 149] on div "Back to Dashboard Change Sender ID Customers Technicians Select a contact Outbo…" at bounding box center [878, 439] width 1158 height 797
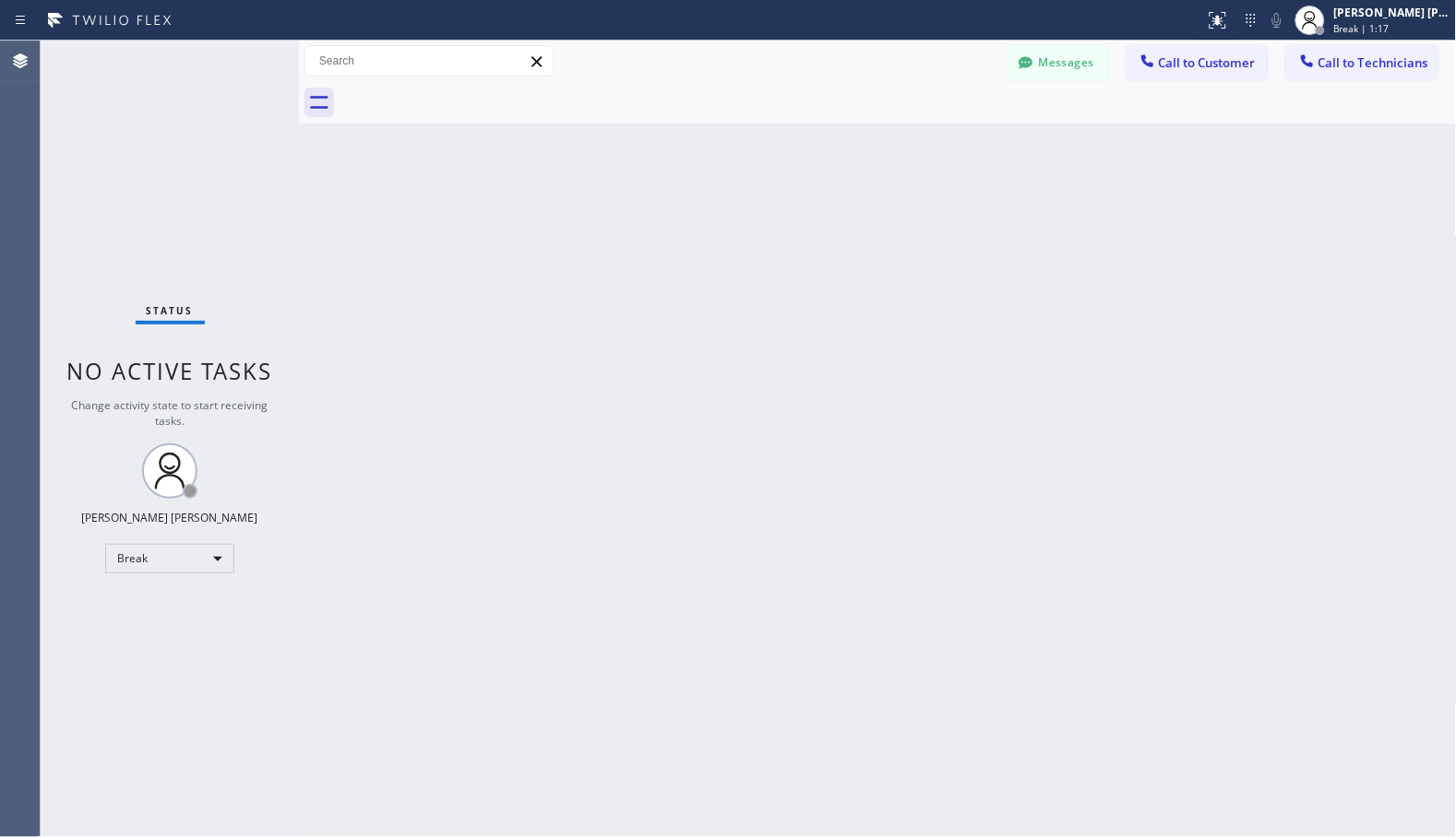
click at [927, 149] on div "Back to Dashboard Change Sender ID Customers Technicians Select a contact Outbo…" at bounding box center [878, 439] width 1158 height 797
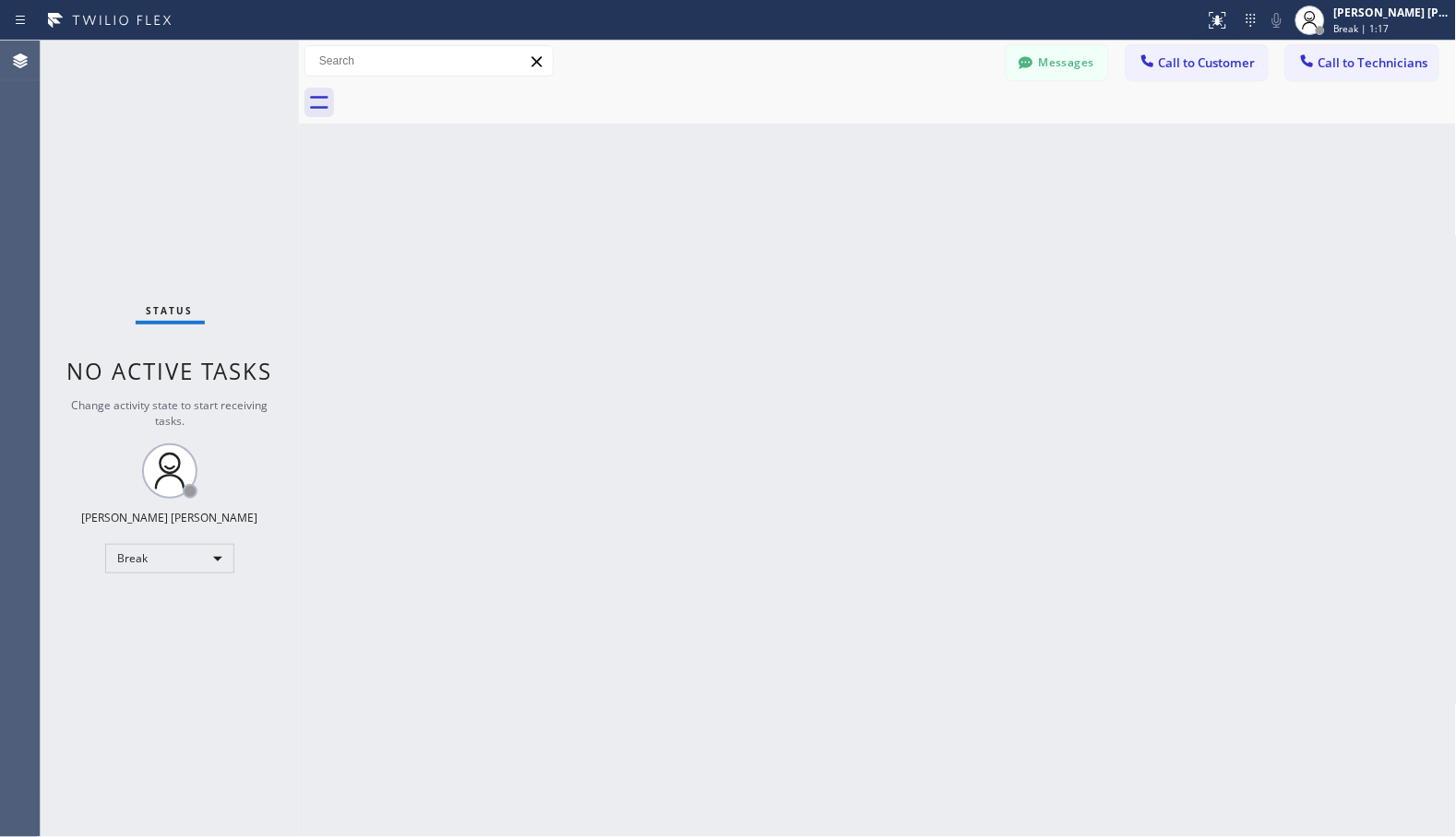
click at [927, 149] on div "Back to Dashboard Change Sender ID Customers Technicians Select a contact Outbo…" at bounding box center [878, 439] width 1158 height 797
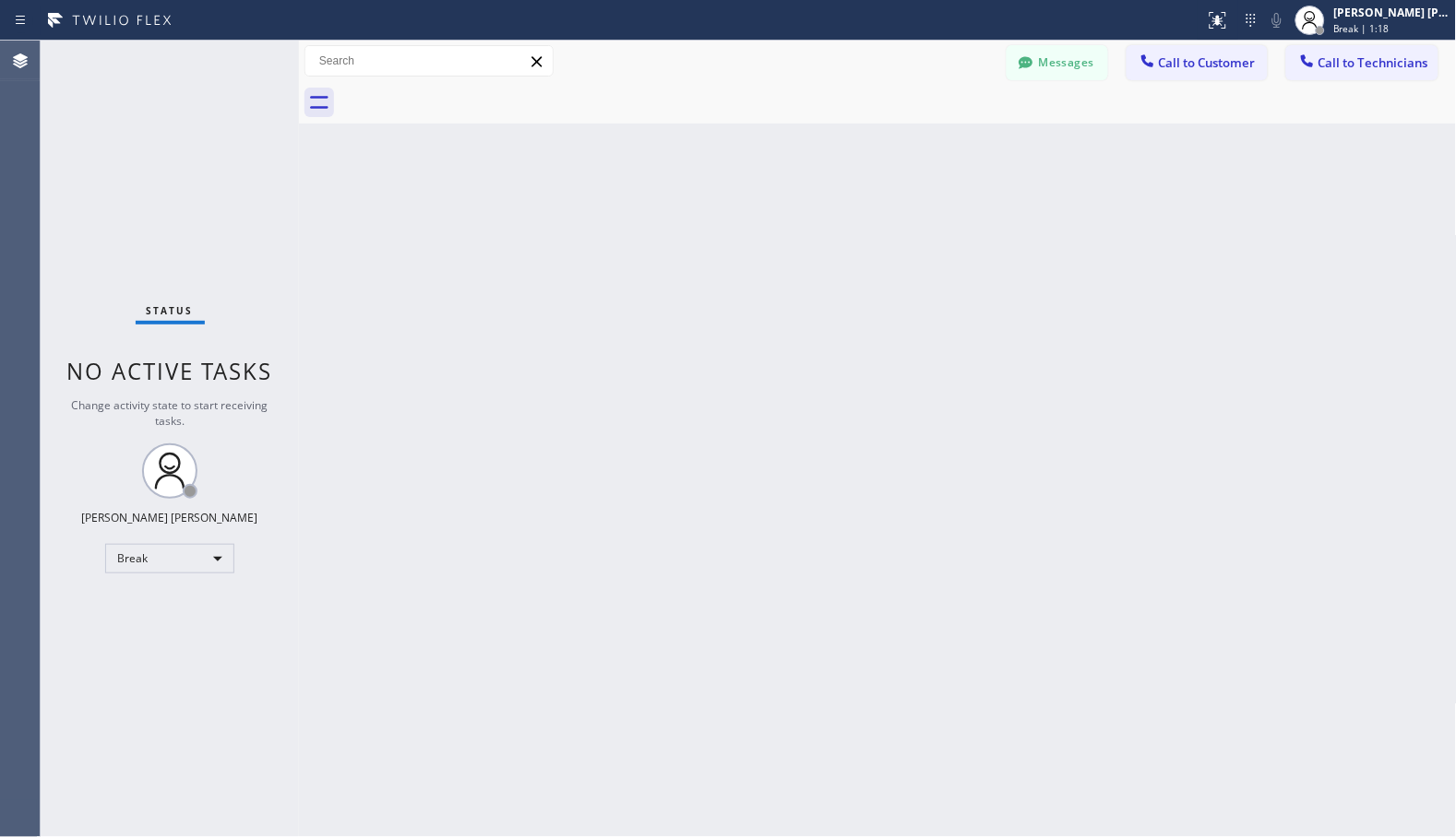
click at [927, 149] on div "Back to Dashboard Change Sender ID Customers Technicians Select a contact Outbo…" at bounding box center [878, 439] width 1158 height 797
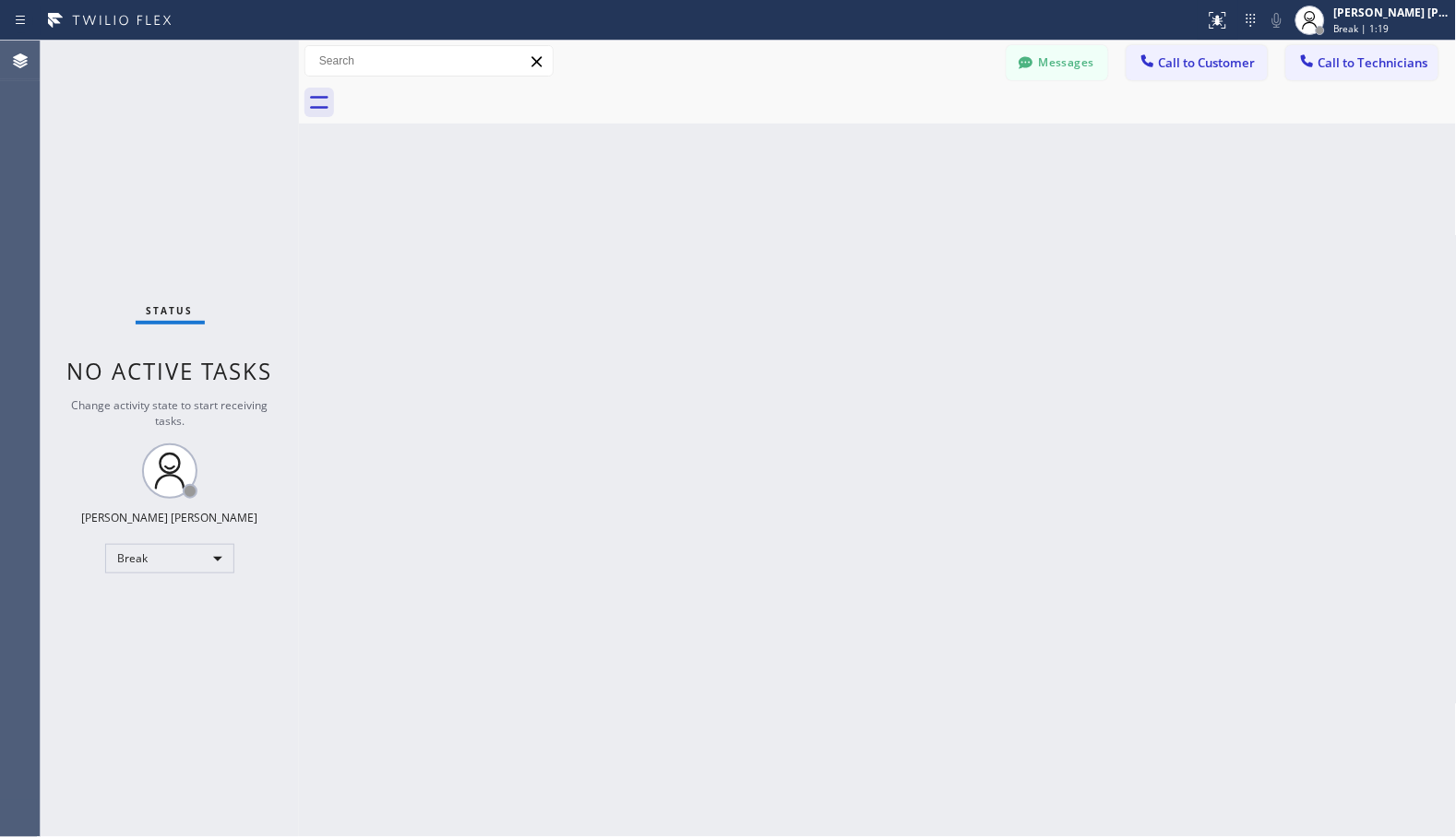
click at [927, 149] on div "Back to Dashboard Change Sender ID Customers Technicians Select a contact Outbo…" at bounding box center [878, 439] width 1158 height 797
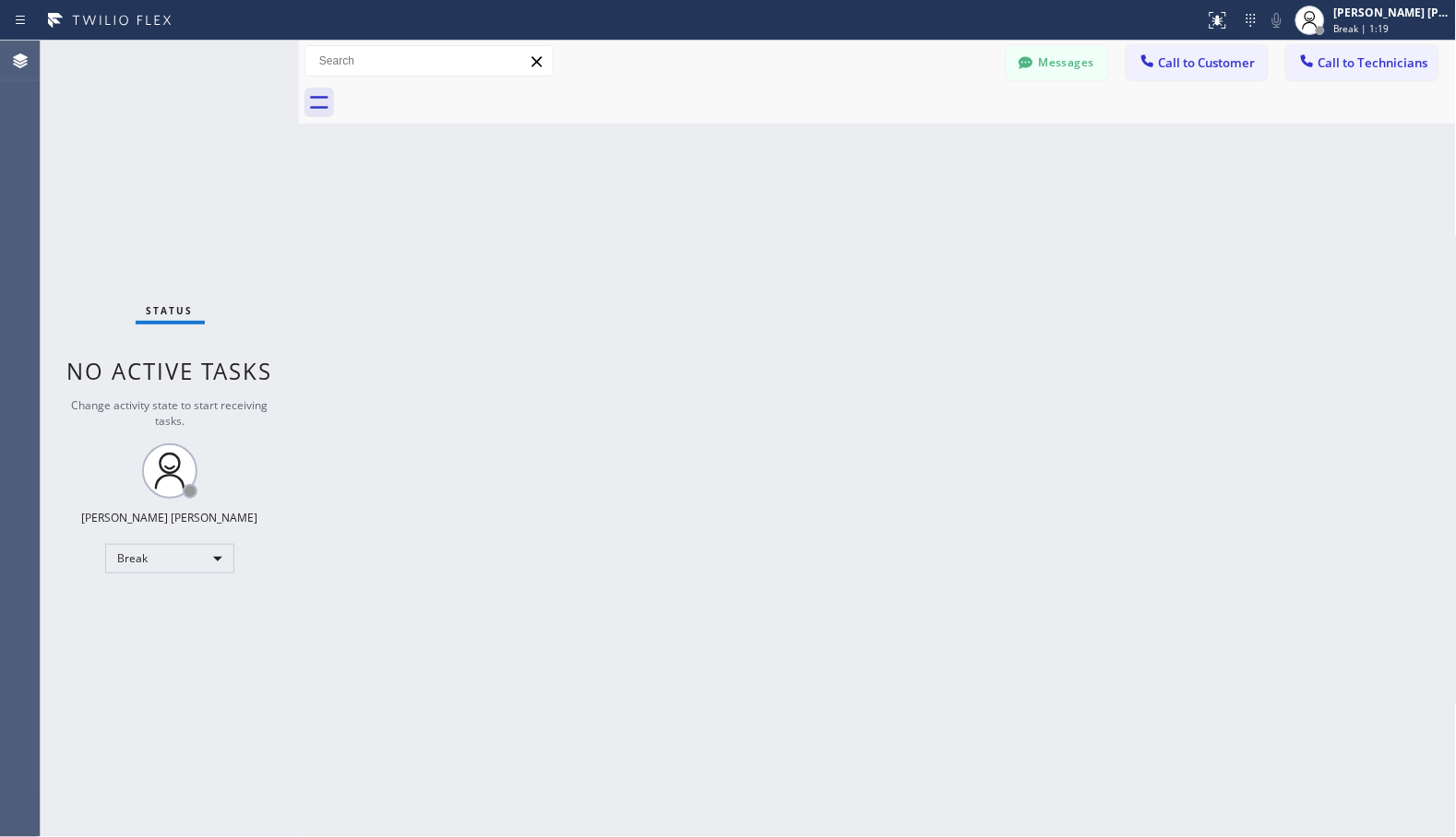
click at [927, 149] on div "Back to Dashboard Change Sender ID Customers Technicians Select a contact Outbo…" at bounding box center [878, 439] width 1158 height 797
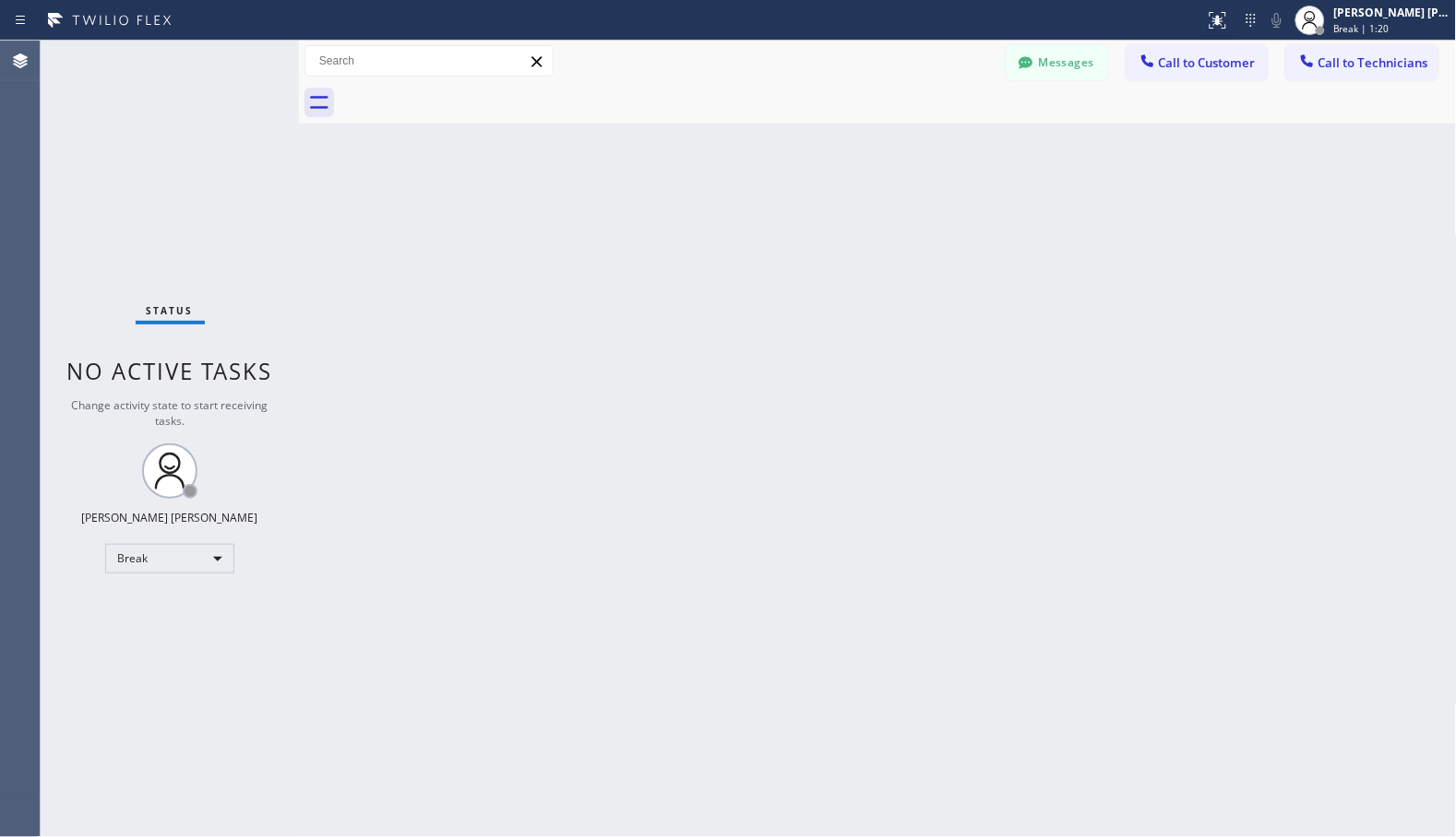
click at [927, 149] on div "Back to Dashboard Change Sender ID Customers Technicians Select a contact Outbo…" at bounding box center [878, 439] width 1158 height 797
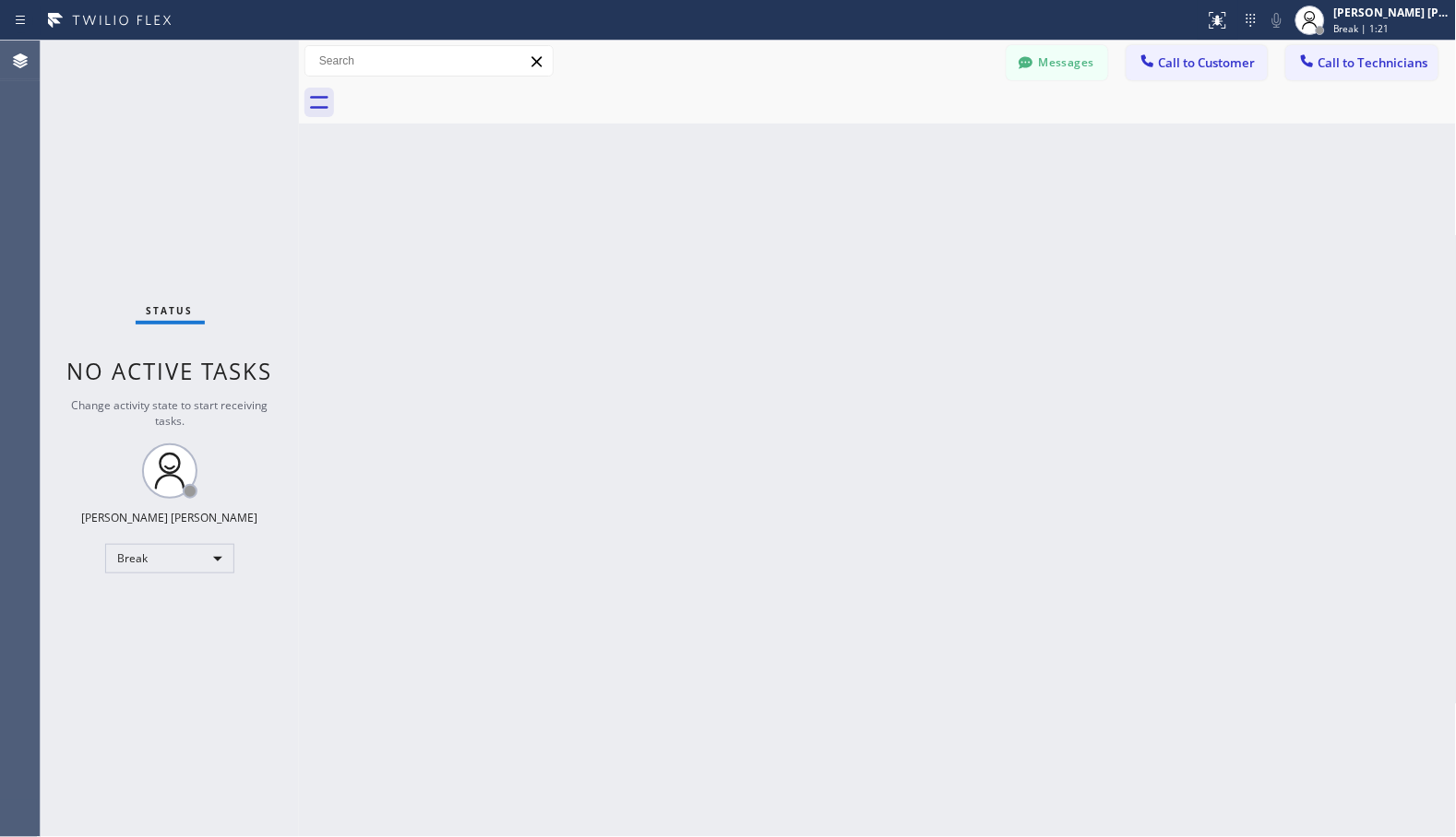
click at [927, 149] on div "Back to Dashboard Change Sender ID Customers Technicians Select a contact Outbo…" at bounding box center [878, 439] width 1158 height 797
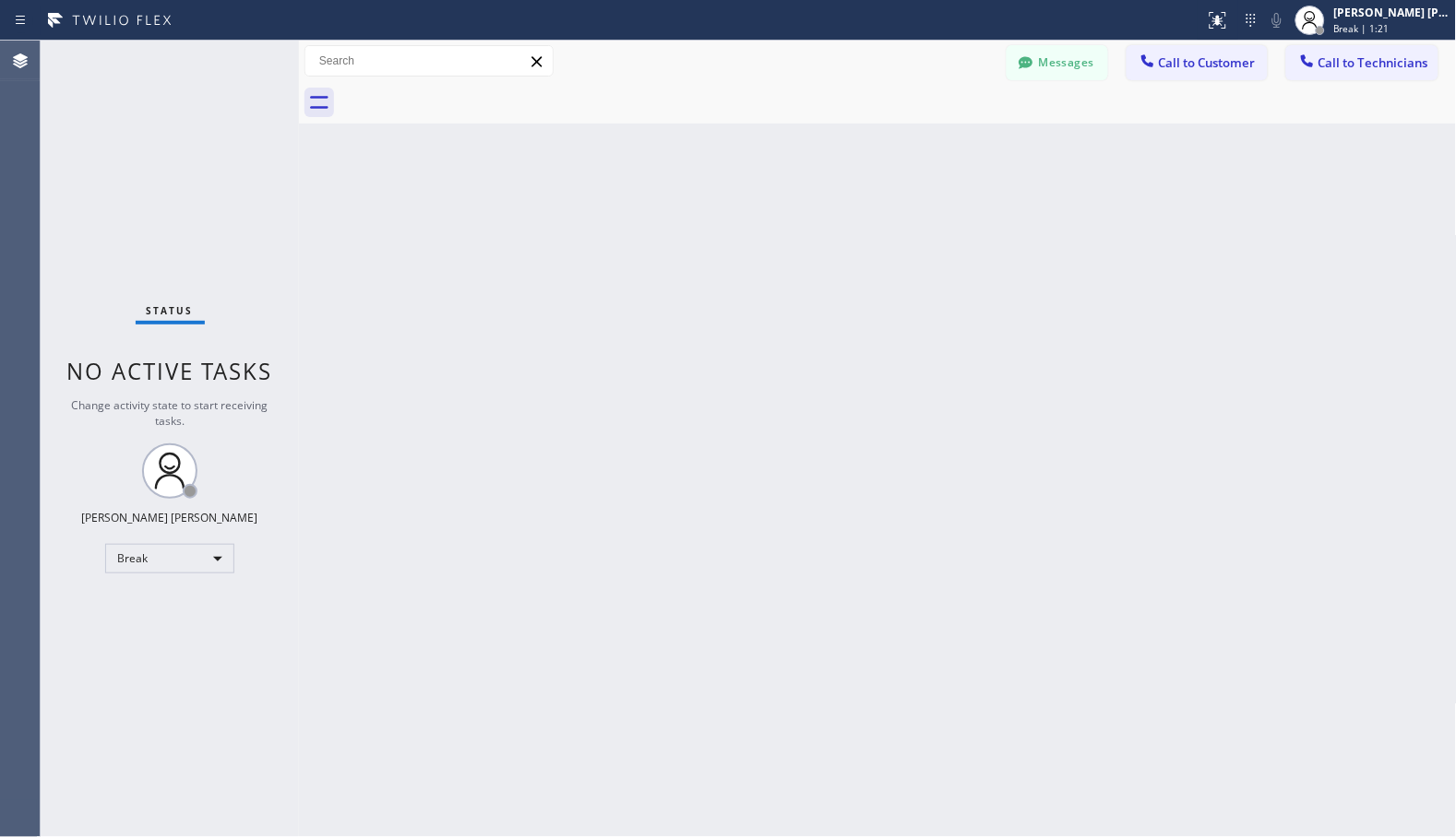
click at [927, 149] on div "Back to Dashboard Change Sender ID Customers Technicians Select a contact Outbo…" at bounding box center [878, 439] width 1158 height 797
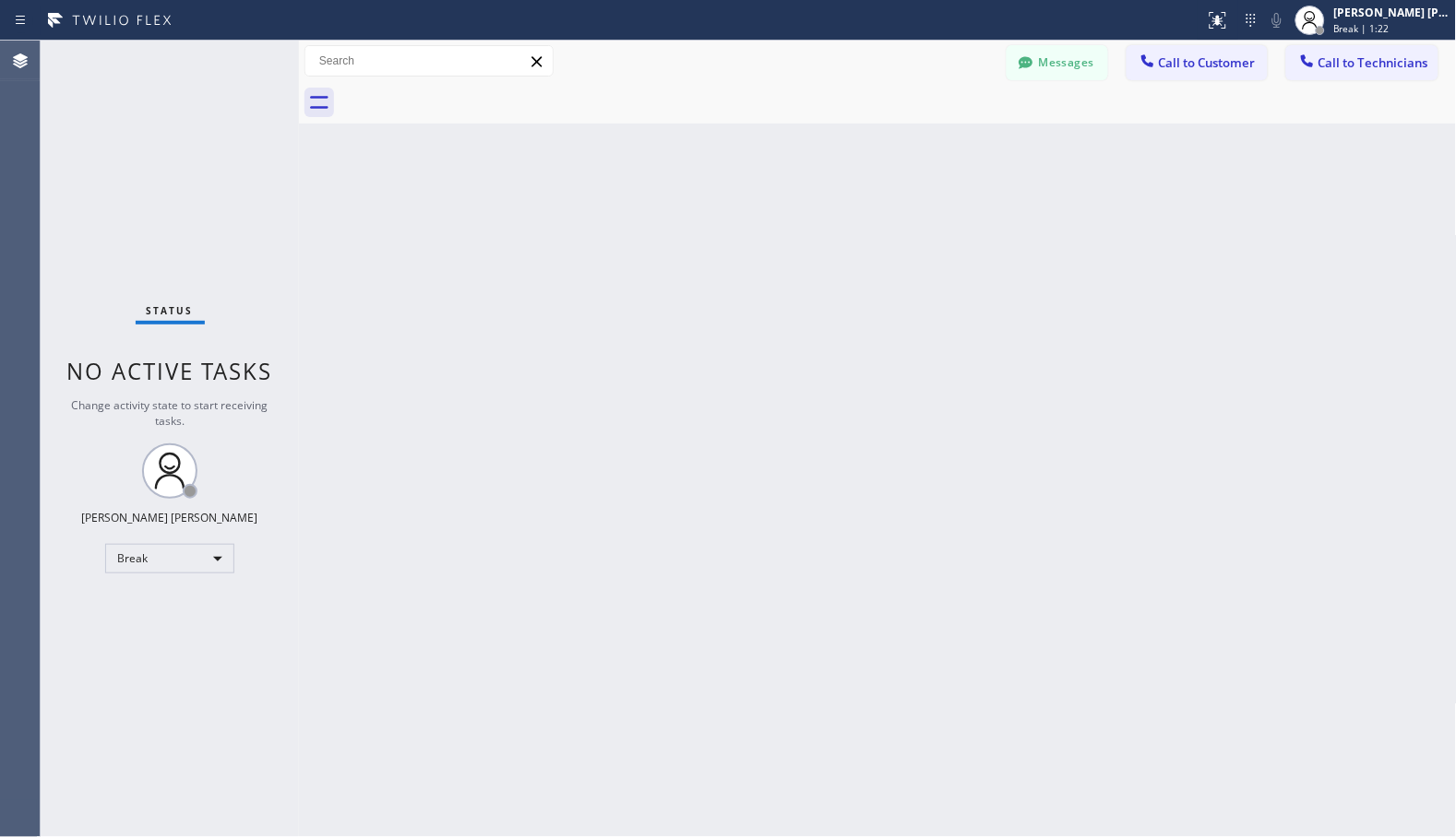
click at [927, 149] on div "Back to Dashboard Change Sender ID Customers Technicians Select a contact Outbo…" at bounding box center [878, 439] width 1158 height 797
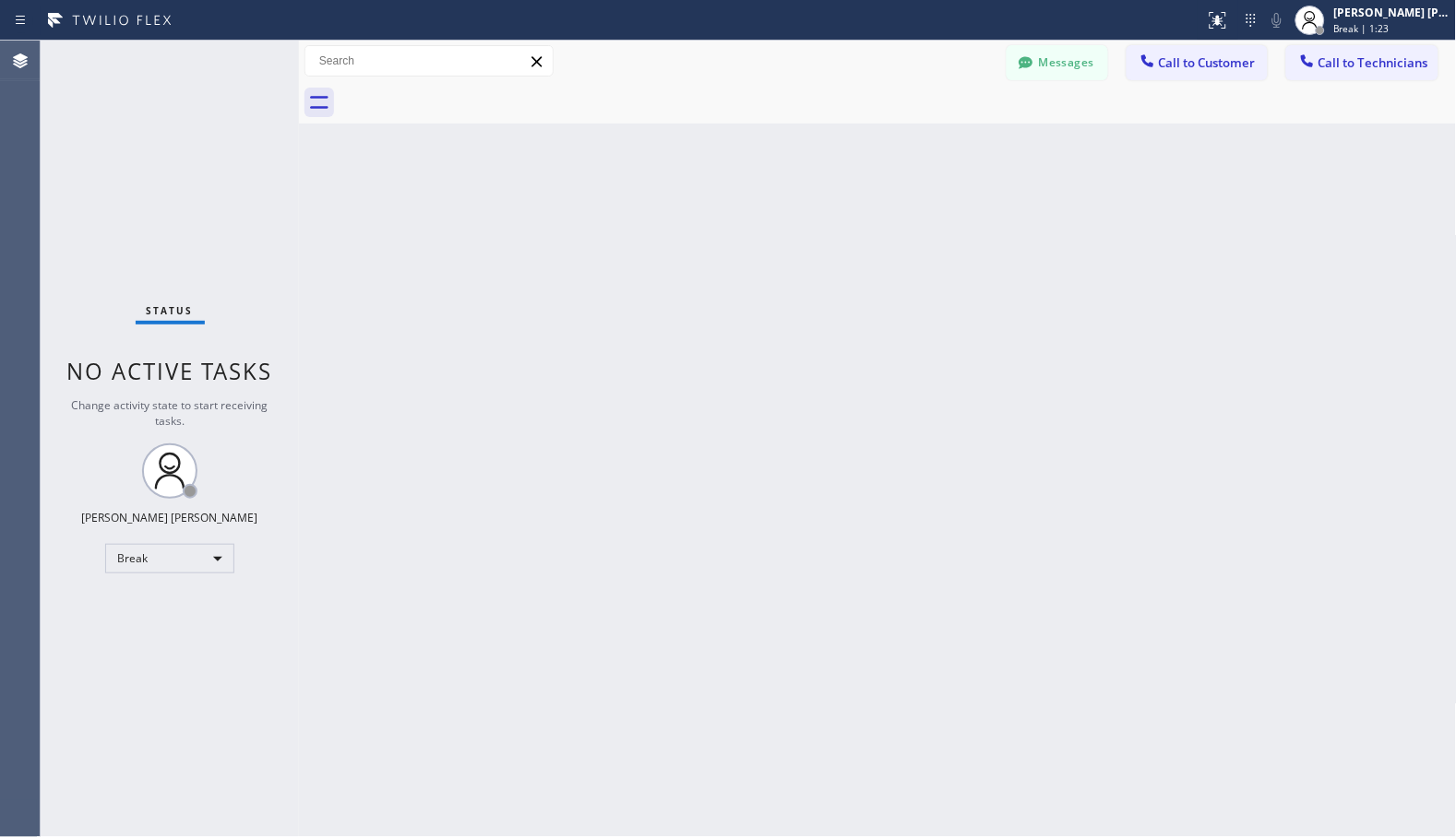
click at [927, 149] on div "Back to Dashboard Change Sender ID Customers Technicians Select a contact Outbo…" at bounding box center [878, 439] width 1158 height 797
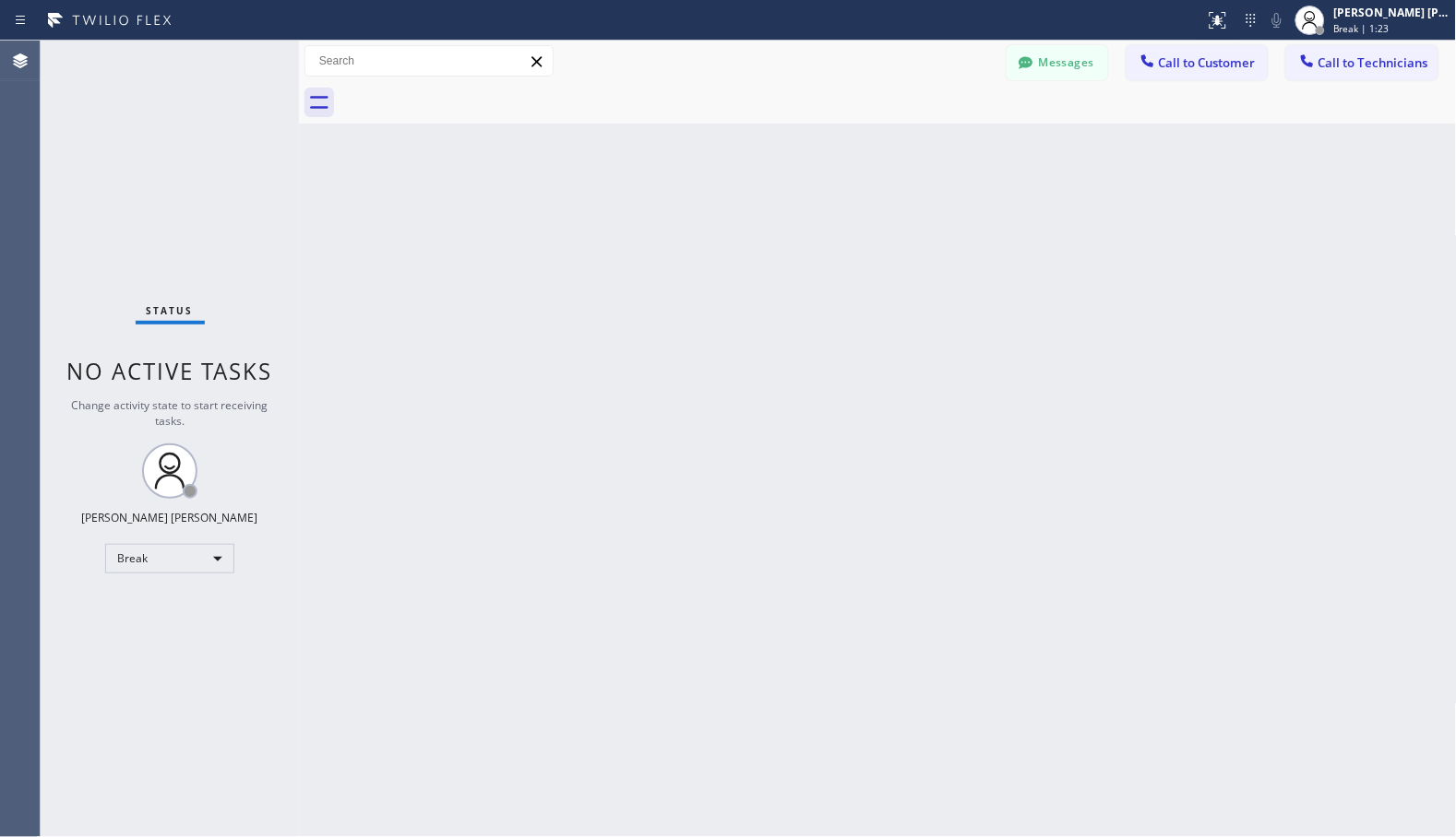
click at [927, 149] on div "Back to Dashboard Change Sender ID Customers Technicians Select a contact Outbo…" at bounding box center [878, 439] width 1158 height 797
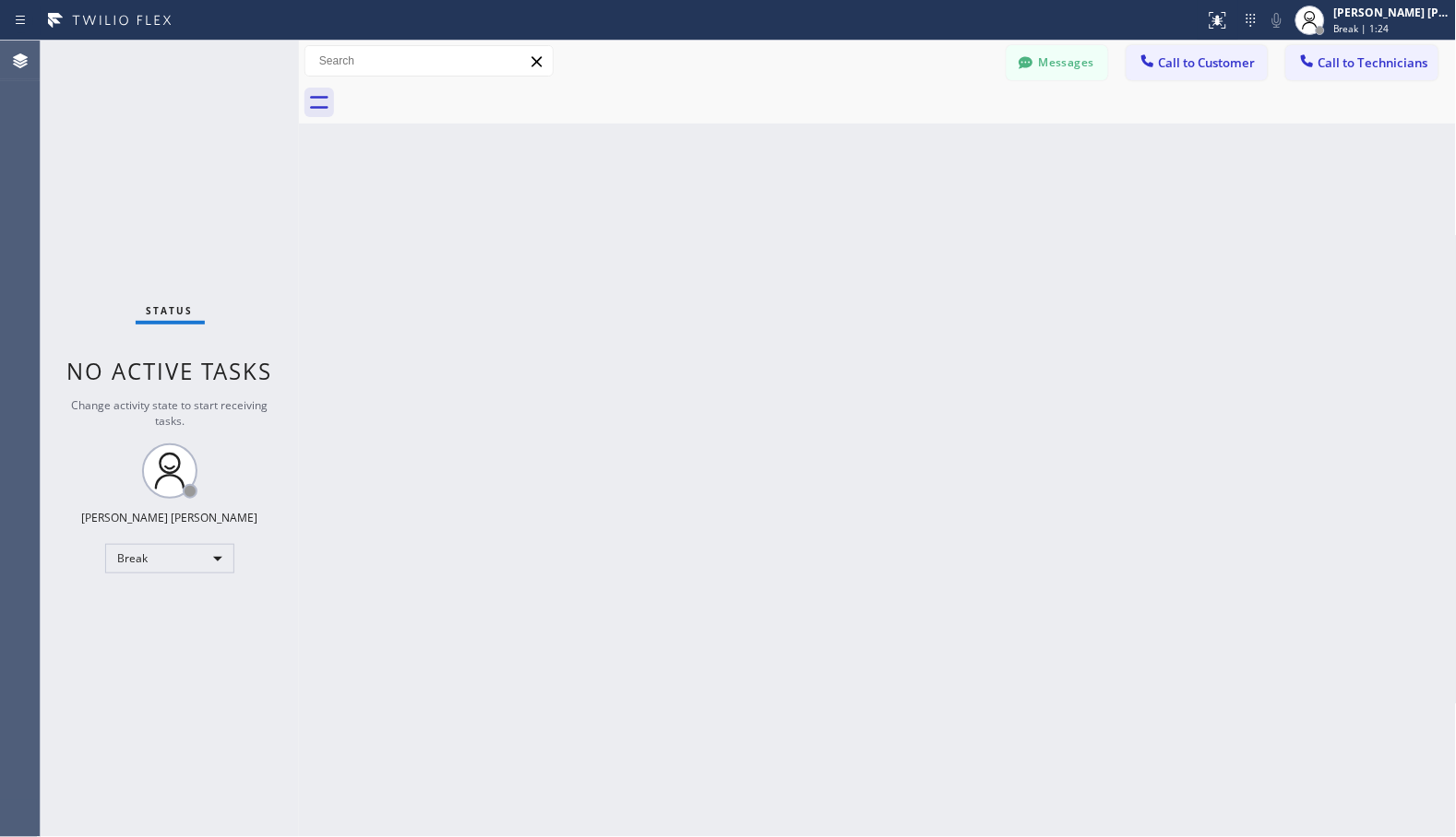
click at [927, 149] on div "Back to Dashboard Change Sender ID Customers Technicians Select a contact Outbo…" at bounding box center [878, 439] width 1158 height 797
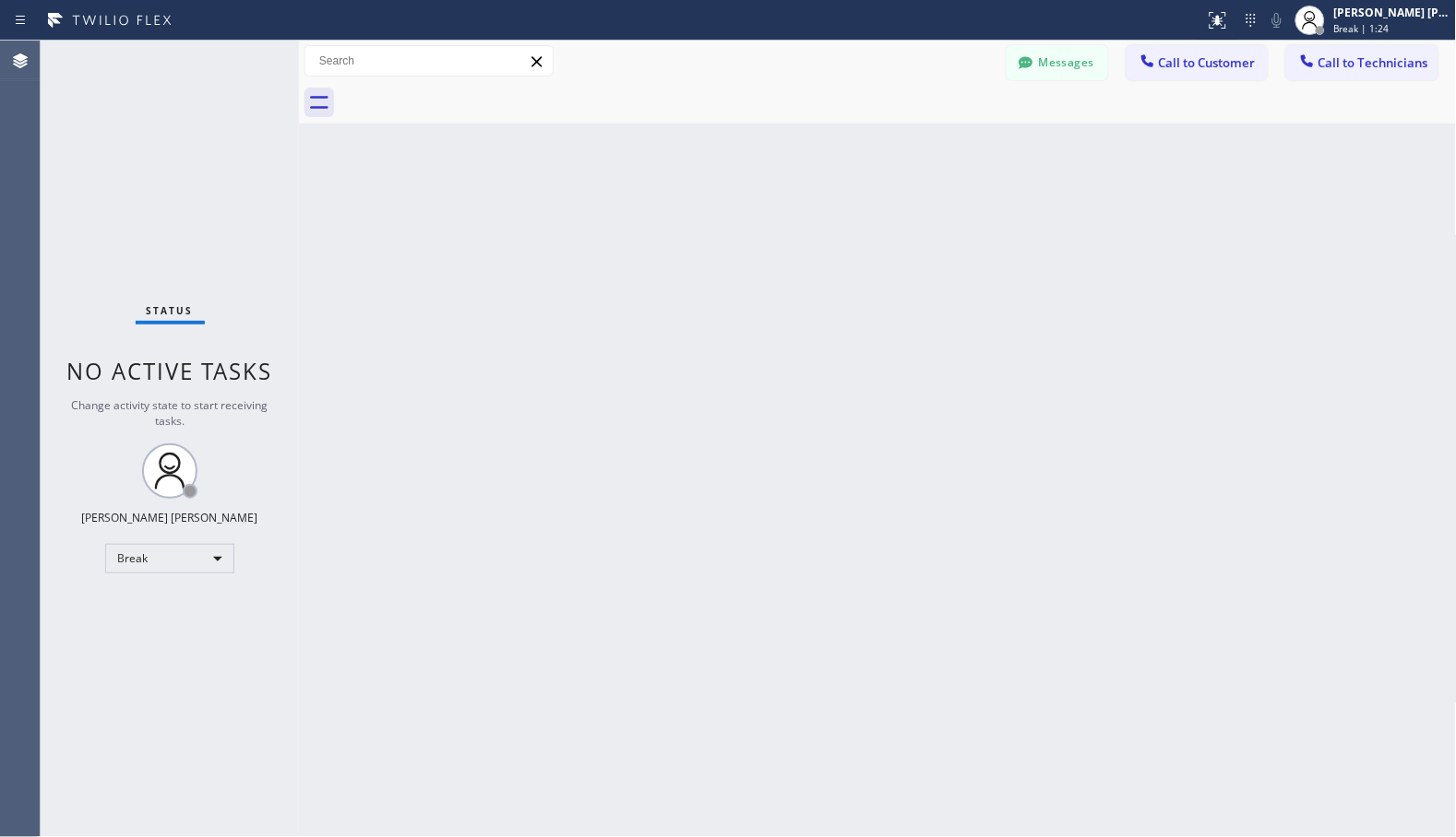
click at [927, 149] on div "Back to Dashboard Change Sender ID Customers Technicians Select a contact Outbo…" at bounding box center [878, 439] width 1158 height 797
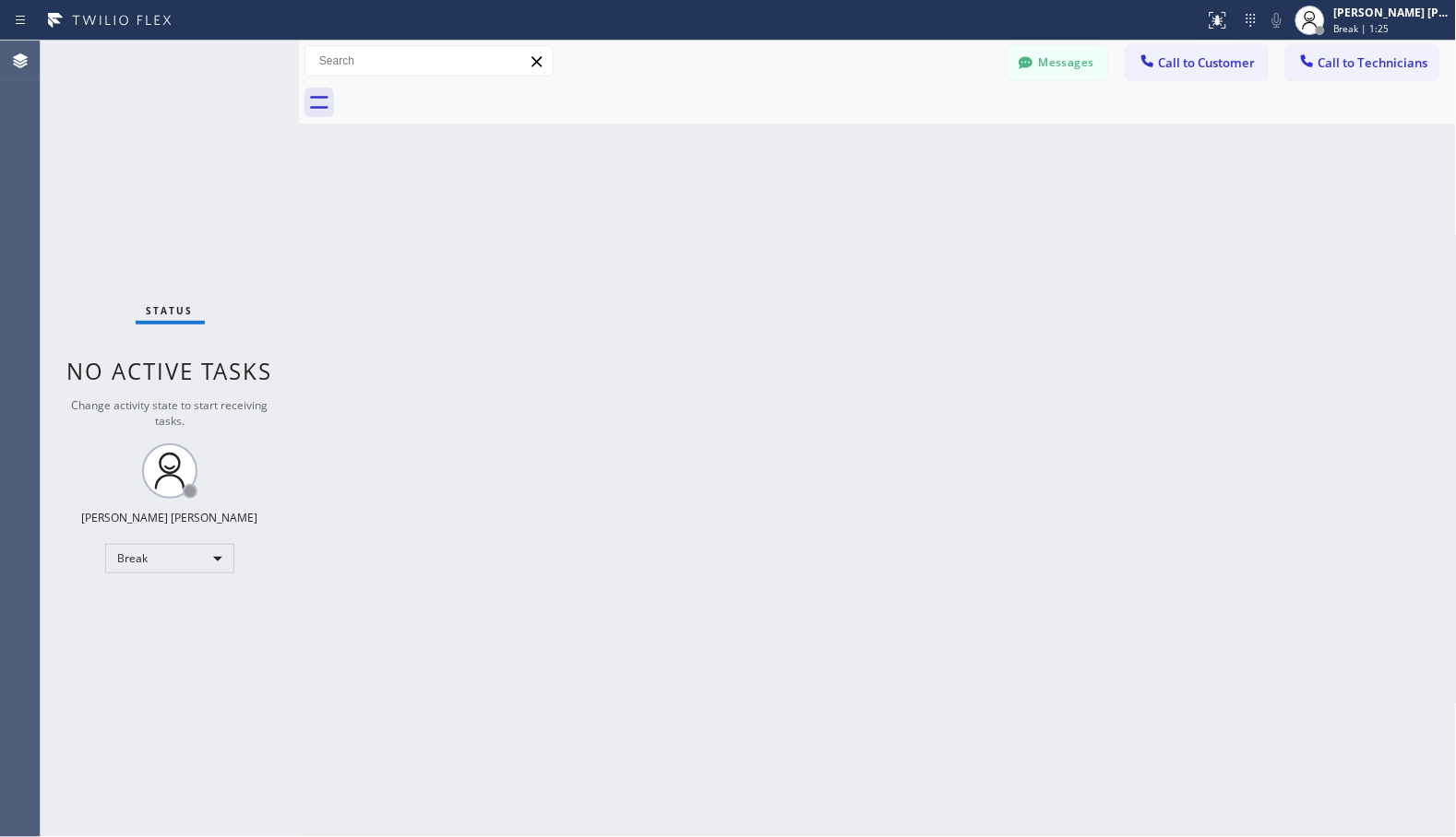
click at [927, 149] on div "Back to Dashboard Change Sender ID Customers Technicians Select a contact Outbo…" at bounding box center [878, 439] width 1158 height 797
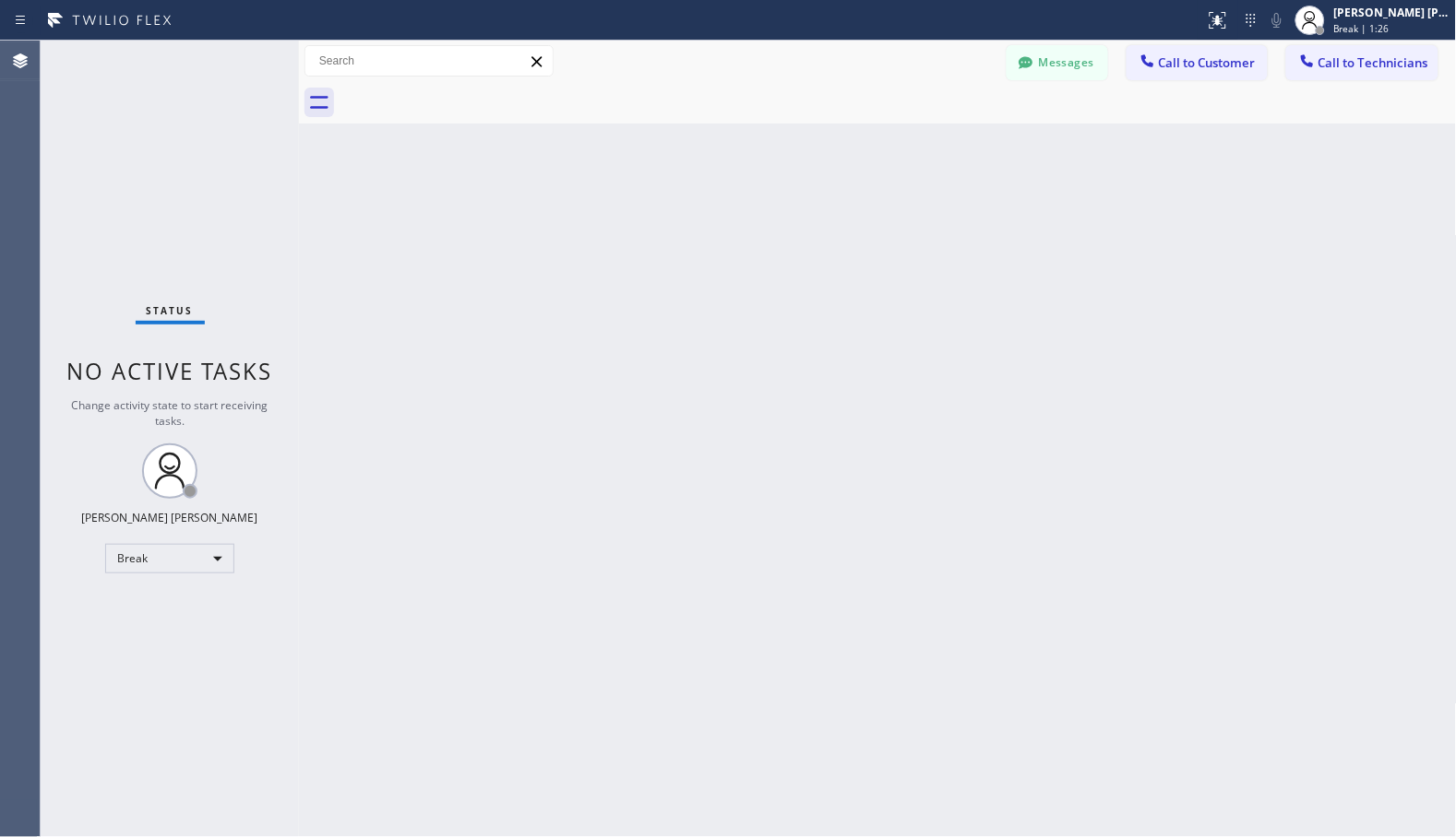
click at [927, 149] on div "Back to Dashboard Change Sender ID Customers Technicians Select a contact Outbo…" at bounding box center [878, 439] width 1158 height 797
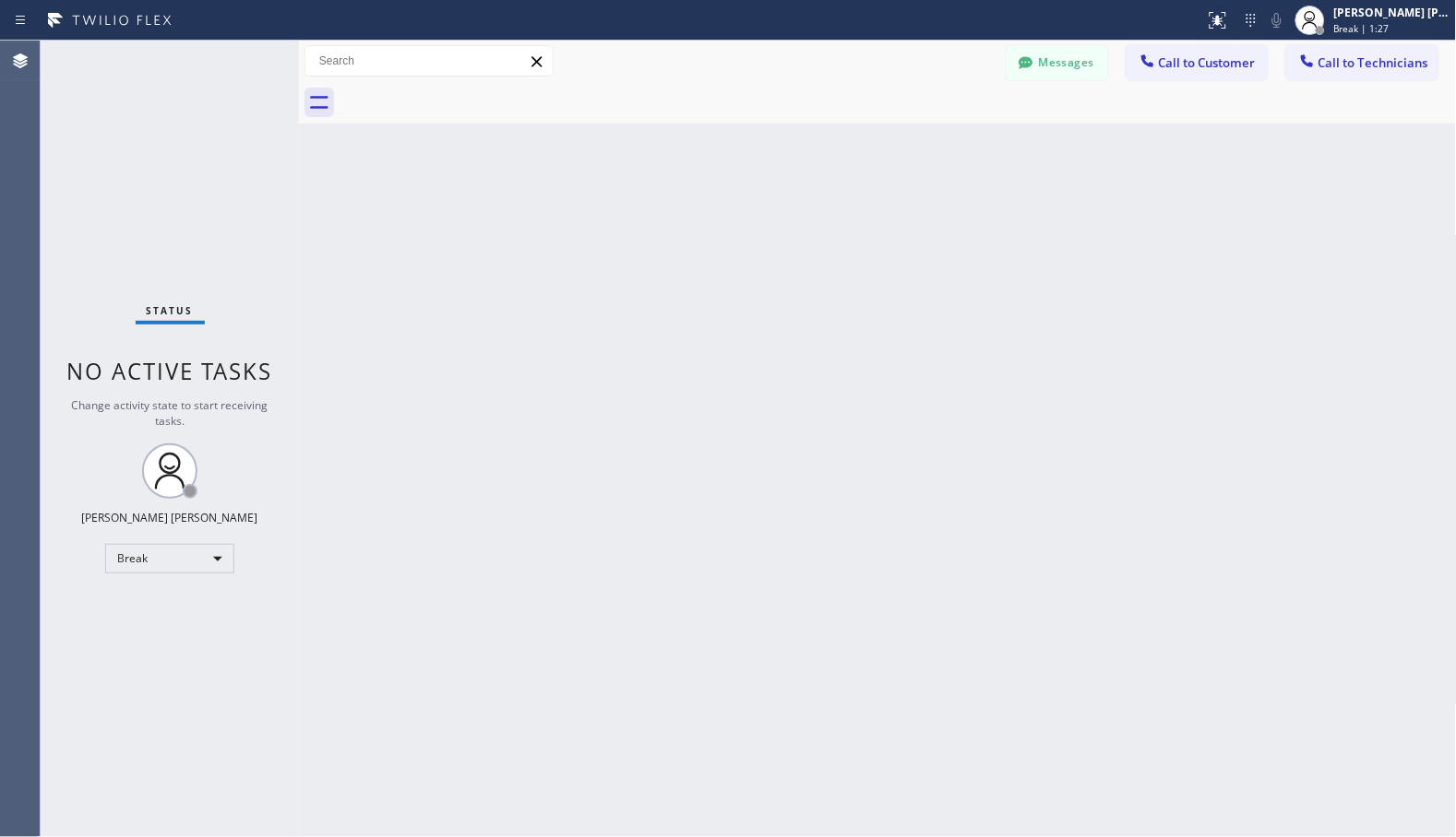
click at [927, 149] on div "Back to Dashboard Change Sender ID Customers Technicians Select a contact Outbo…" at bounding box center [878, 439] width 1158 height 797
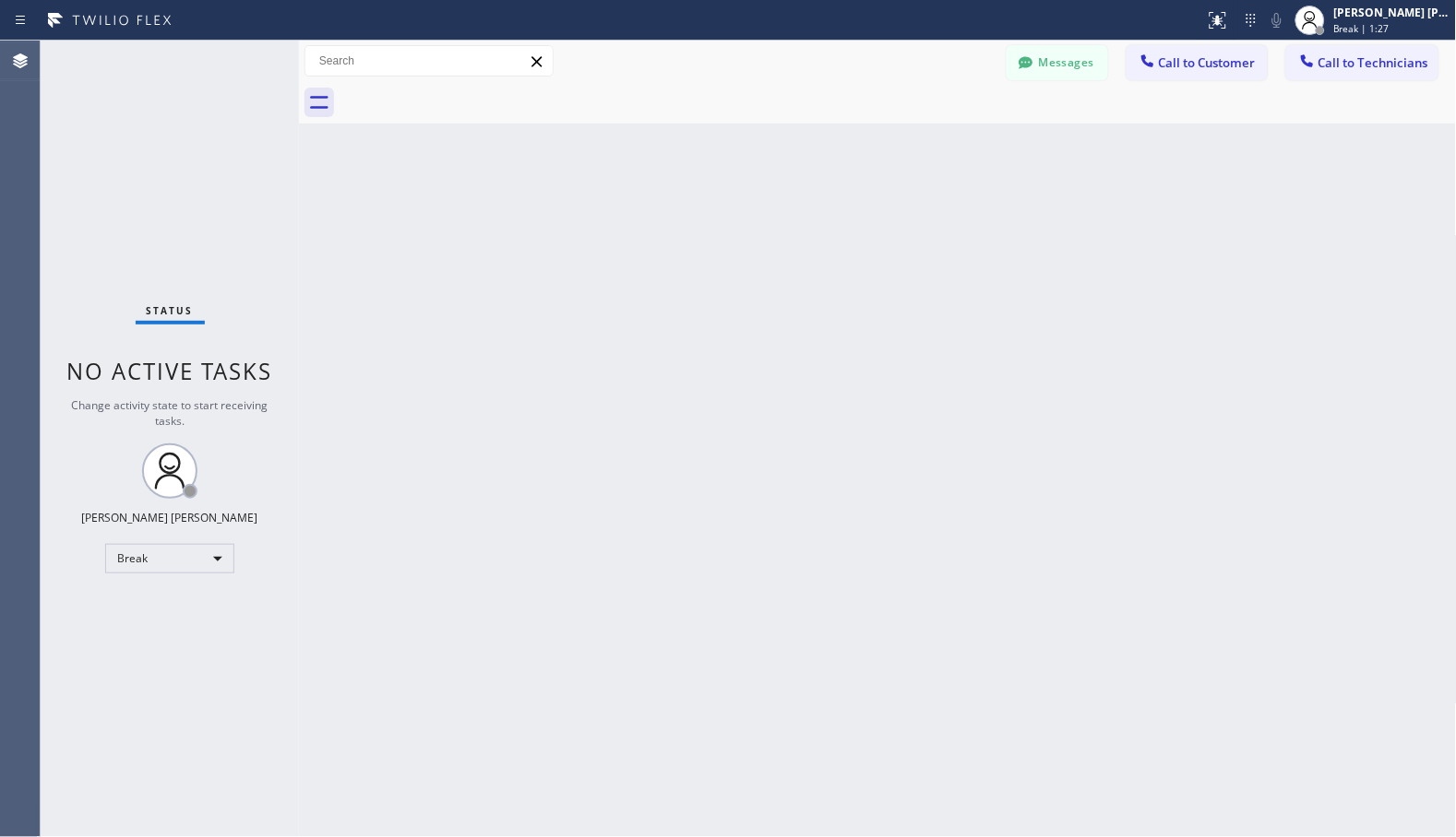
click at [927, 149] on div "Back to Dashboard Change Sender ID Customers Technicians Select a contact Outbo…" at bounding box center [878, 439] width 1158 height 797
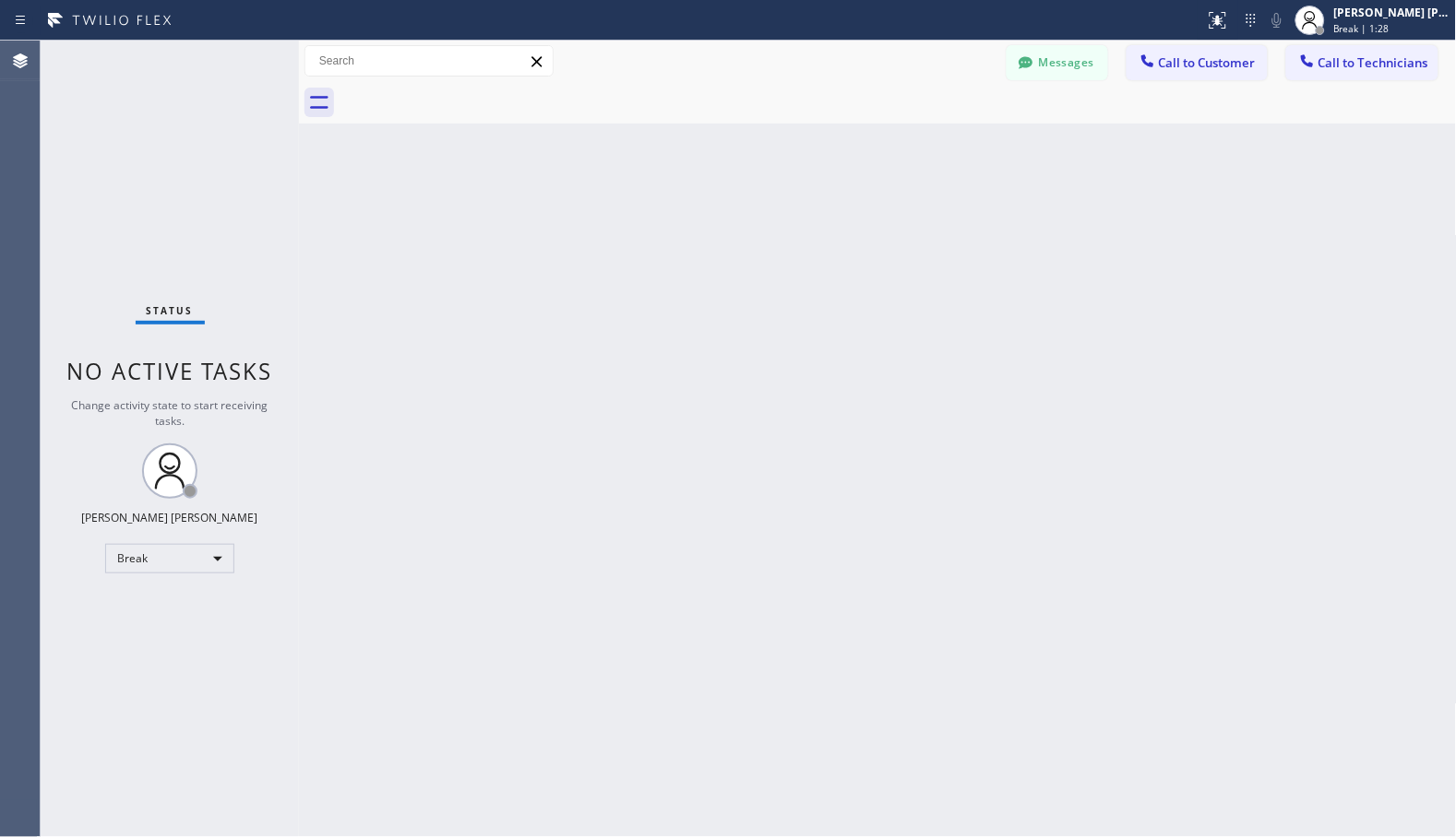
click at [927, 149] on div "Back to Dashboard Change Sender ID Customers Technicians Select a contact Outbo…" at bounding box center [878, 439] width 1158 height 797
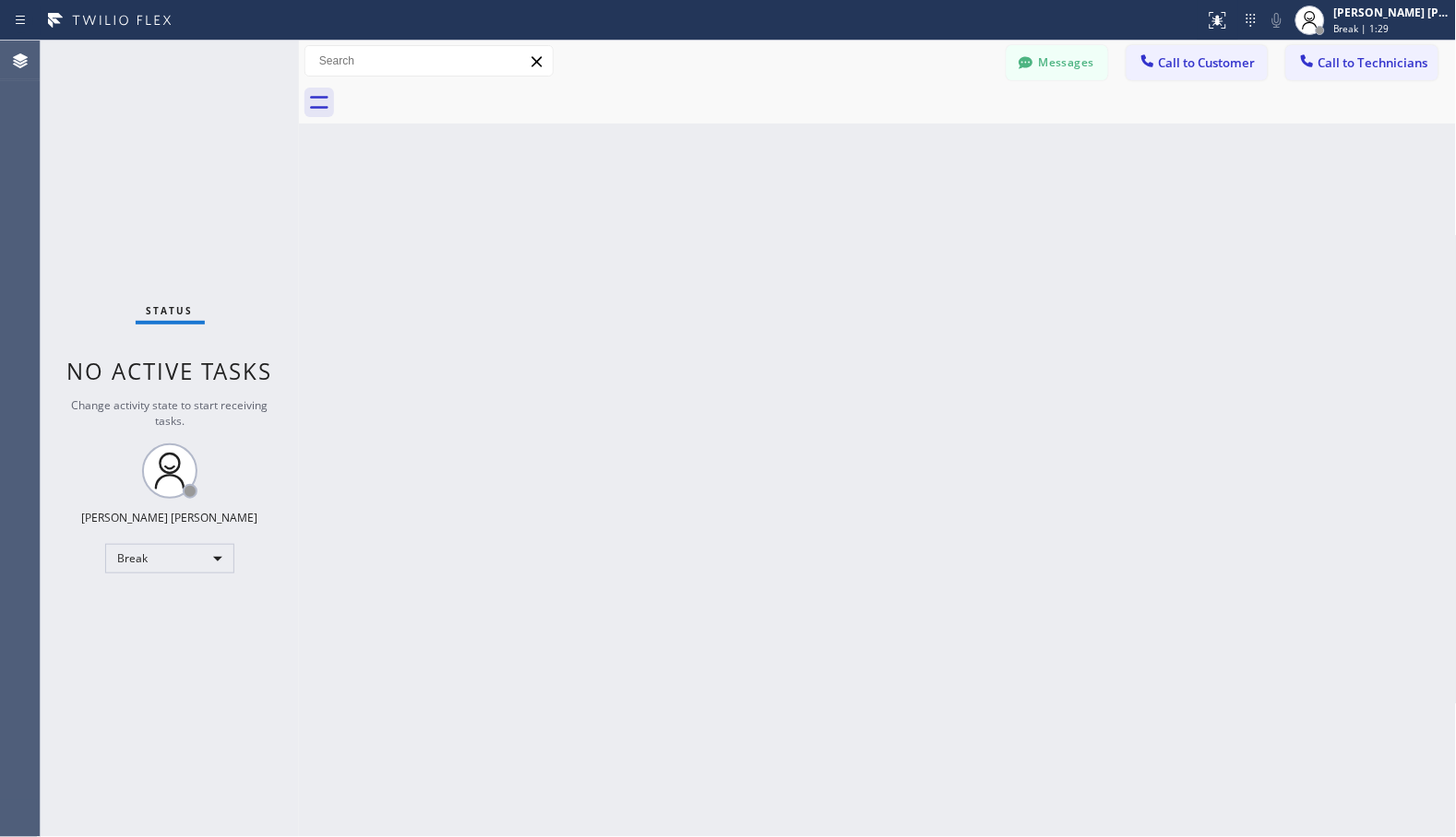
click at [927, 149] on div "Back to Dashboard Change Sender ID Customers Technicians Select a contact Outbo…" at bounding box center [878, 439] width 1158 height 797
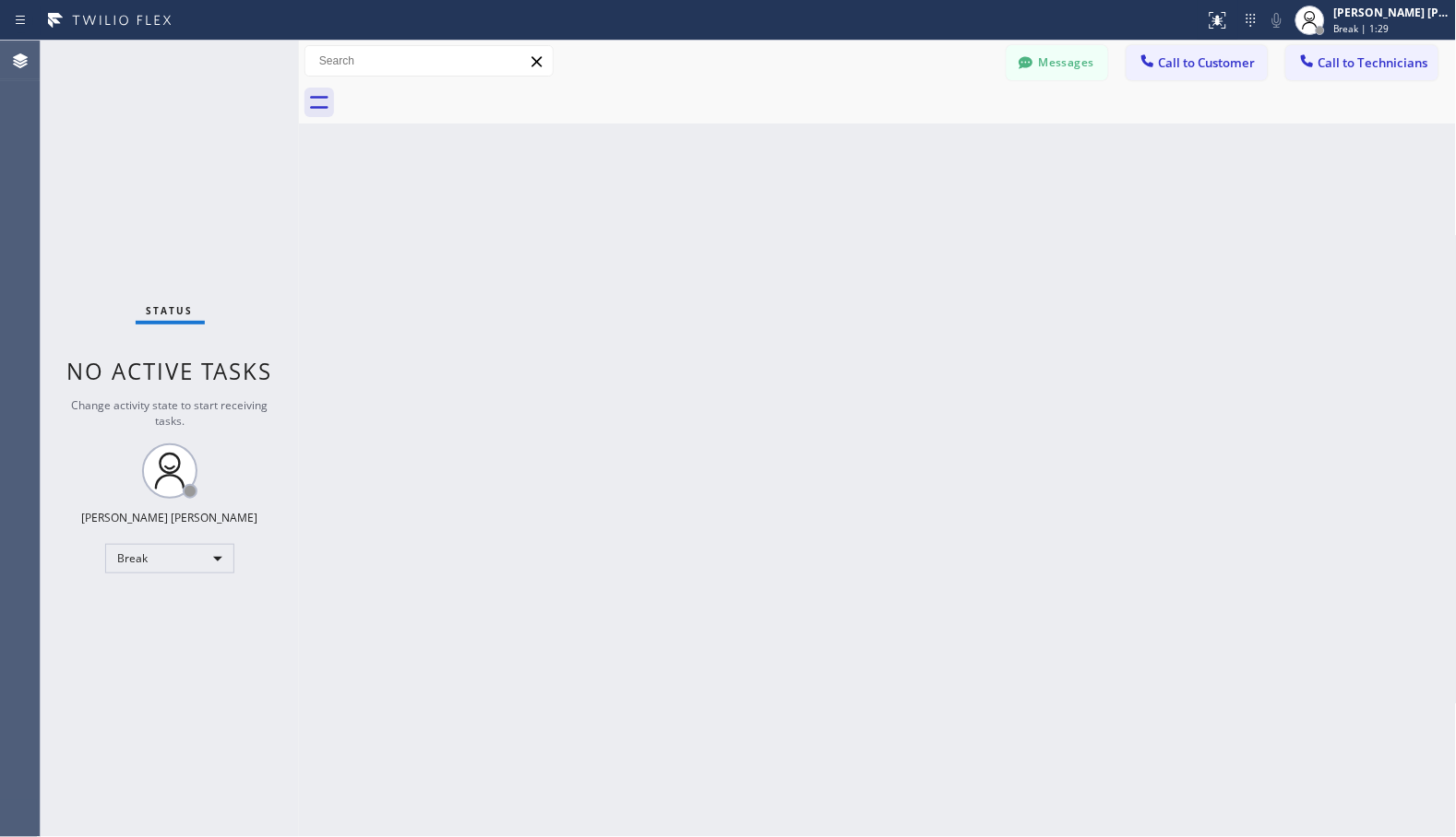
click at [927, 149] on div "Back to Dashboard Change Sender ID Customers Technicians Select a contact Outbo…" at bounding box center [878, 439] width 1158 height 797
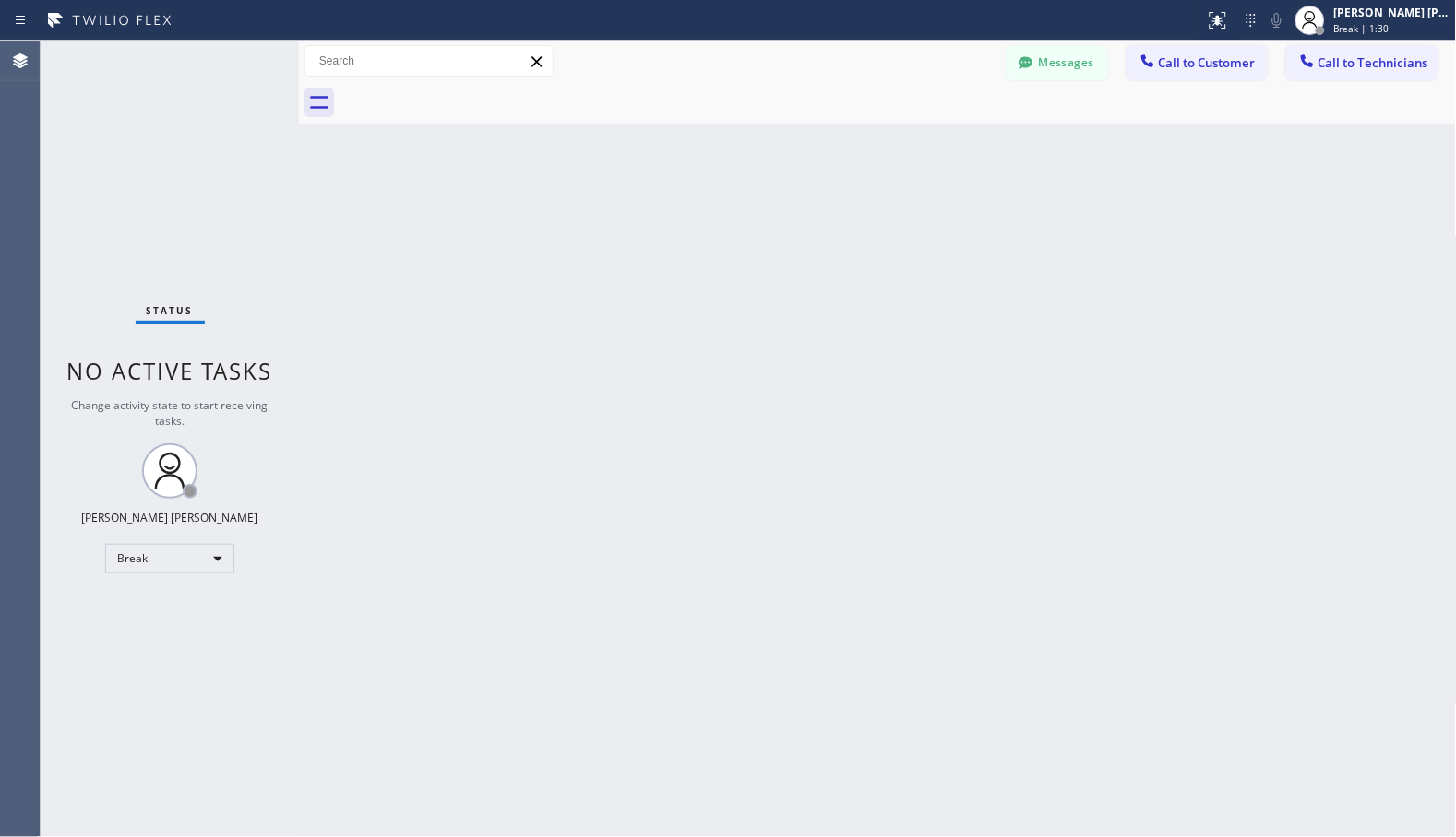
click at [927, 149] on div "Back to Dashboard Change Sender ID Customers Technicians Select a contact Outbo…" at bounding box center [878, 439] width 1158 height 797
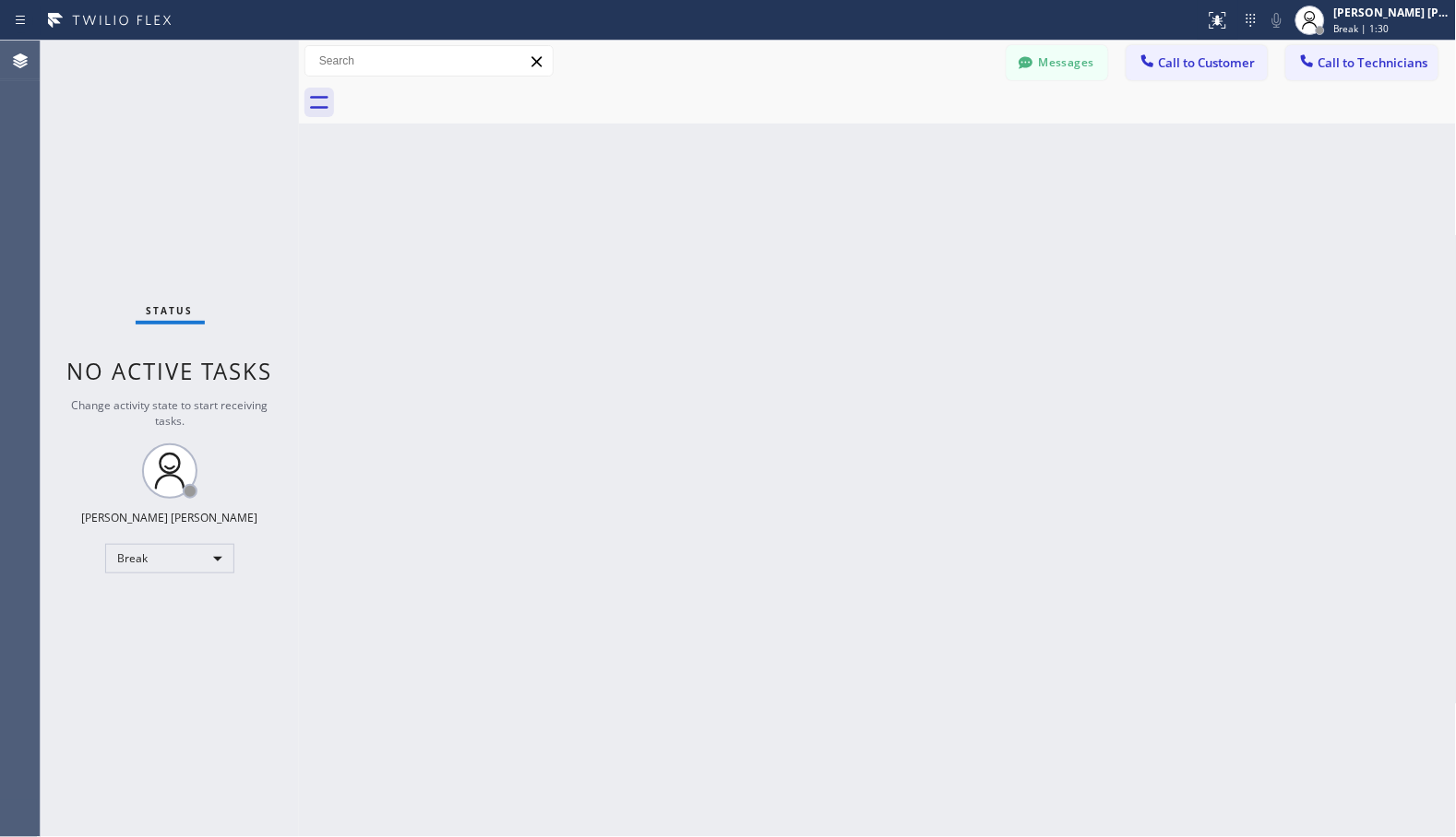
click at [927, 149] on div "Back to Dashboard Change Sender ID Customers Technicians Select a contact Outbo…" at bounding box center [878, 439] width 1158 height 797
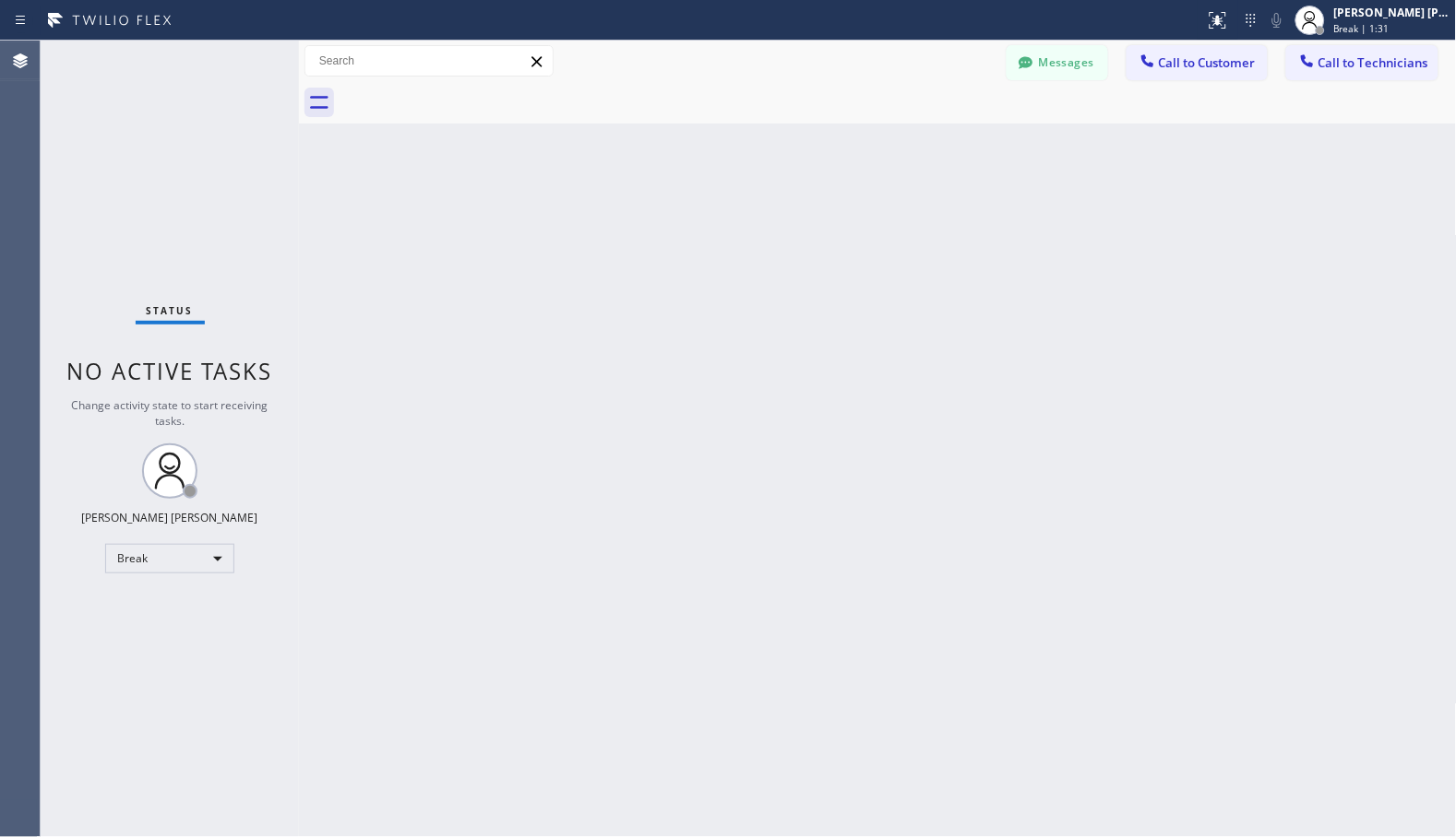
click at [927, 149] on div "Back to Dashboard Change Sender ID Customers Technicians Select a contact Outbo…" at bounding box center [878, 439] width 1158 height 797
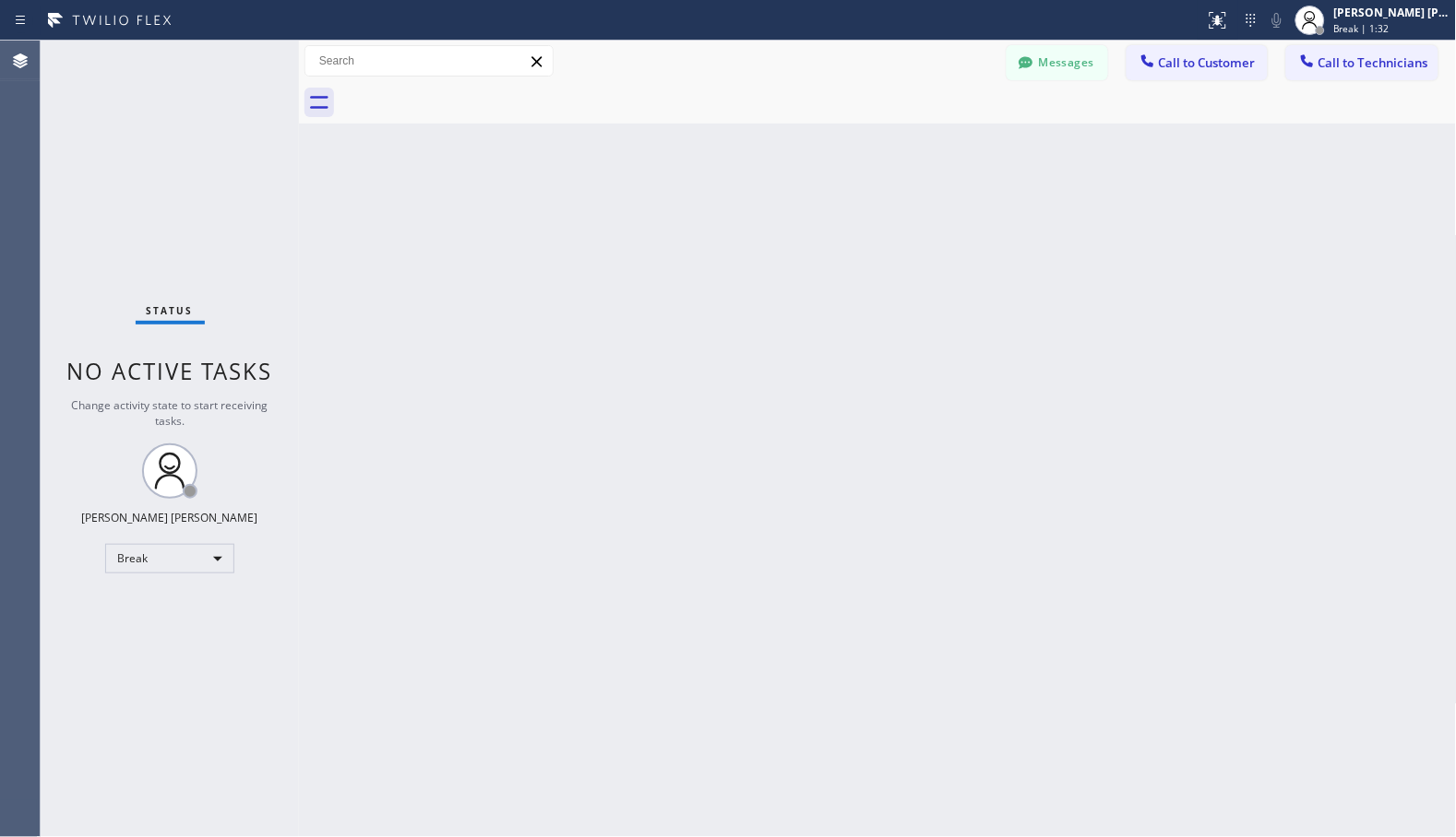
click at [927, 149] on div "Back to Dashboard Change Sender ID Customers Technicians Select a contact Outbo…" at bounding box center [878, 439] width 1158 height 797
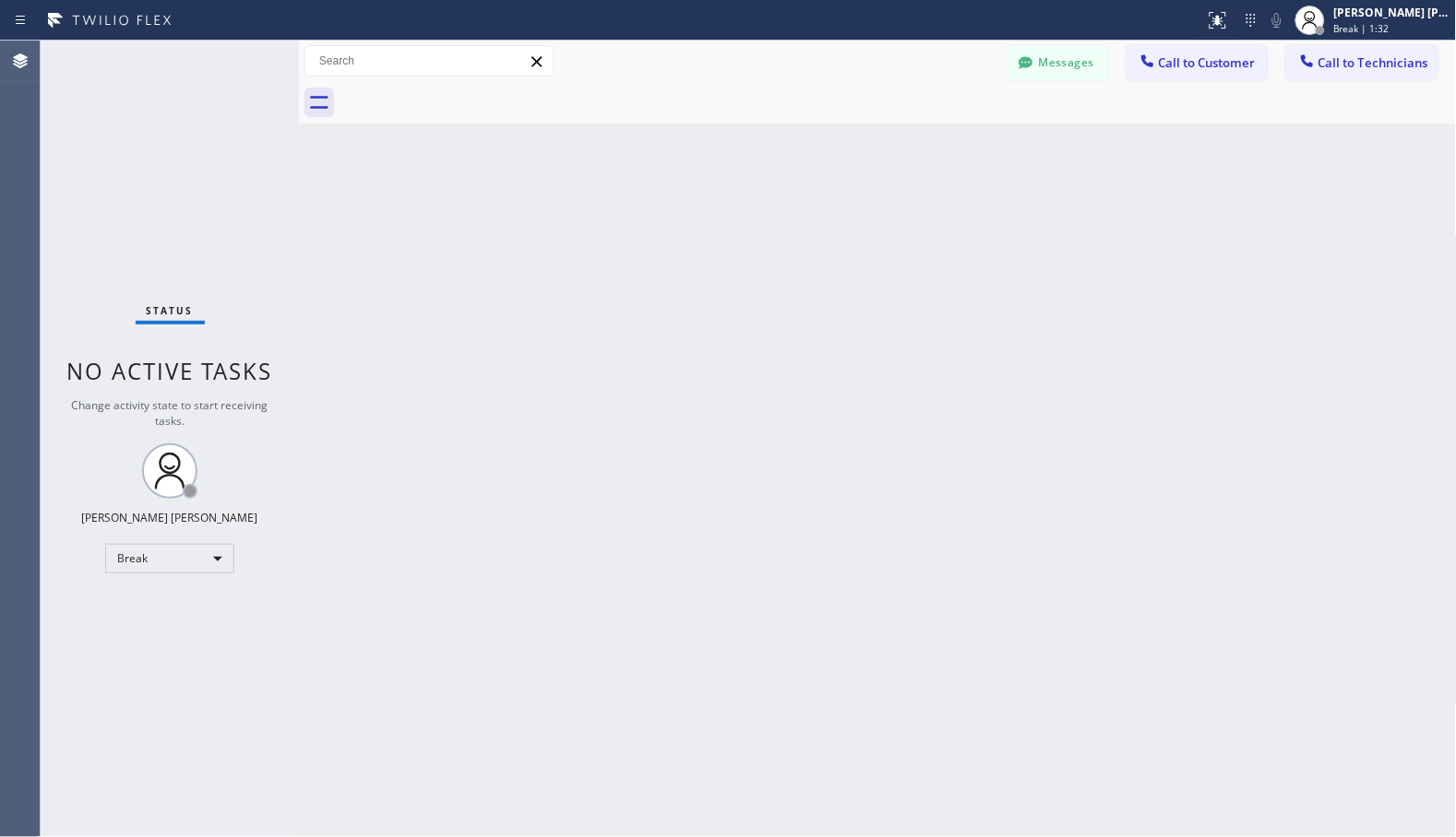
click at [927, 149] on div "Back to Dashboard Change Sender ID Customers Technicians Select a contact Outbo…" at bounding box center [878, 439] width 1158 height 797
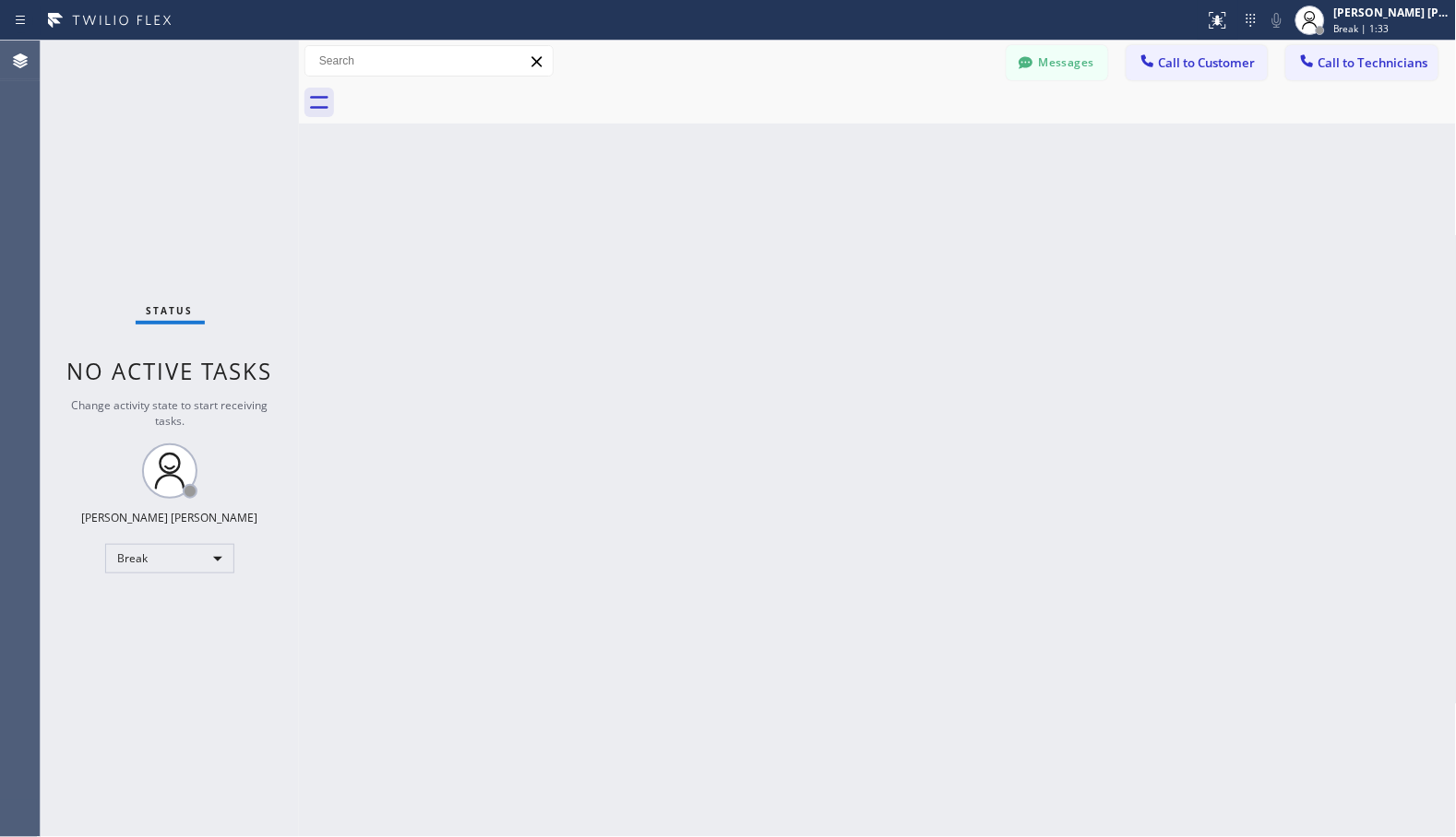
click at [927, 149] on div "Back to Dashboard Change Sender ID Customers Technicians Select a contact Outbo…" at bounding box center [878, 439] width 1158 height 797
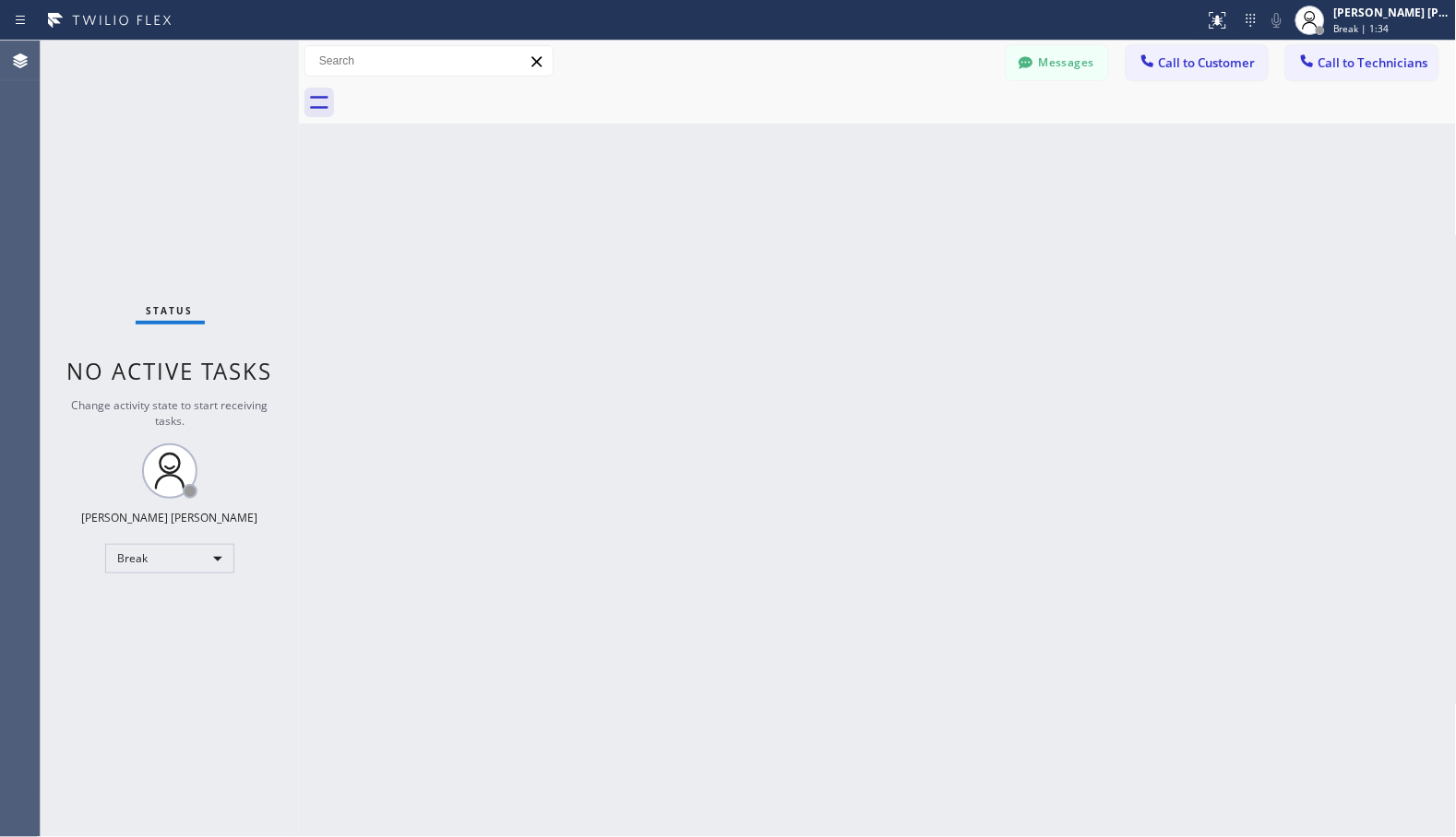
click at [927, 149] on div "Back to Dashboard Change Sender ID Customers Technicians Select a contact Outbo…" at bounding box center [878, 439] width 1158 height 797
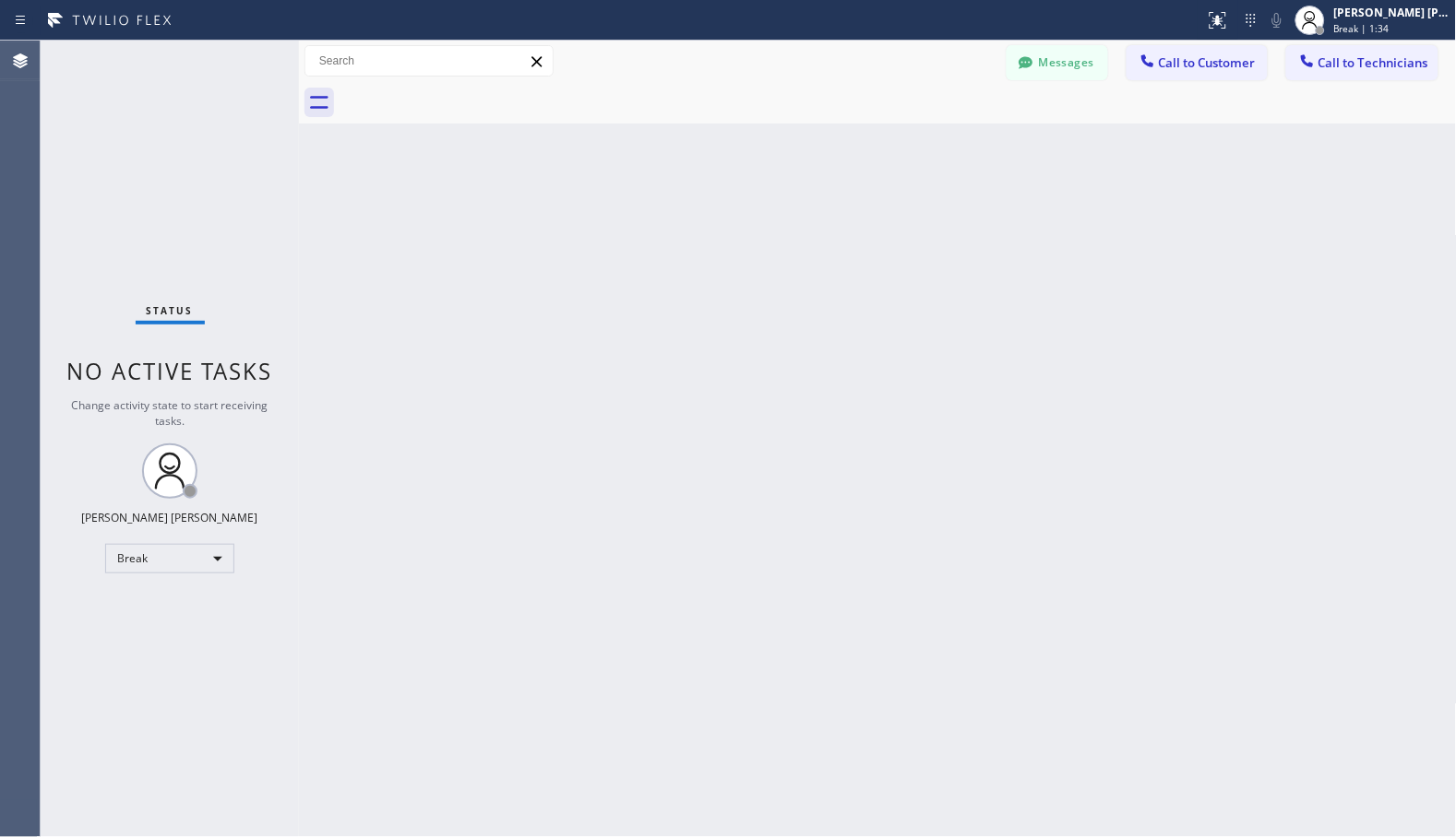
click at [927, 149] on div "Back to Dashboard Change Sender ID Customers Technicians Select a contact Outbo…" at bounding box center [878, 439] width 1158 height 797
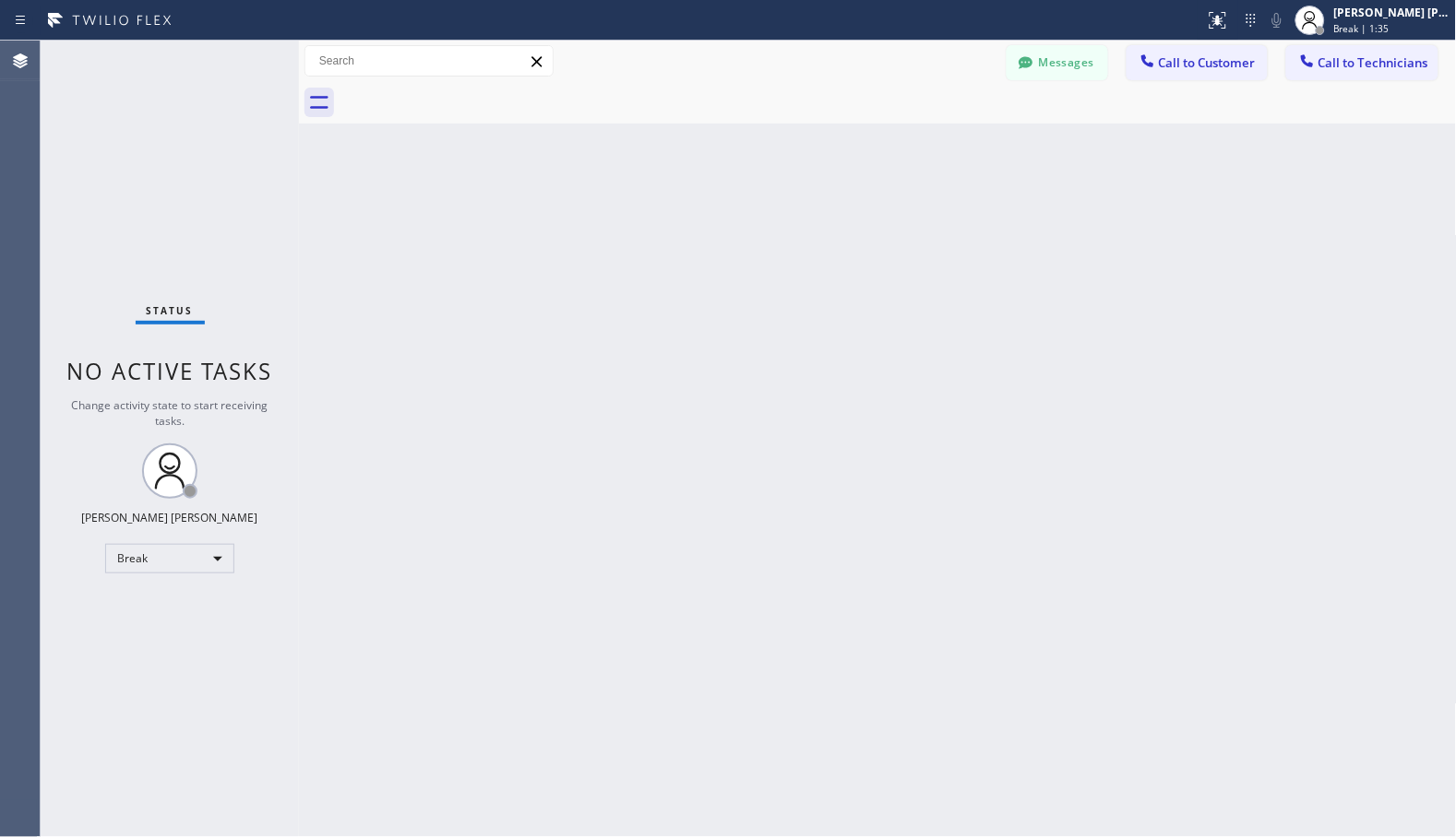
click at [927, 149] on div "Back to Dashboard Change Sender ID Customers Technicians Select a contact Outbo…" at bounding box center [878, 439] width 1158 height 797
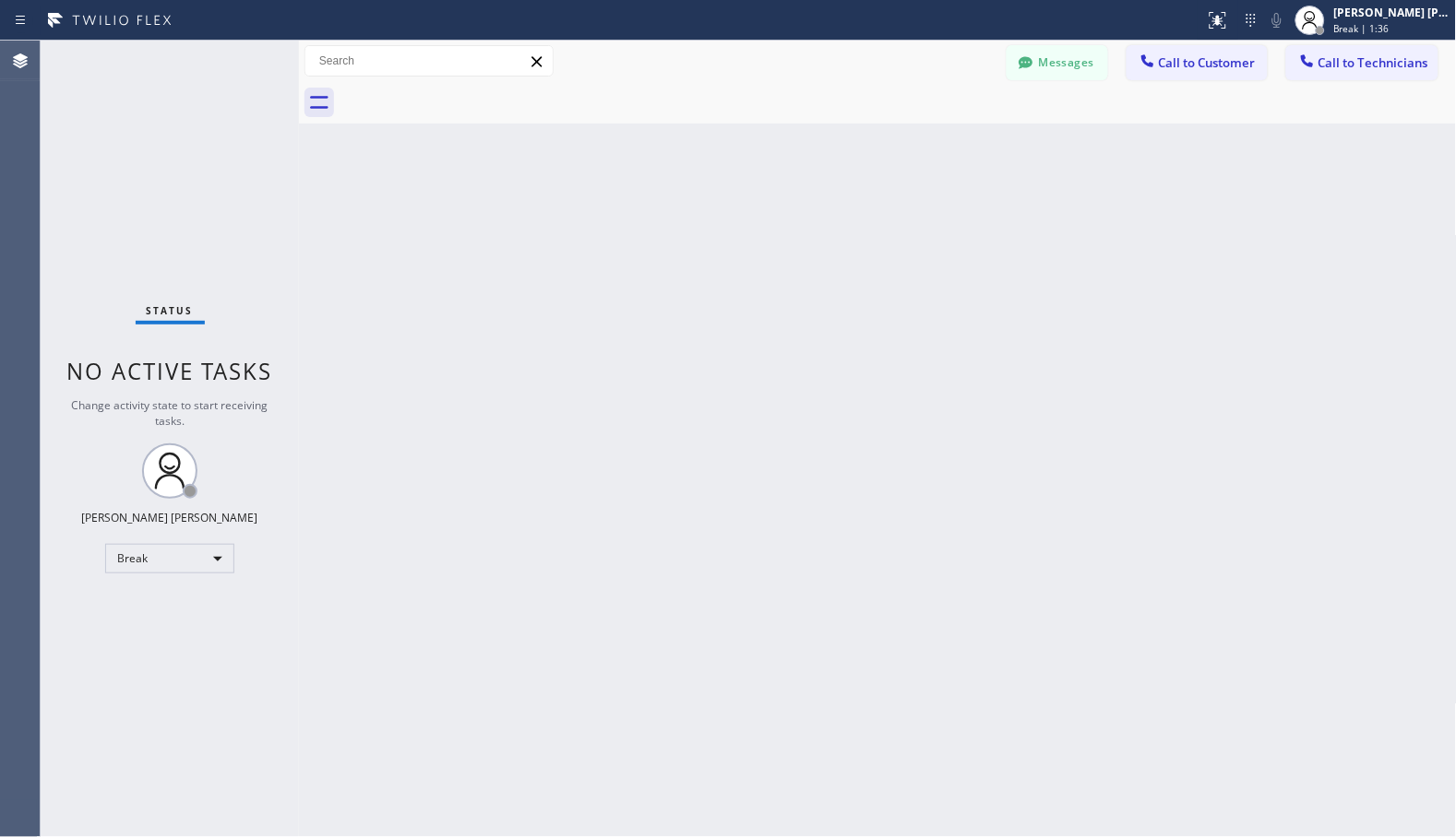
click at [927, 149] on div "Back to Dashboard Change Sender ID Customers Technicians Select a contact Outbo…" at bounding box center [878, 439] width 1158 height 797
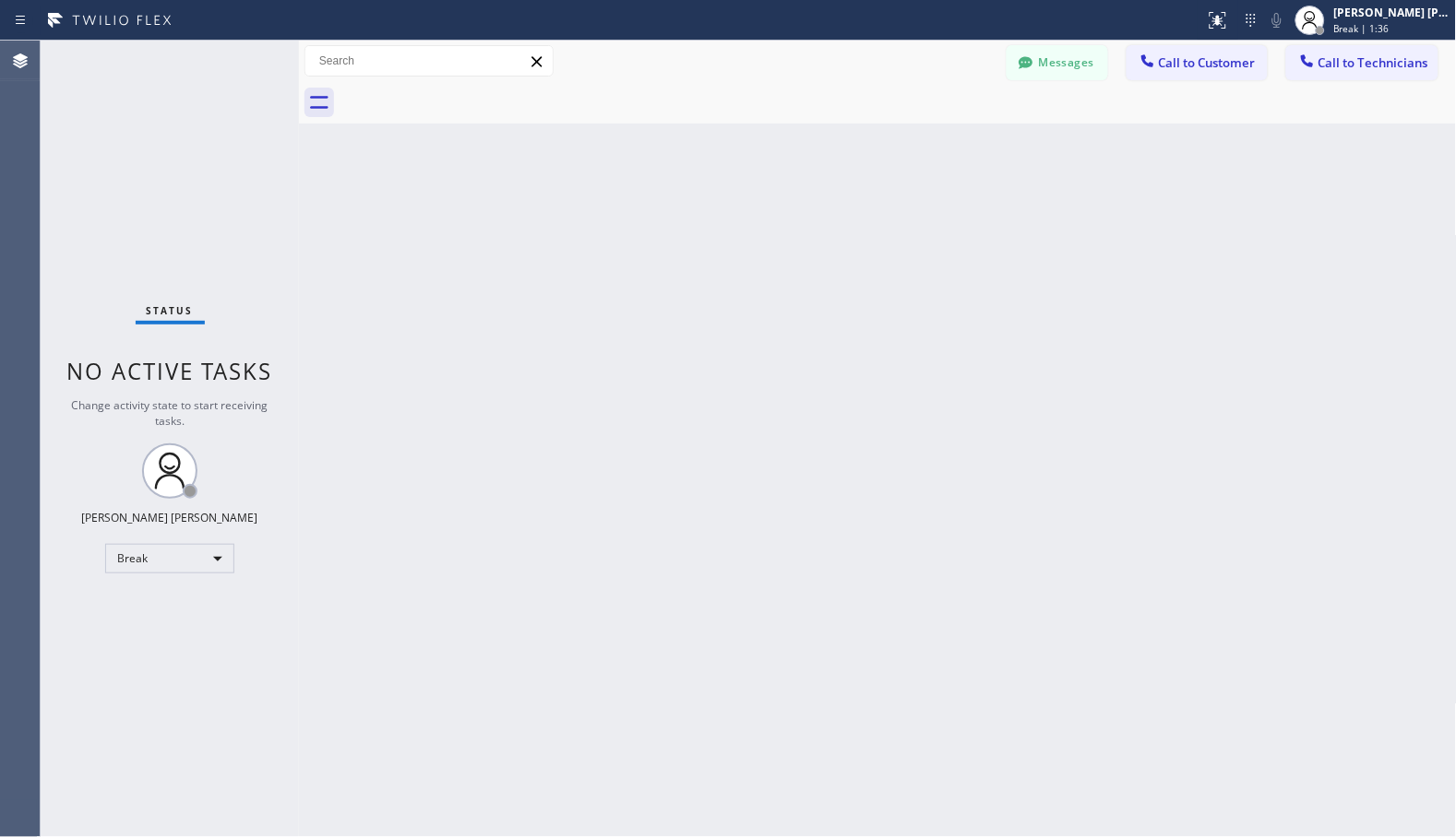
click at [927, 149] on div "Back to Dashboard Change Sender ID Customers Technicians Select a contact Outbo…" at bounding box center [878, 439] width 1158 height 797
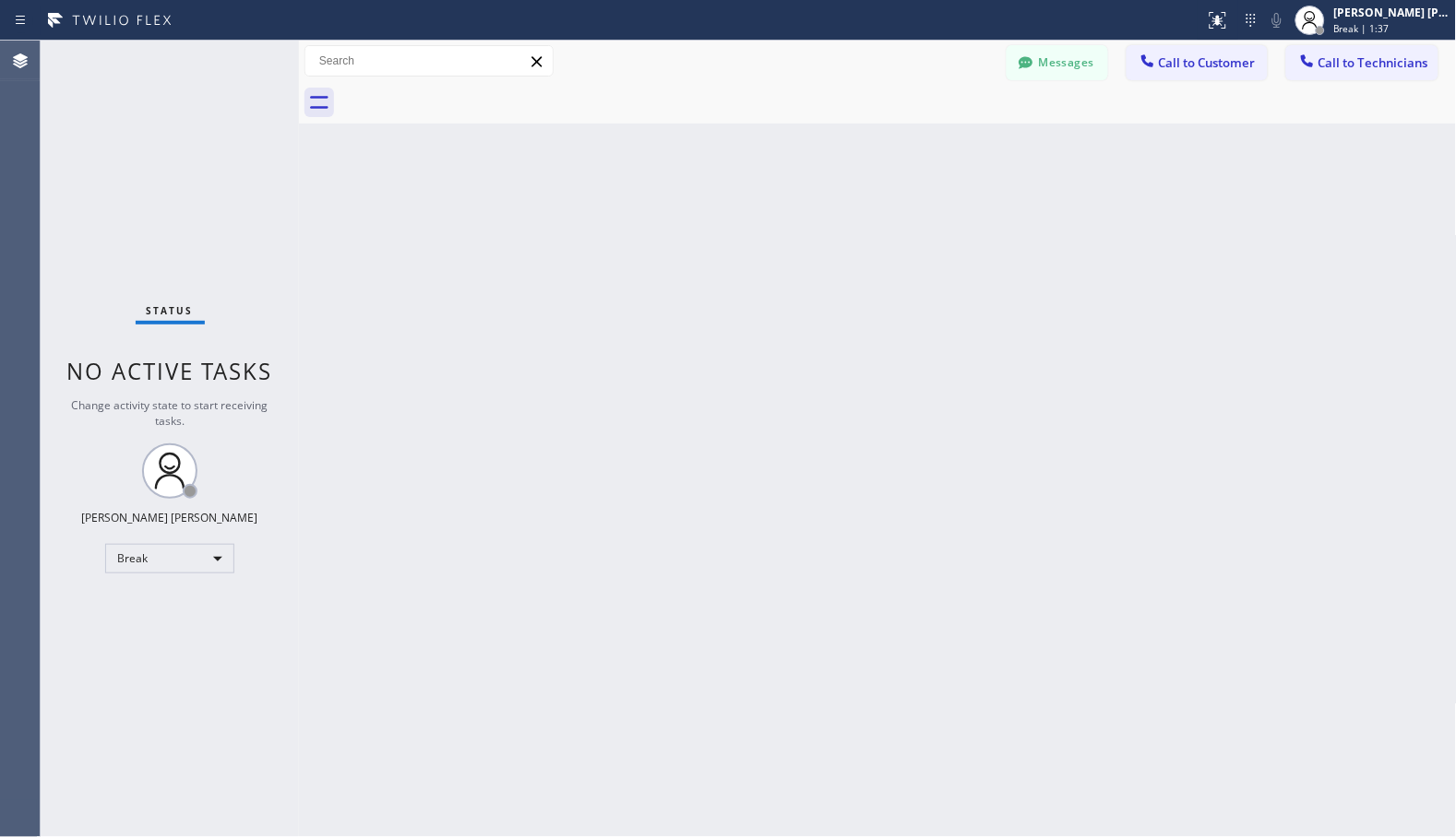
click at [927, 149] on div "Back to Dashboard Change Sender ID Customers Technicians Select a contact Outbo…" at bounding box center [878, 439] width 1158 height 797
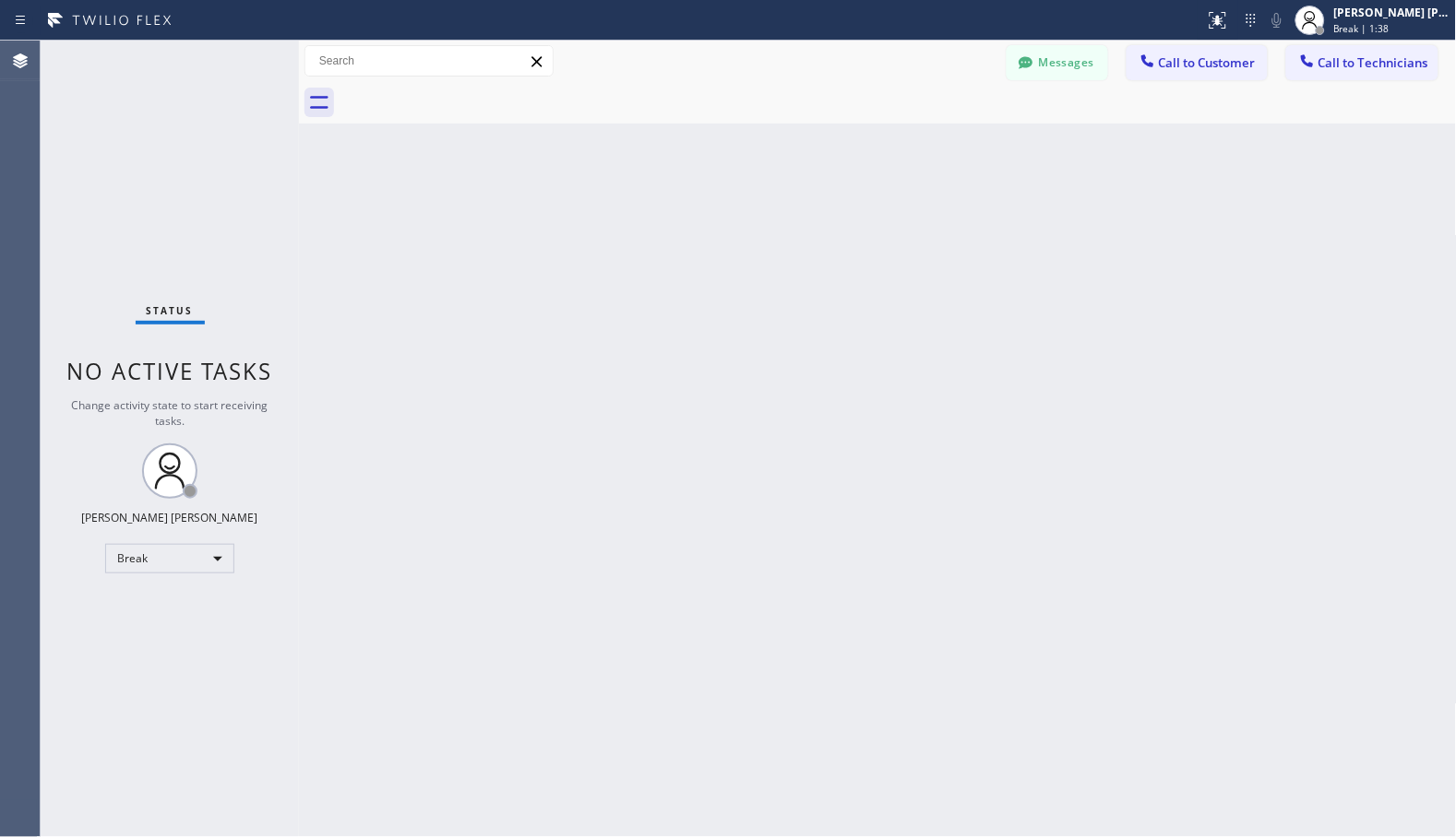
click at [927, 149] on div "Back to Dashboard Change Sender ID Customers Technicians Select a contact Outbo…" at bounding box center [878, 439] width 1158 height 797
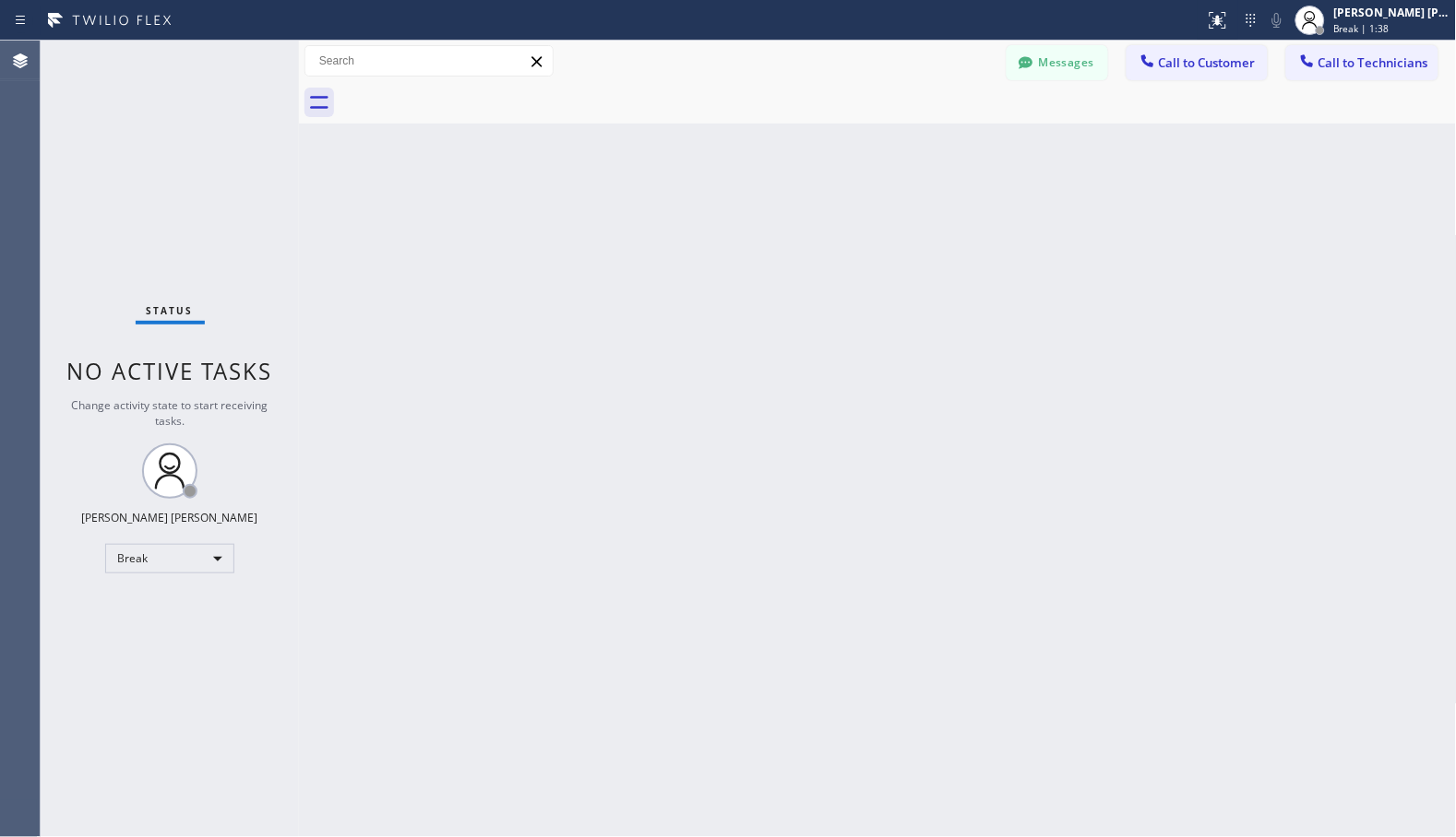
click at [927, 149] on div "Back to Dashboard Change Sender ID Customers Technicians Select a contact Outbo…" at bounding box center [878, 439] width 1158 height 797
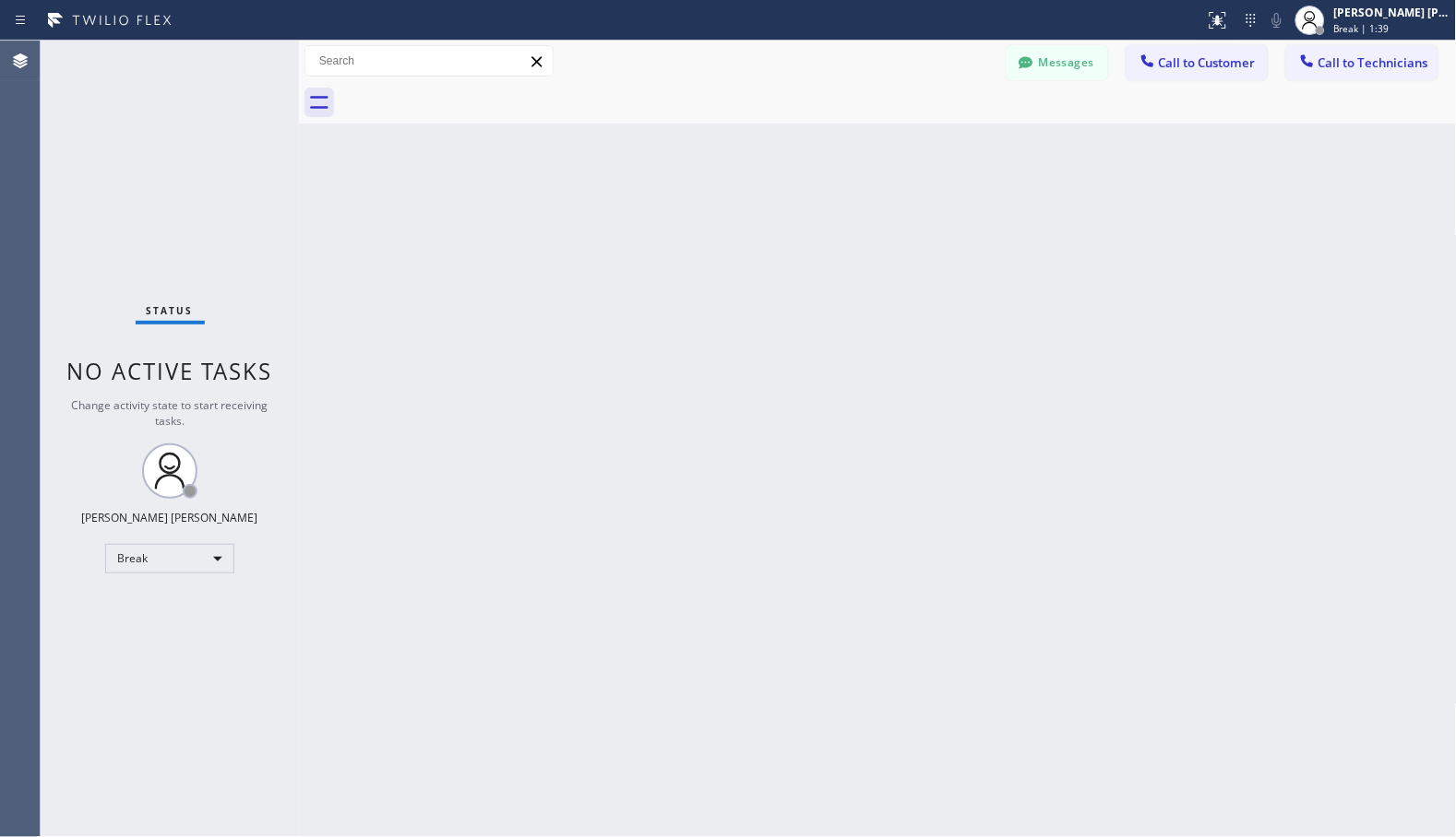
click at [927, 149] on div "Back to Dashboard Change Sender ID Customers Technicians Select a contact Outbo…" at bounding box center [878, 439] width 1158 height 797
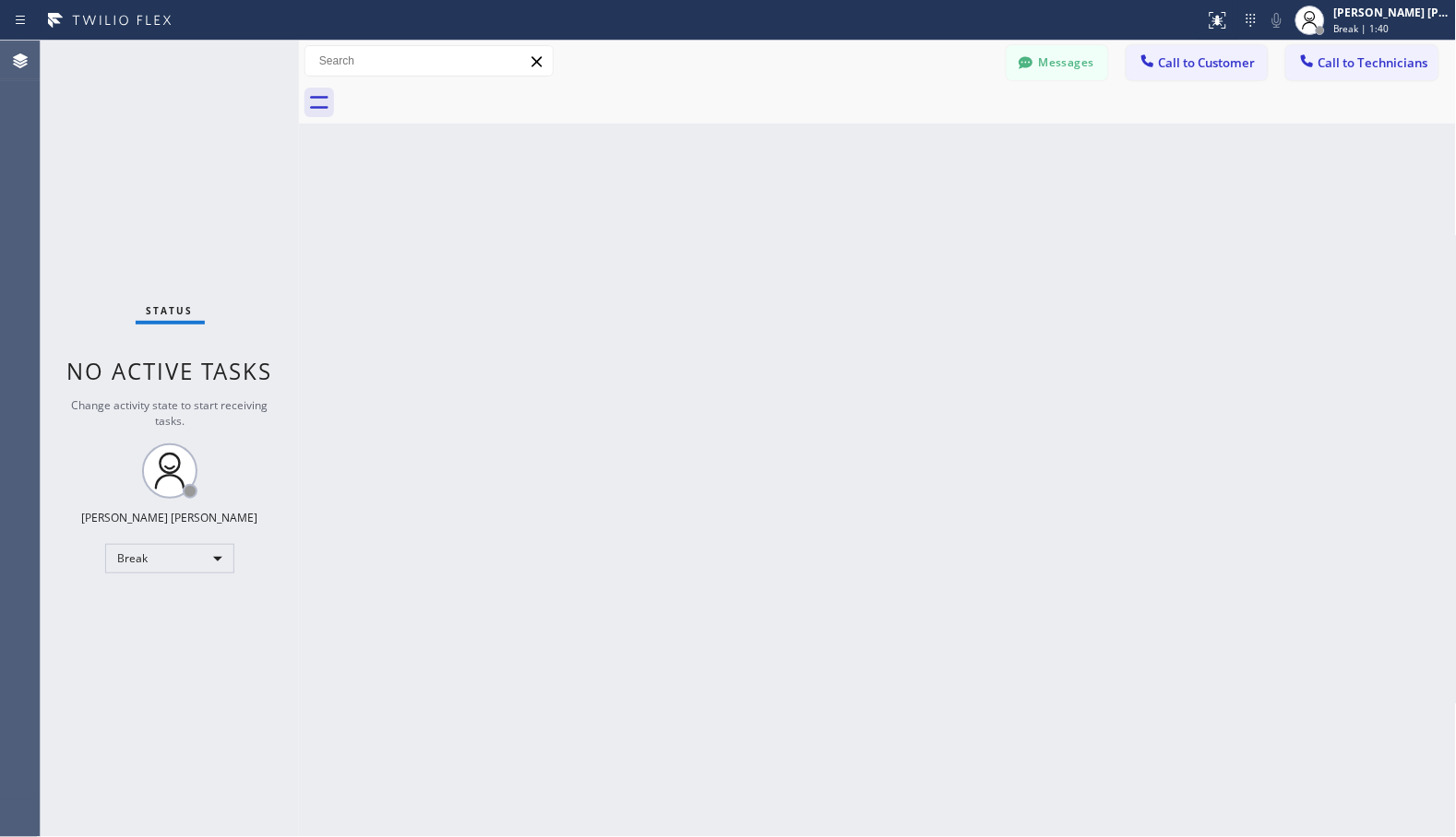
click at [927, 149] on div "Back to Dashboard Change Sender ID Customers Technicians Select a contact Outbo…" at bounding box center [878, 439] width 1158 height 797
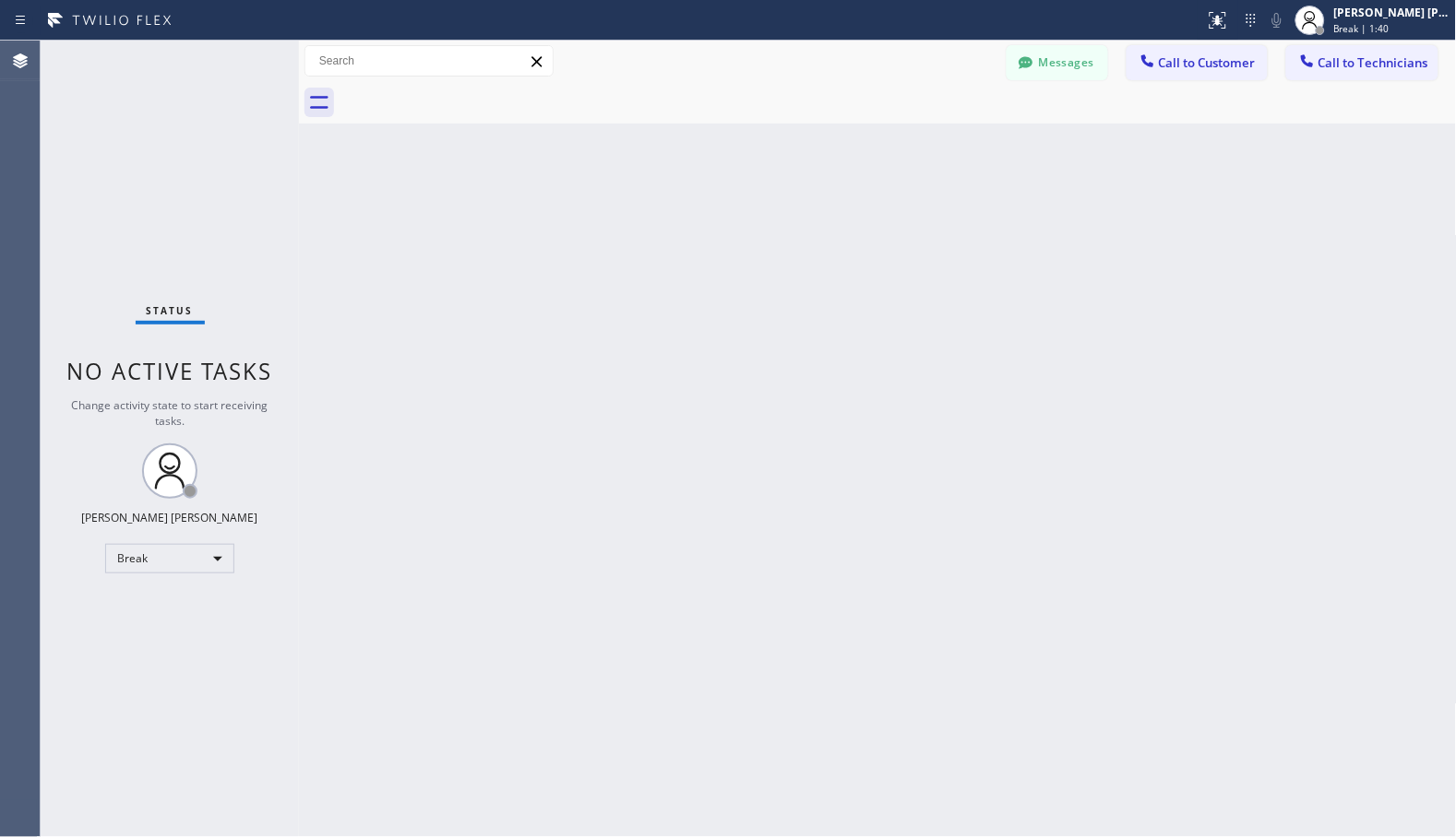
click at [927, 149] on div "Back to Dashboard Change Sender ID Customers Technicians Select a contact Outbo…" at bounding box center [878, 439] width 1158 height 797
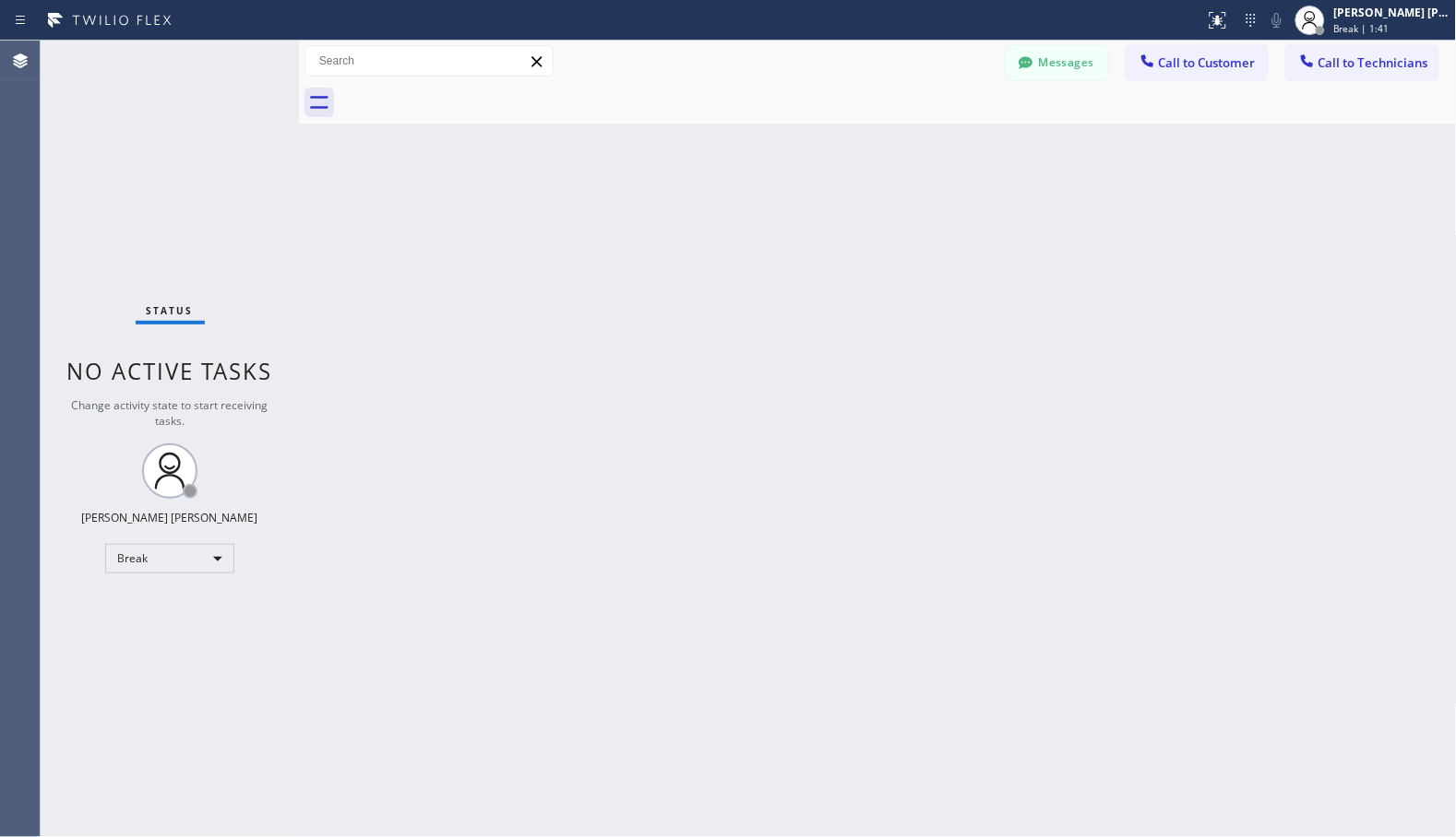
click at [927, 149] on div "Back to Dashboard Change Sender ID Customers Technicians Select a contact Outbo…" at bounding box center [878, 439] width 1158 height 797
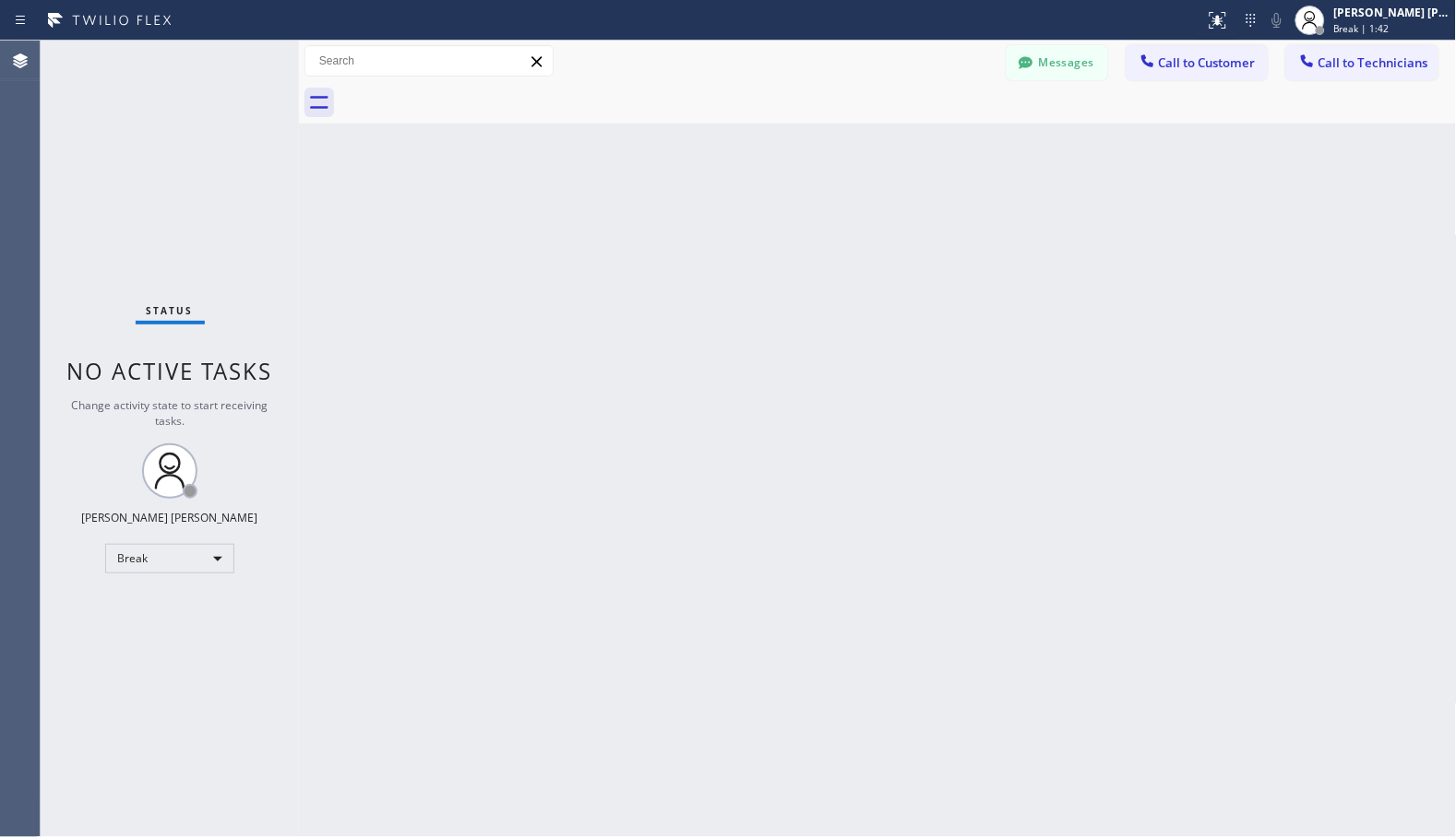
click at [927, 149] on div "Back to Dashboard Change Sender ID Customers Technicians Select a contact Outbo…" at bounding box center [878, 439] width 1158 height 797
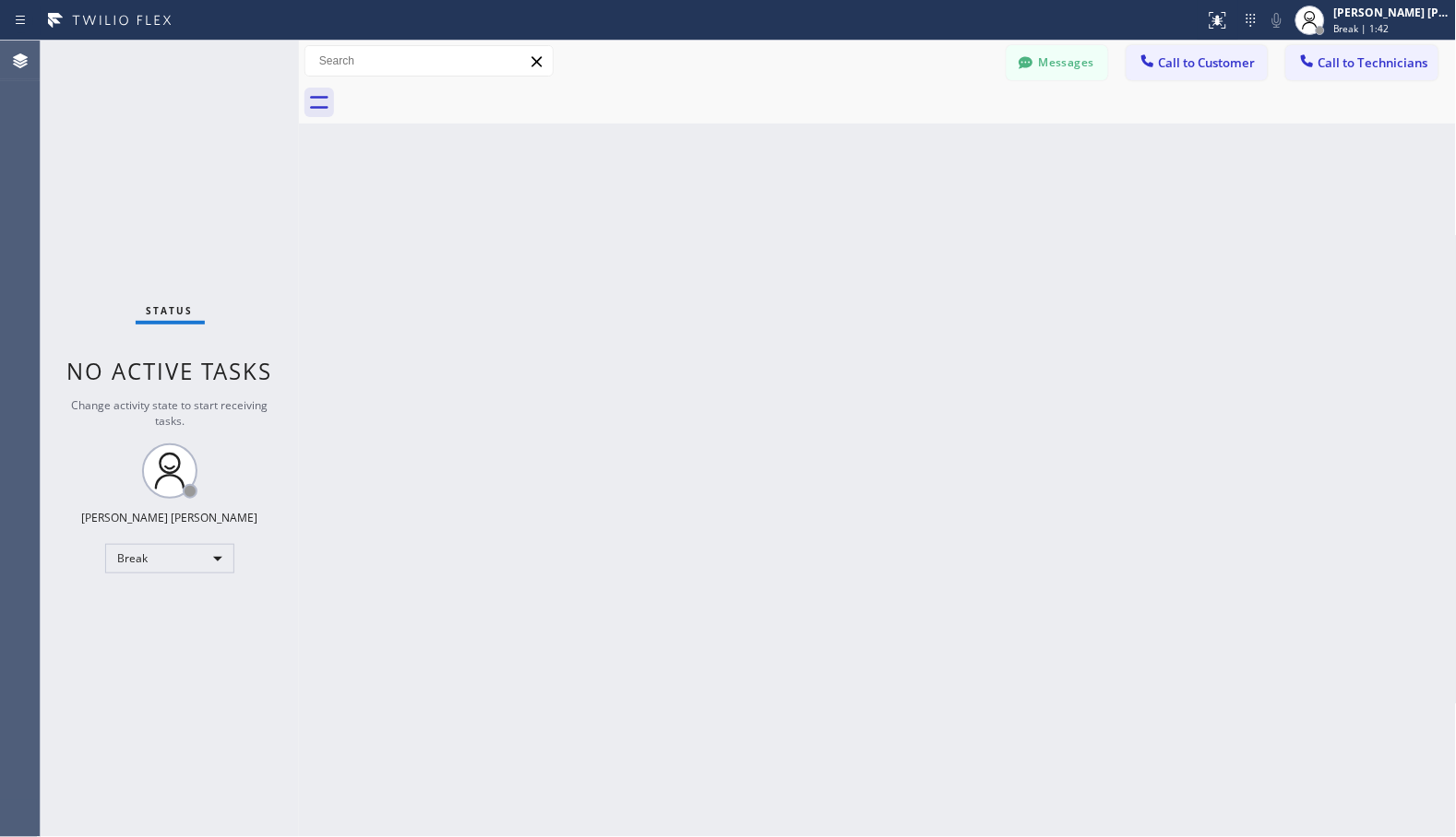
click at [927, 149] on div "Back to Dashboard Change Sender ID Customers Technicians Select a contact Outbo…" at bounding box center [878, 439] width 1158 height 797
click
